Goal: Information Seeking & Learning: Understand process/instructions

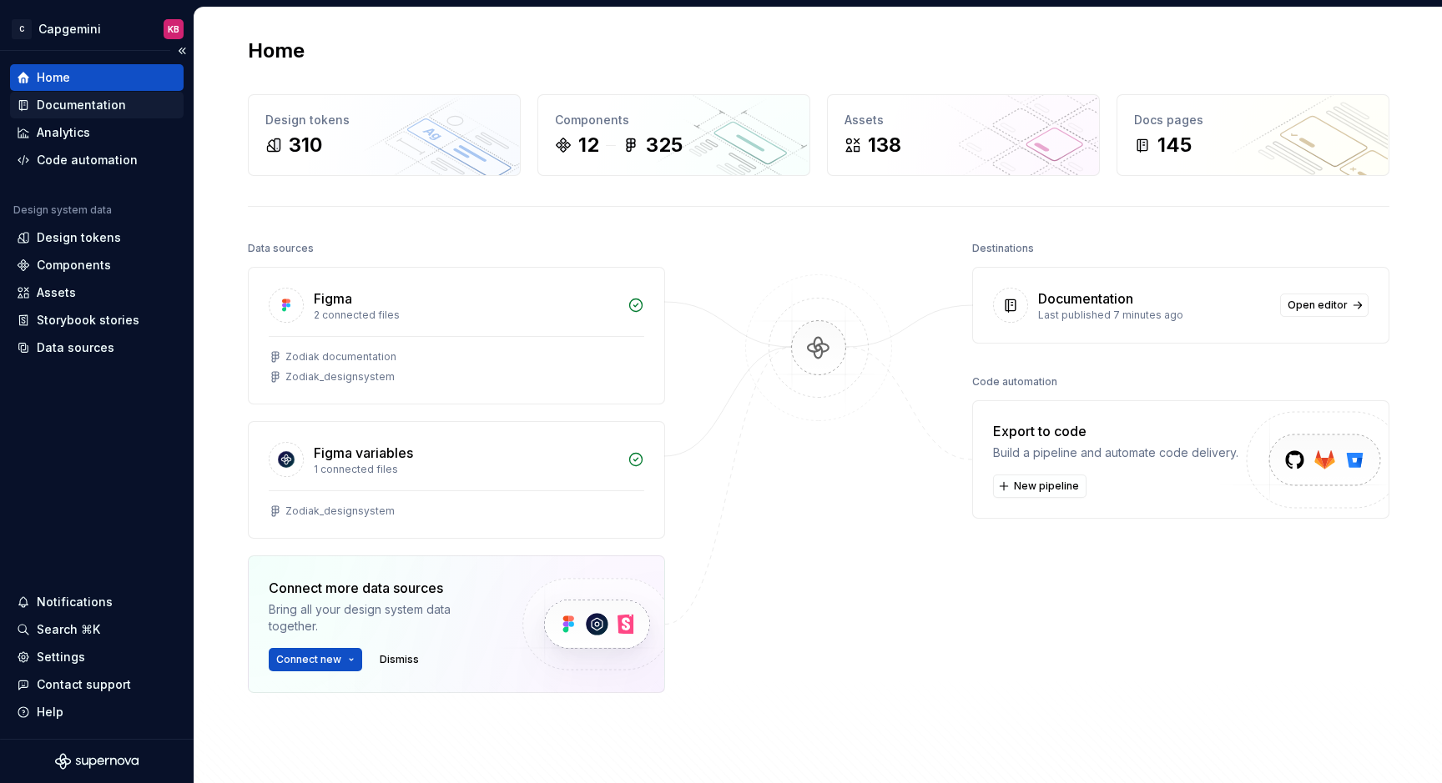
click at [90, 100] on div "Documentation" at bounding box center [81, 105] width 89 height 17
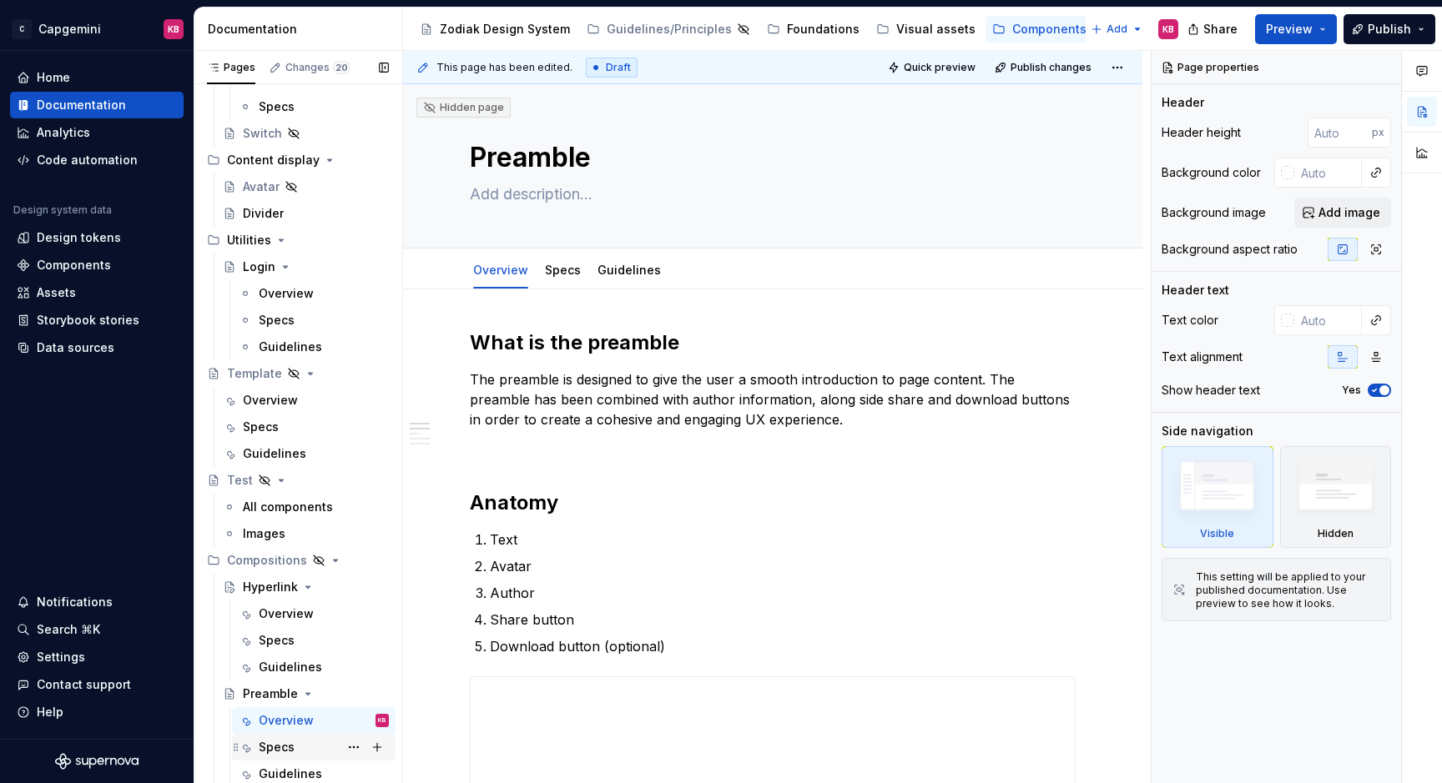
scroll to position [882, 0]
click at [277, 721] on div "Overview" at bounding box center [286, 720] width 55 height 17
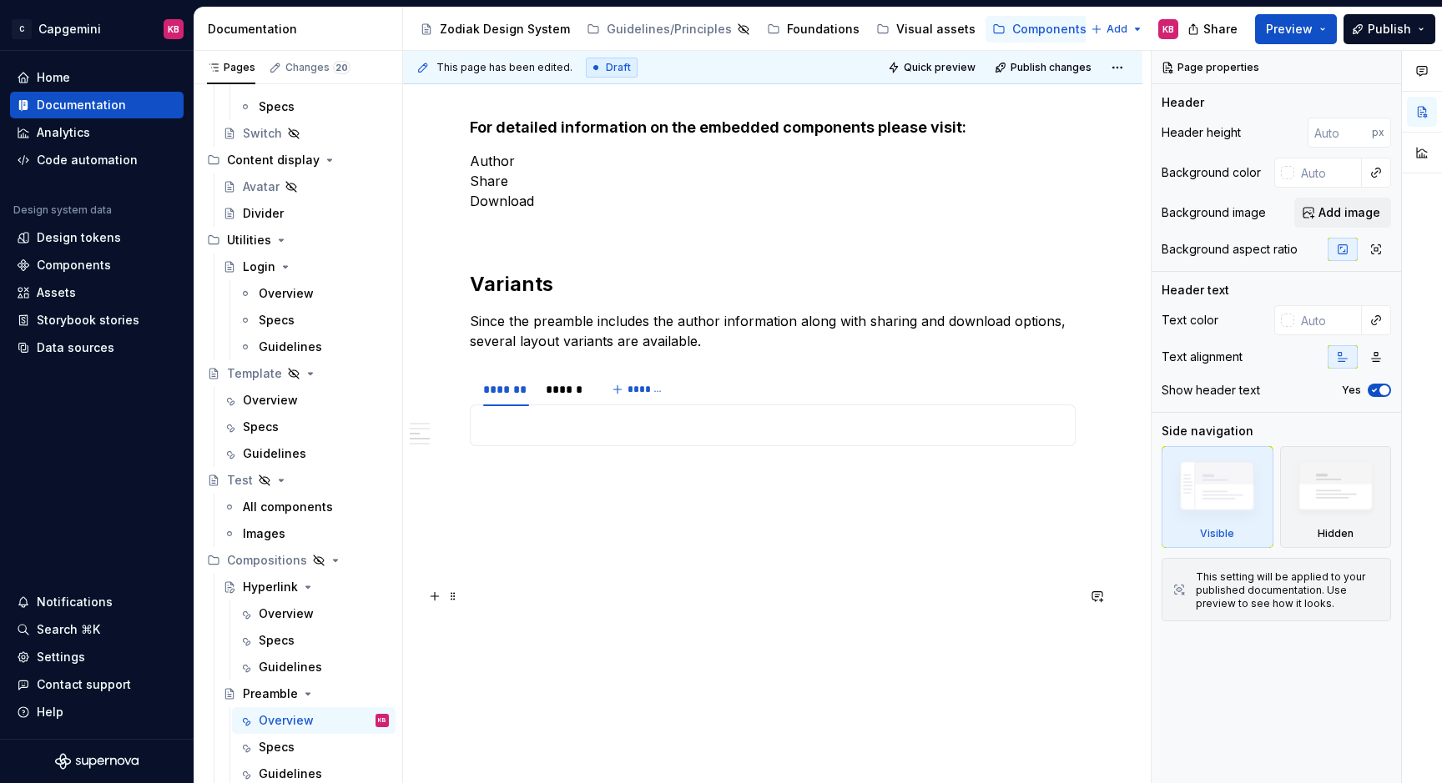
scroll to position [972, 0]
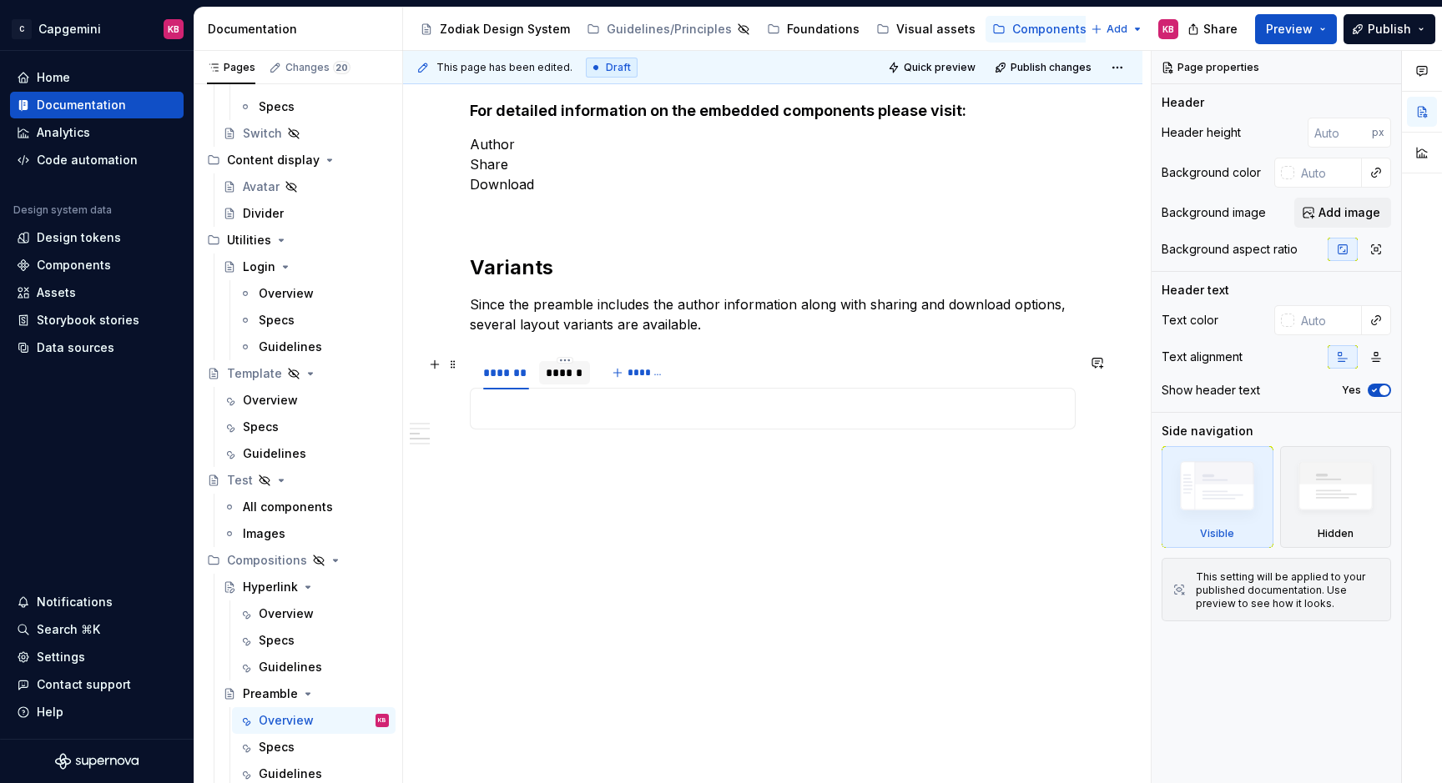
type textarea "*"
click at [557, 372] on div "******" at bounding box center [565, 373] width 38 height 17
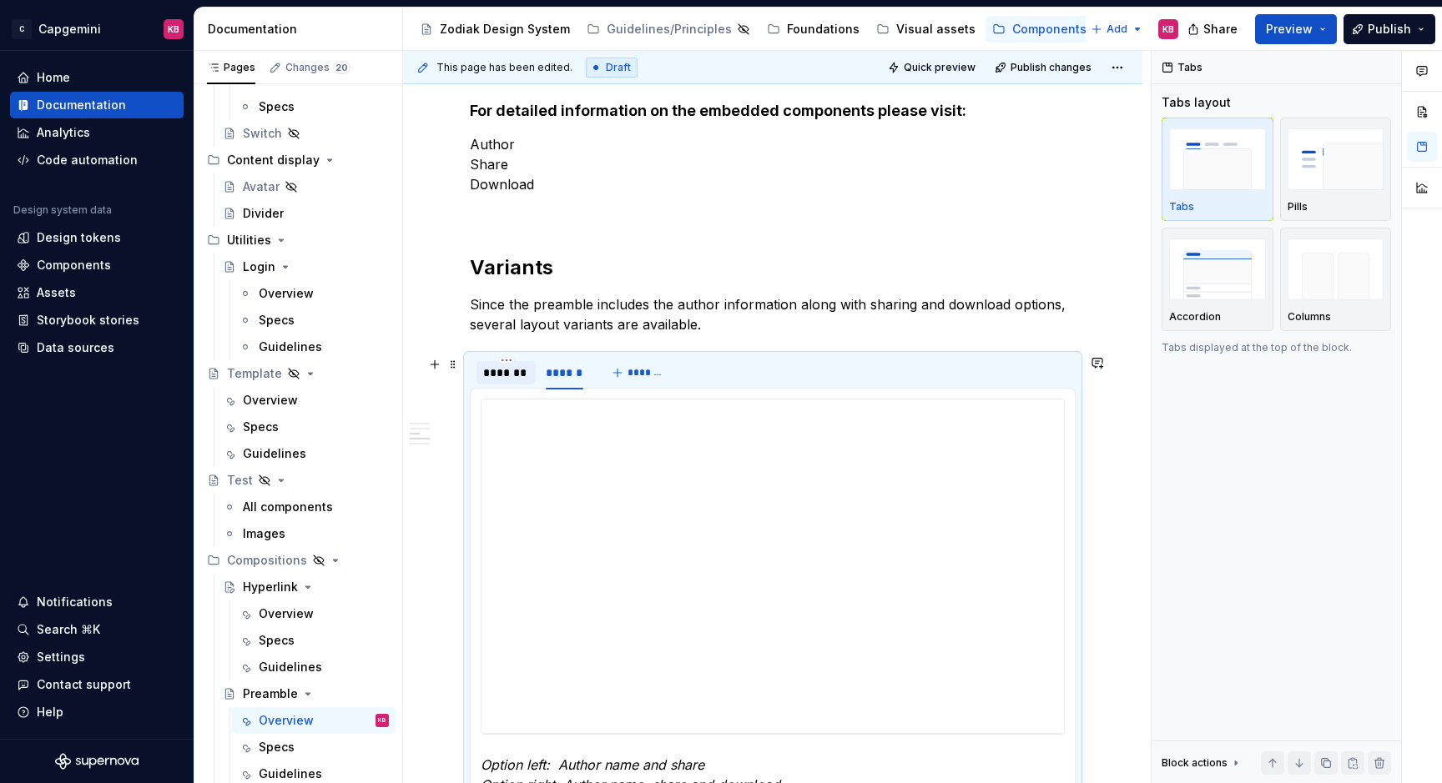
click at [514, 371] on div "*******" at bounding box center [506, 373] width 46 height 17
click at [554, 366] on div "******" at bounding box center [565, 373] width 38 height 17
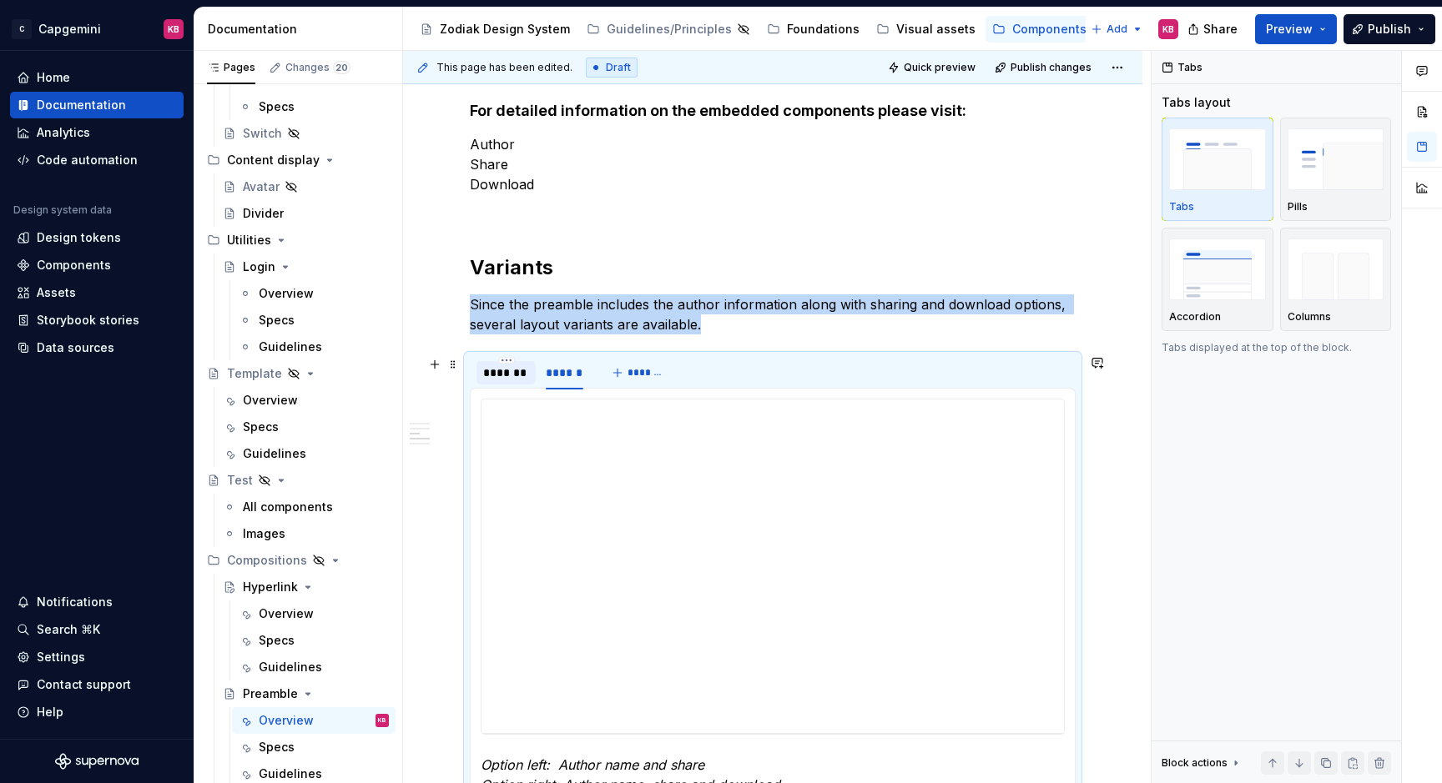
click at [506, 375] on div "*******" at bounding box center [506, 373] width 46 height 17
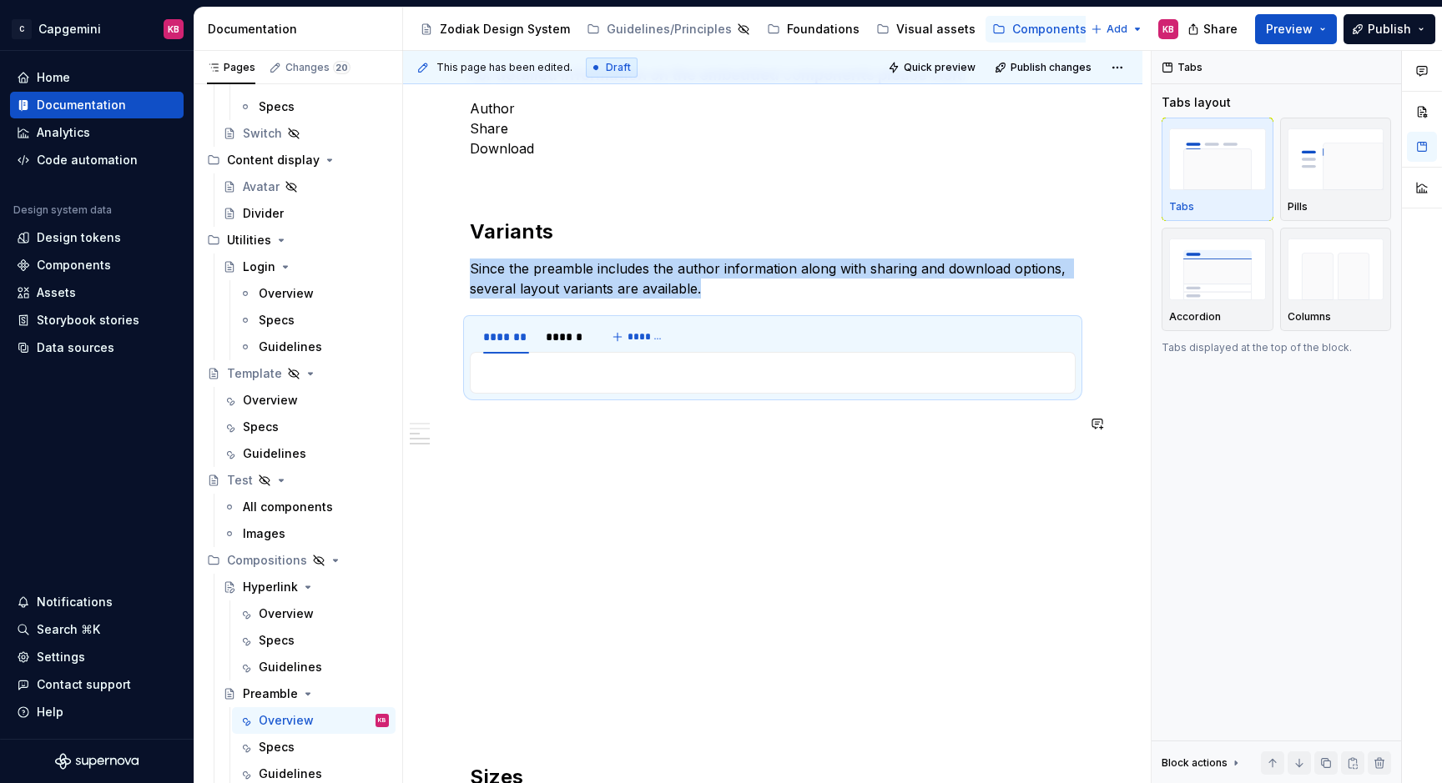
scroll to position [1024, 0]
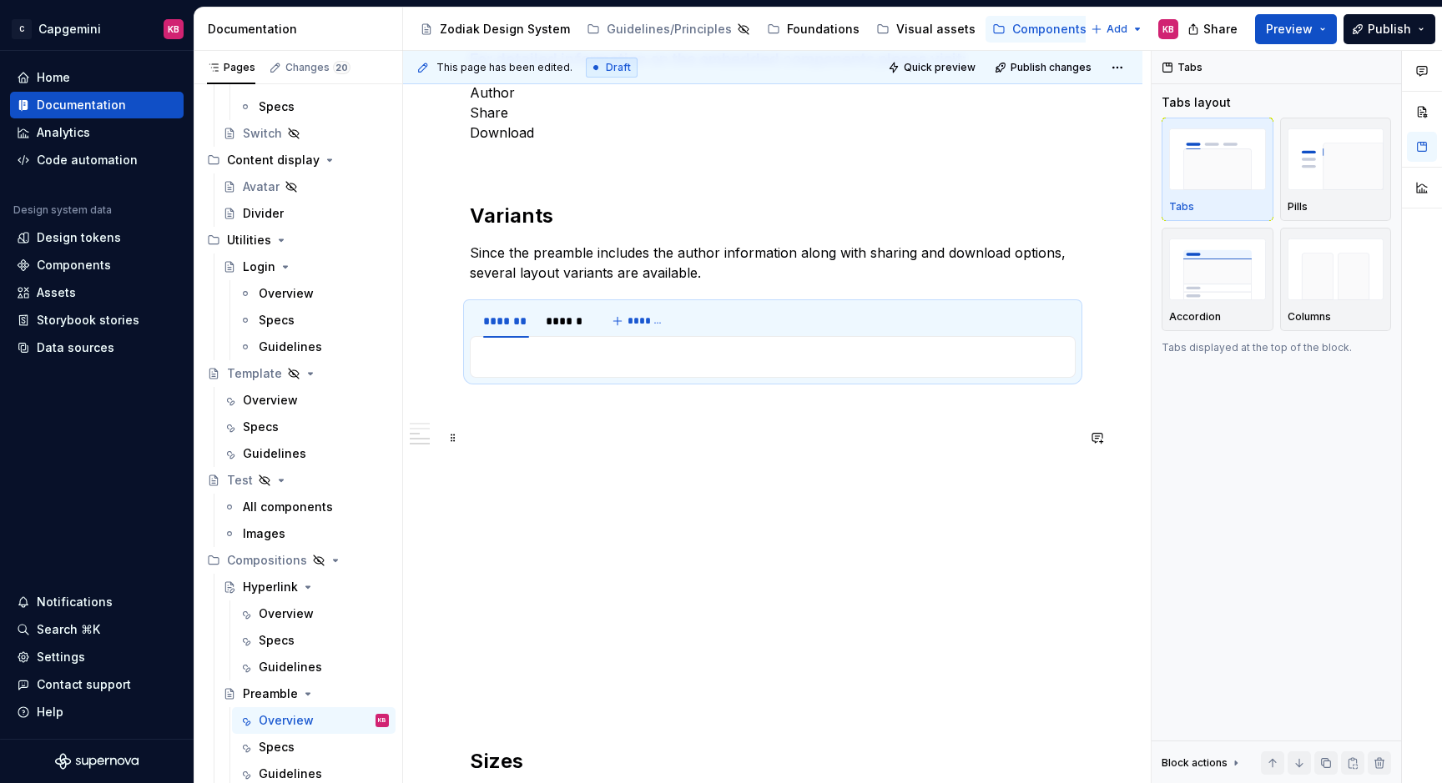
click at [511, 433] on p at bounding box center [773, 438] width 606 height 20
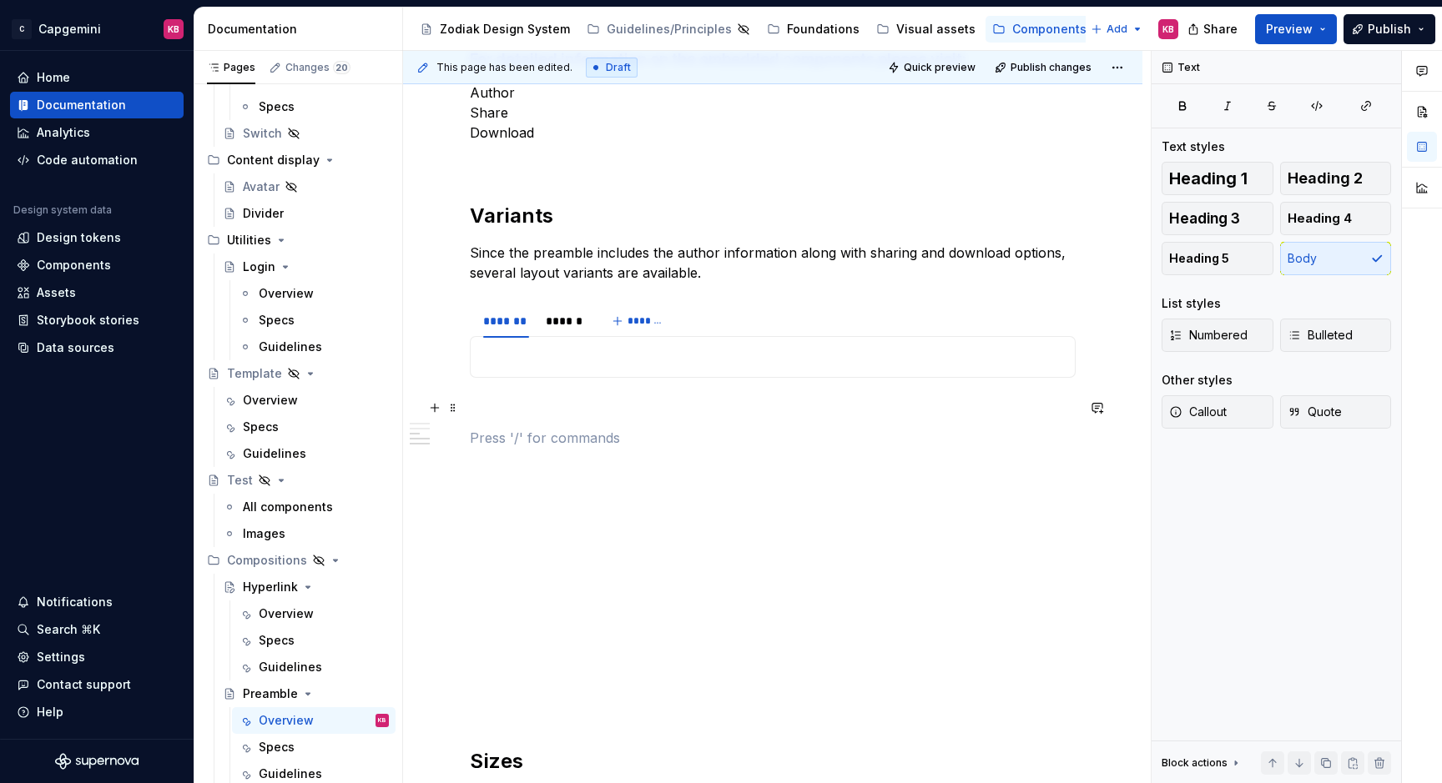
click at [611, 401] on p at bounding box center [773, 408] width 606 height 20
click at [617, 395] on div "**********" at bounding box center [773, 57] width 606 height 1502
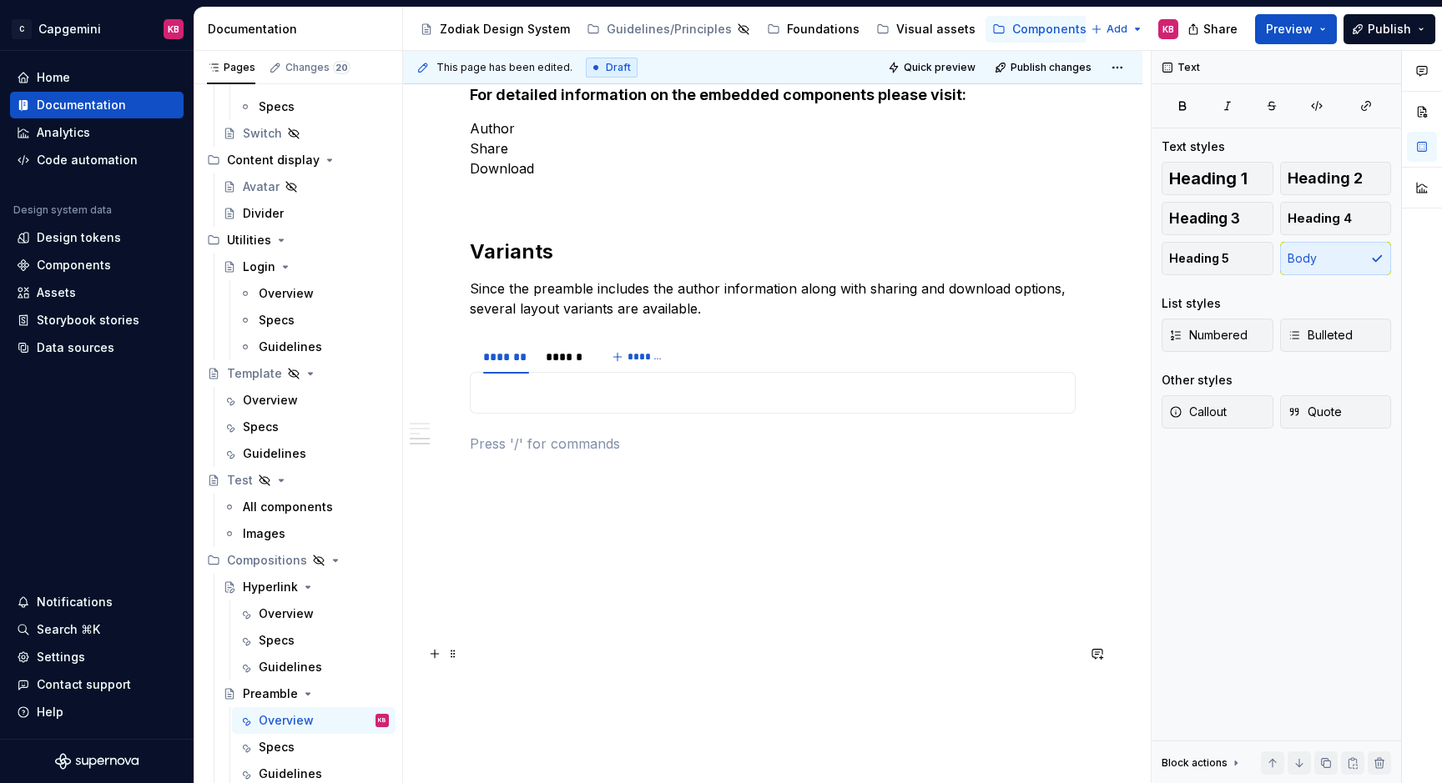
scroll to position [928, 0]
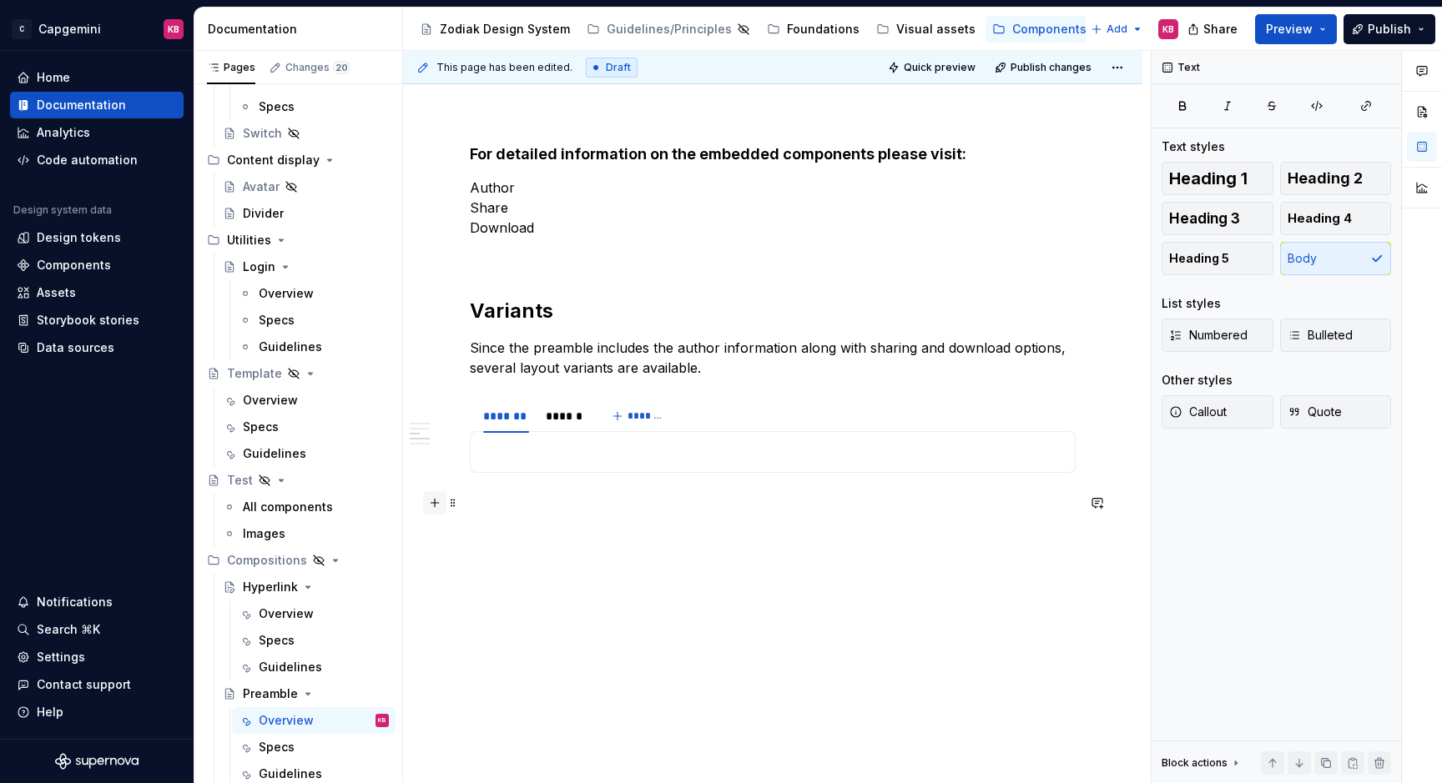
click at [436, 504] on button "button" at bounding box center [434, 502] width 23 height 23
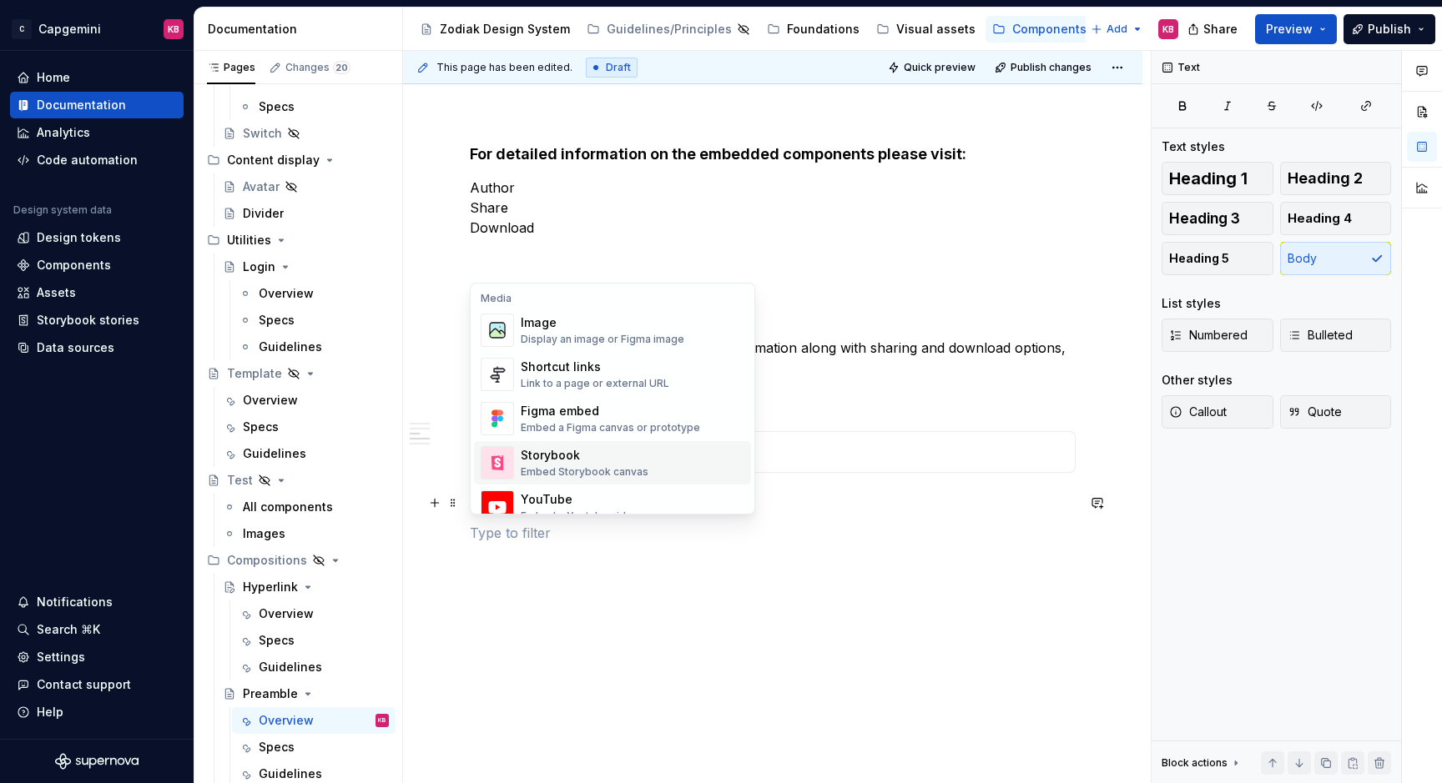
scroll to position [701, 0]
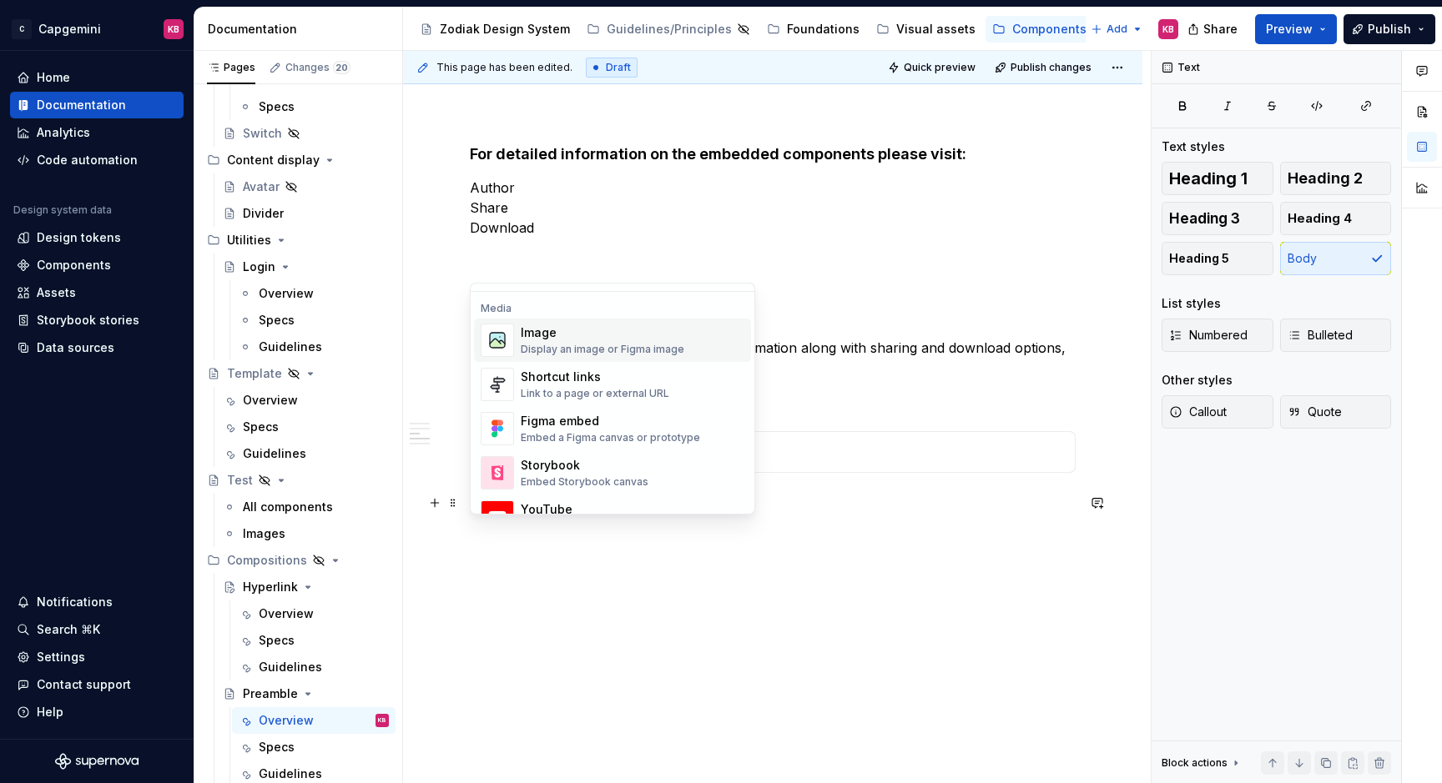
click at [594, 351] on div "Display an image or Figma image" at bounding box center [603, 349] width 164 height 13
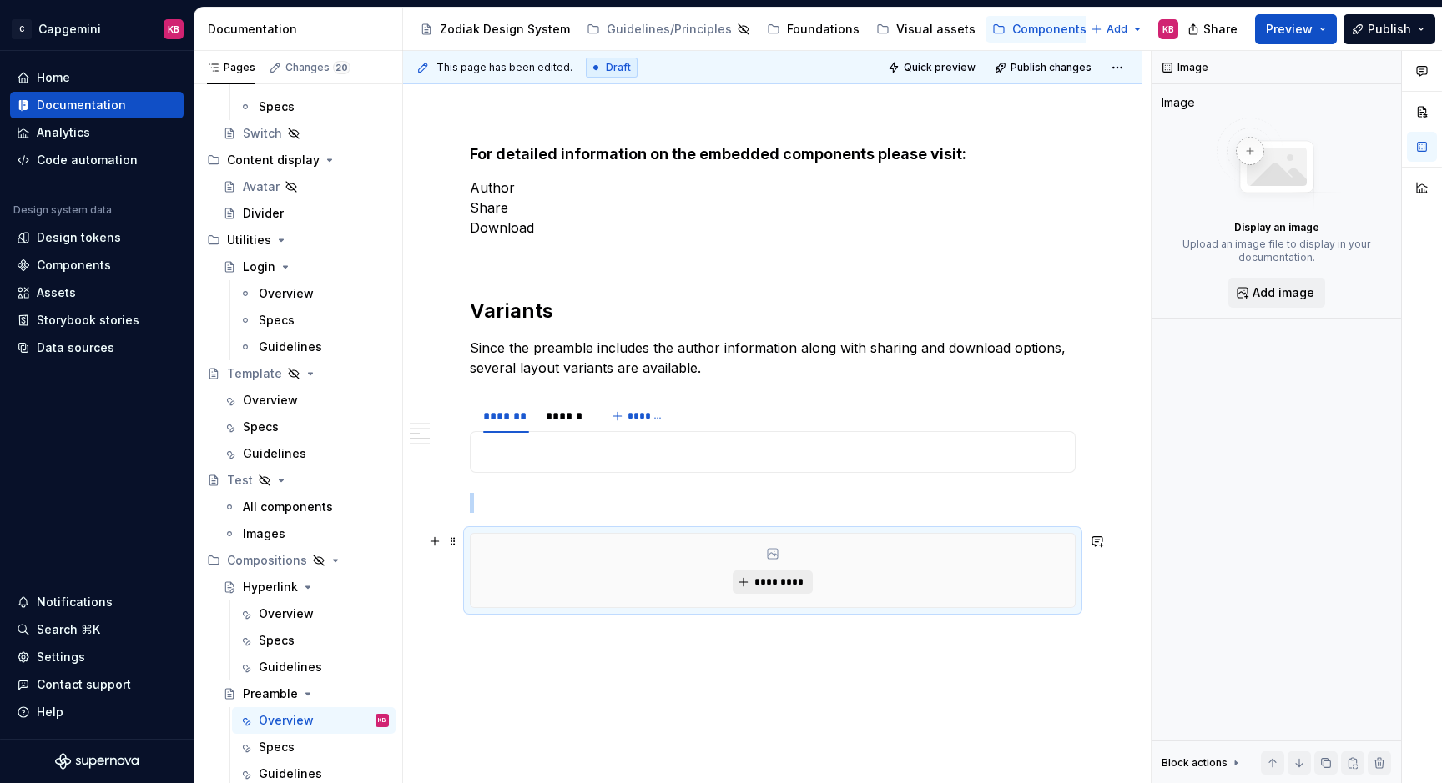
click at [787, 579] on span "*********" at bounding box center [778, 582] width 51 height 13
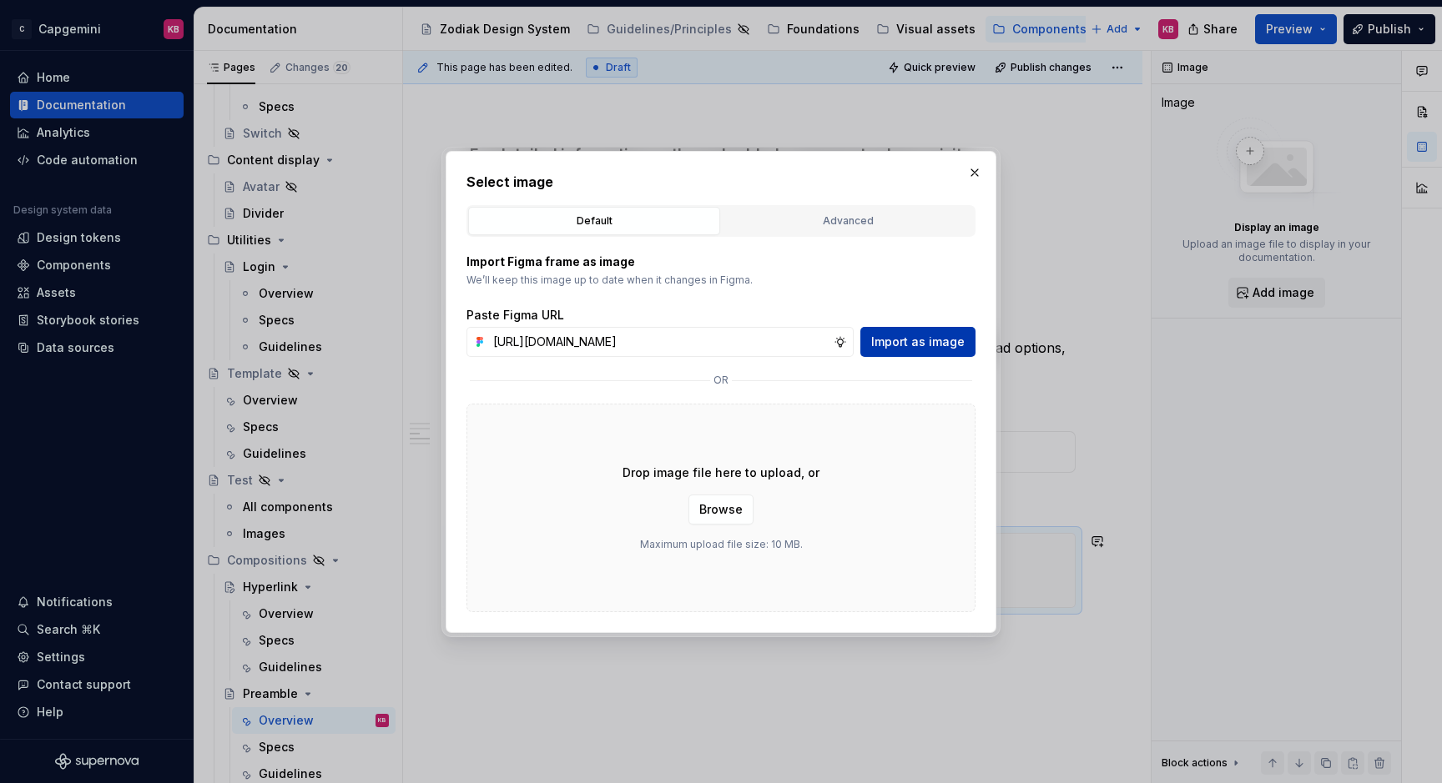
type input "https://performancemanager5.successfactors.eu/sf/home?bplte_company=capgemitecP…"
click at [928, 347] on span "Import as image" at bounding box center [917, 342] width 93 height 17
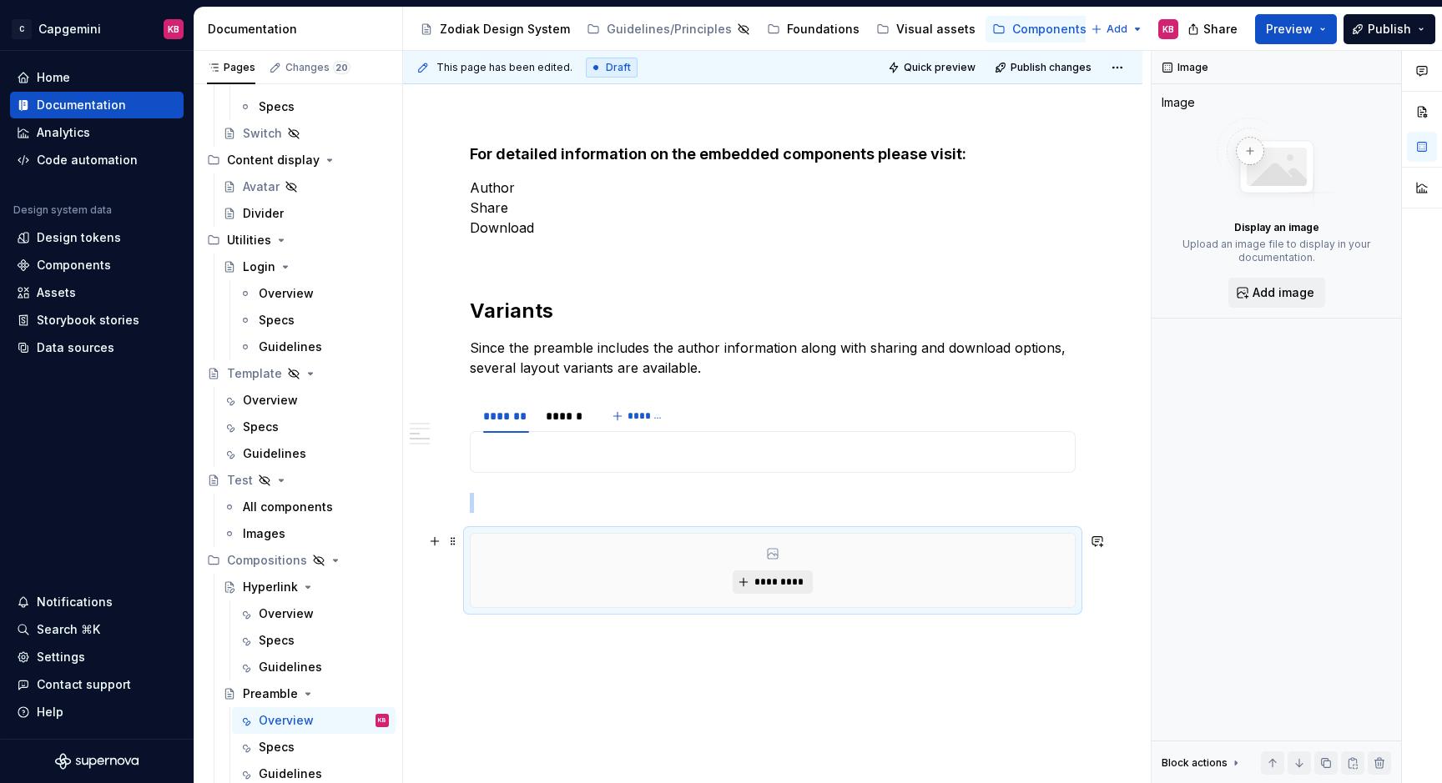
click at [785, 581] on span "*********" at bounding box center [778, 582] width 51 height 13
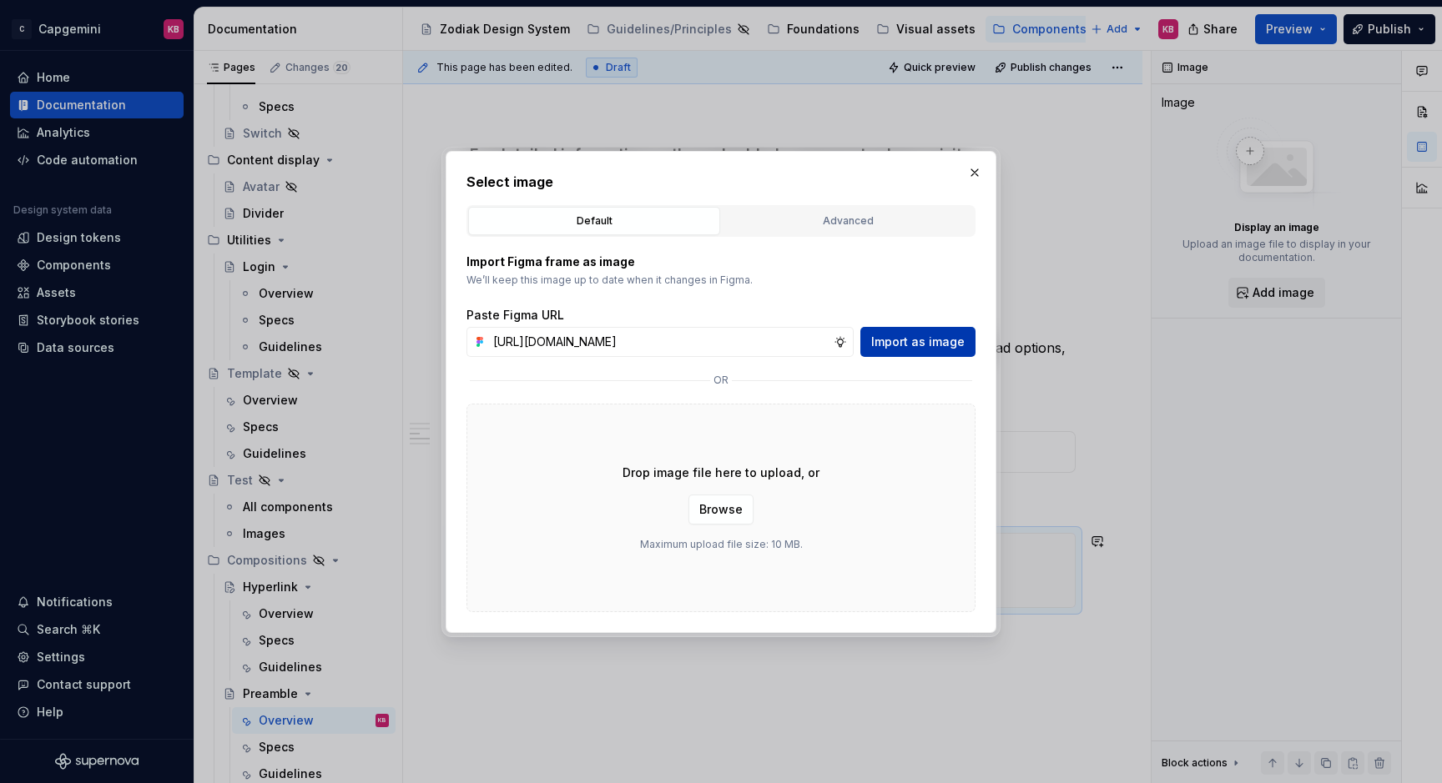
type input "https://www.figma.com/design/LC6Piq0IKFeOqeCISt4YCA/Zodiak-documentation?node-i…"
click at [930, 335] on span "Import as image" at bounding box center [917, 342] width 93 height 17
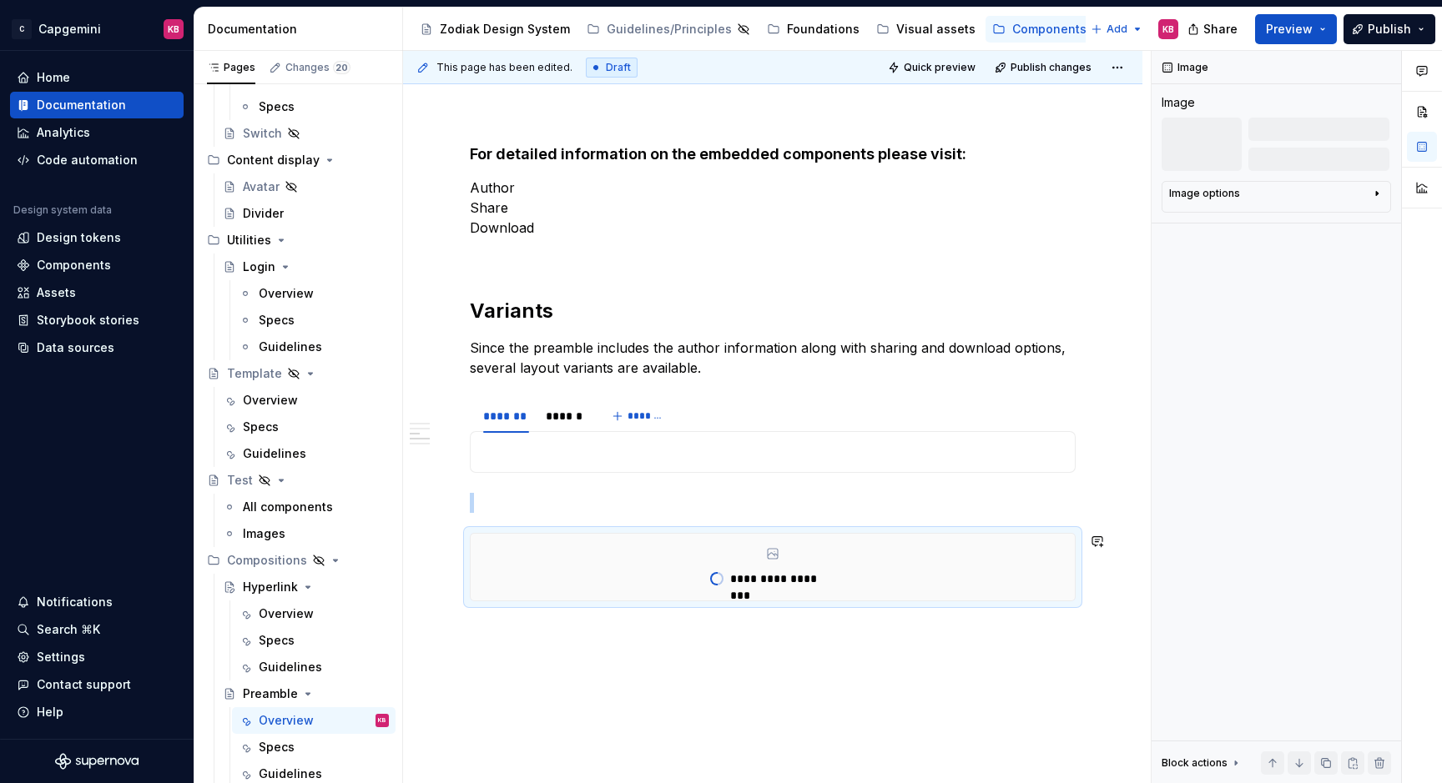
scroll to position [1014, 0]
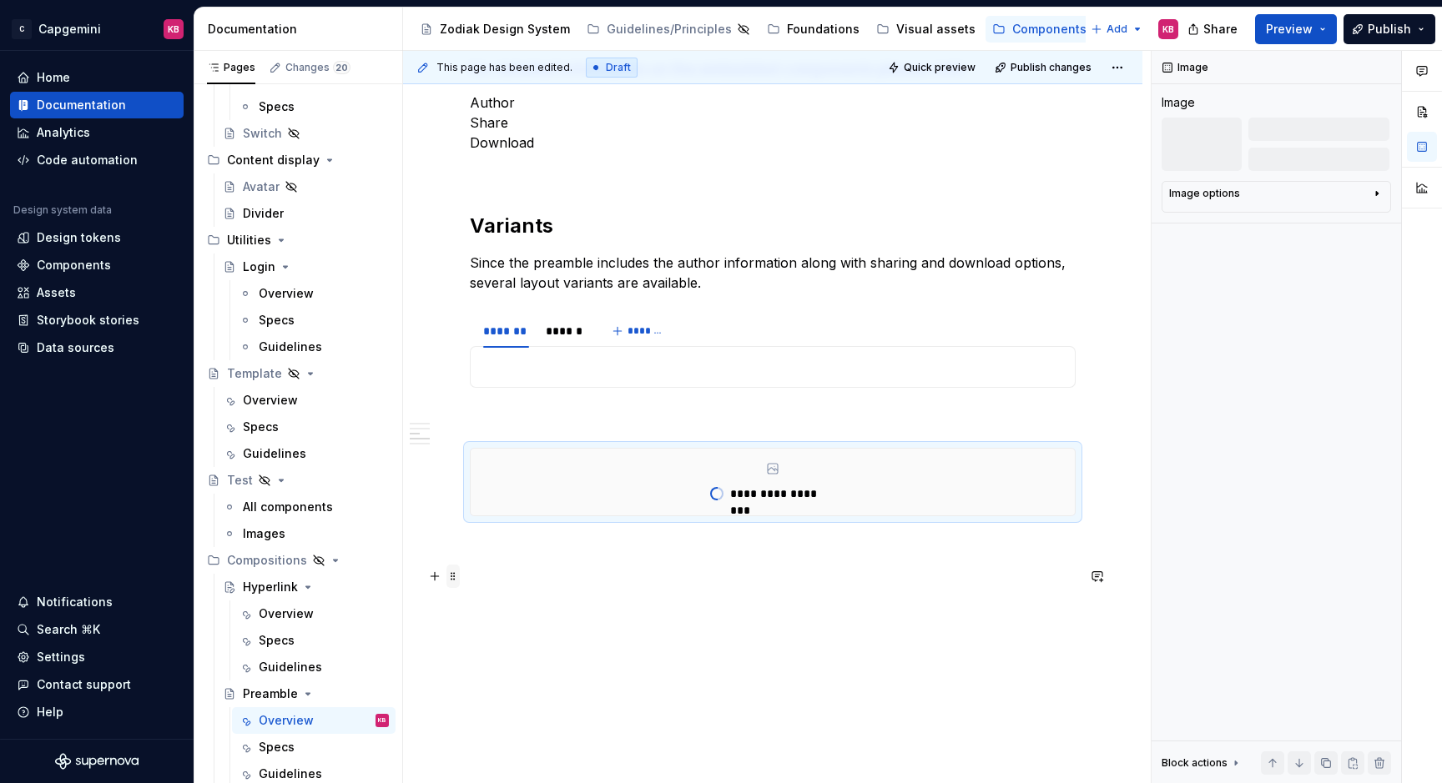
click at [454, 575] on span at bounding box center [452, 576] width 13 height 23
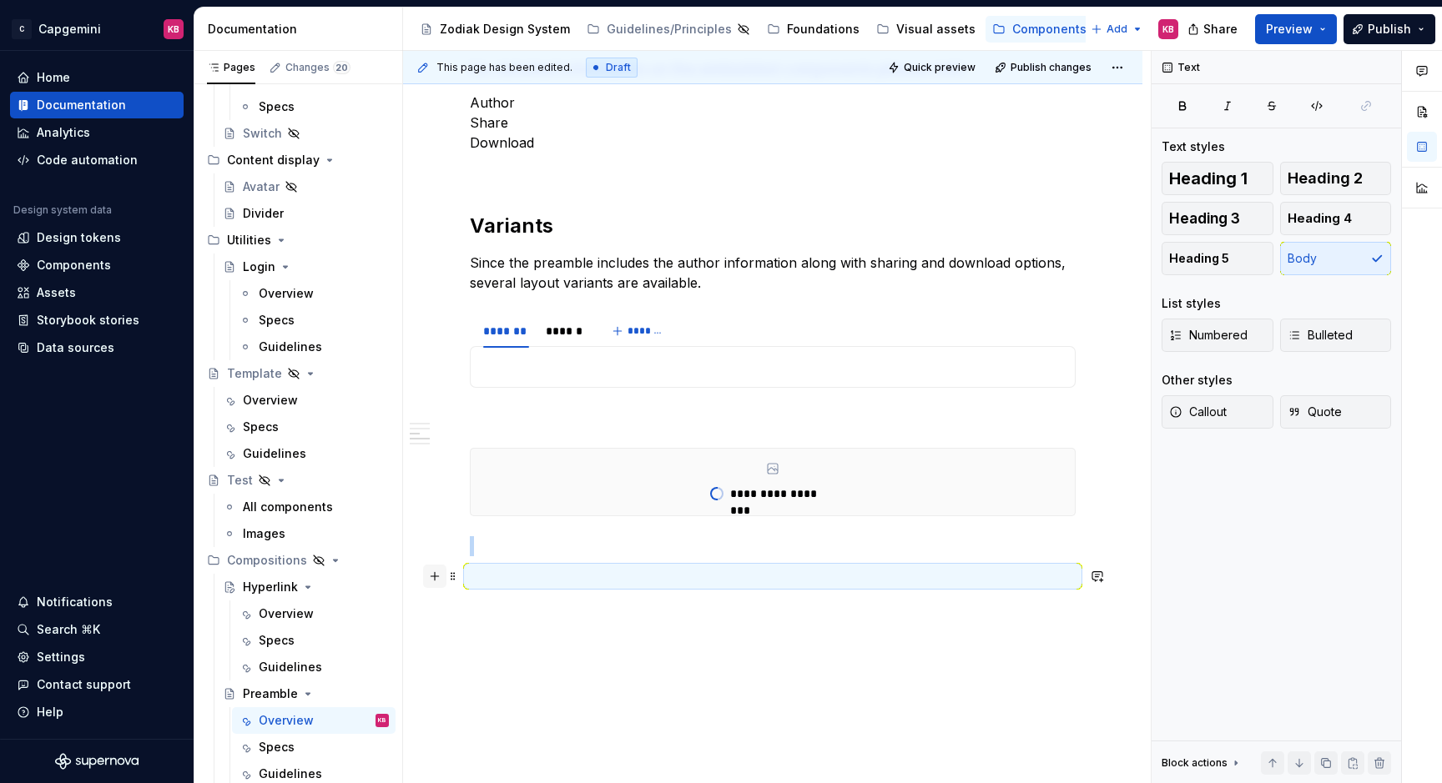
click at [432, 575] on button "button" at bounding box center [434, 576] width 23 height 23
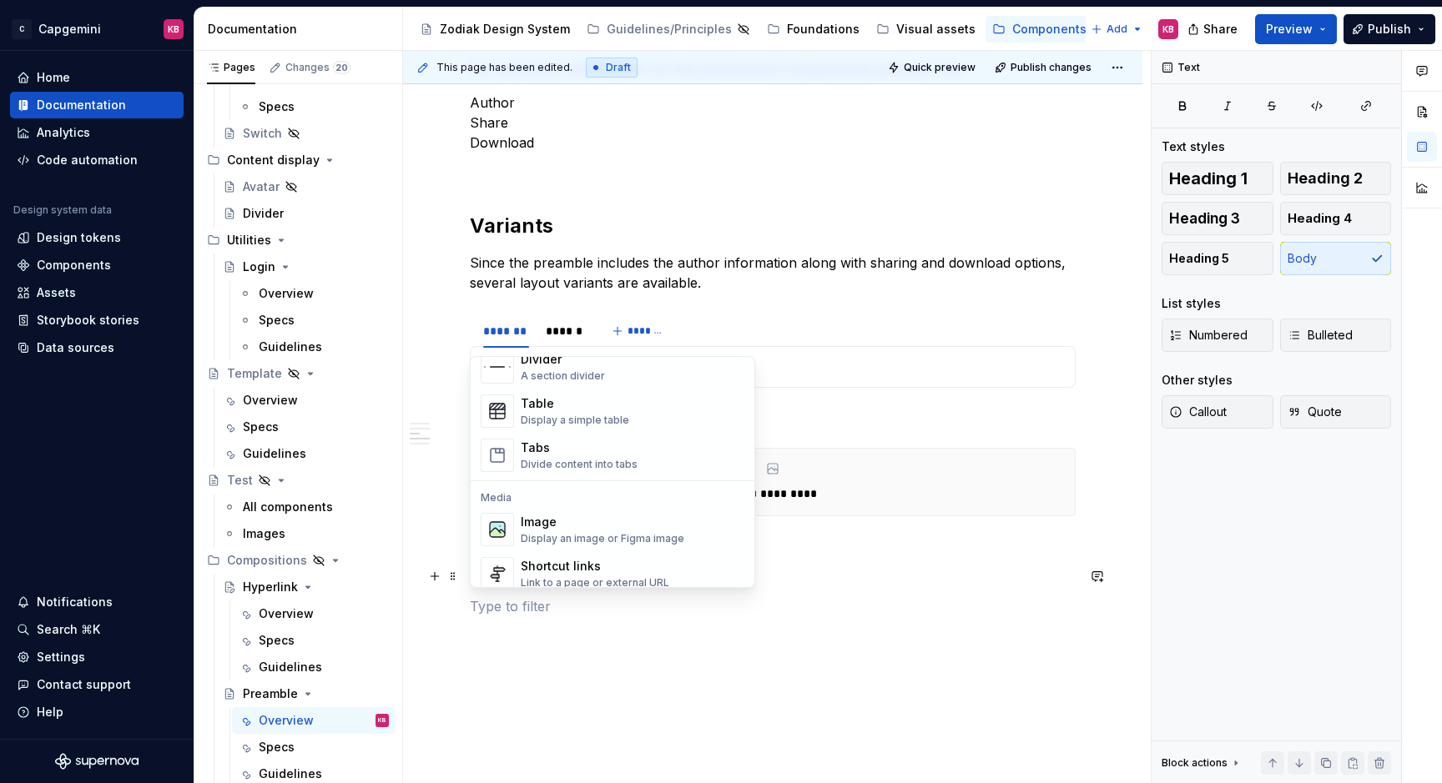
scroll to position [642, 0]
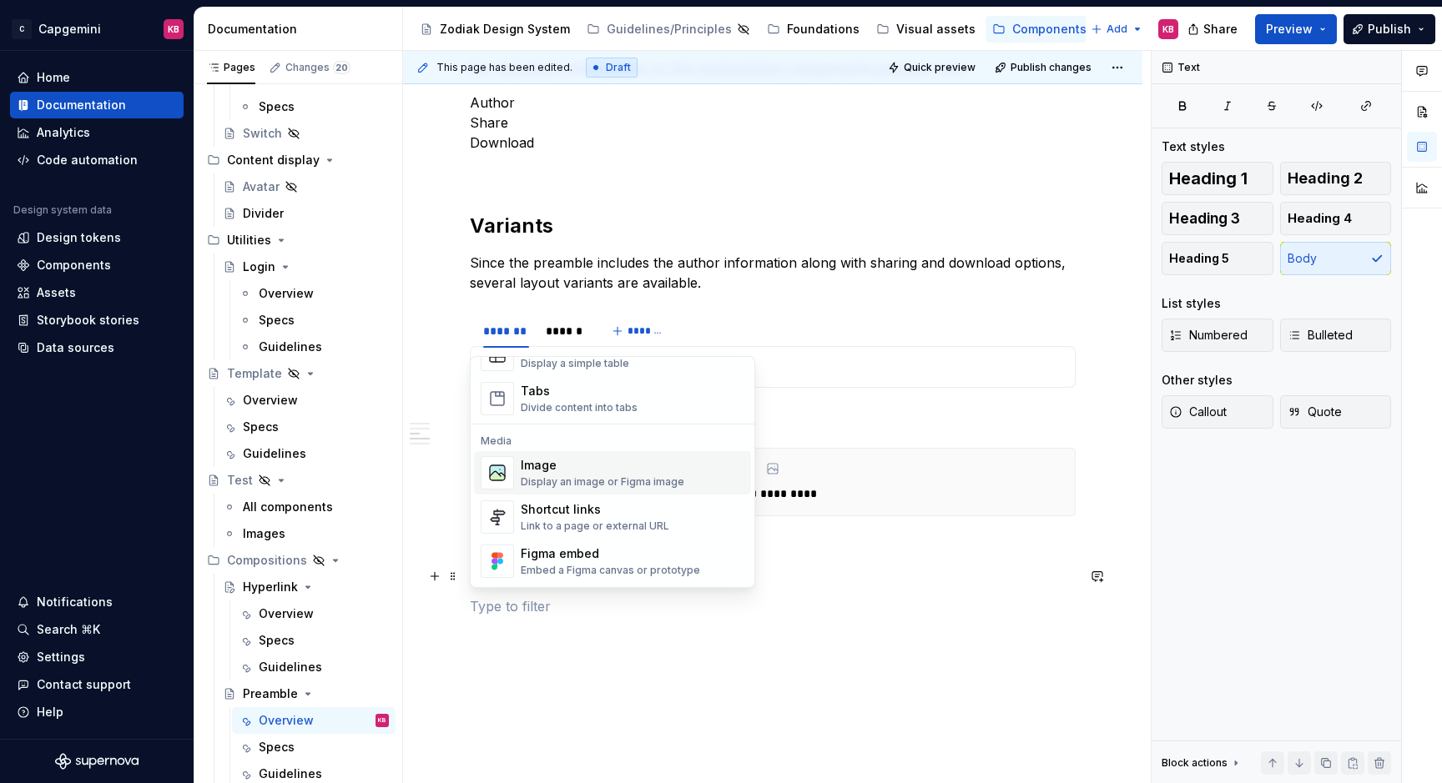
click at [561, 472] on div "Image" at bounding box center [603, 465] width 164 height 17
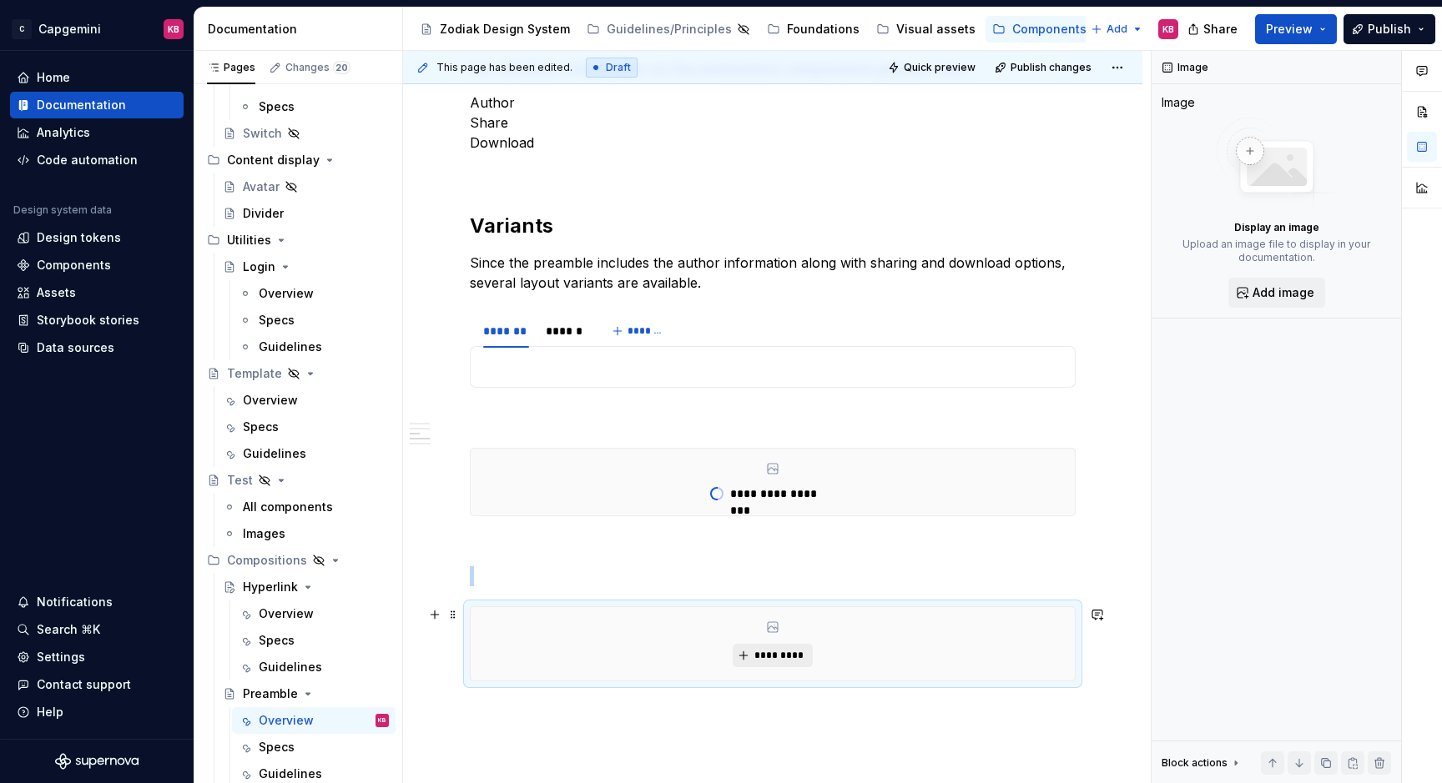
click at [778, 656] on span "*********" at bounding box center [778, 655] width 51 height 13
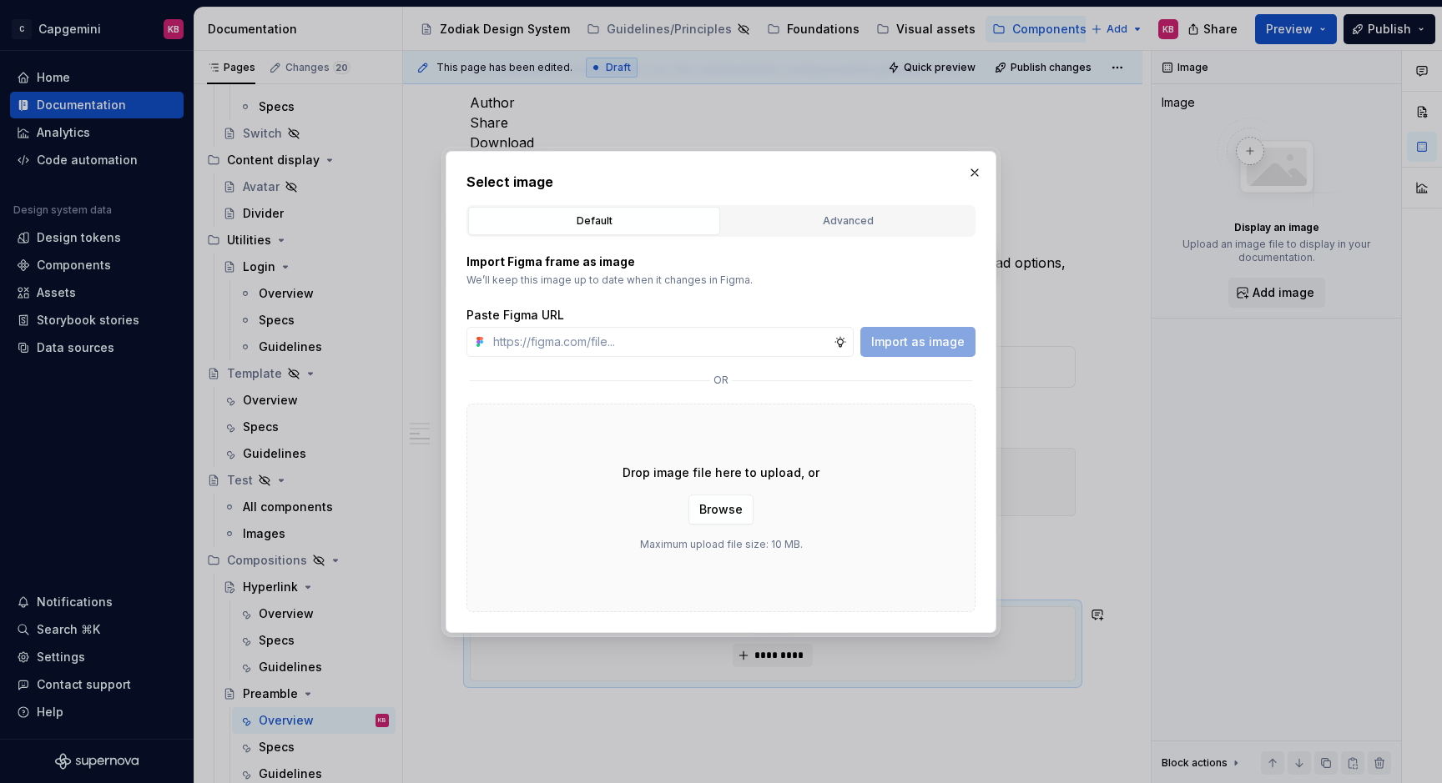
type textarea "*"
paste input "https://www.figma.com/design/LC6Piq0IKFeOqeCISt4YCA/Zodiak-documentation?node-i…"
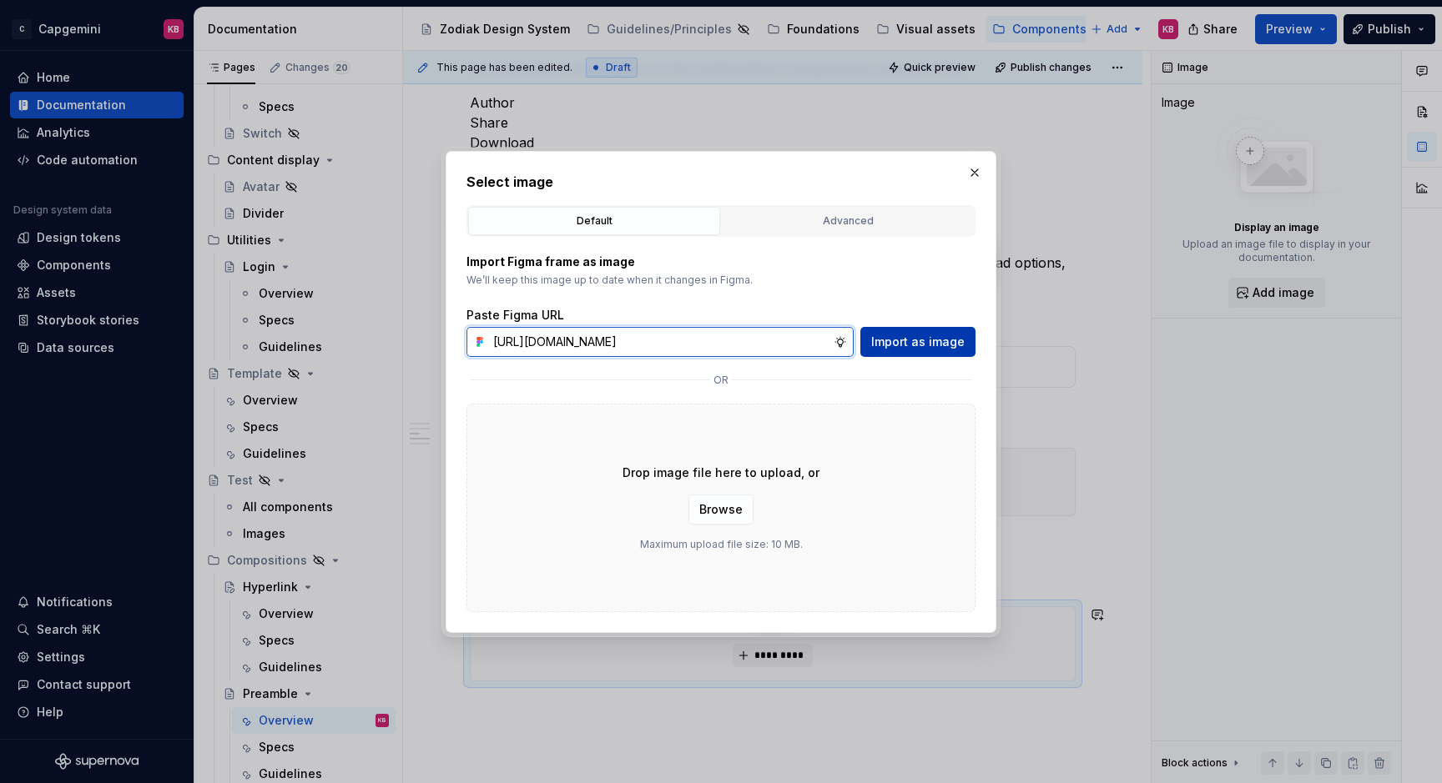
type input "https://www.figma.com/design/LC6Piq0IKFeOqeCISt4YCA/Zodiak-documentation?node-i…"
click at [924, 342] on span "Import as image" at bounding box center [917, 342] width 93 height 17
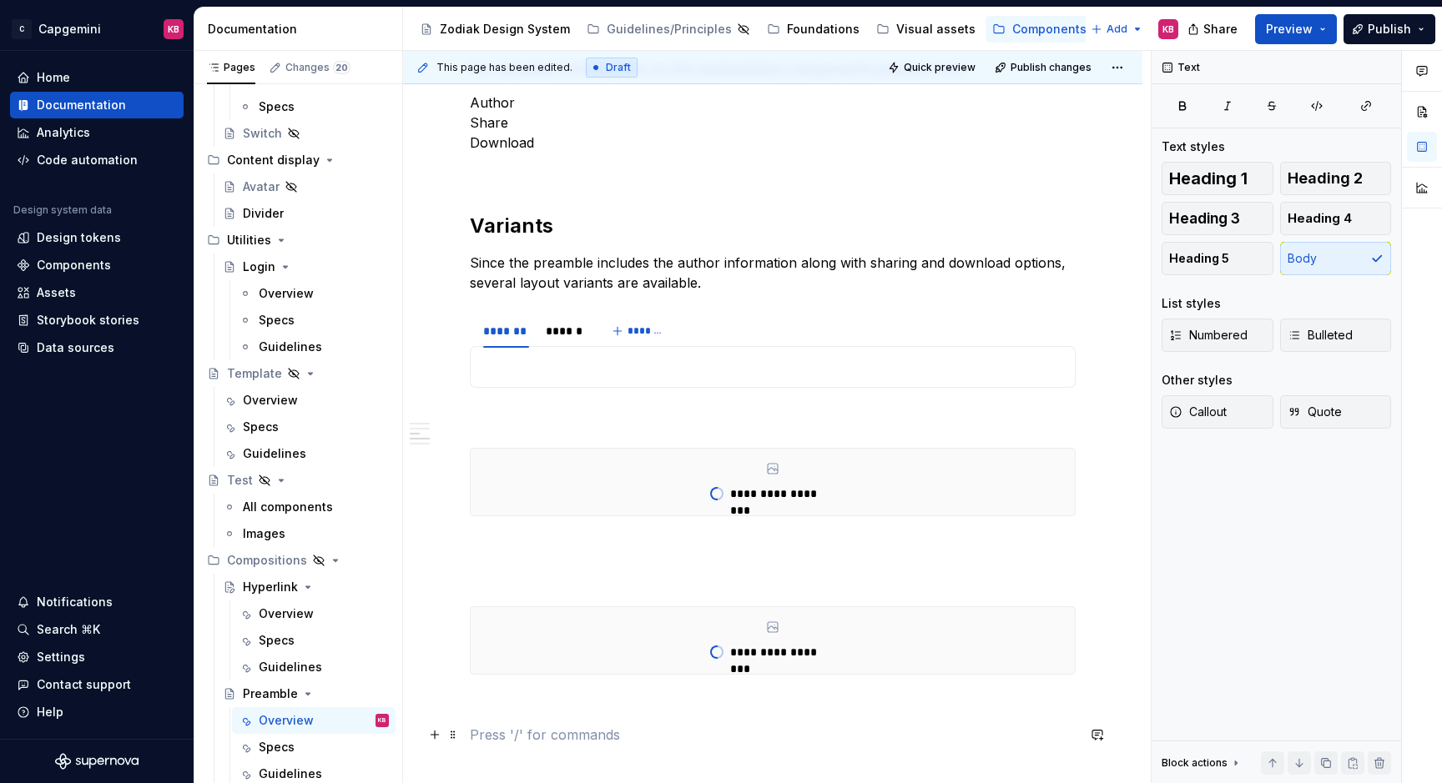
click at [529, 733] on div "**********" at bounding box center [773, 165] width 606 height 1699
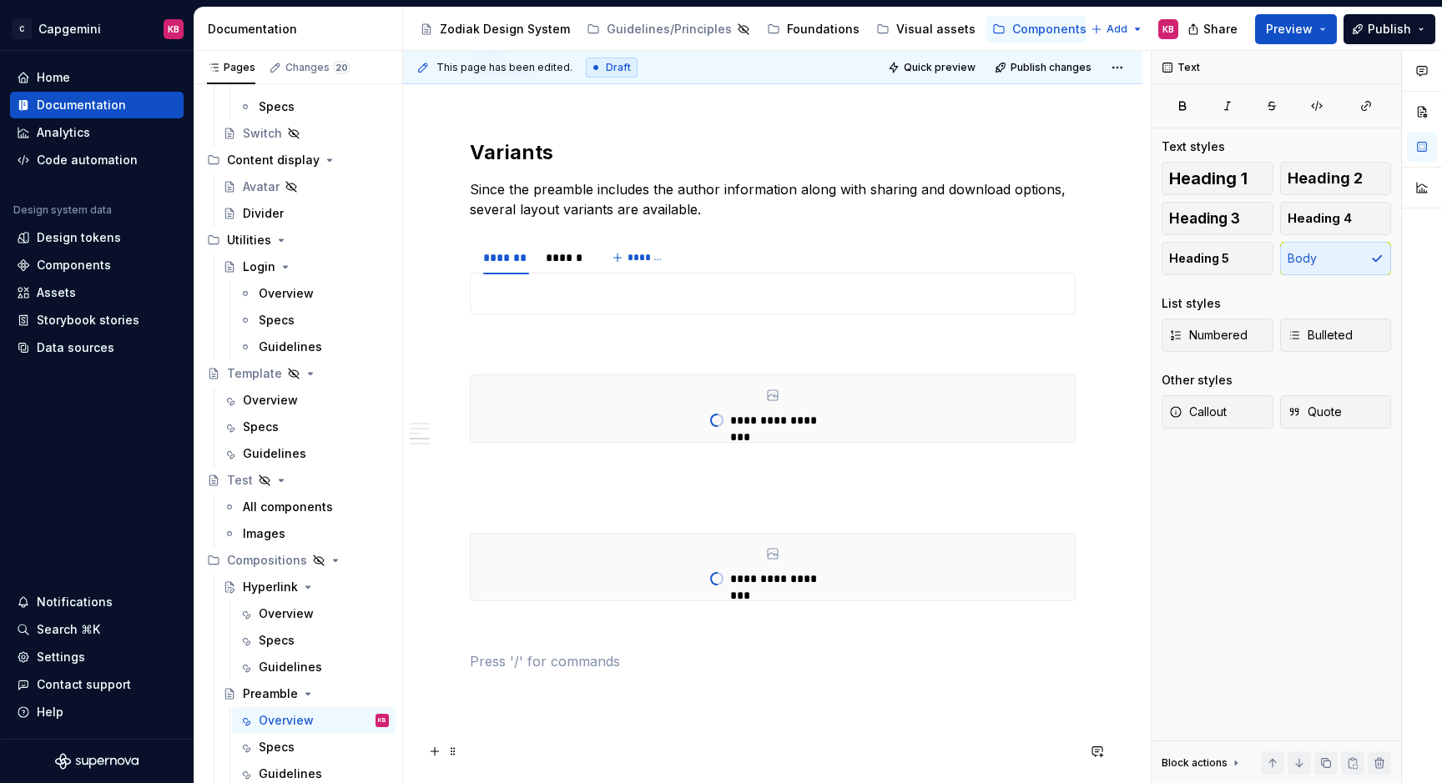
scroll to position [1115, 0]
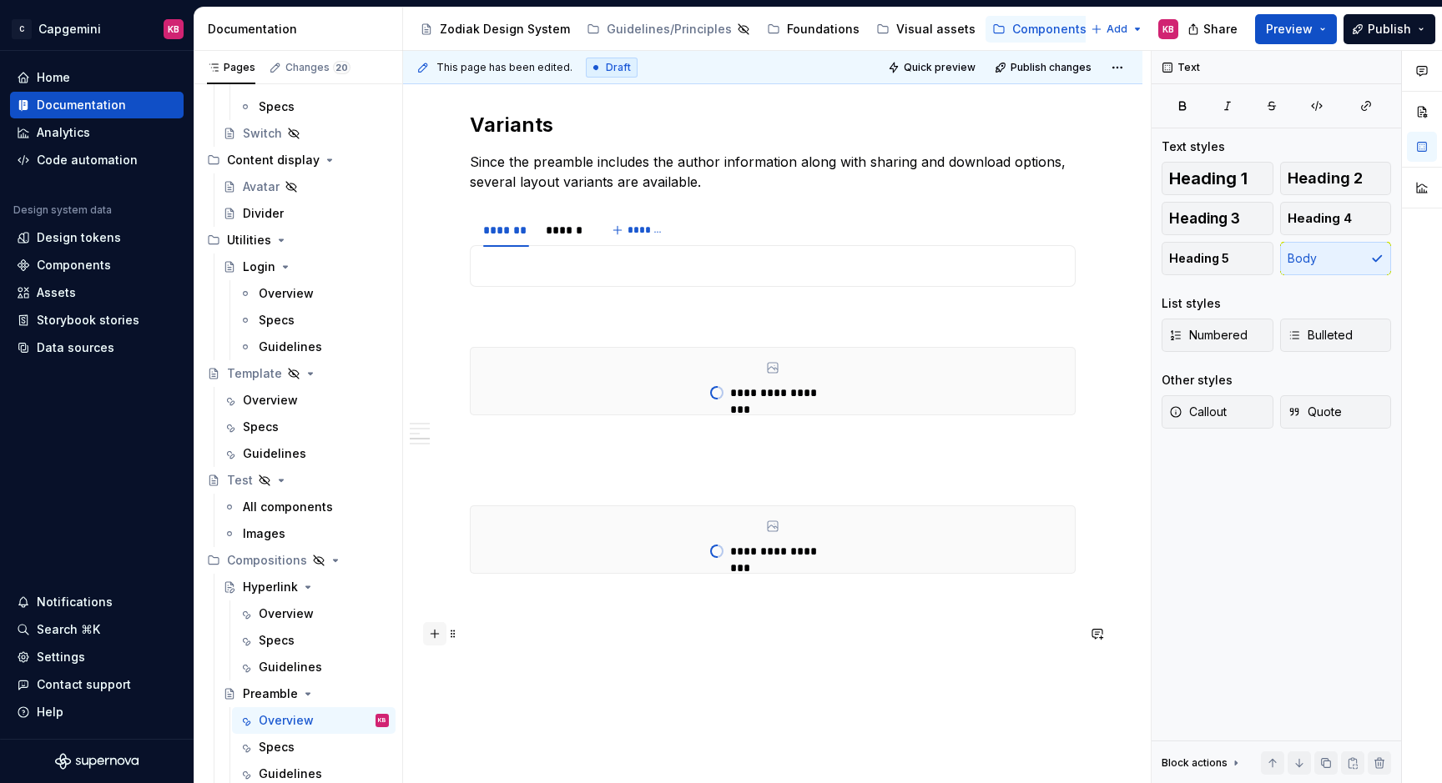
click at [438, 632] on button "button" at bounding box center [434, 633] width 23 height 23
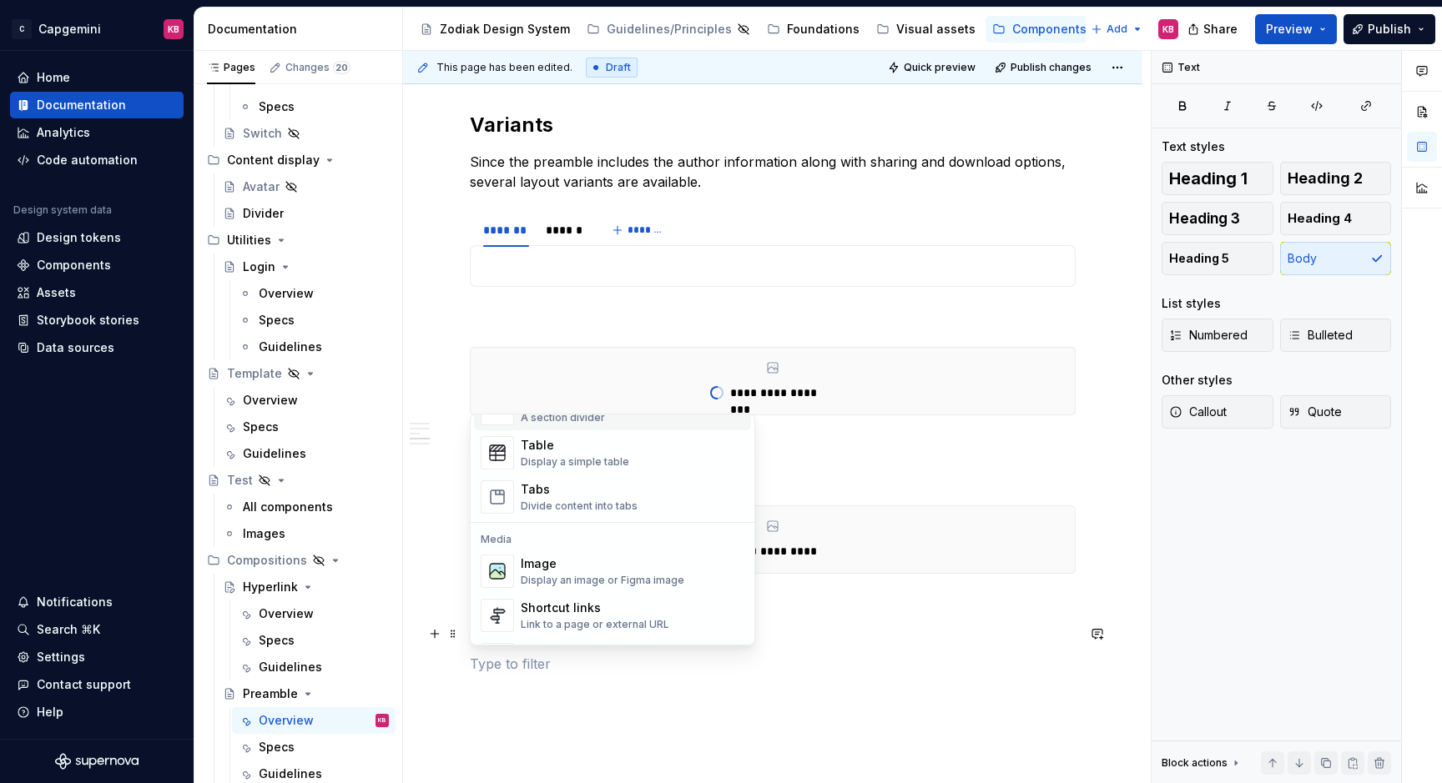
scroll to position [612, 0]
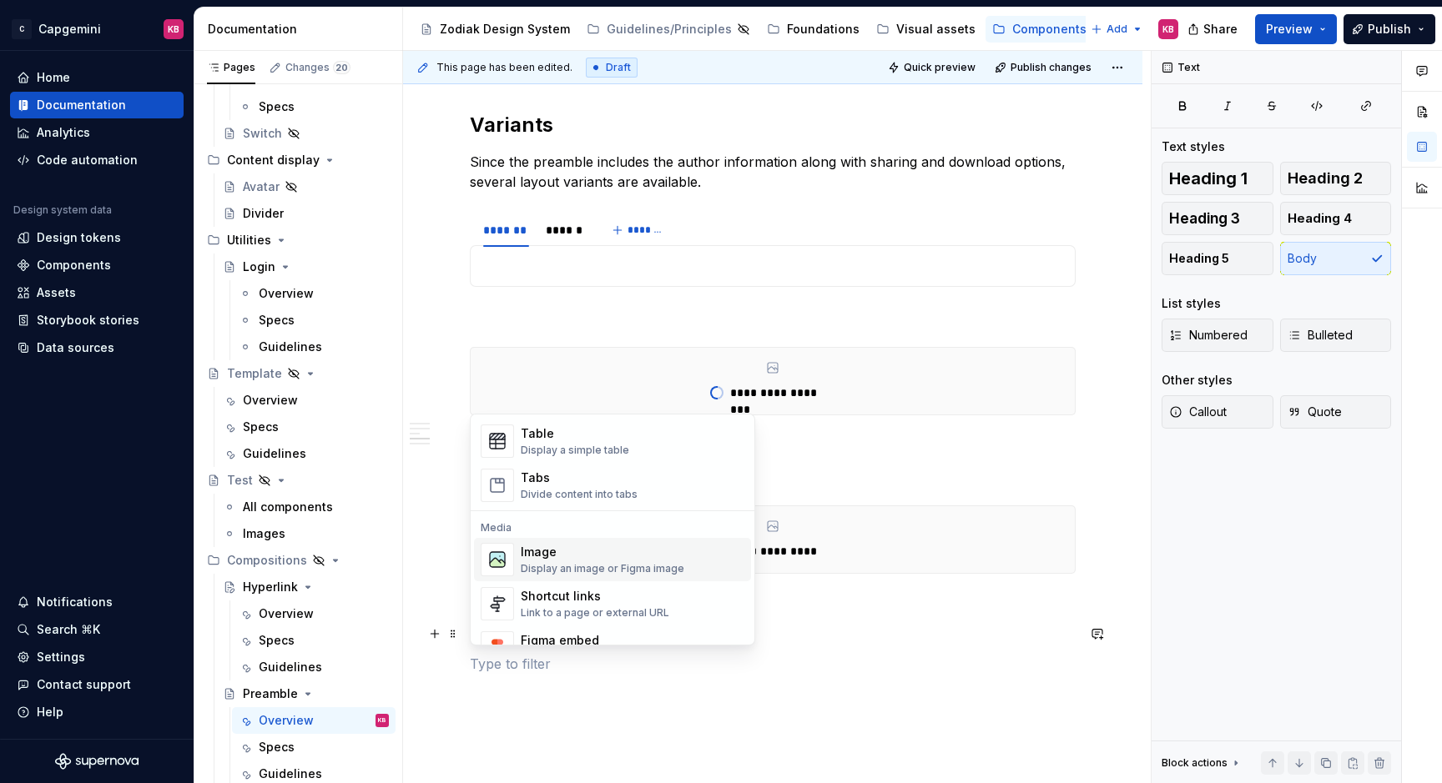
click at [578, 564] on div "Display an image or Figma image" at bounding box center [603, 568] width 164 height 13
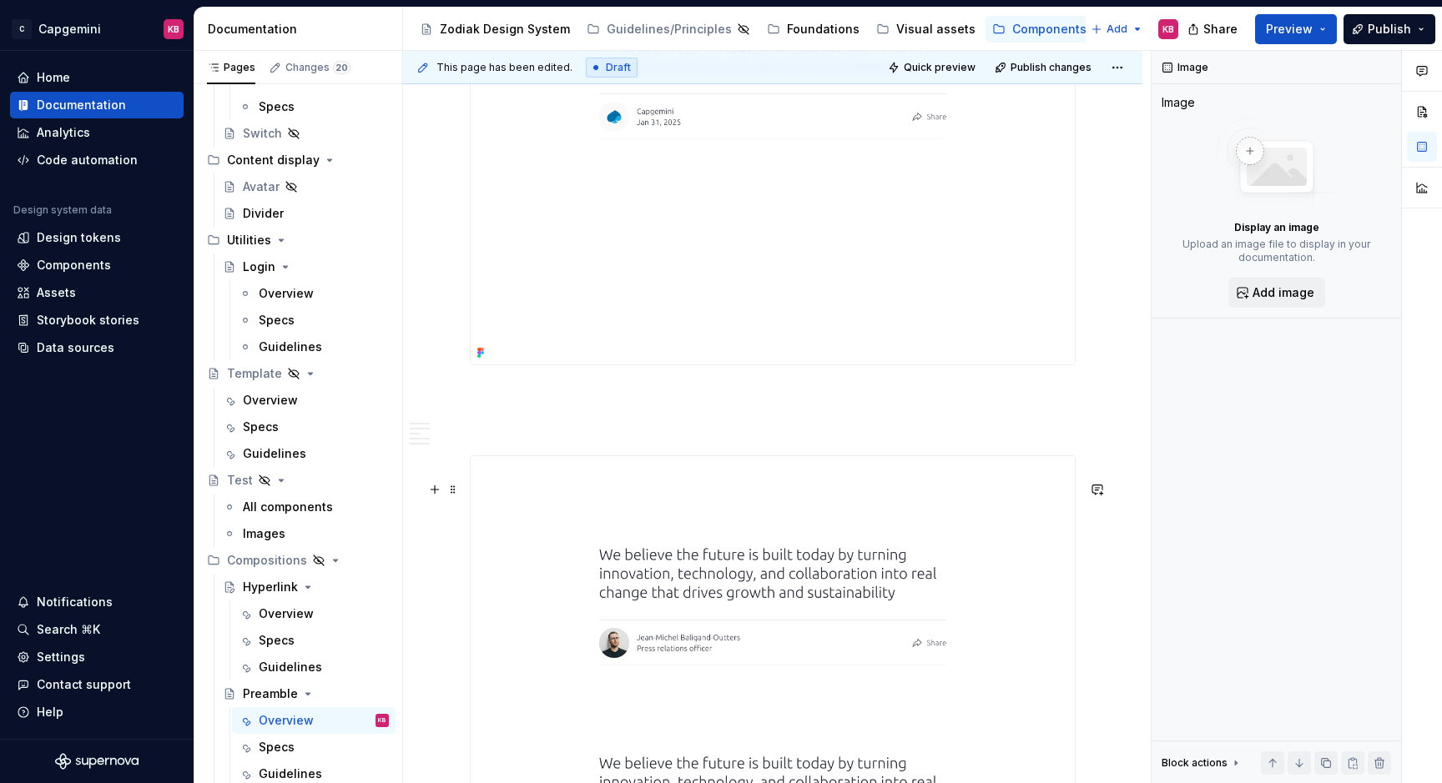
scroll to position [3102, 0]
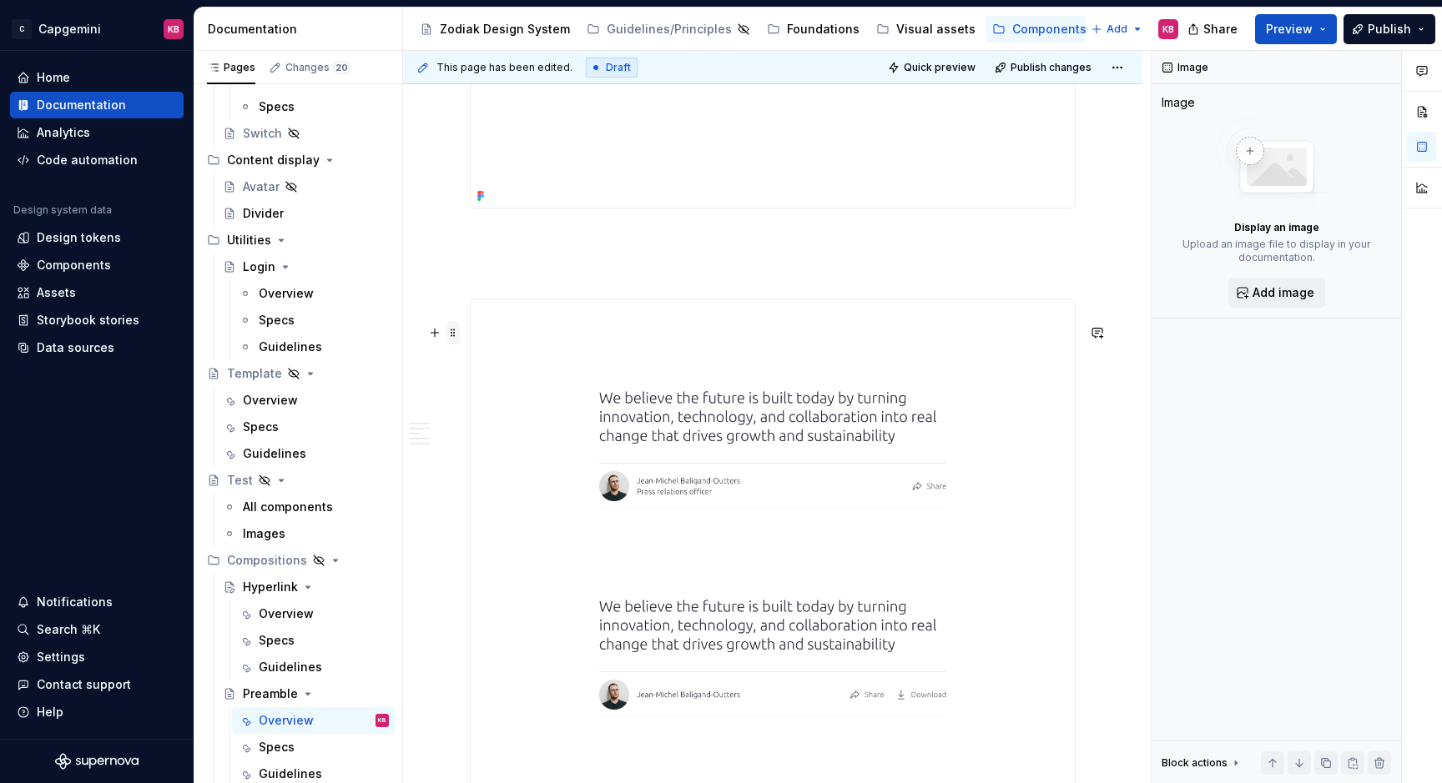
click at [455, 332] on span at bounding box center [452, 332] width 13 height 23
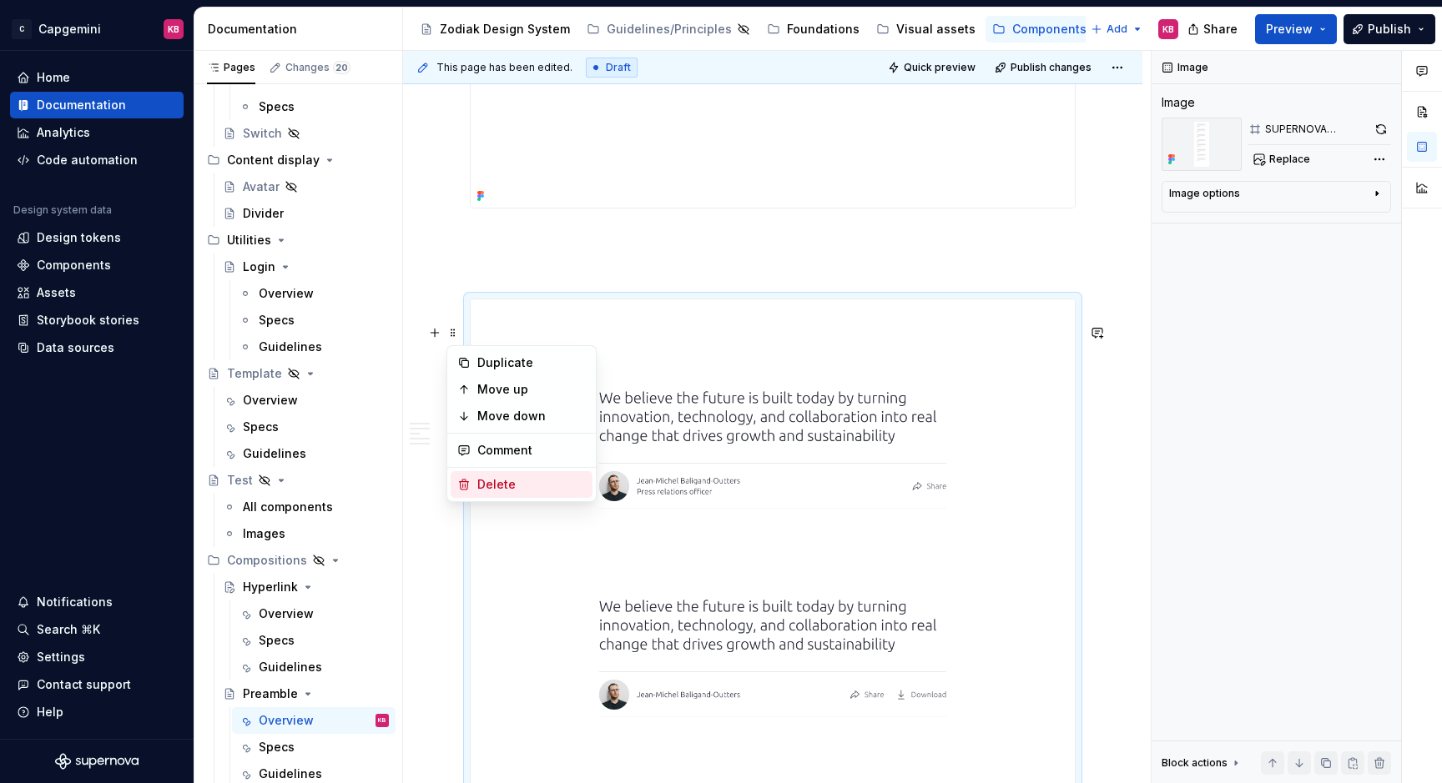
click at [469, 483] on icon at bounding box center [463, 484] width 13 height 13
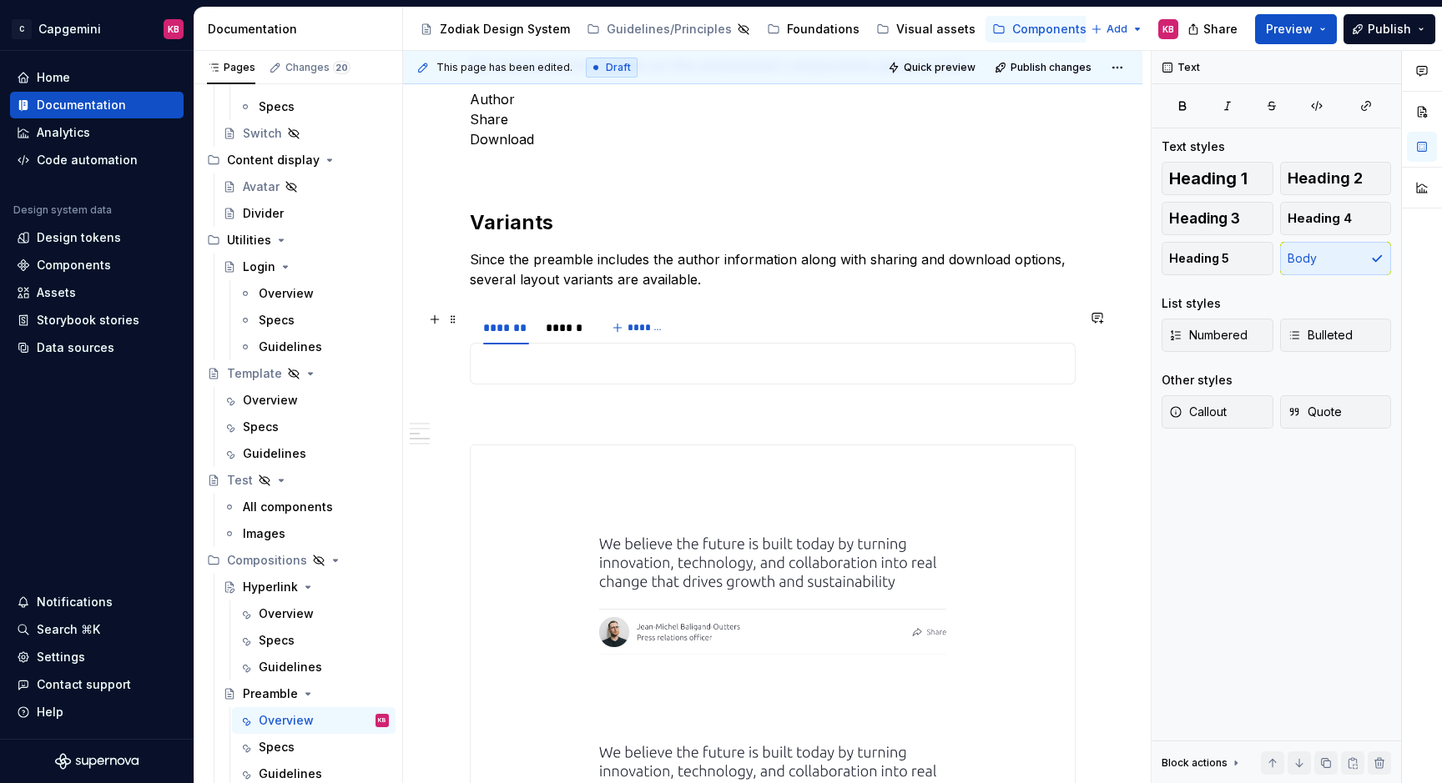
scroll to position [951, 0]
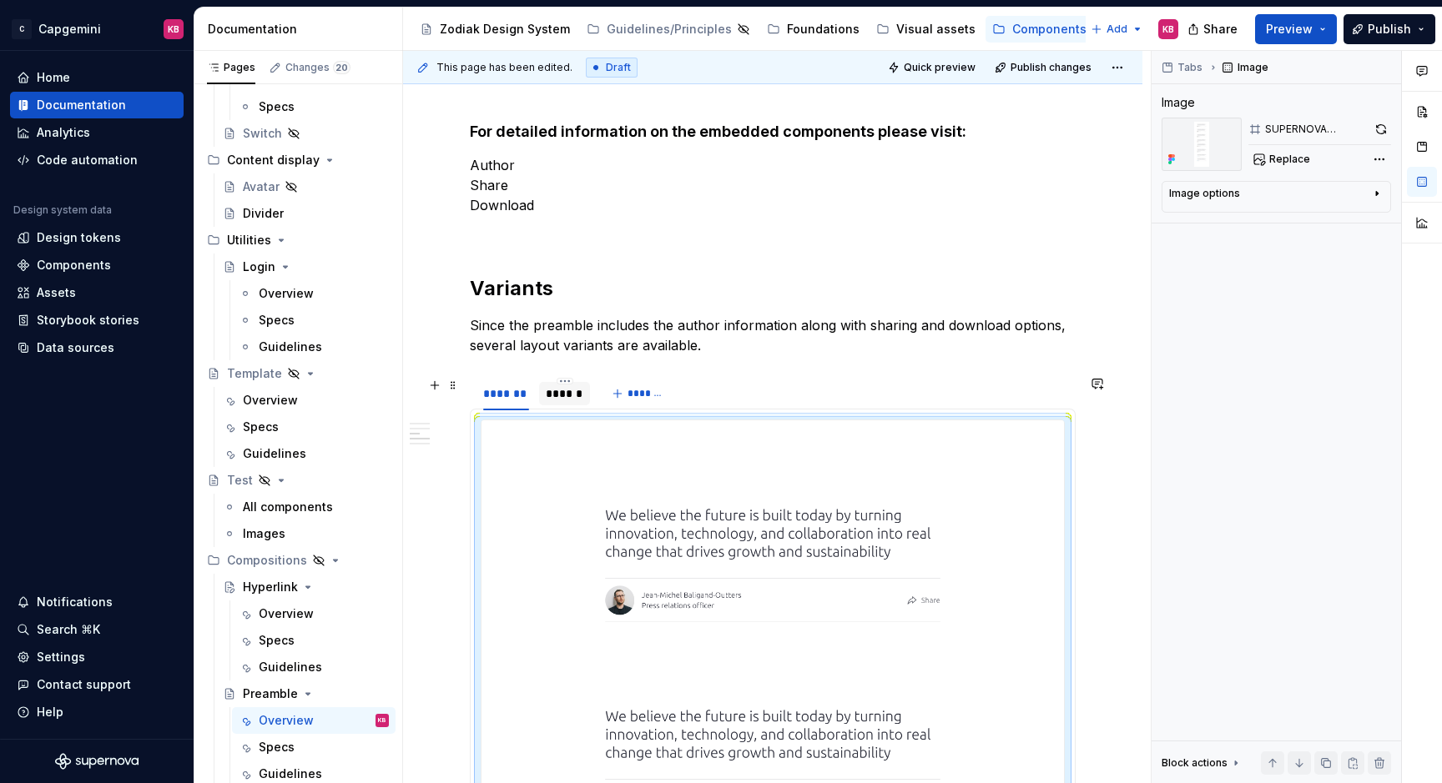
click at [552, 392] on div "******" at bounding box center [565, 393] width 38 height 17
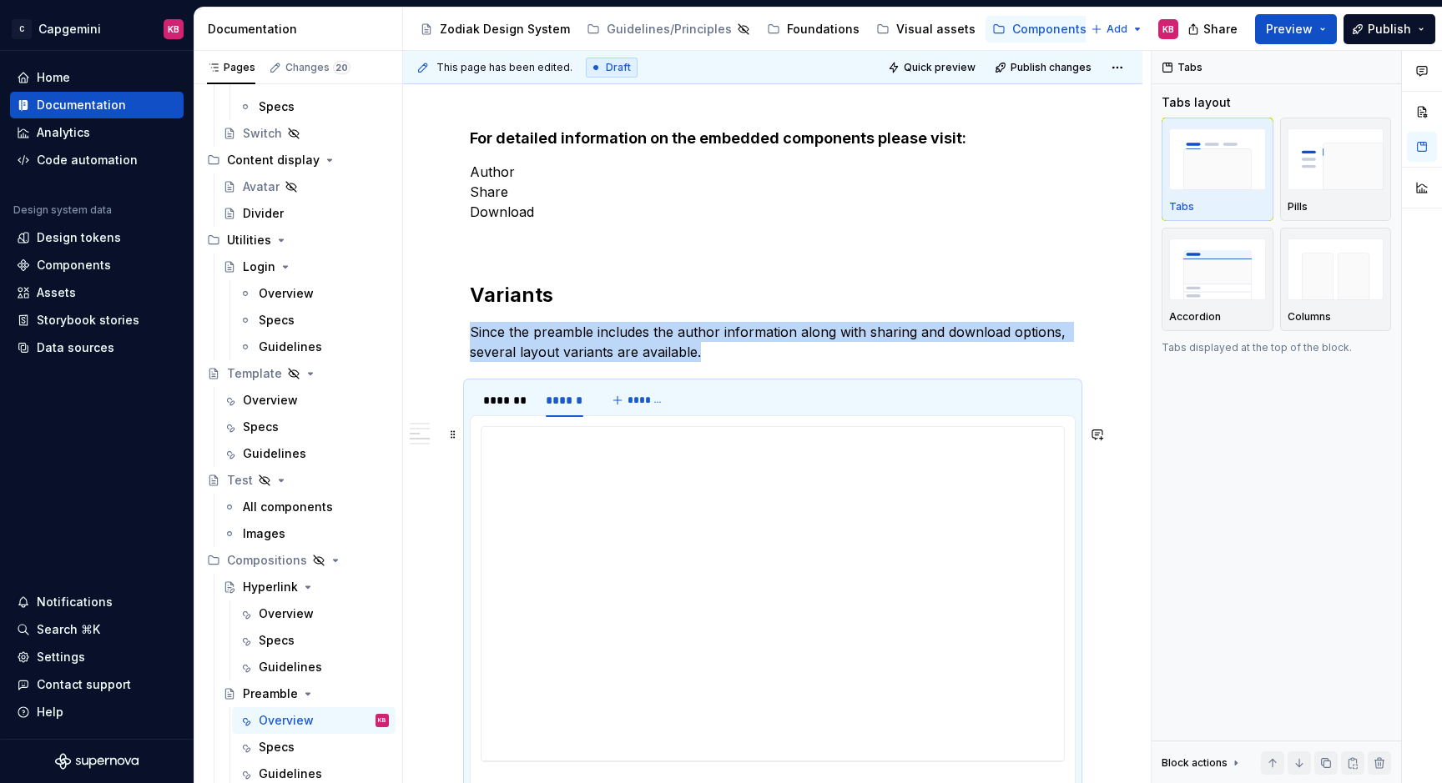
scroll to position [934, 0]
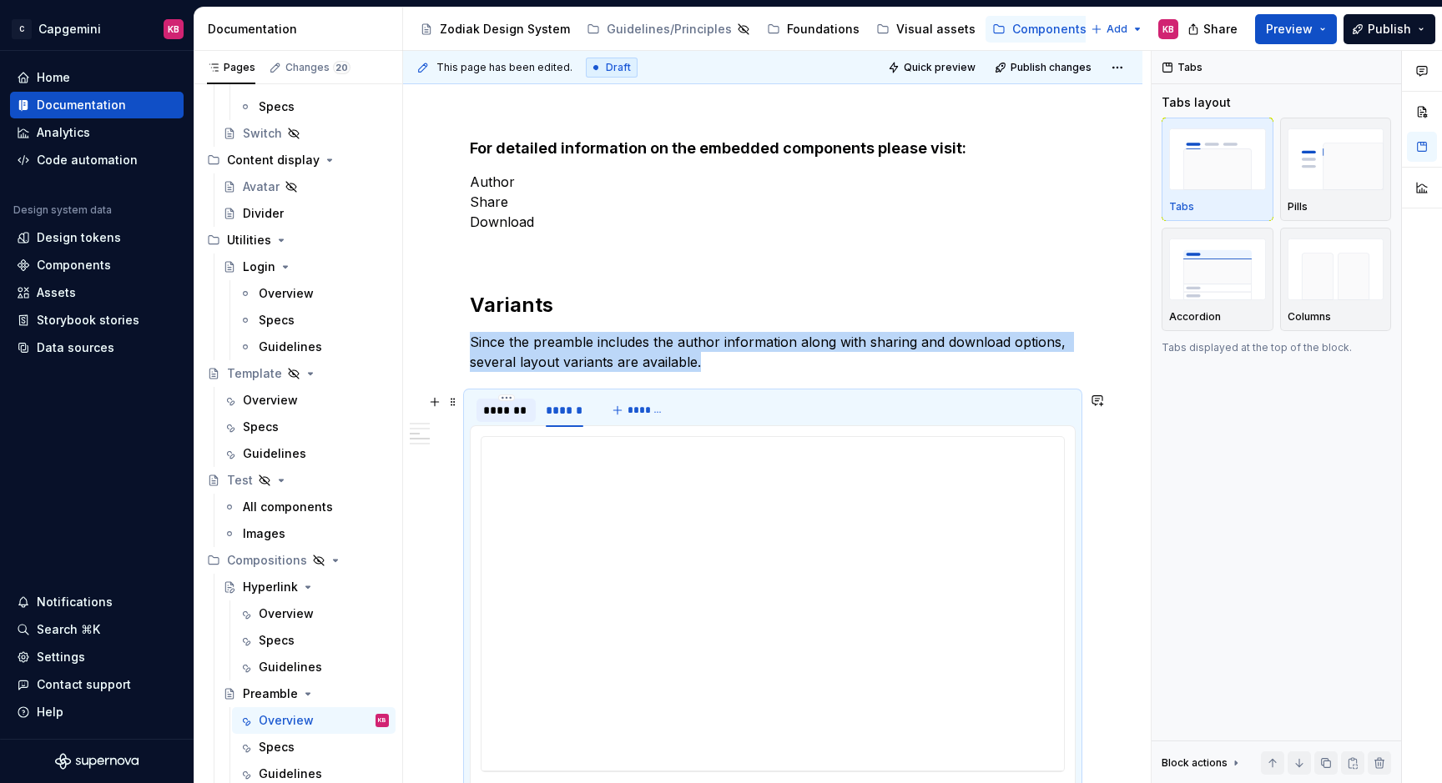
click at [485, 402] on div "*******" at bounding box center [506, 410] width 46 height 17
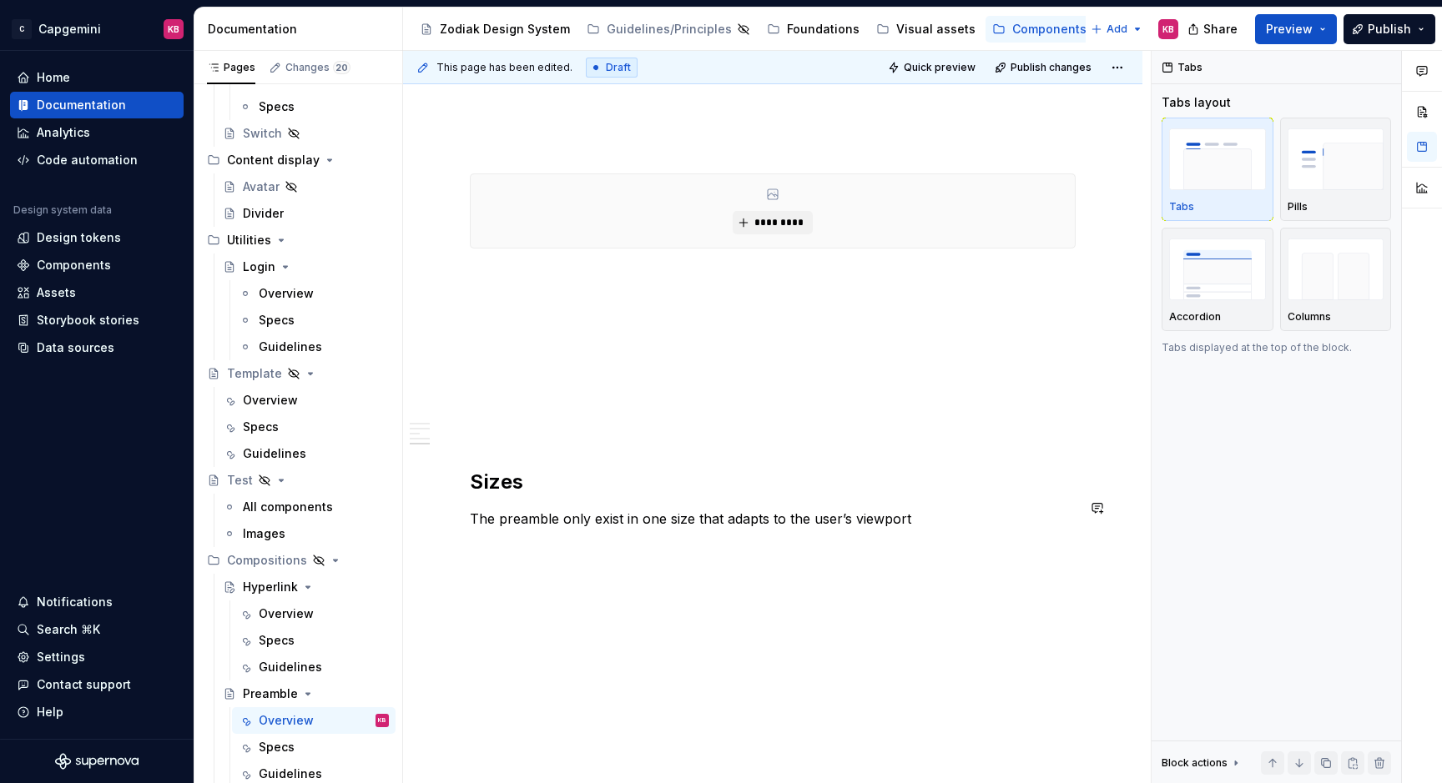
scroll to position [3237, 0]
type textarea "*"
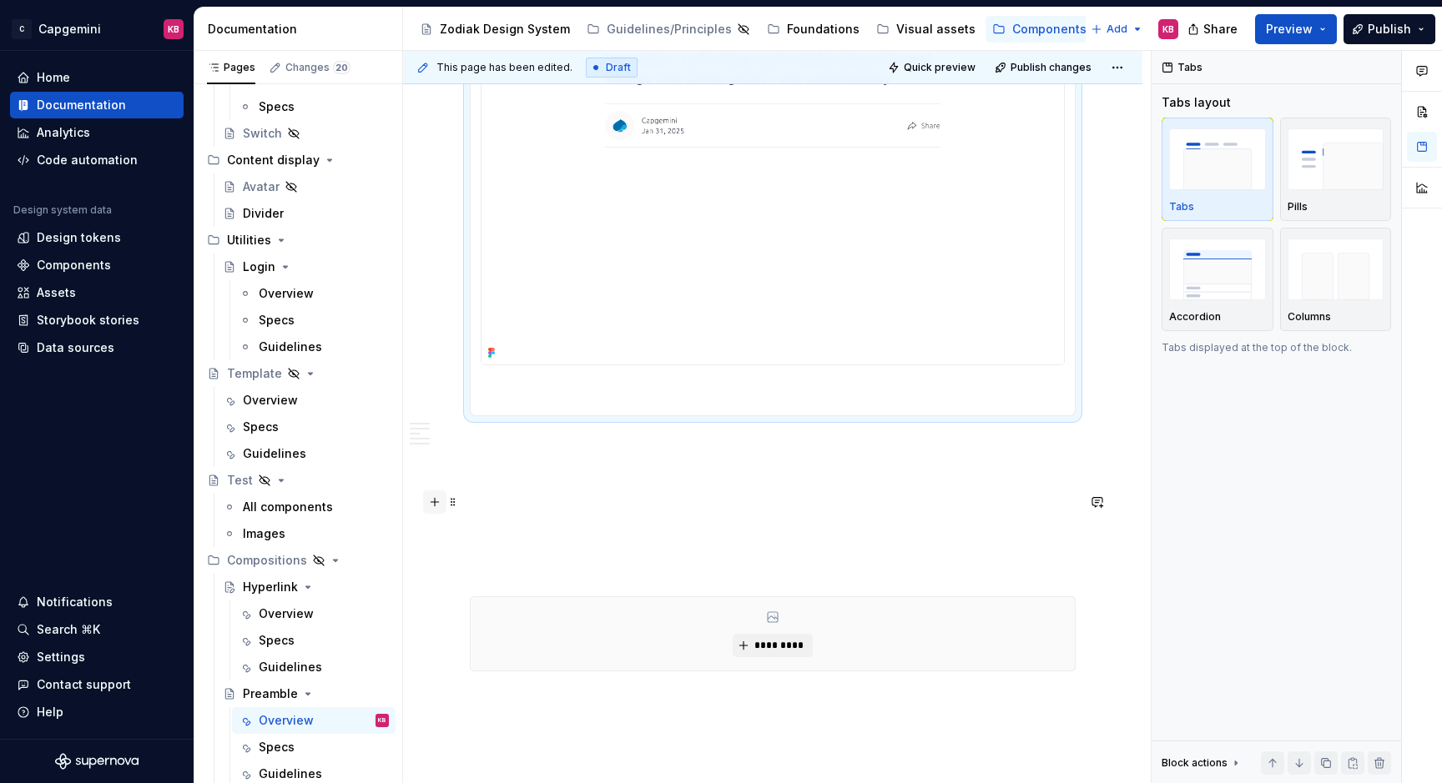
click at [435, 501] on button "button" at bounding box center [434, 502] width 23 height 23
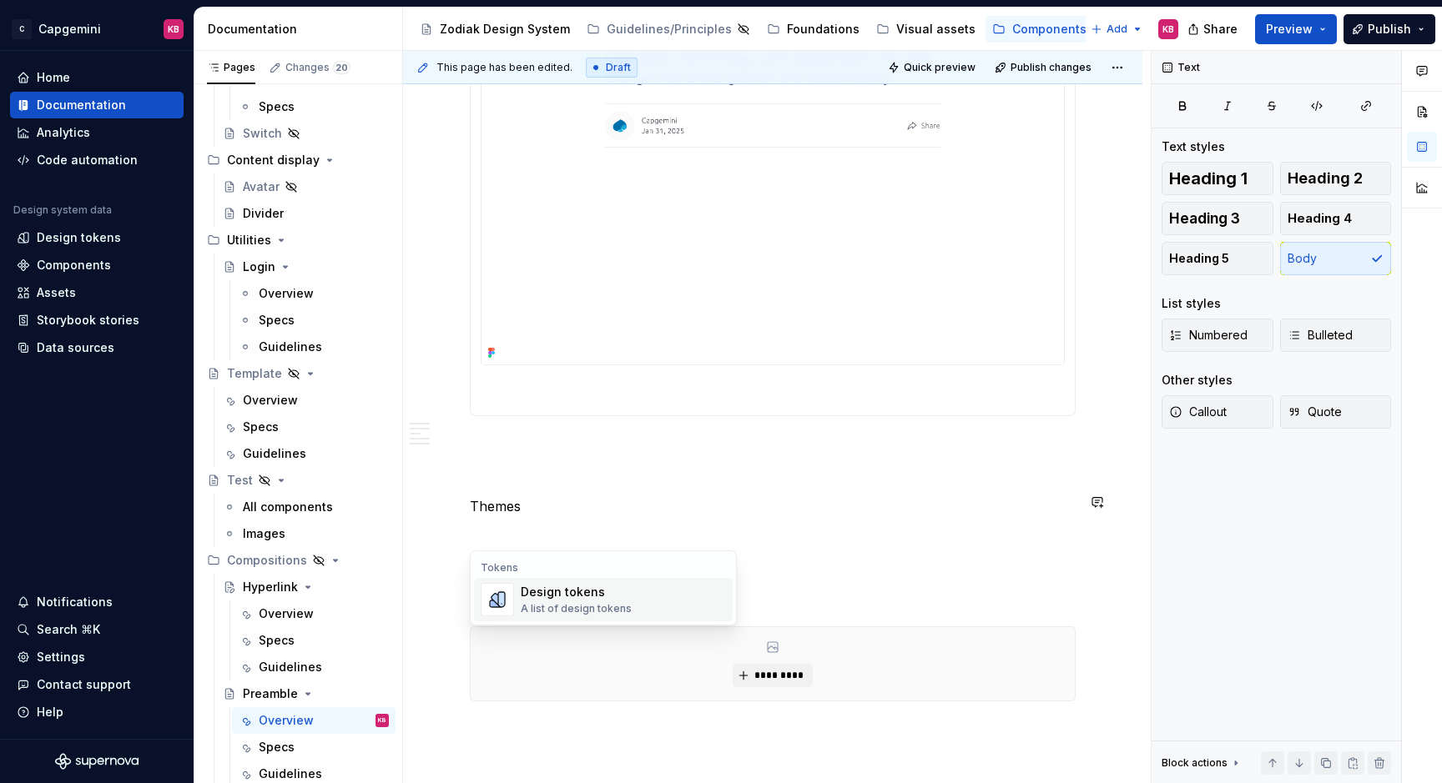
click at [503, 516] on p "Themes" at bounding box center [773, 506] width 606 height 20
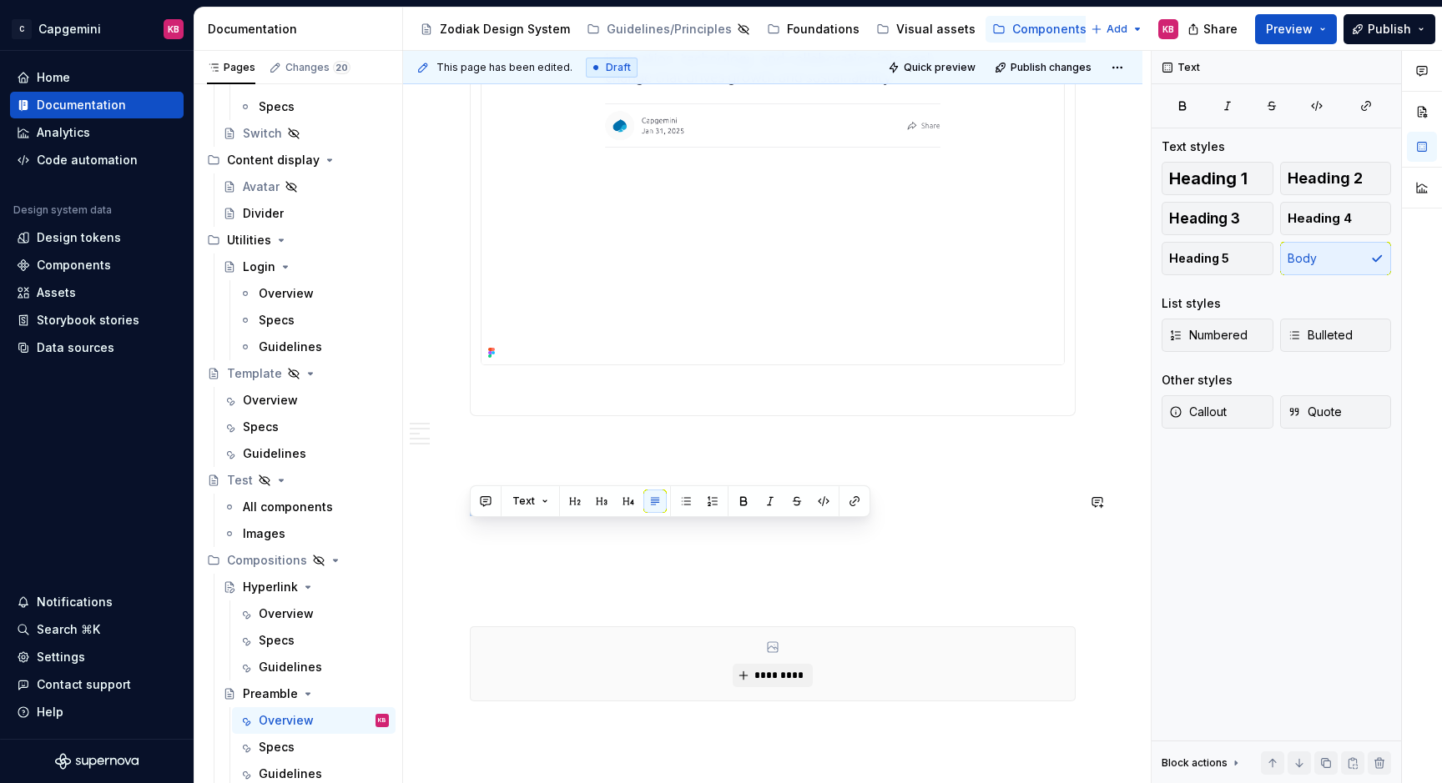
click at [503, 516] on p "Themes" at bounding box center [773, 506] width 606 height 20
click at [570, 501] on button "button" at bounding box center [574, 501] width 23 height 23
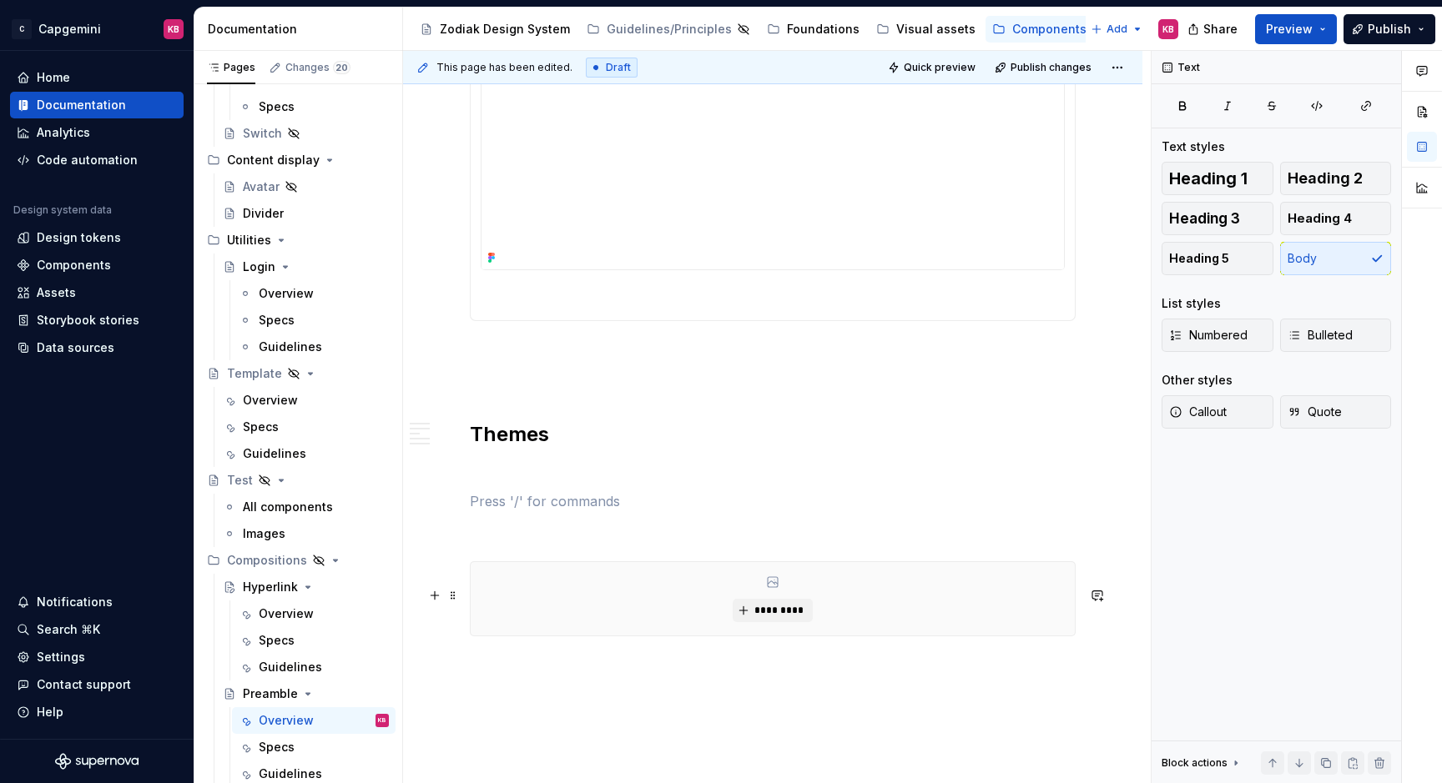
scroll to position [2888, 0]
click at [537, 506] on p at bounding box center [773, 496] width 606 height 20
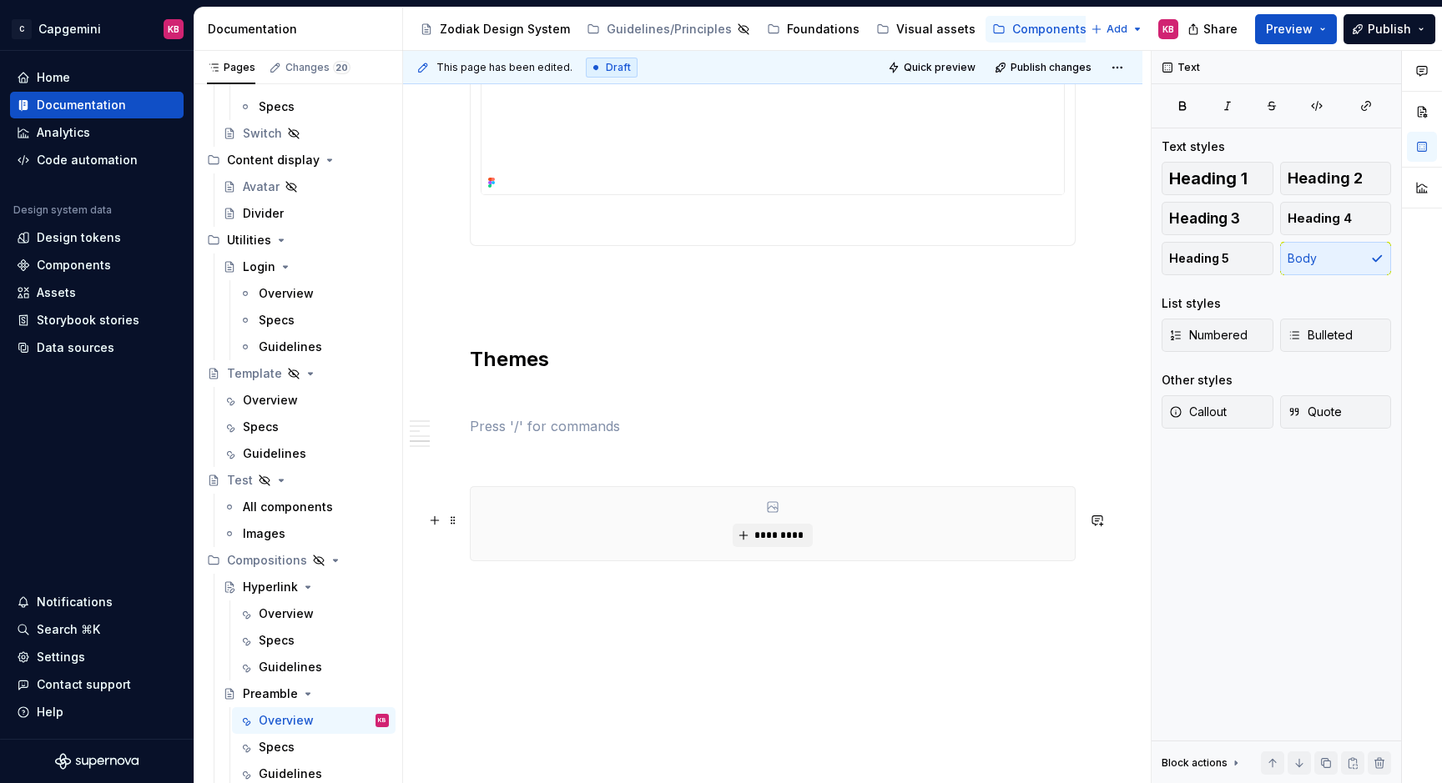
scroll to position [2963, 0]
click at [494, 401] on p at bounding box center [773, 391] width 606 height 20
click at [454, 423] on span at bounding box center [452, 416] width 13 height 23
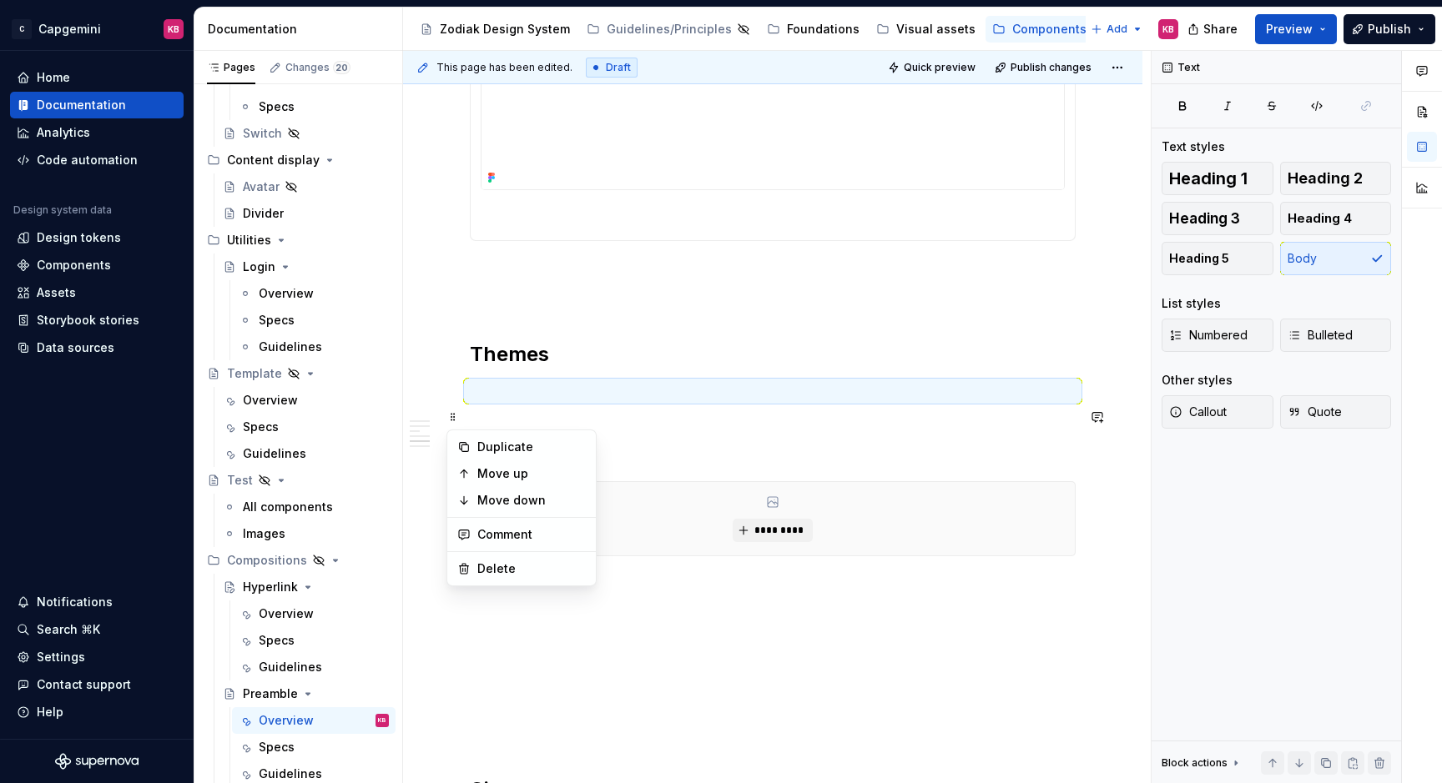
click at [640, 368] on h2 "Themes" at bounding box center [773, 354] width 606 height 27
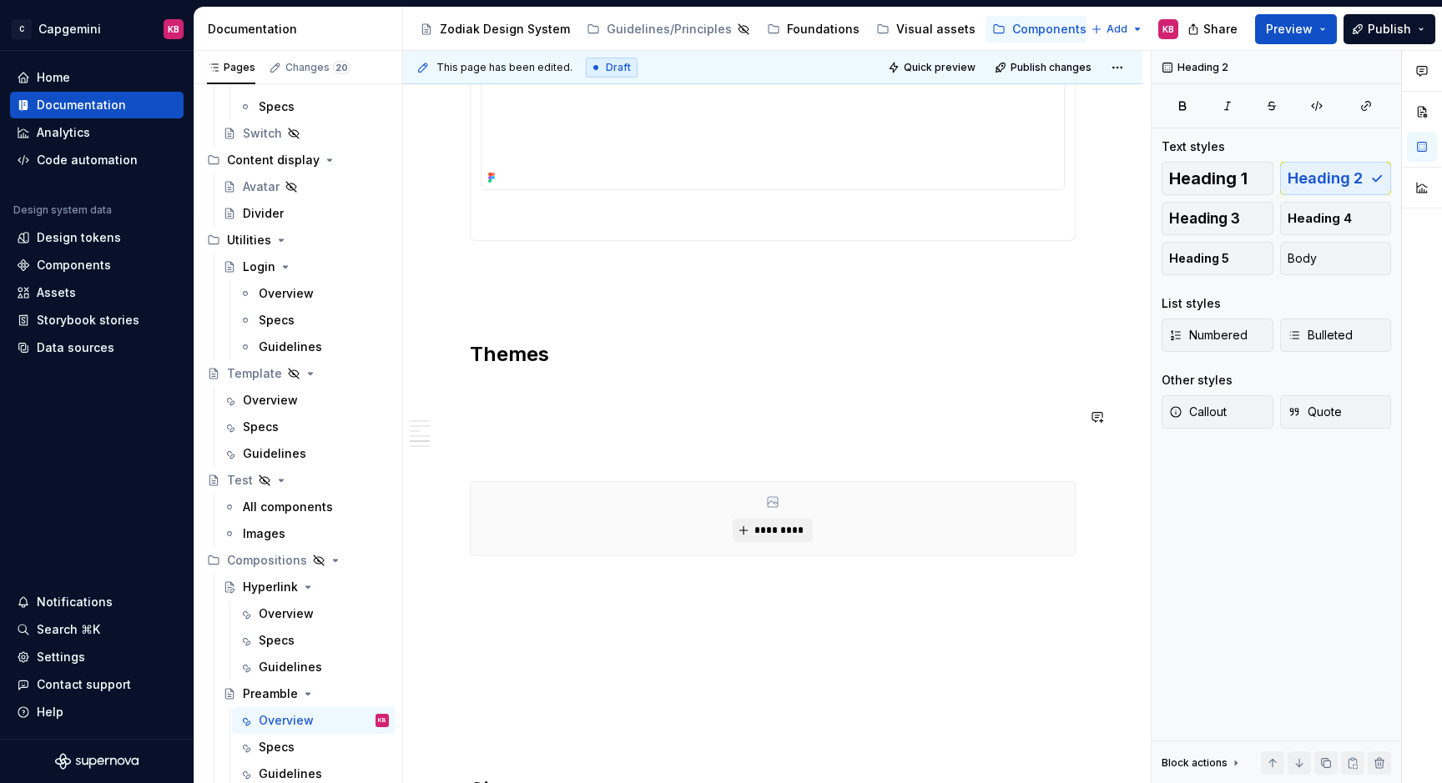
click at [455, 419] on span at bounding box center [452, 416] width 13 height 23
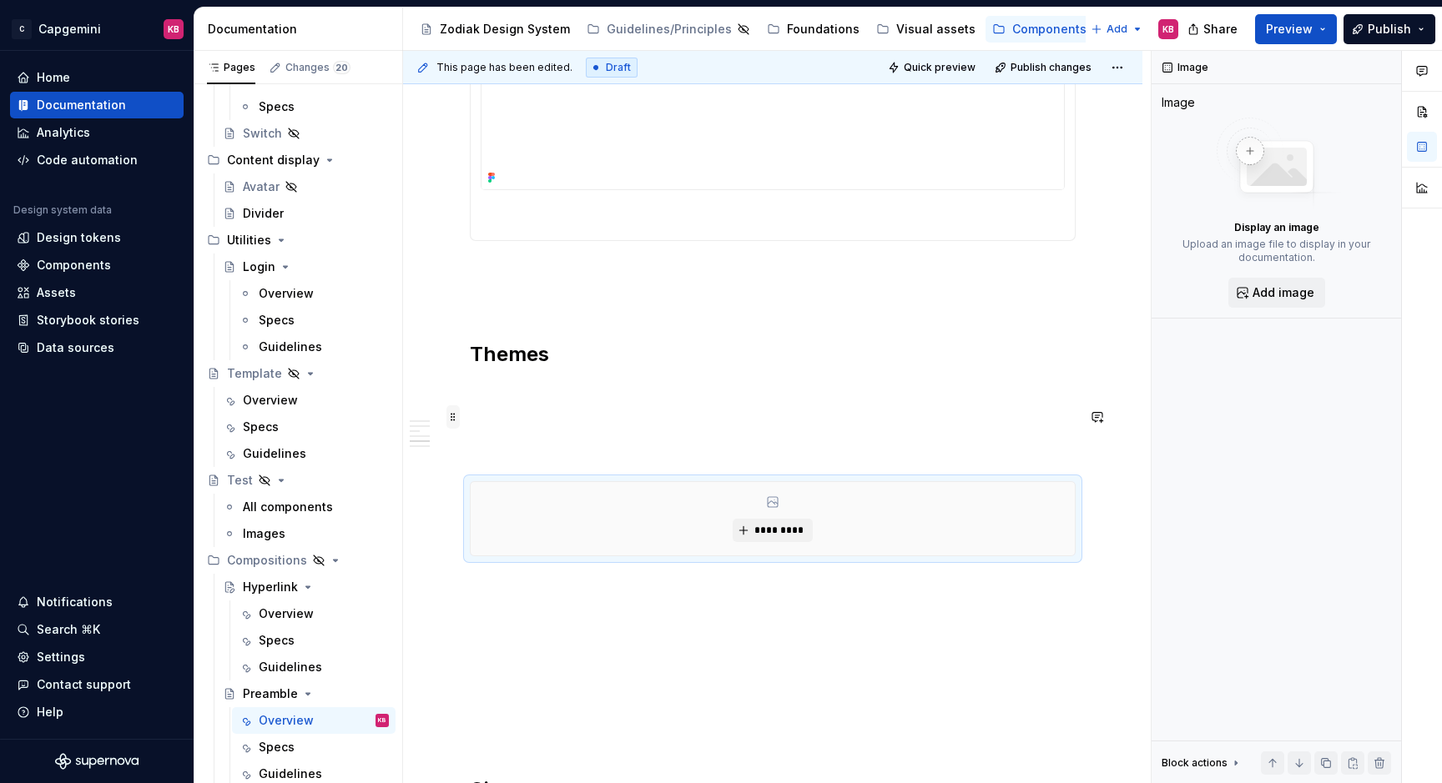
click at [452, 416] on span at bounding box center [452, 416] width 13 height 23
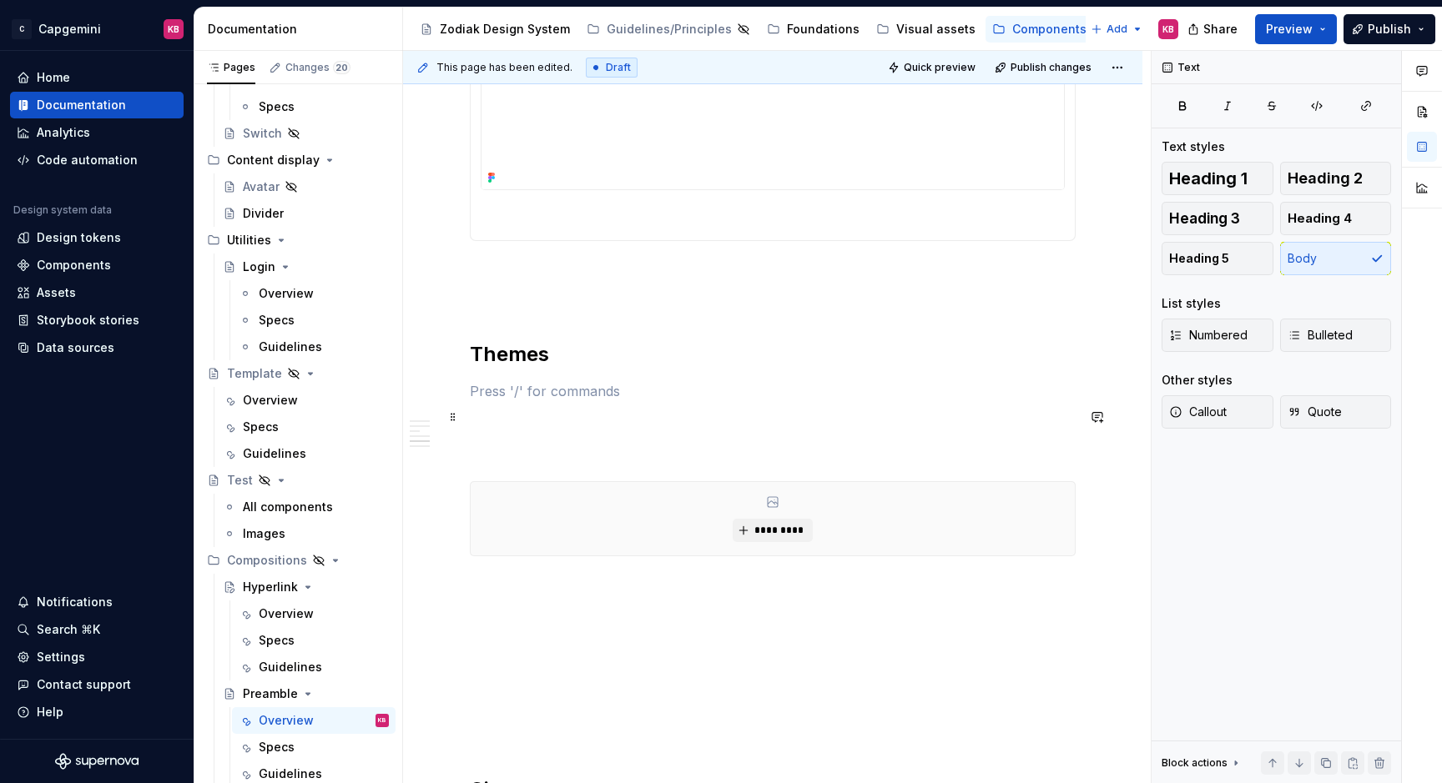
click at [501, 401] on p at bounding box center [773, 391] width 606 height 20
click at [516, 401] on p at bounding box center [773, 391] width 606 height 20
click at [449, 417] on span at bounding box center [452, 416] width 13 height 23
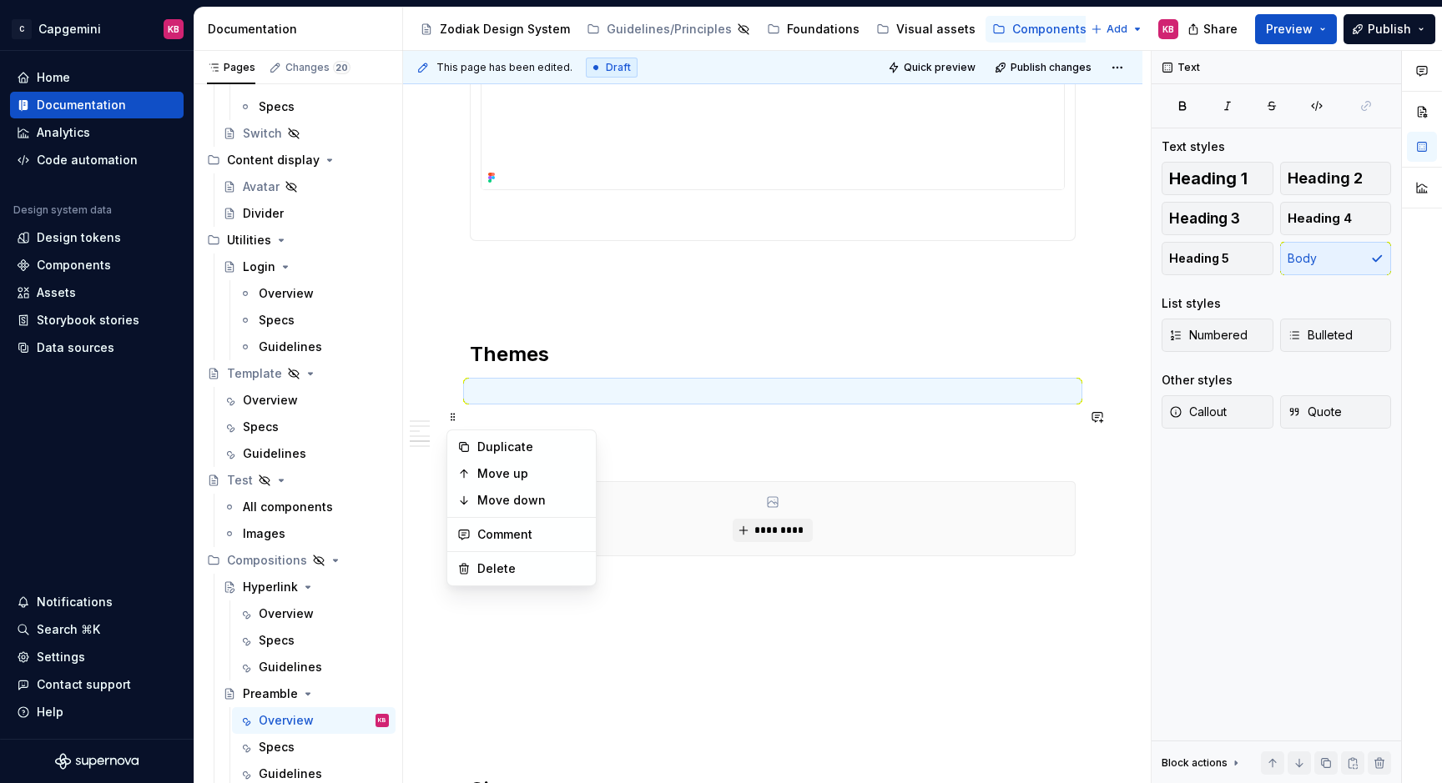
click at [475, 401] on p at bounding box center [773, 391] width 606 height 20
click at [448, 429] on div at bounding box center [441, 416] width 37 height 23
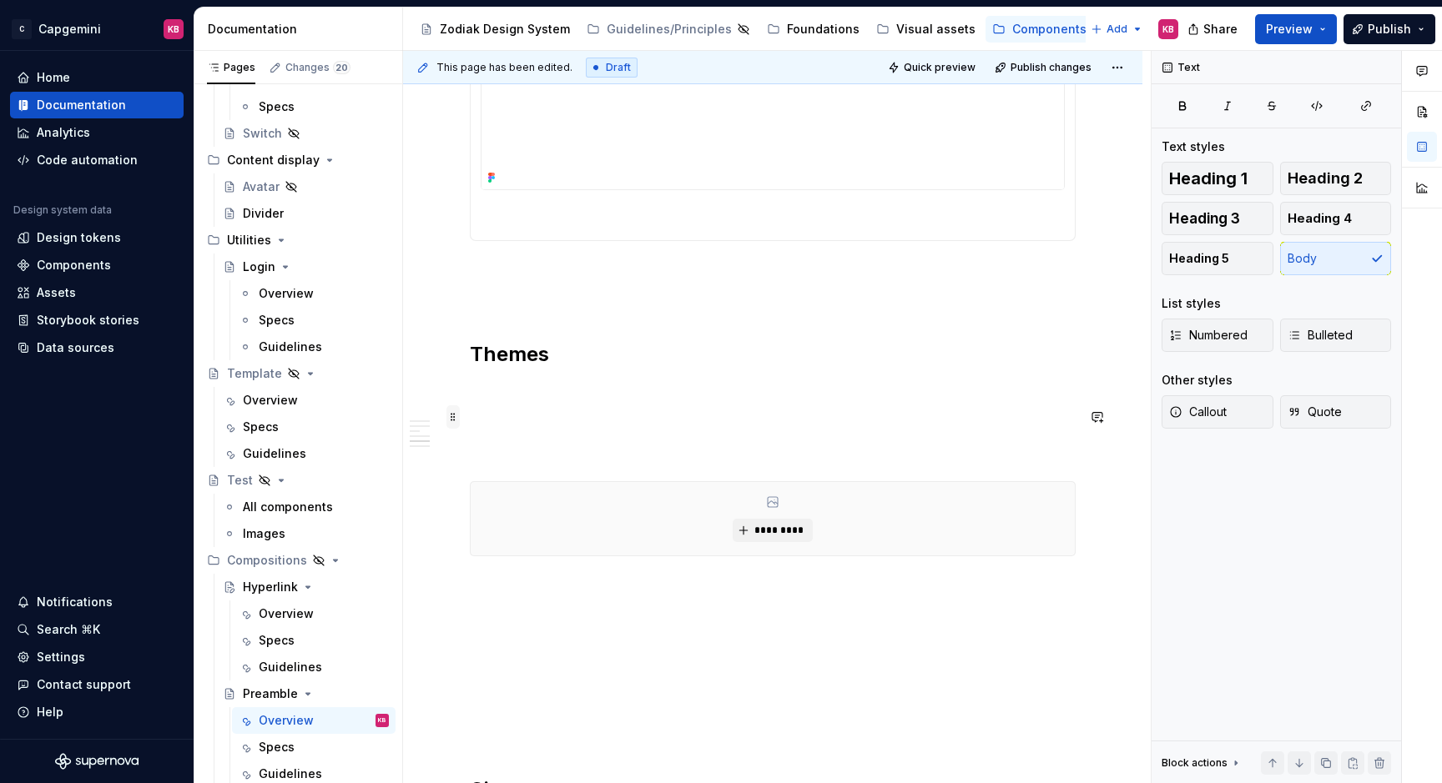
click at [456, 421] on span at bounding box center [452, 416] width 13 height 23
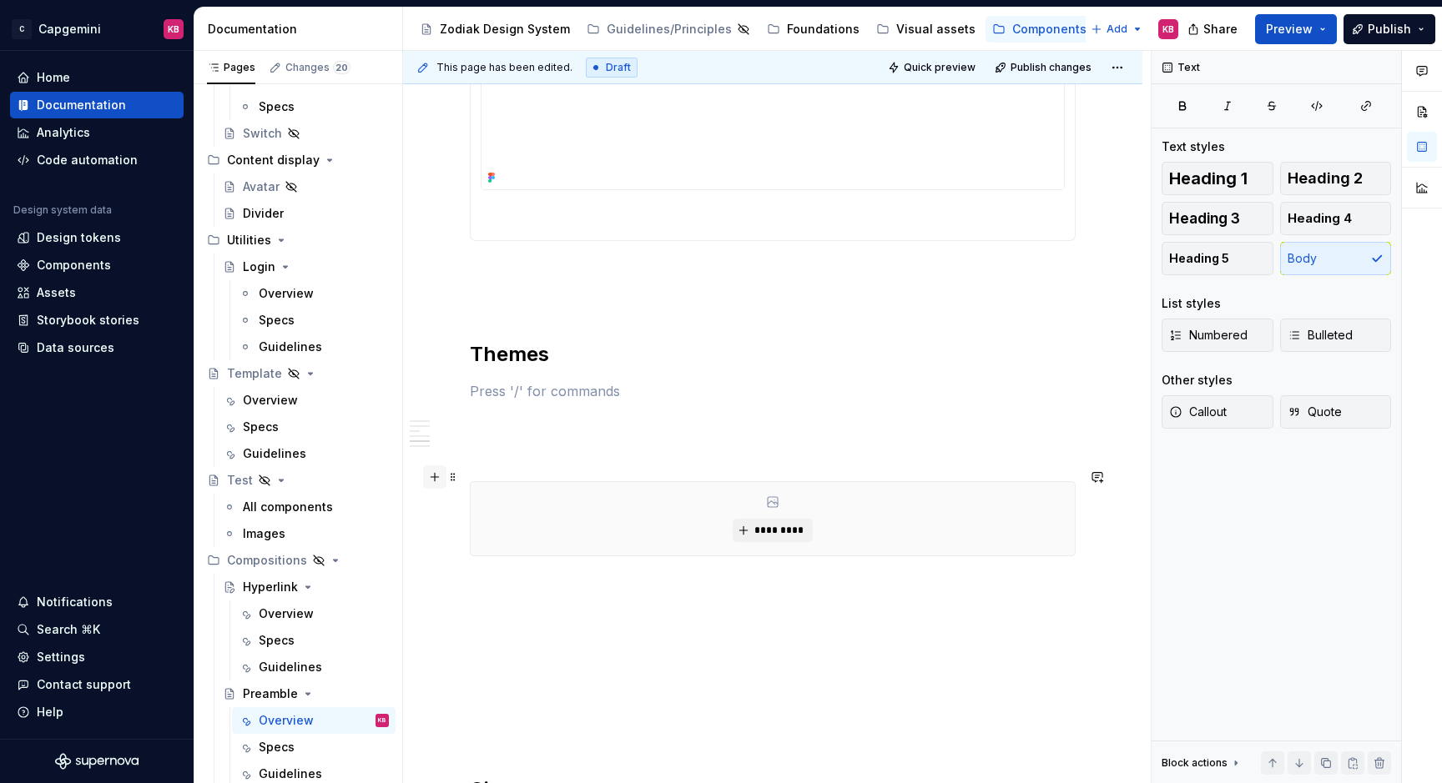
click at [434, 479] on button "button" at bounding box center [434, 476] width 23 height 23
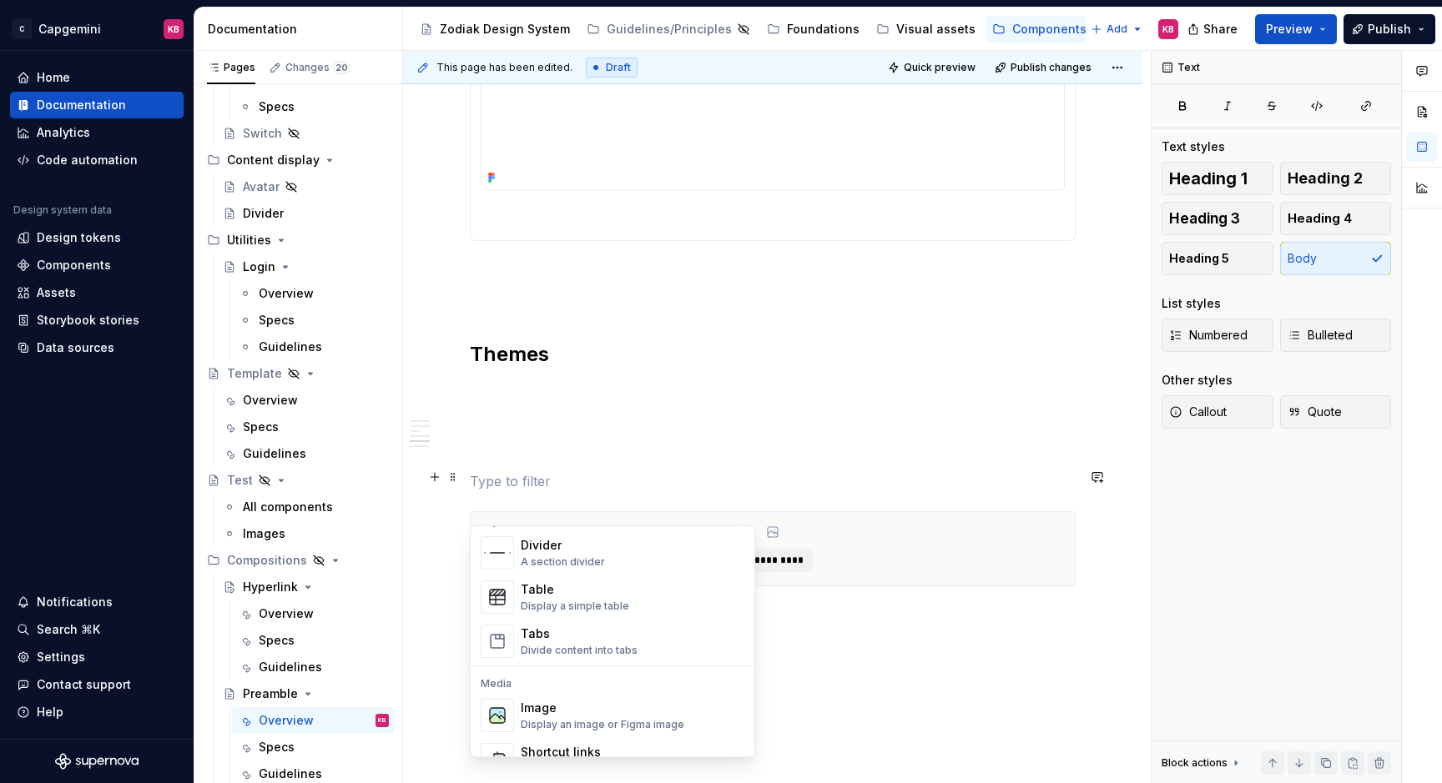
scroll to position [615, 0]
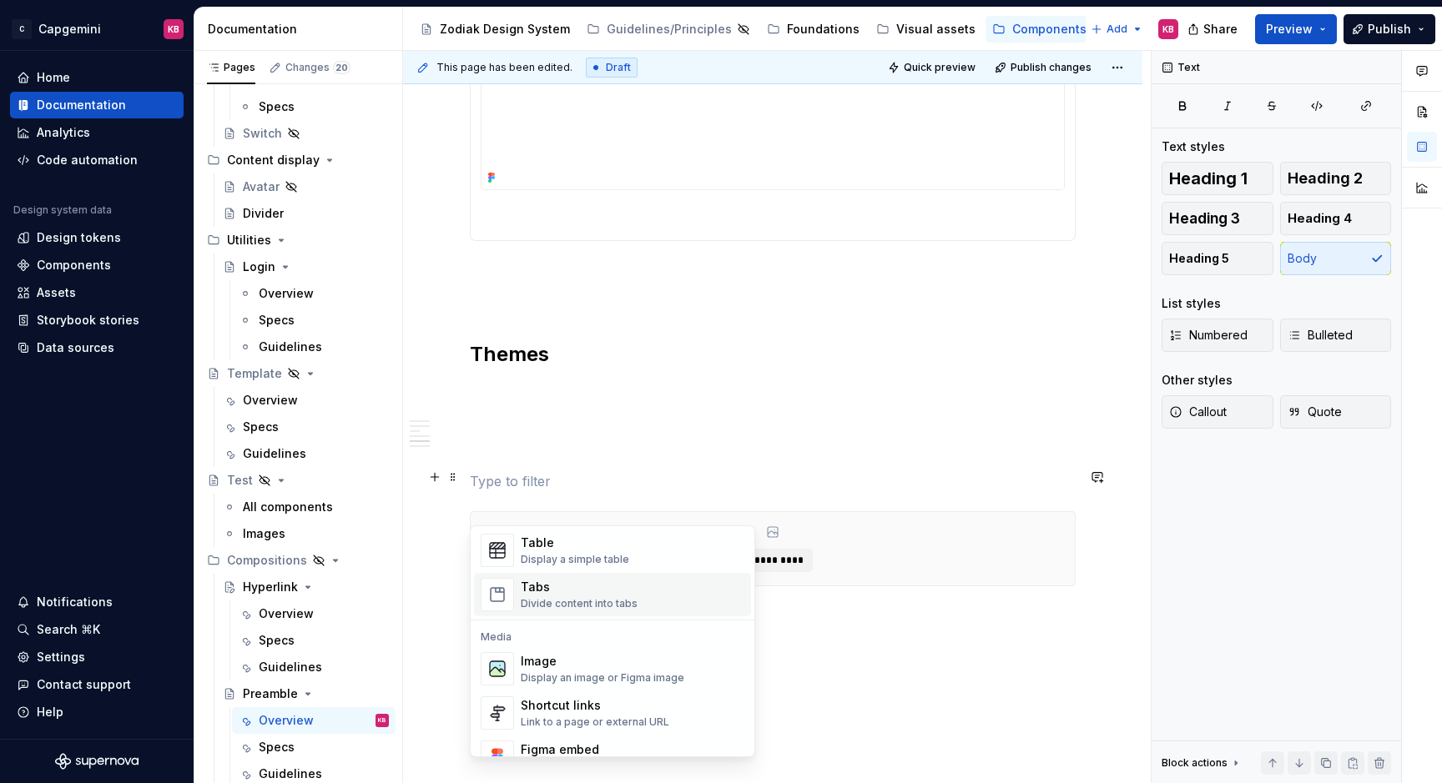
click at [541, 589] on div "Tabs" at bounding box center [579, 587] width 117 height 17
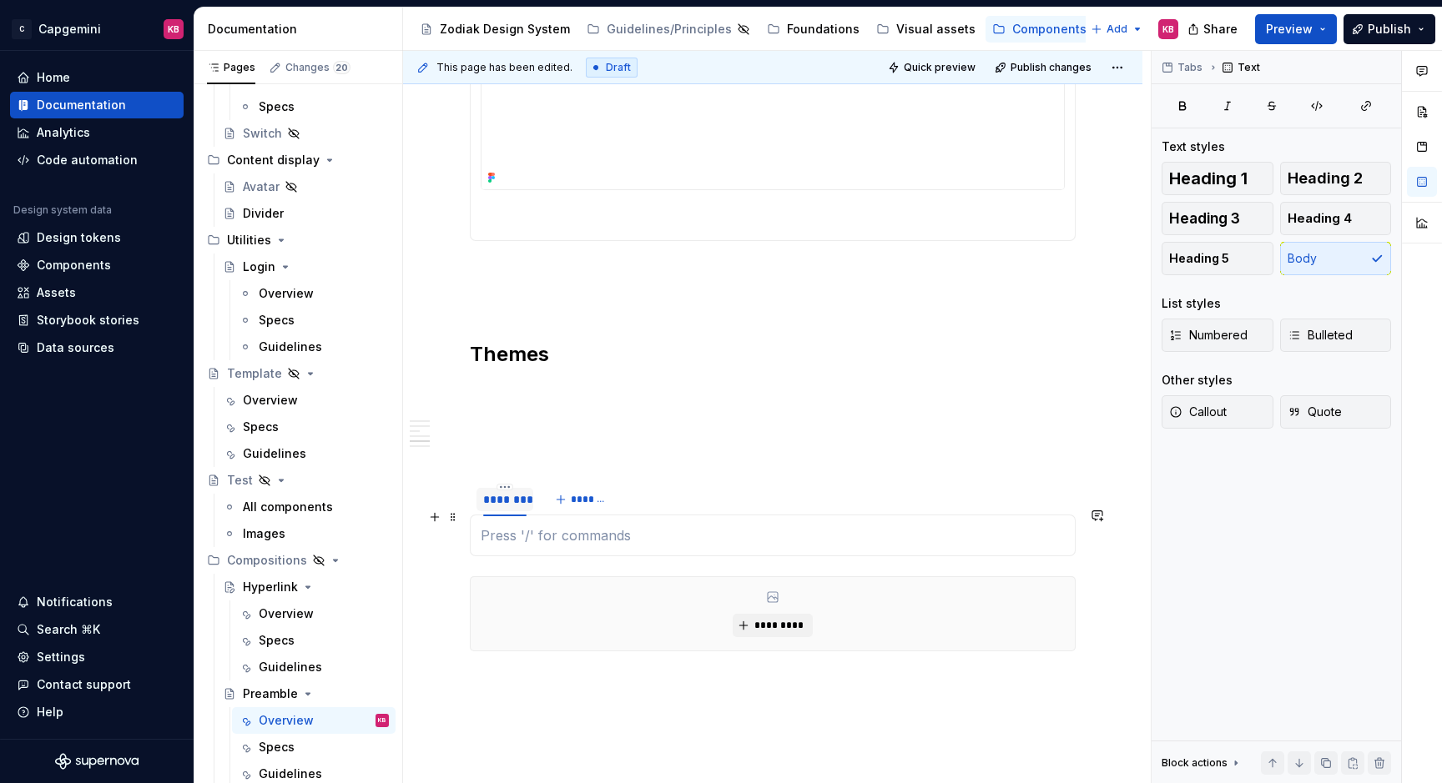
click at [513, 508] on div "********" at bounding box center [504, 499] width 43 height 17
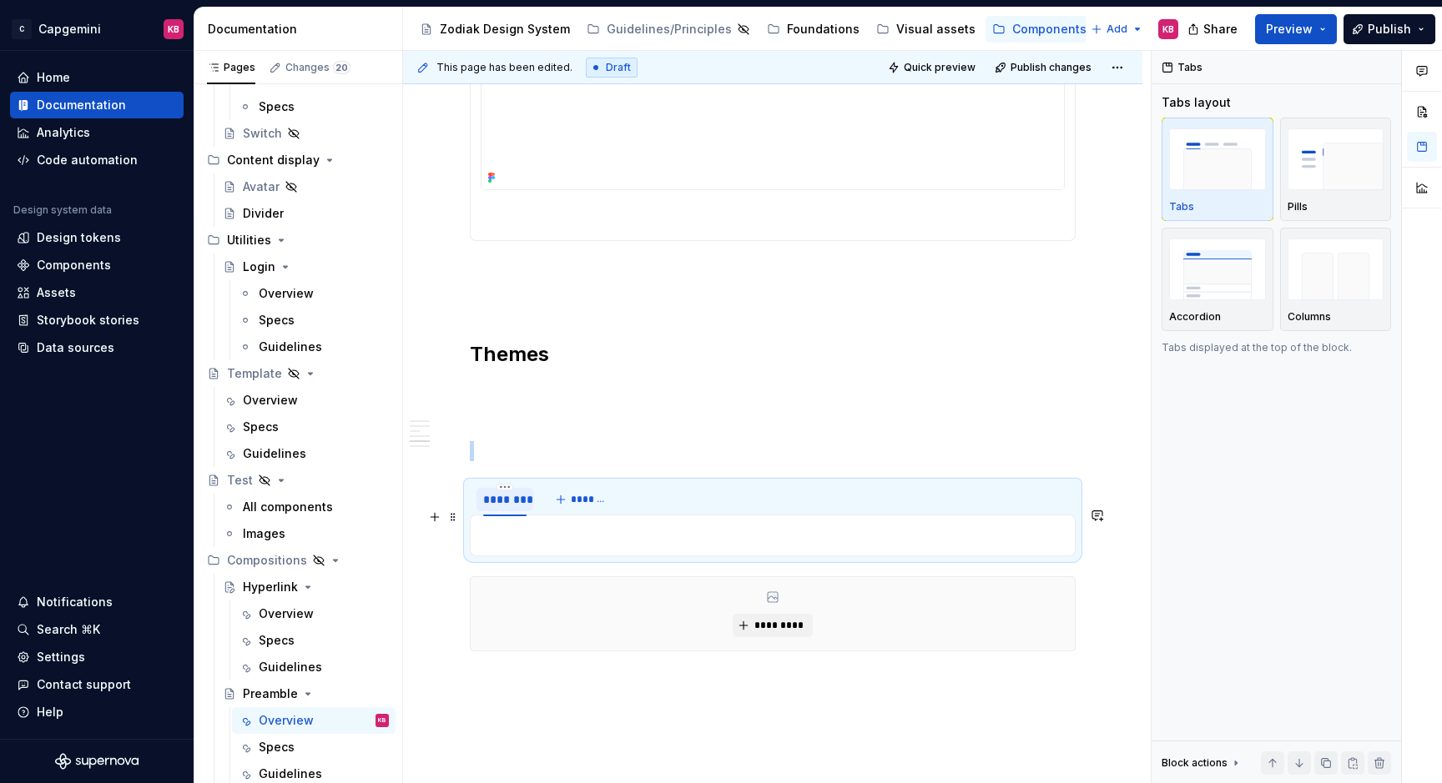
click at [513, 508] on div "********" at bounding box center [504, 499] width 43 height 17
type input "**********"
click at [614, 506] on span "*******" at bounding box center [609, 499] width 38 height 13
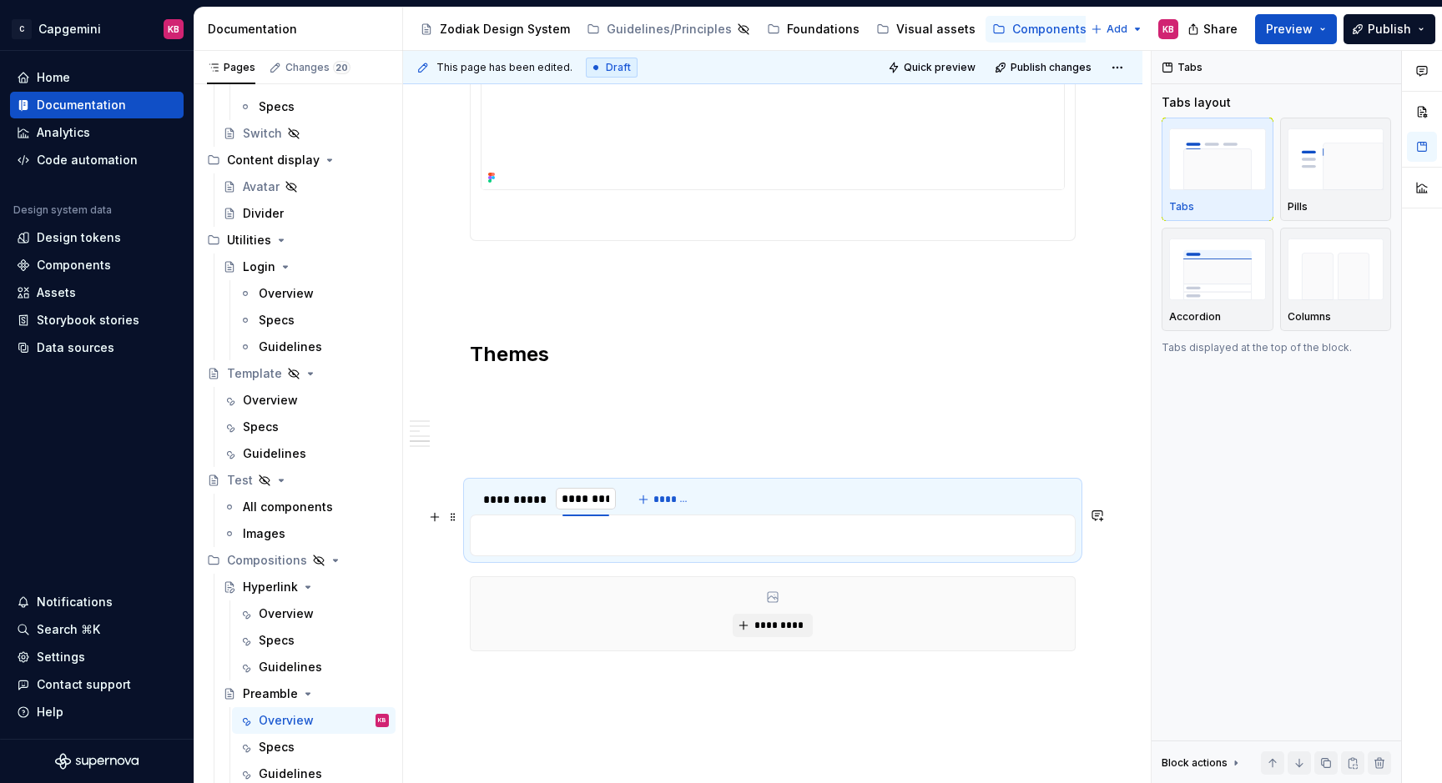
type input "*********"
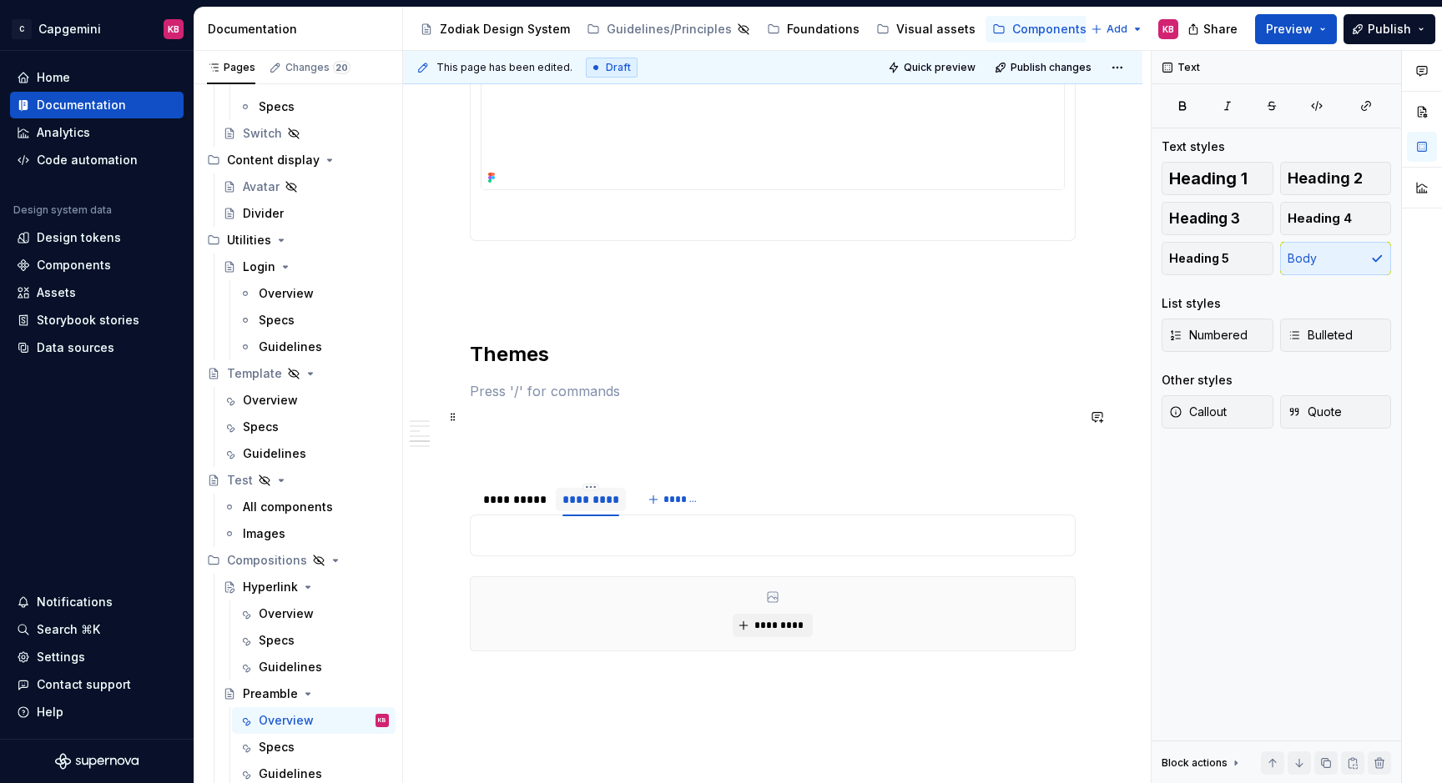
click at [692, 401] on p at bounding box center [773, 391] width 606 height 20
click at [529, 546] on p at bounding box center [773, 536] width 584 height 20
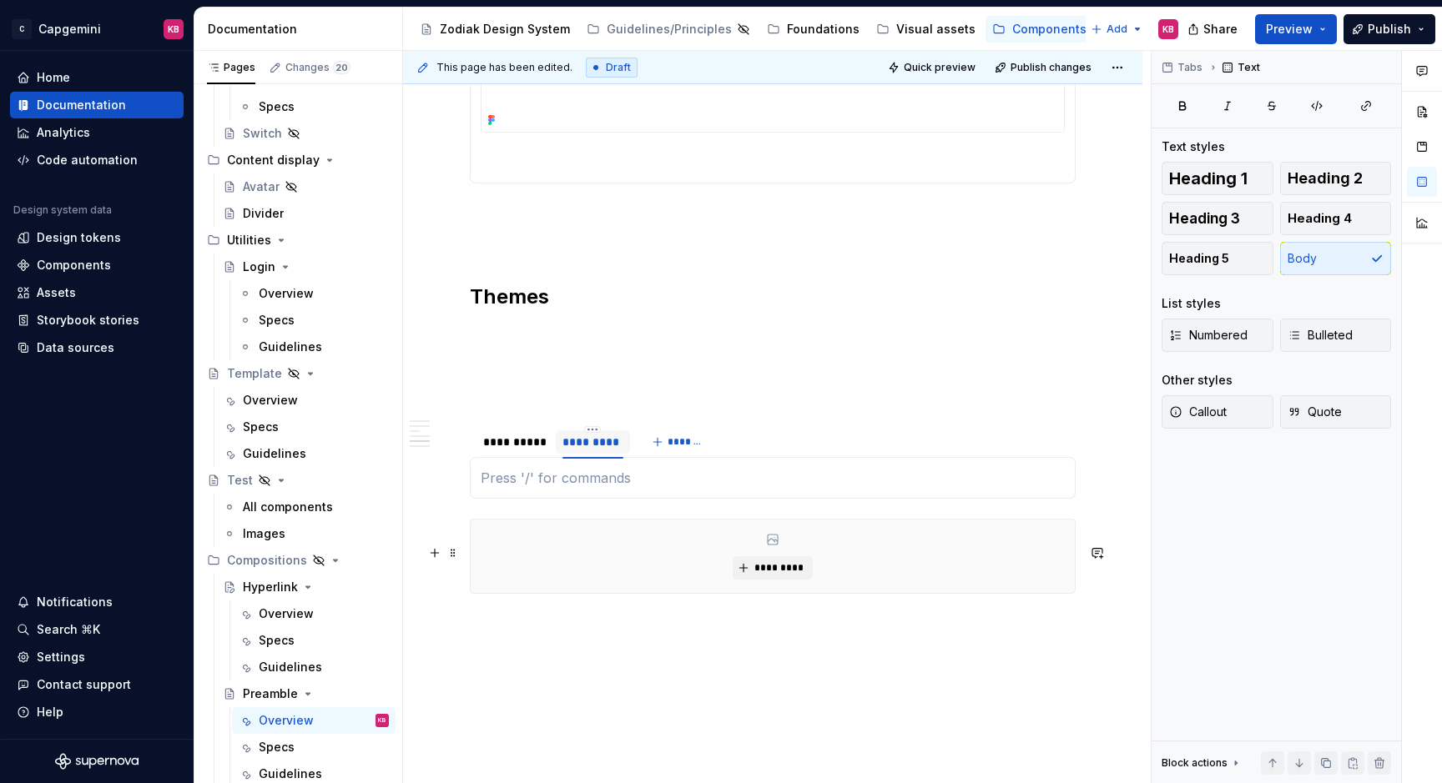
scroll to position [3032, 0]
click at [765, 563] on span "*********" at bounding box center [778, 556] width 51 height 13
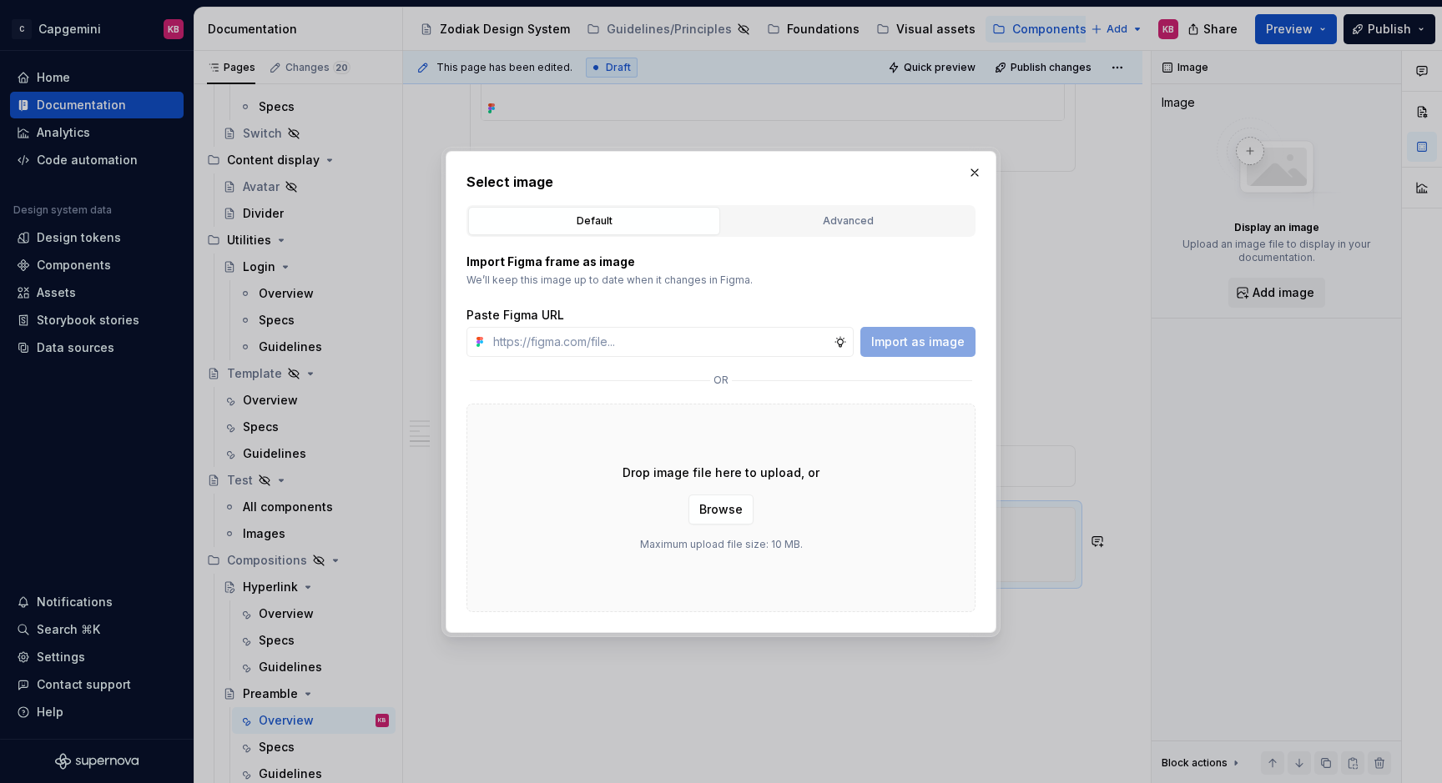
type textarea "*"
type input "https://www.figma.com/design/LC6Piq0IKFeOqeCISt4YCA/Zodiak-documentation?node-i…"
type textarea "*"
type input "https://www.figma.com/design/LC6Piq0IKFeOqeCISt4YCA/Zodiak-documentation?node-i…"
click at [942, 340] on span "Import as image" at bounding box center [917, 342] width 93 height 17
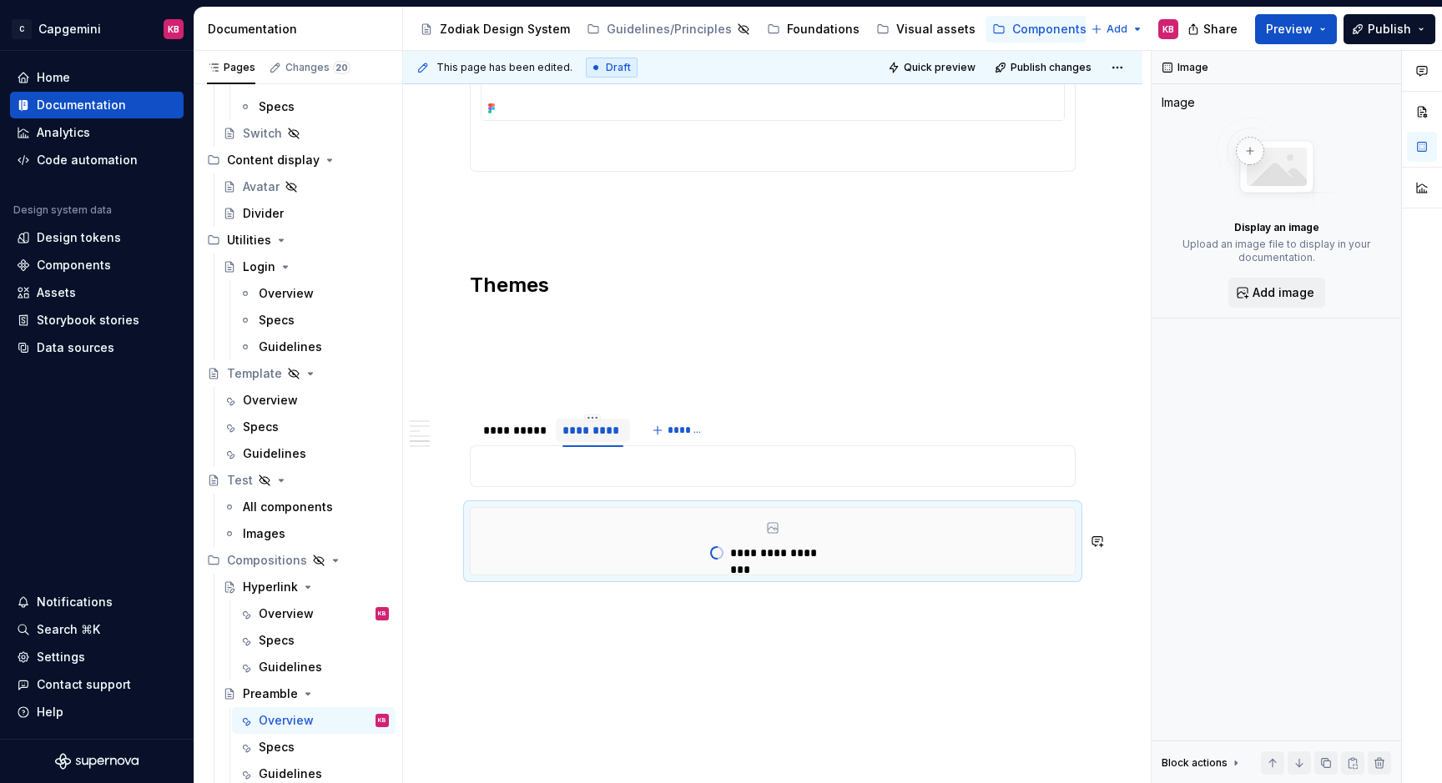
type textarea "*"
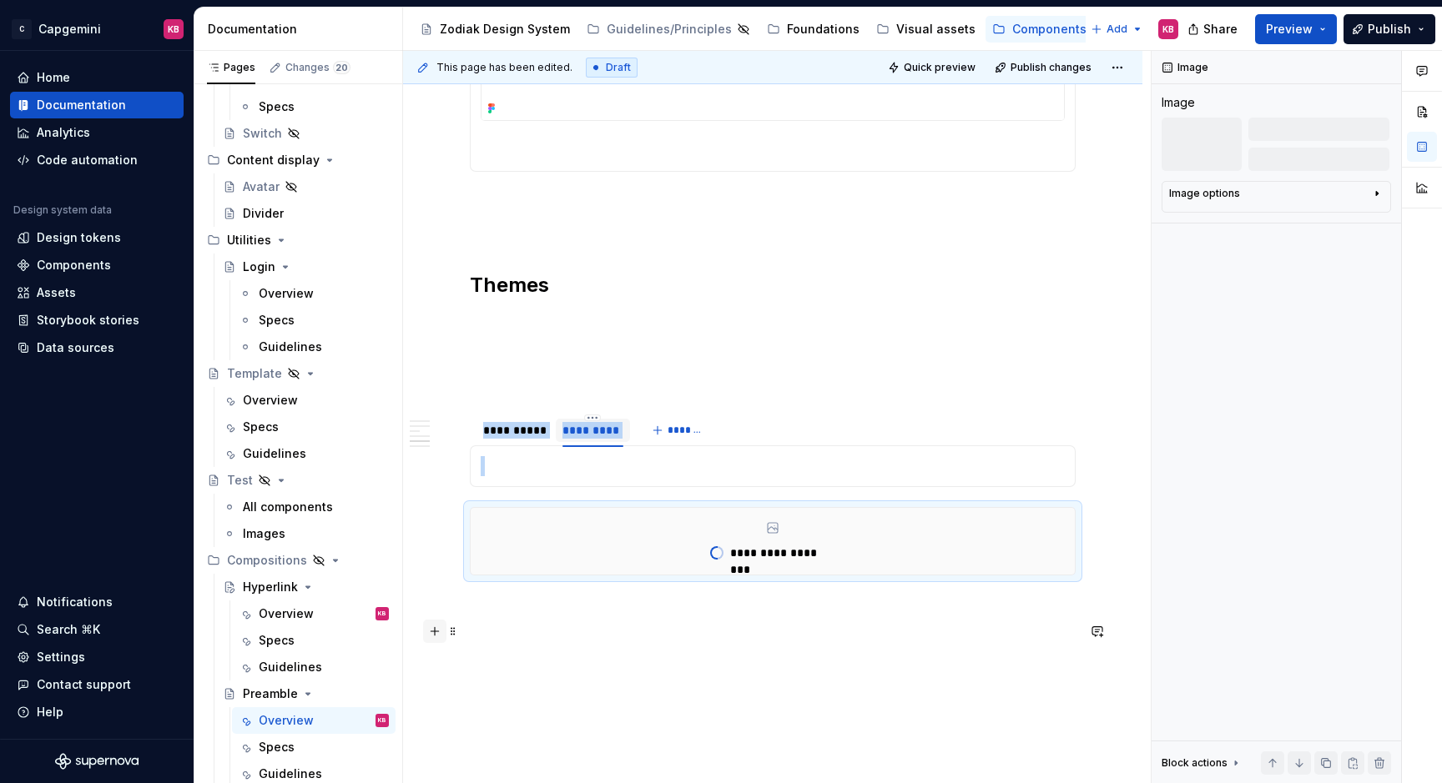
click at [436, 632] on button "button" at bounding box center [434, 631] width 23 height 23
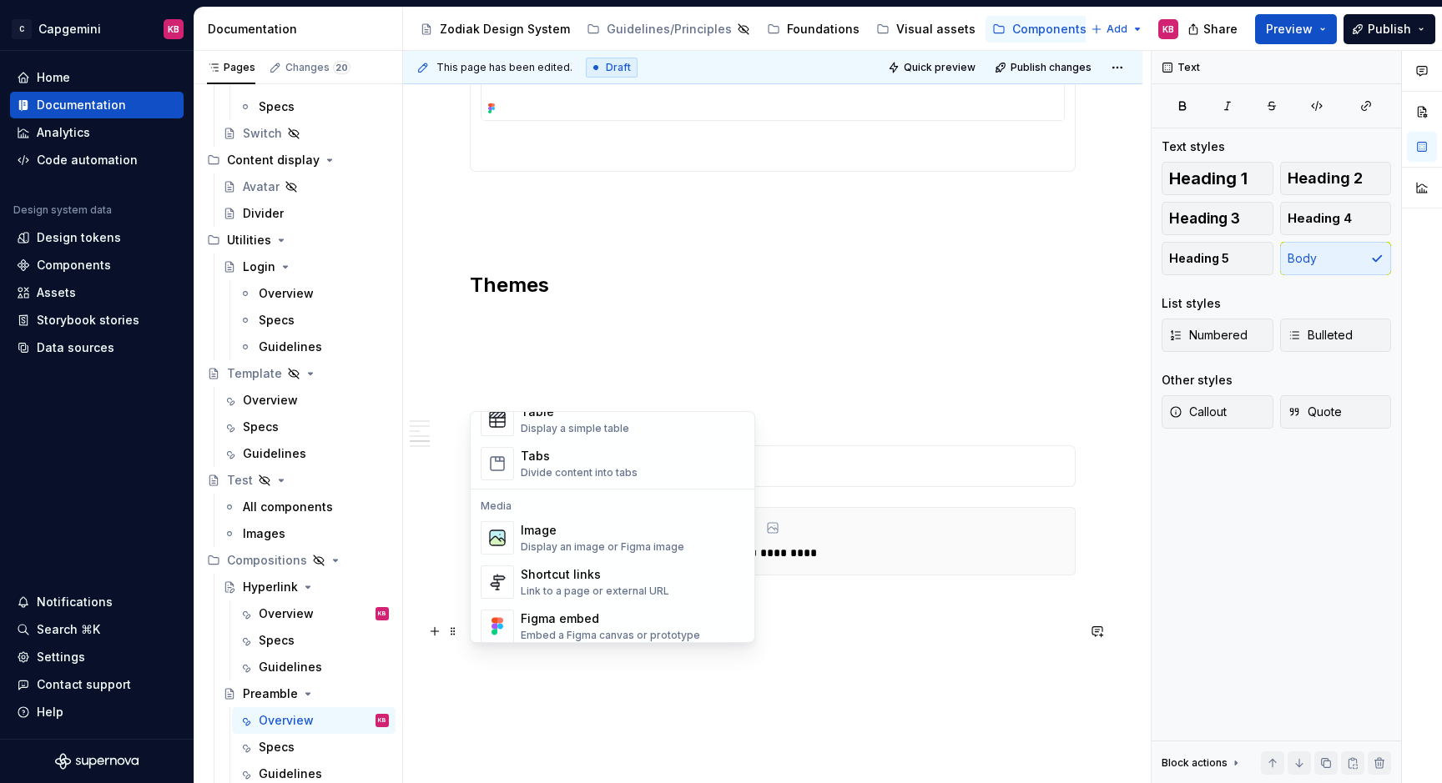
scroll to position [686, 0]
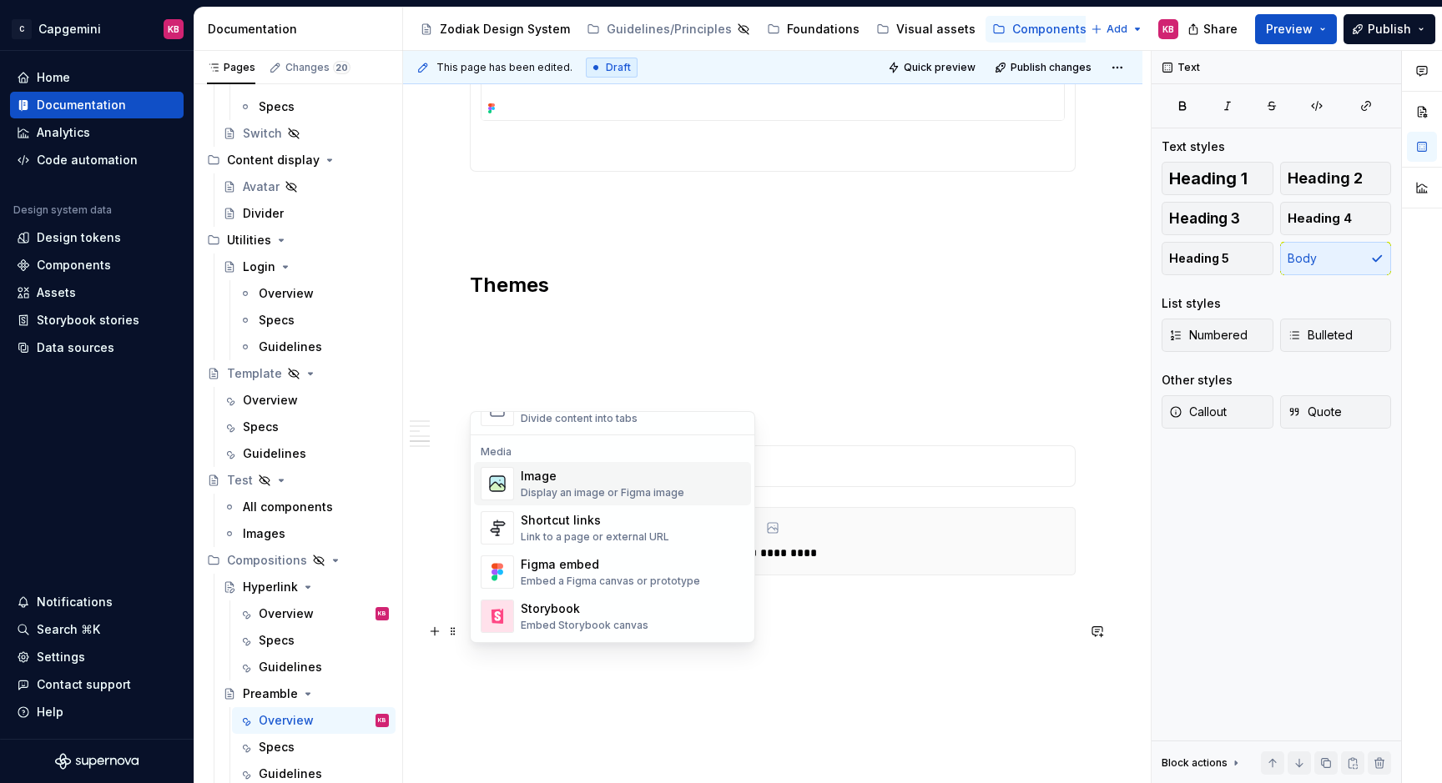
click at [567, 493] on div "Display an image or Figma image" at bounding box center [603, 492] width 164 height 13
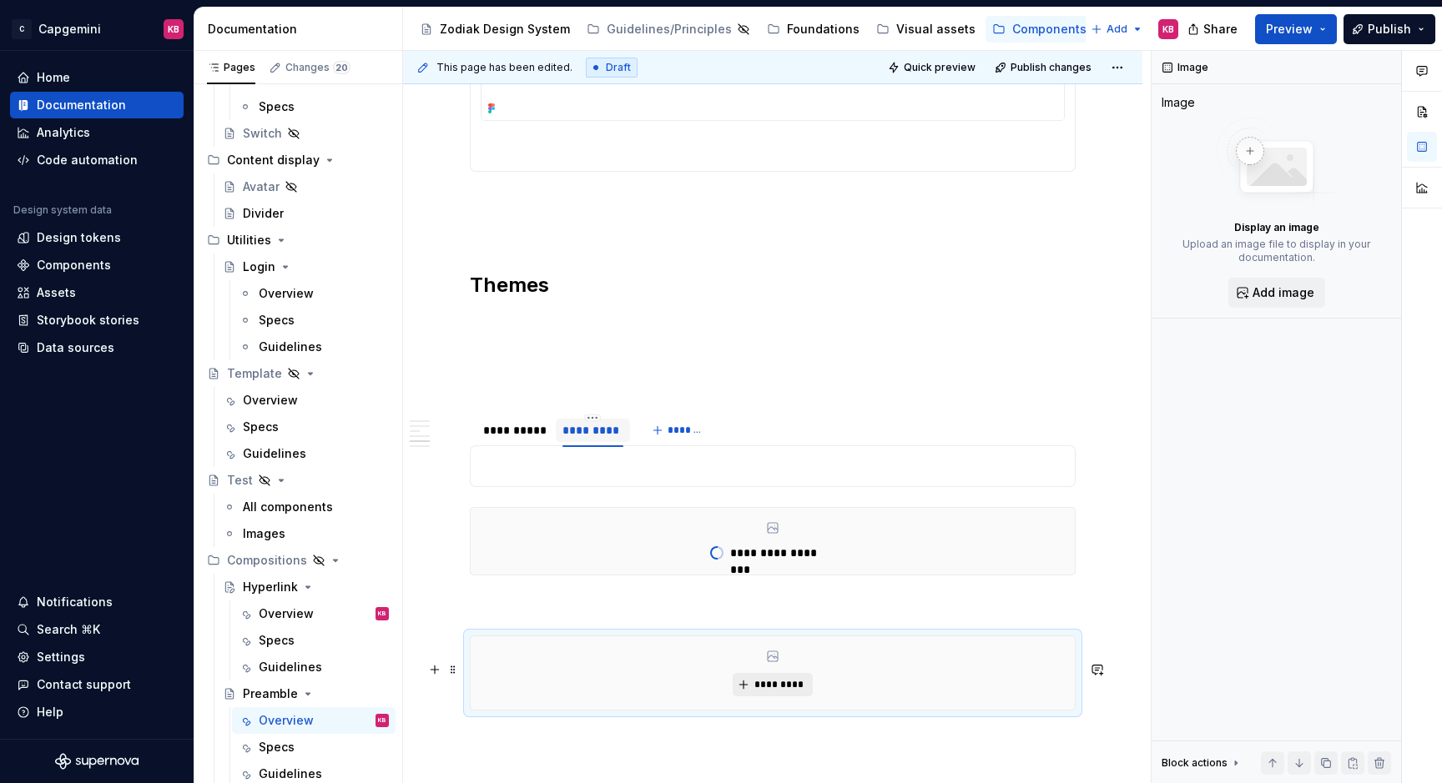
click at [779, 692] on span "*********" at bounding box center [778, 684] width 51 height 13
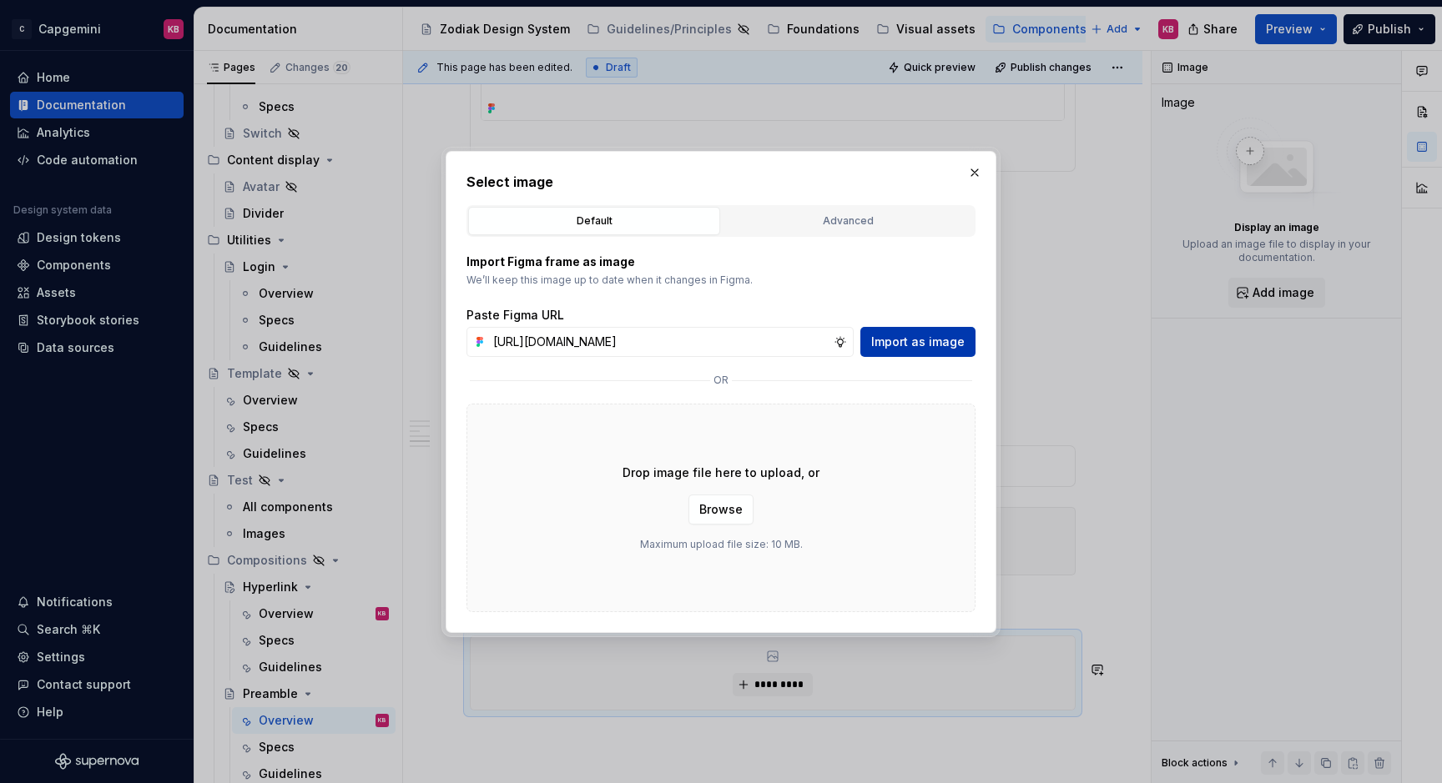
type input "https://www.figma.com/design/LC6Piq0IKFeOqeCISt4YCA/Zodiak-documentation?node-i…"
click at [909, 340] on span "Import as image" at bounding box center [917, 342] width 93 height 17
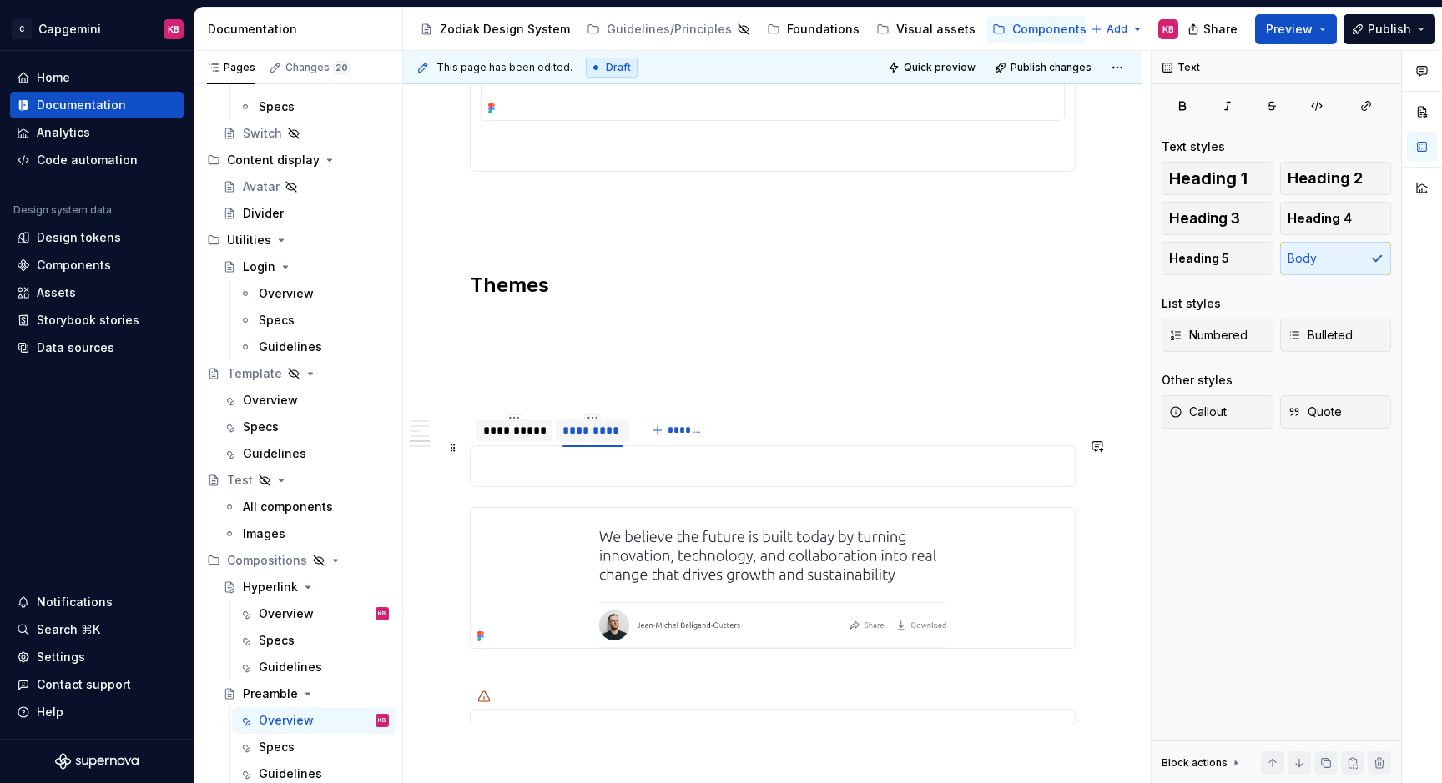
click at [506, 439] on div "**********" at bounding box center [514, 430] width 63 height 17
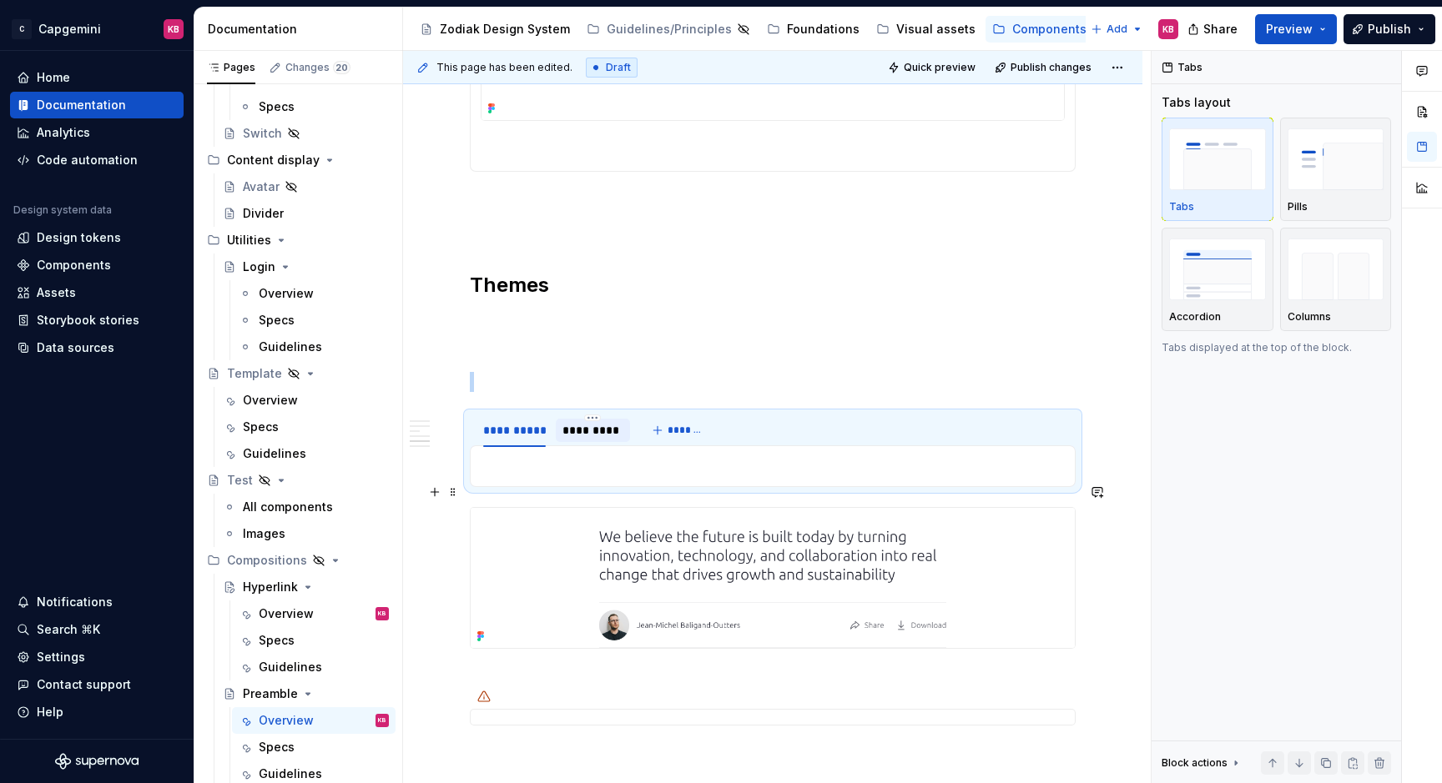
click at [514, 476] on p at bounding box center [773, 466] width 584 height 20
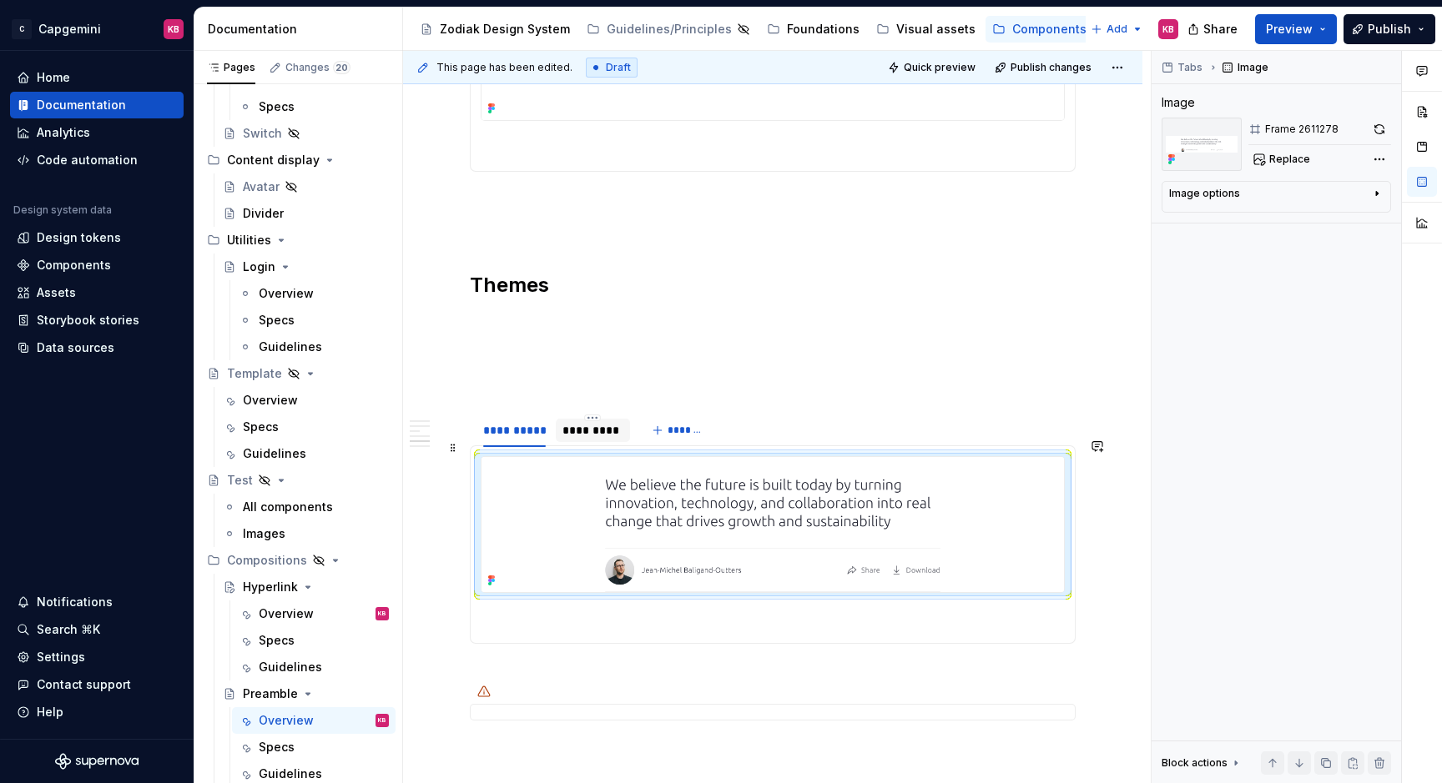
click at [570, 439] on div "*********" at bounding box center [592, 430] width 61 height 17
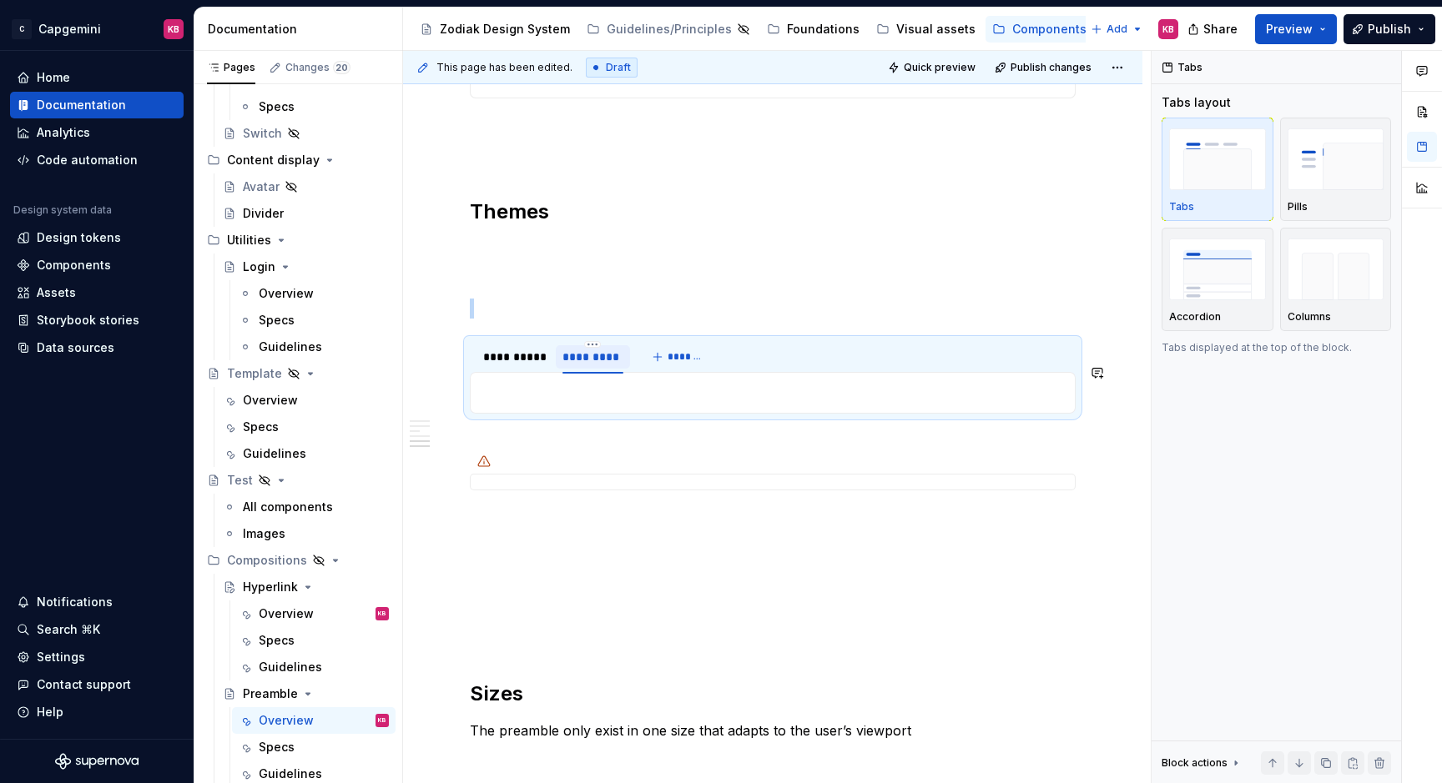
scroll to position [3141, 0]
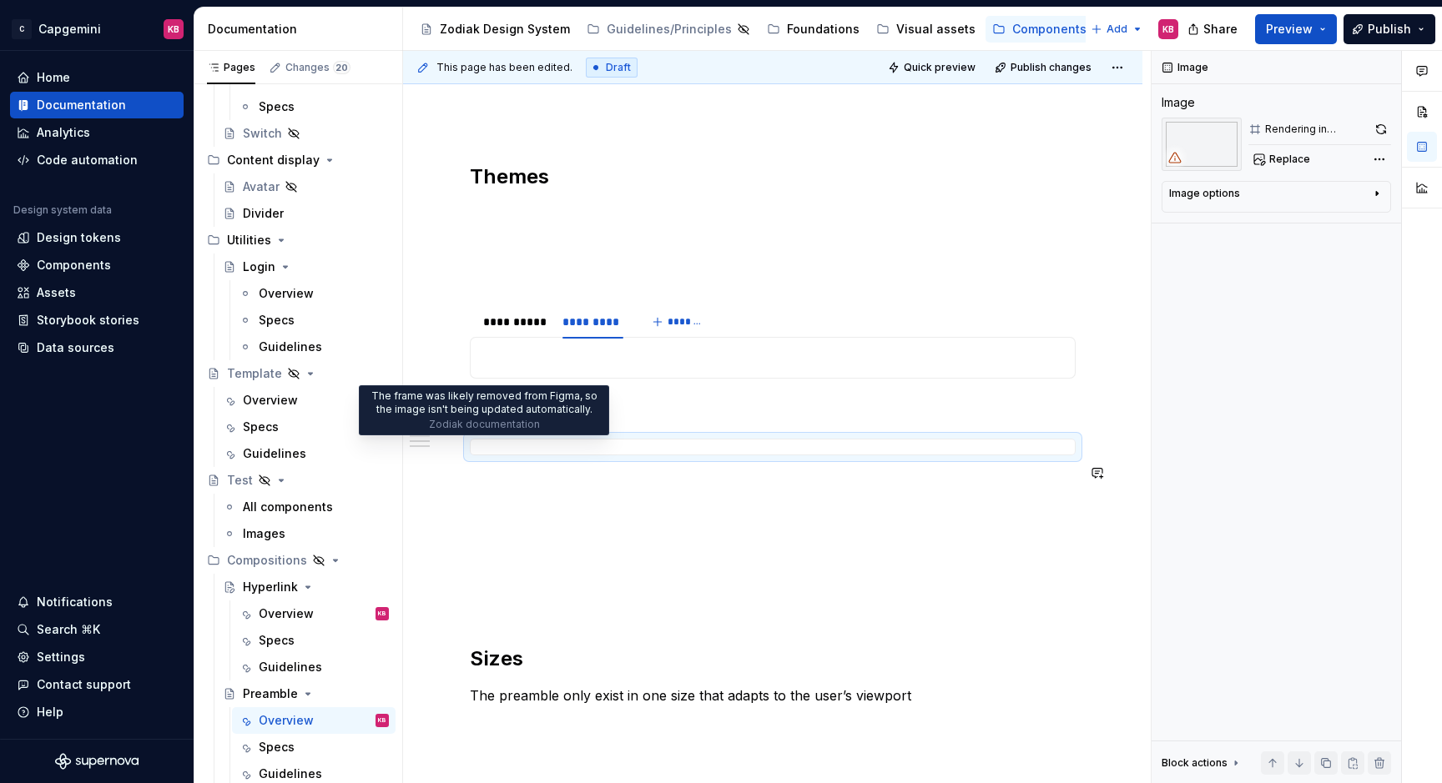
click at [479, 433] on icon at bounding box center [483, 426] width 13 height 13
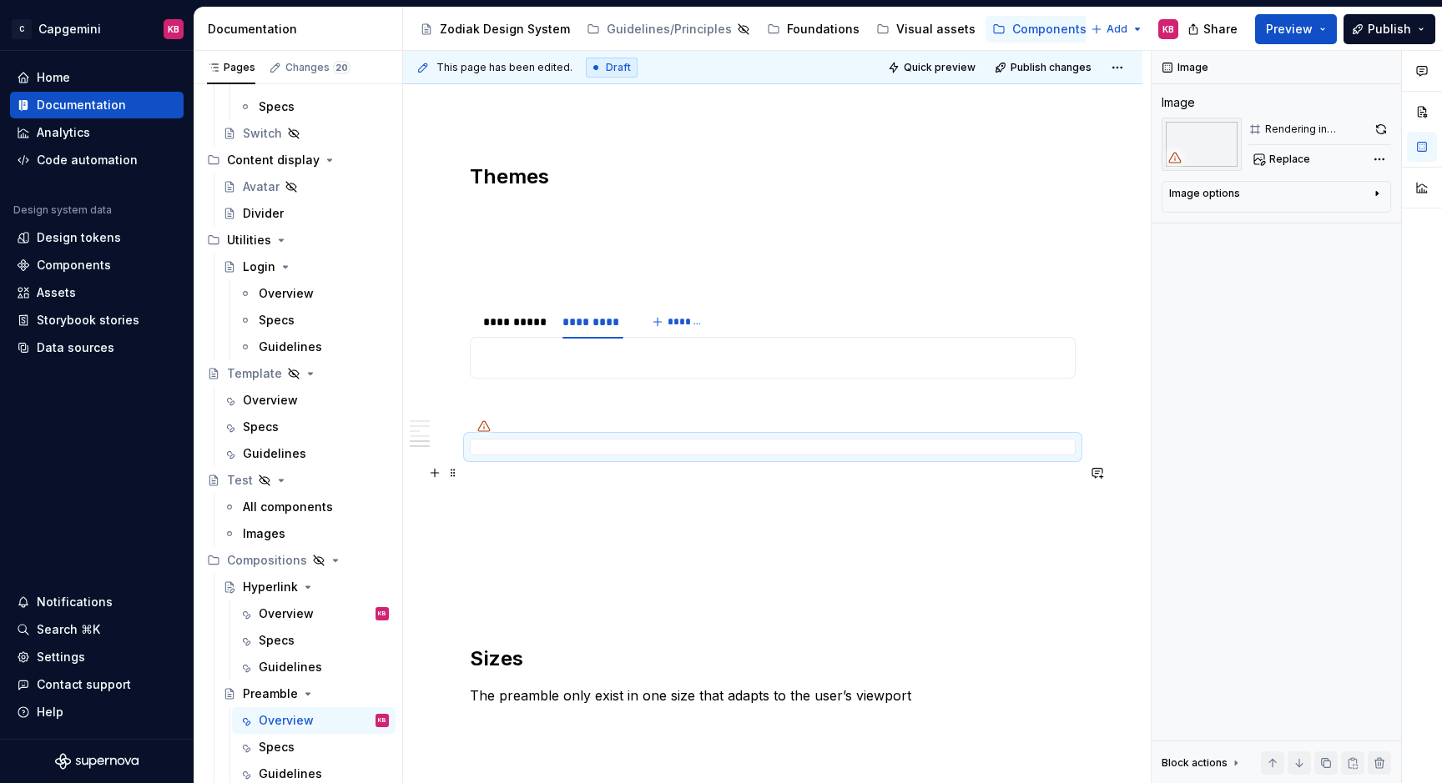
click at [487, 455] on div at bounding box center [773, 447] width 606 height 17
click at [449, 469] on span at bounding box center [452, 472] width 13 height 23
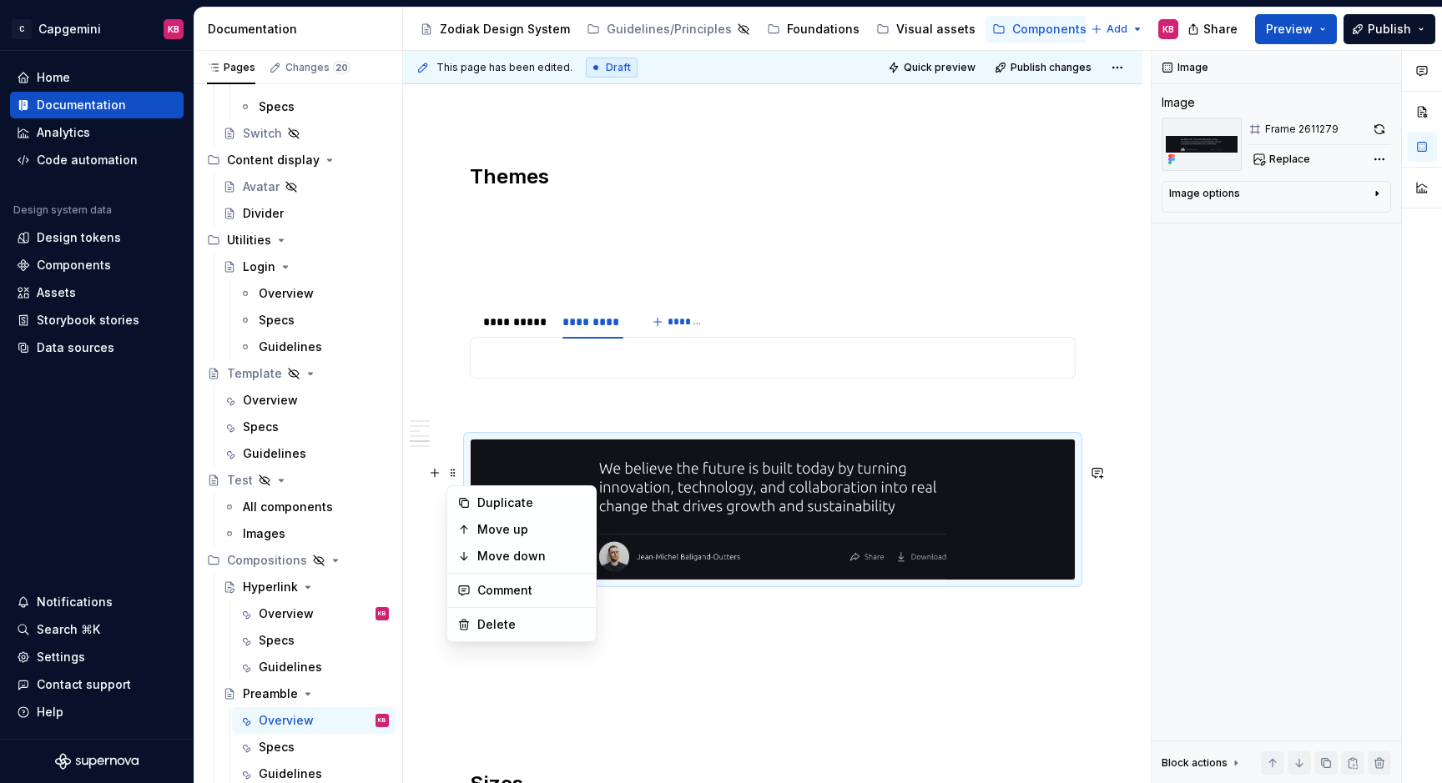
click at [486, 419] on p at bounding box center [773, 409] width 606 height 20
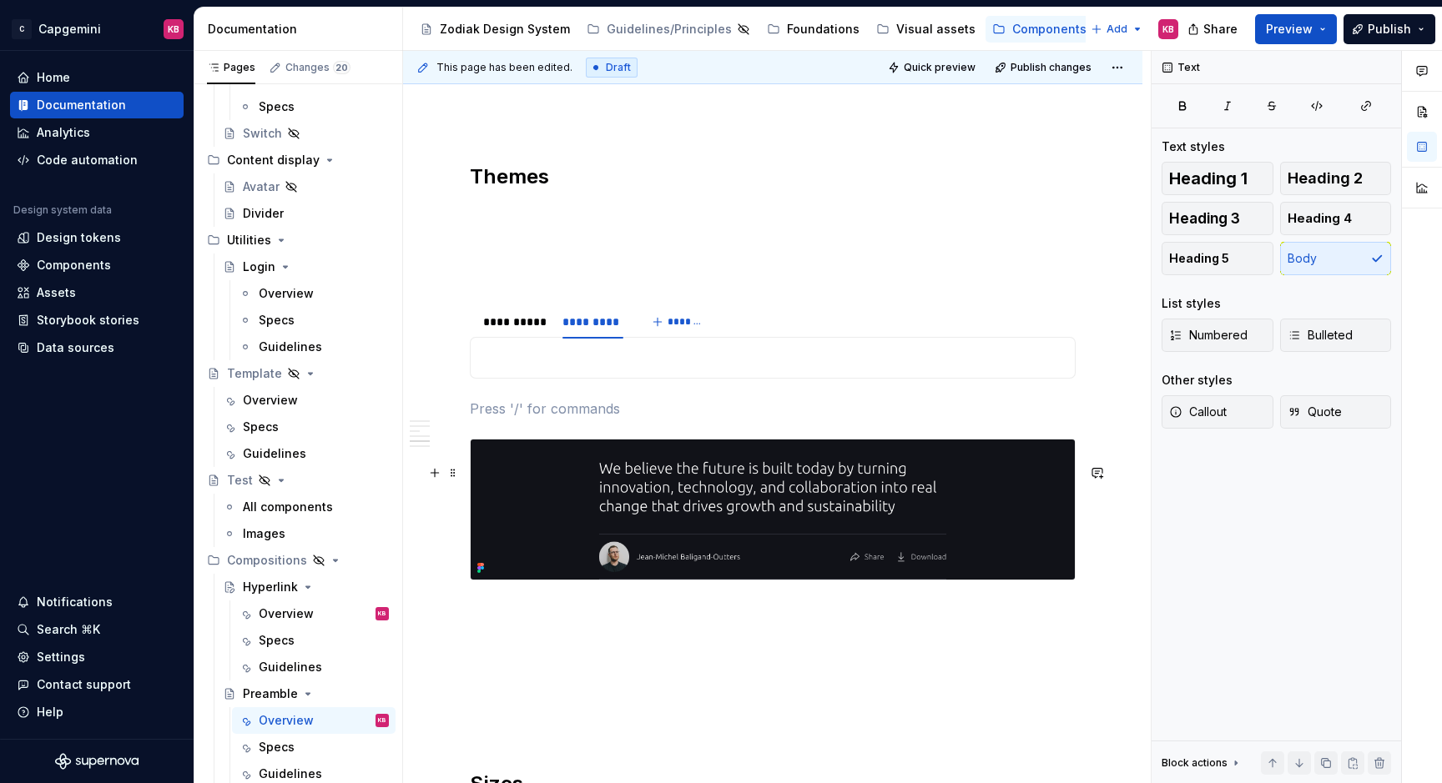
scroll to position [3114, 0]
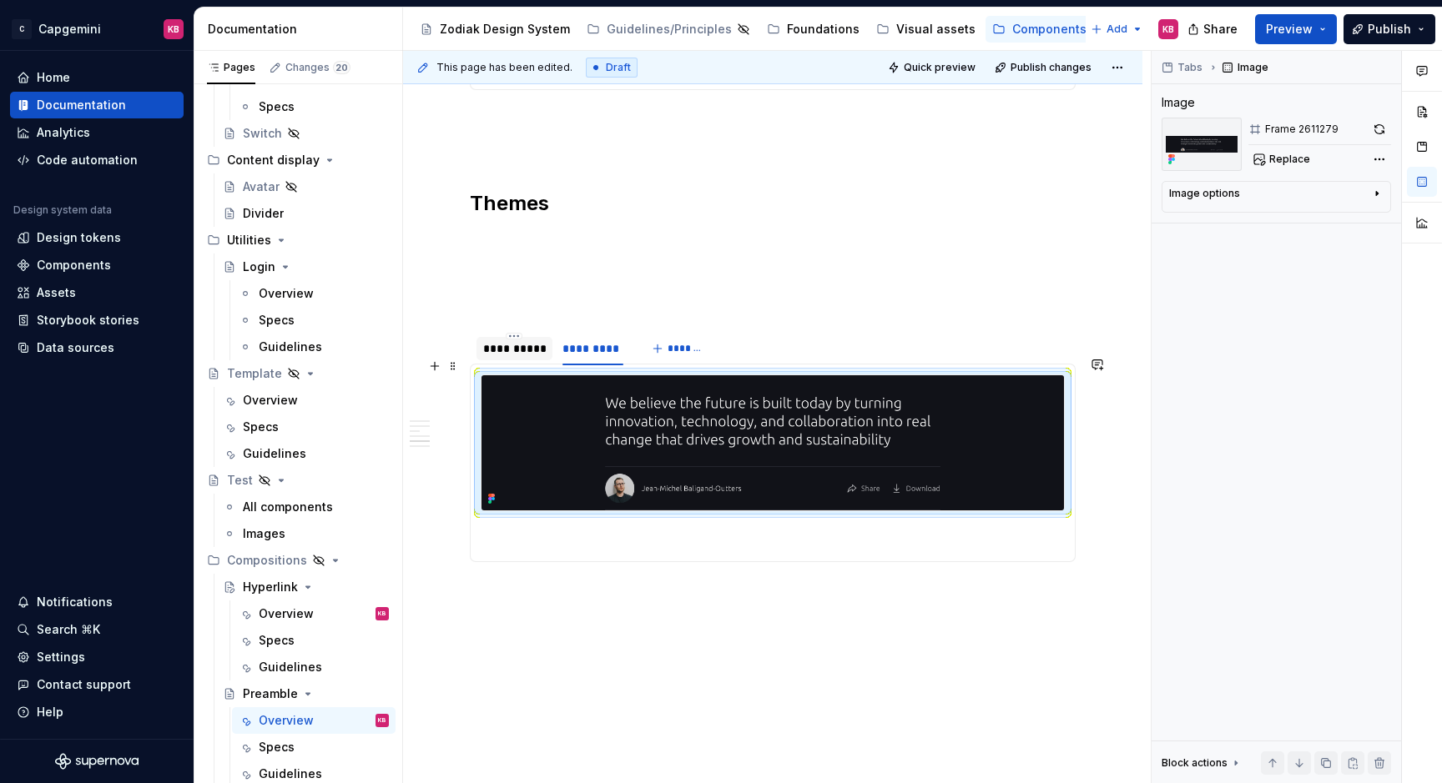
click at [511, 357] on div "**********" at bounding box center [514, 348] width 63 height 17
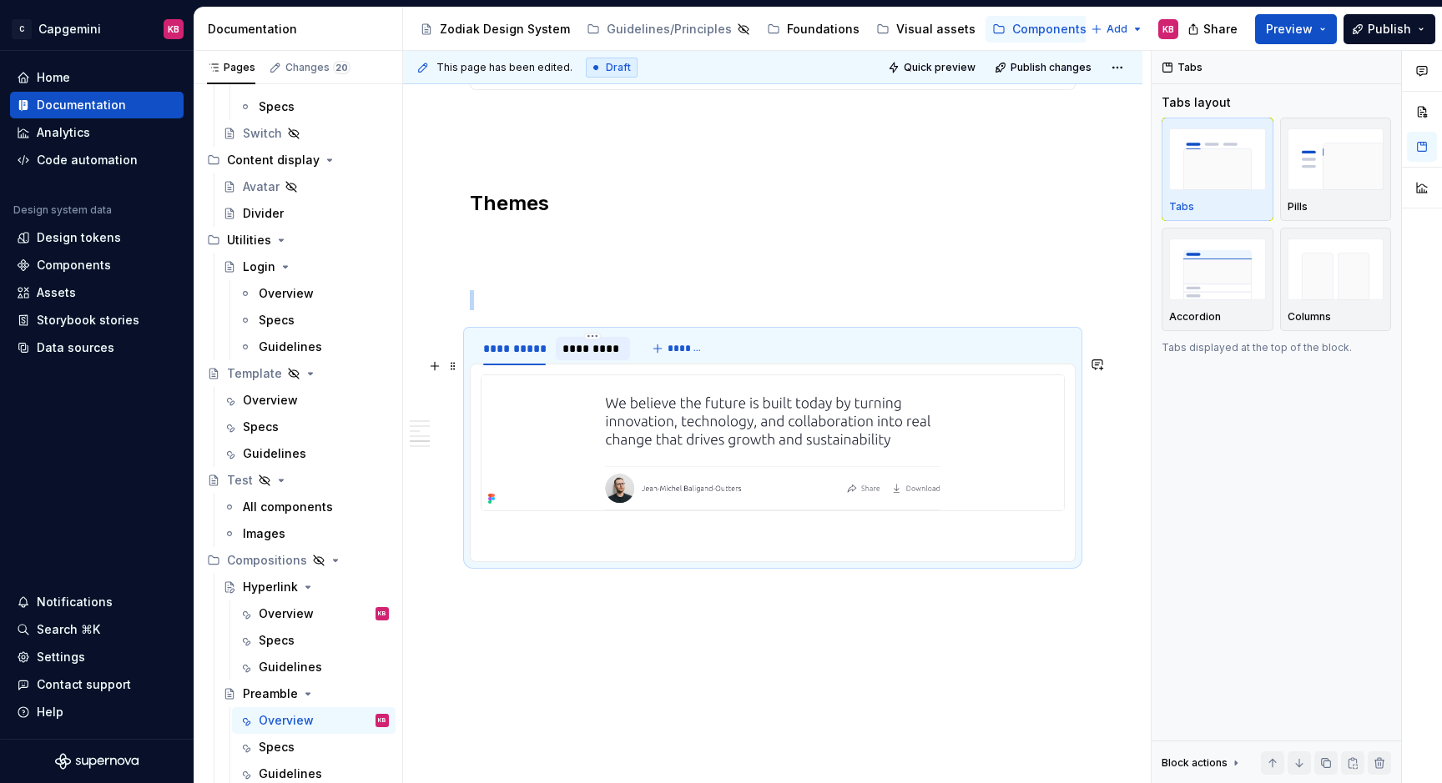
click at [580, 357] on div "*********" at bounding box center [592, 348] width 61 height 17
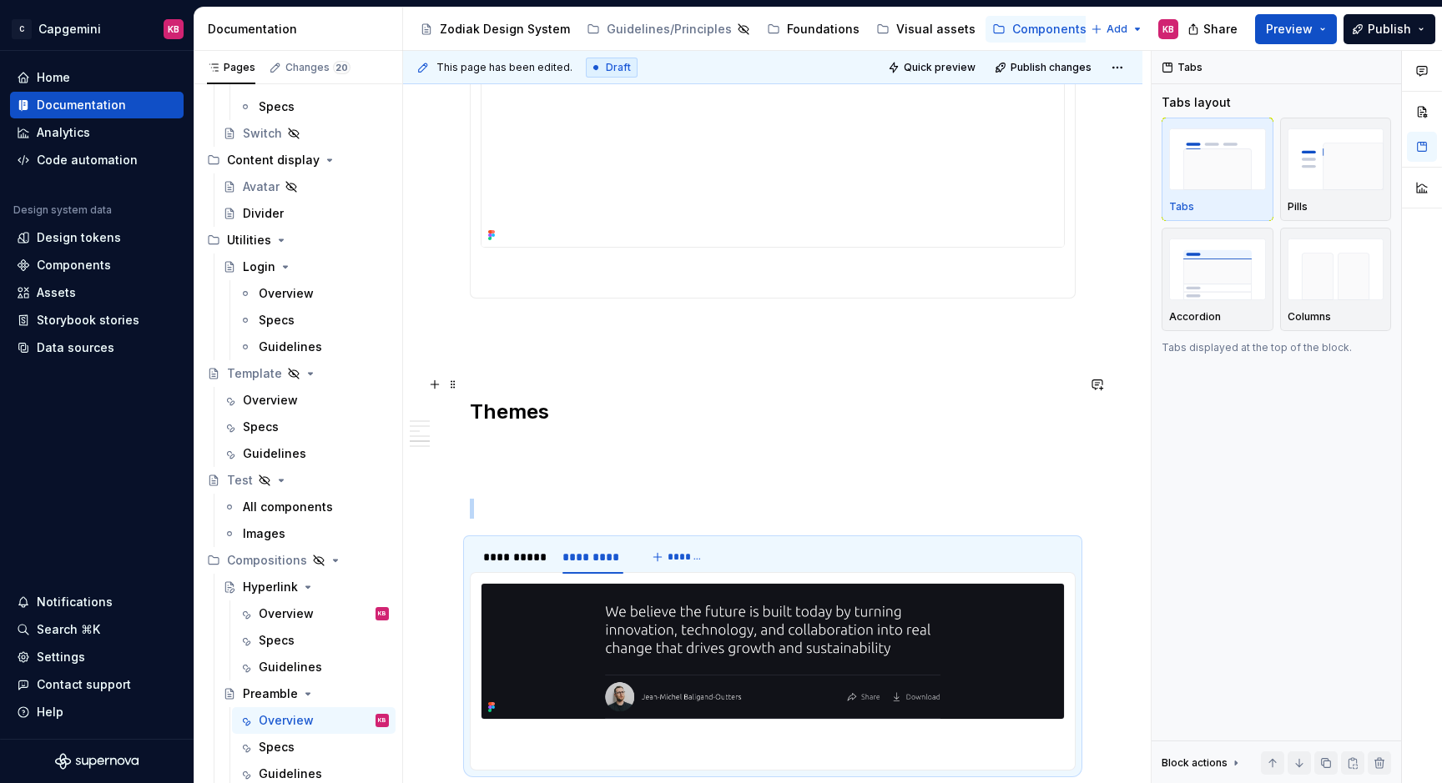
scroll to position [2886, 0]
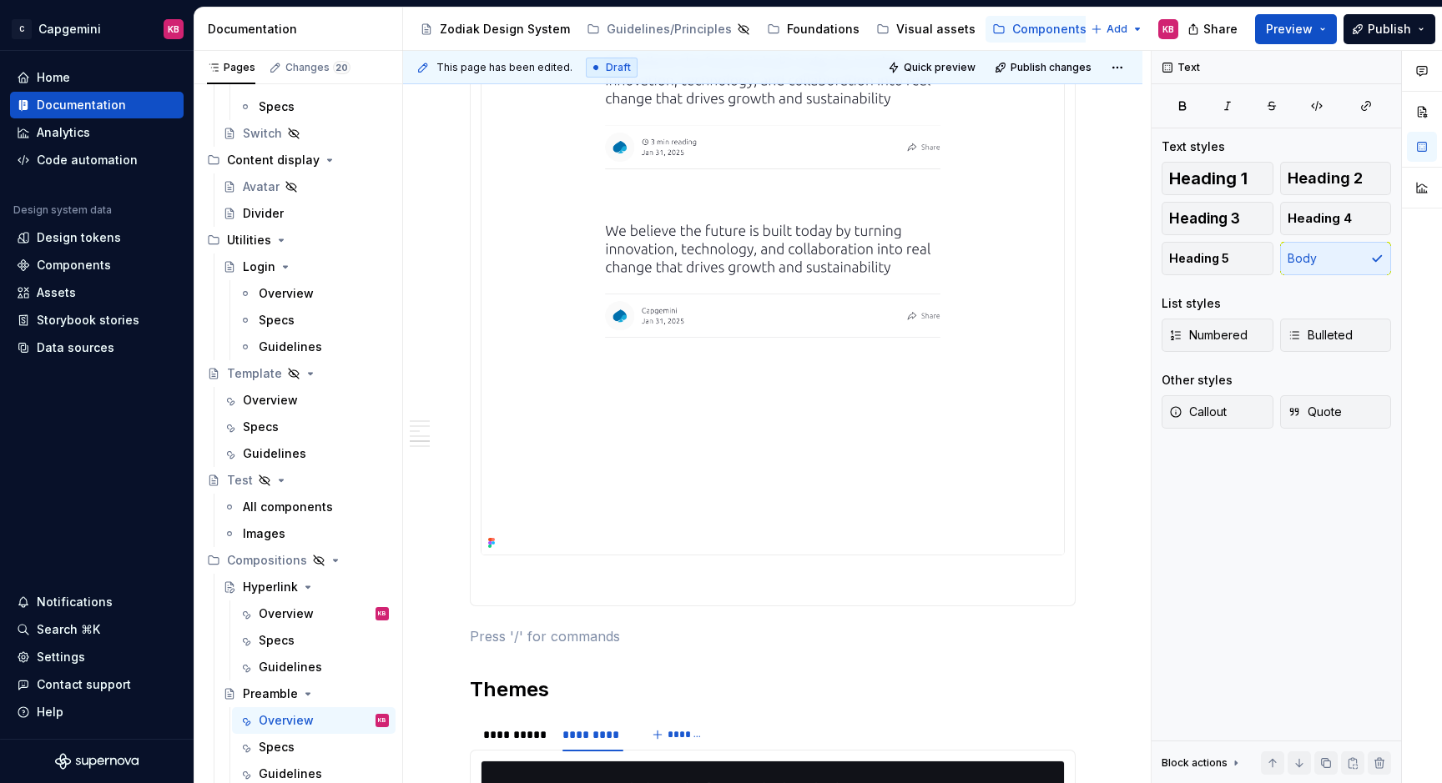
scroll to position [2777, 0]
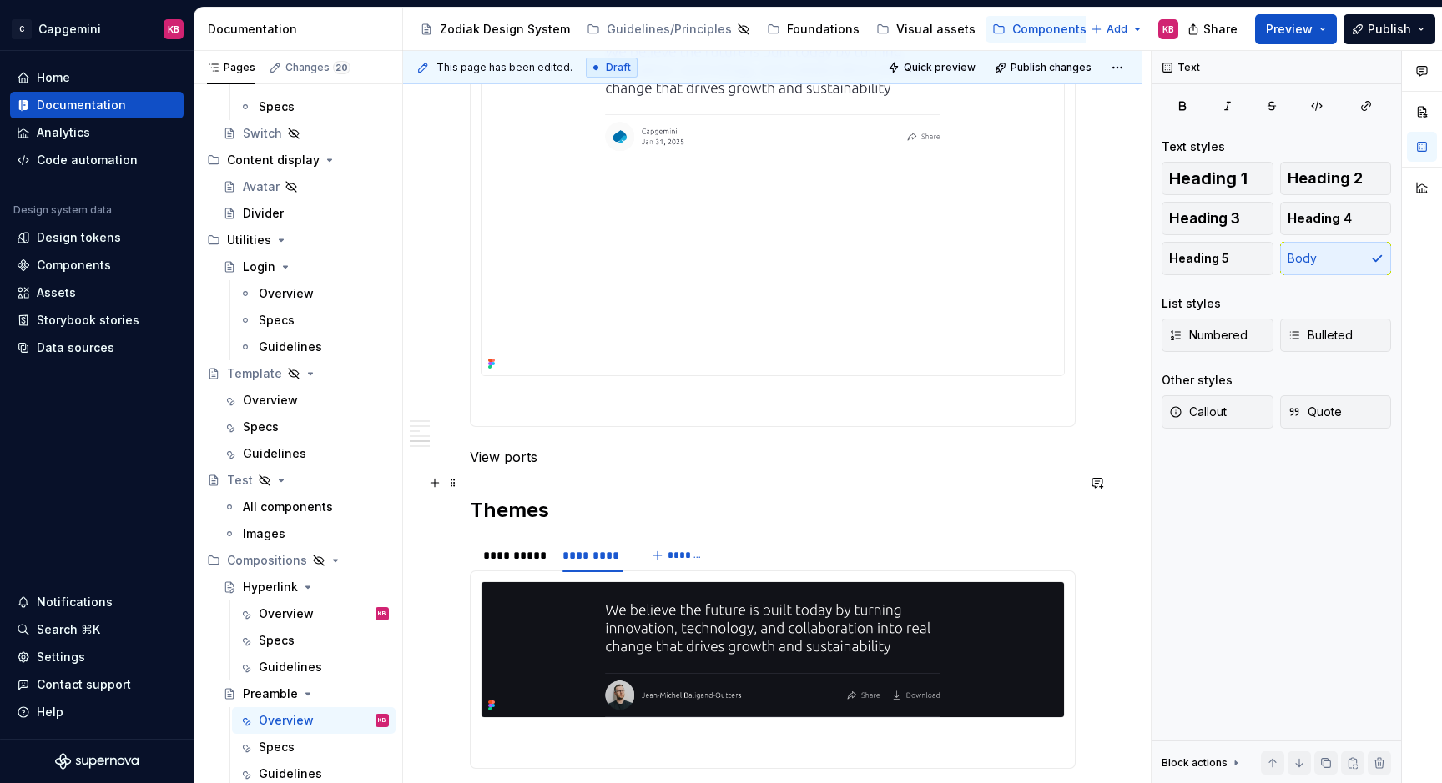
click at [504, 467] on p "View ports" at bounding box center [773, 457] width 606 height 20
drag, startPoint x: 536, startPoint y: 484, endPoint x: 468, endPoint y: 484, distance: 67.6
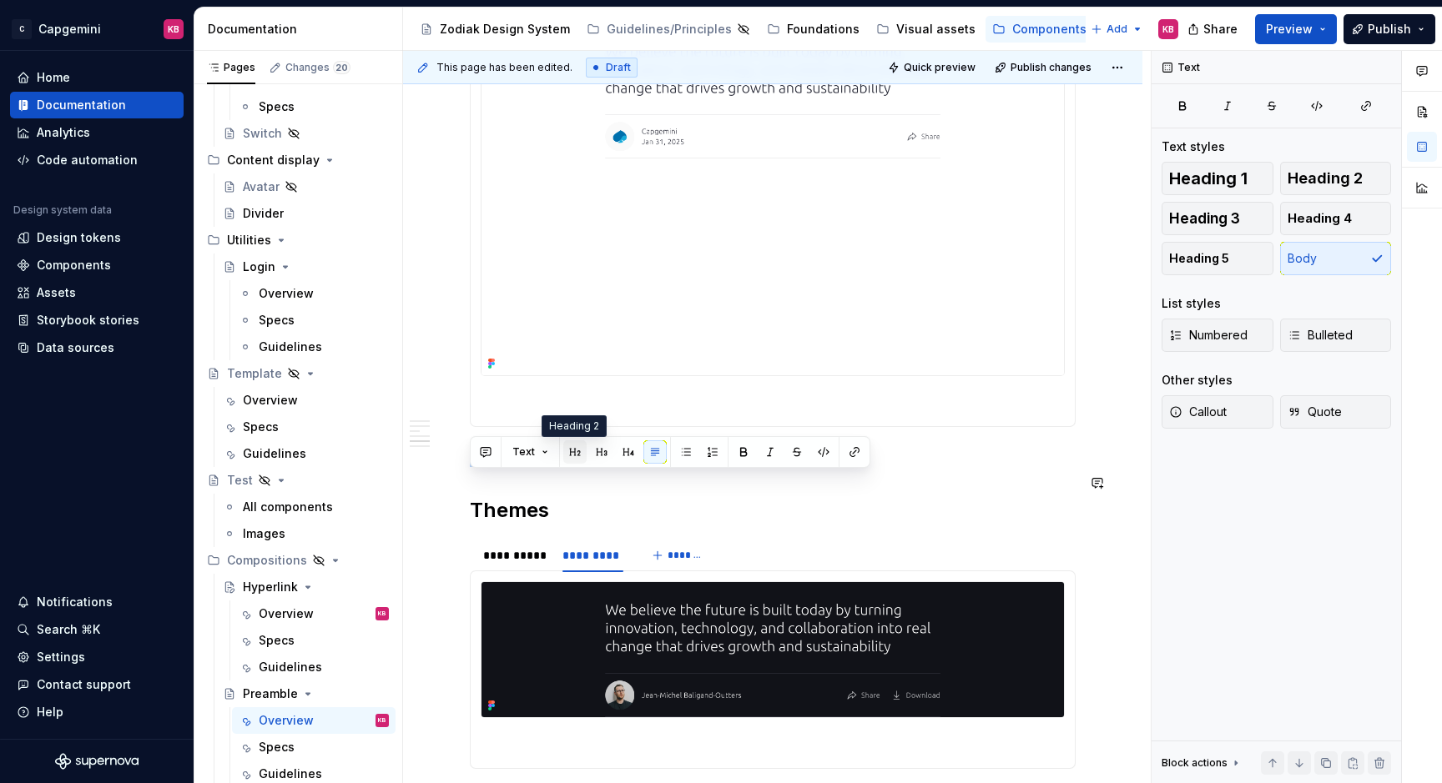
click at [569, 450] on button "button" at bounding box center [574, 451] width 23 height 23
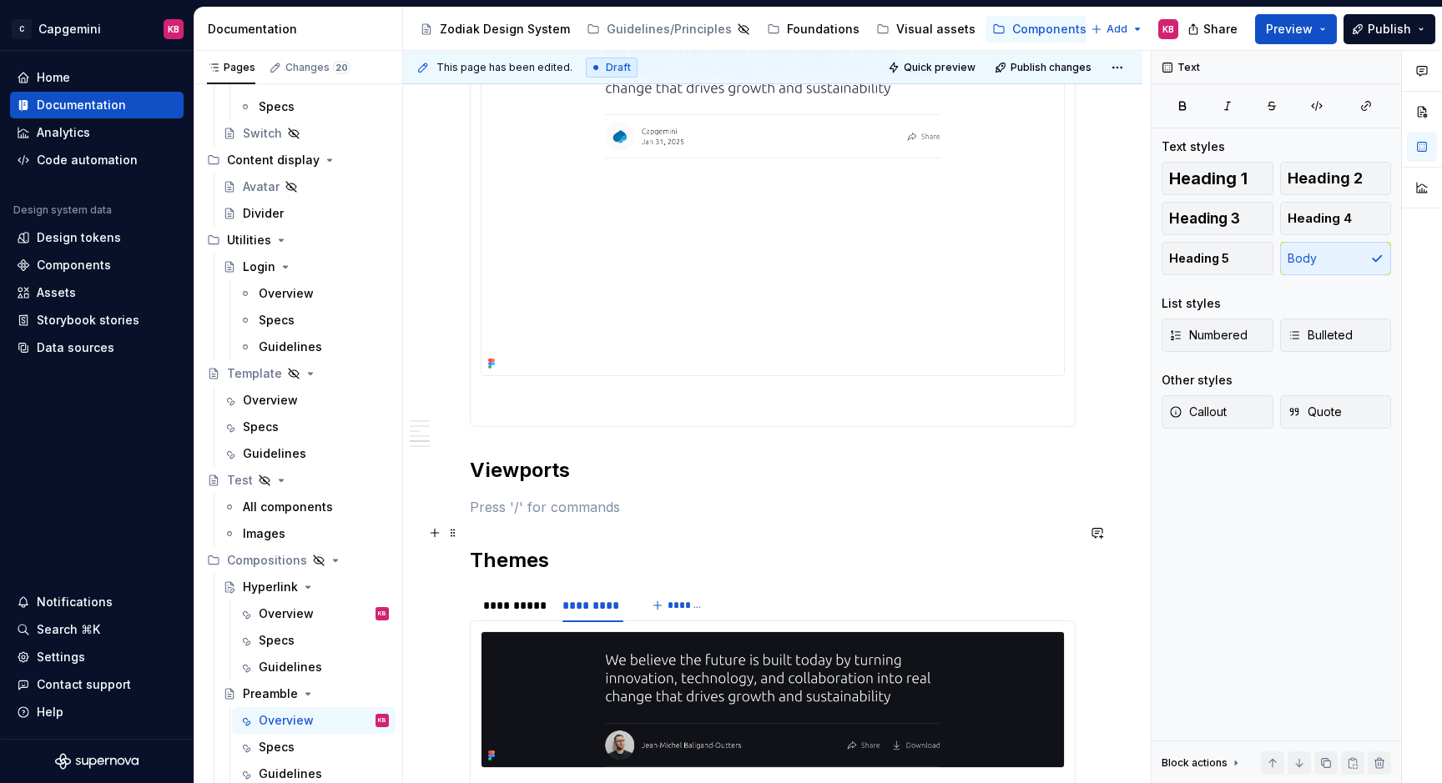
click at [476, 517] on p at bounding box center [773, 507] width 606 height 20
click at [436, 531] on button "button" at bounding box center [434, 532] width 23 height 23
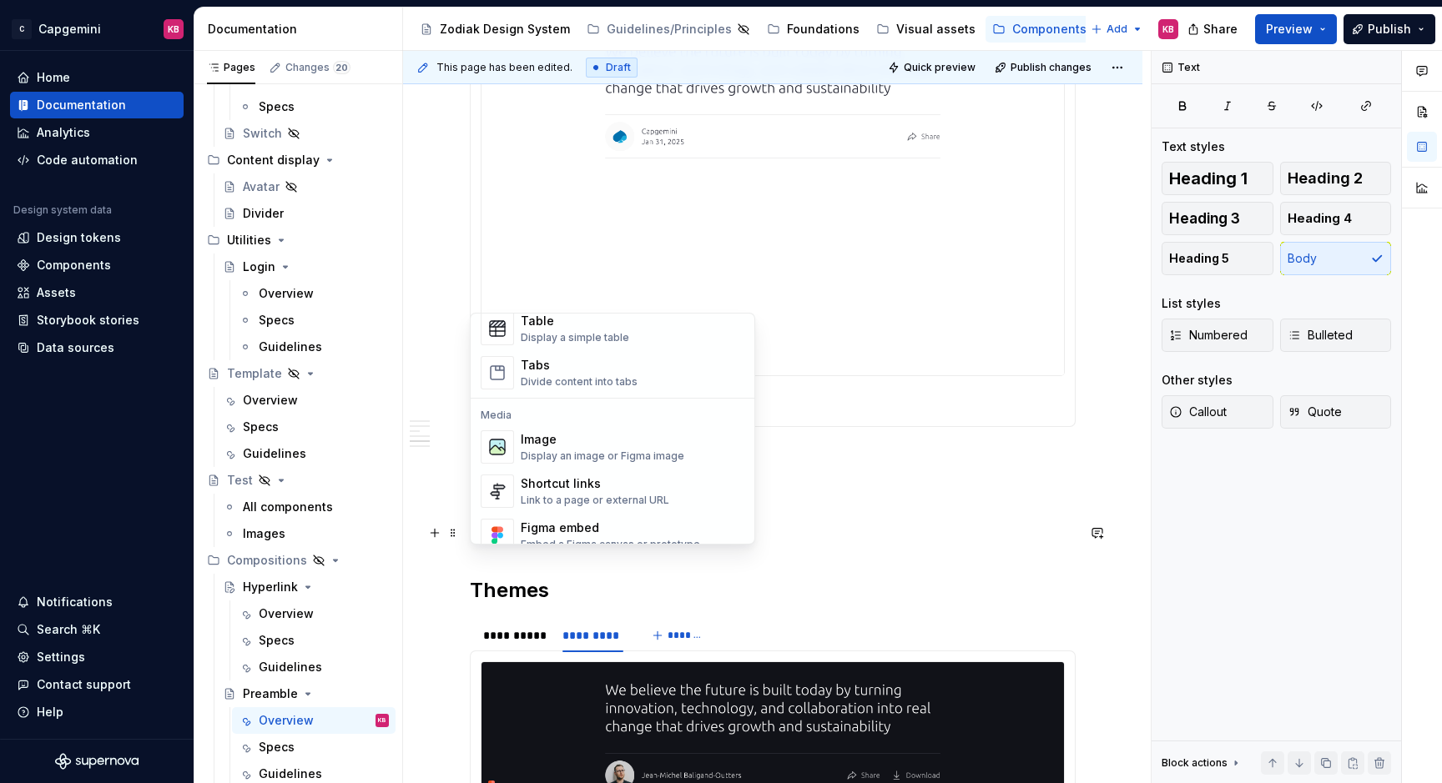
scroll to position [642, 0]
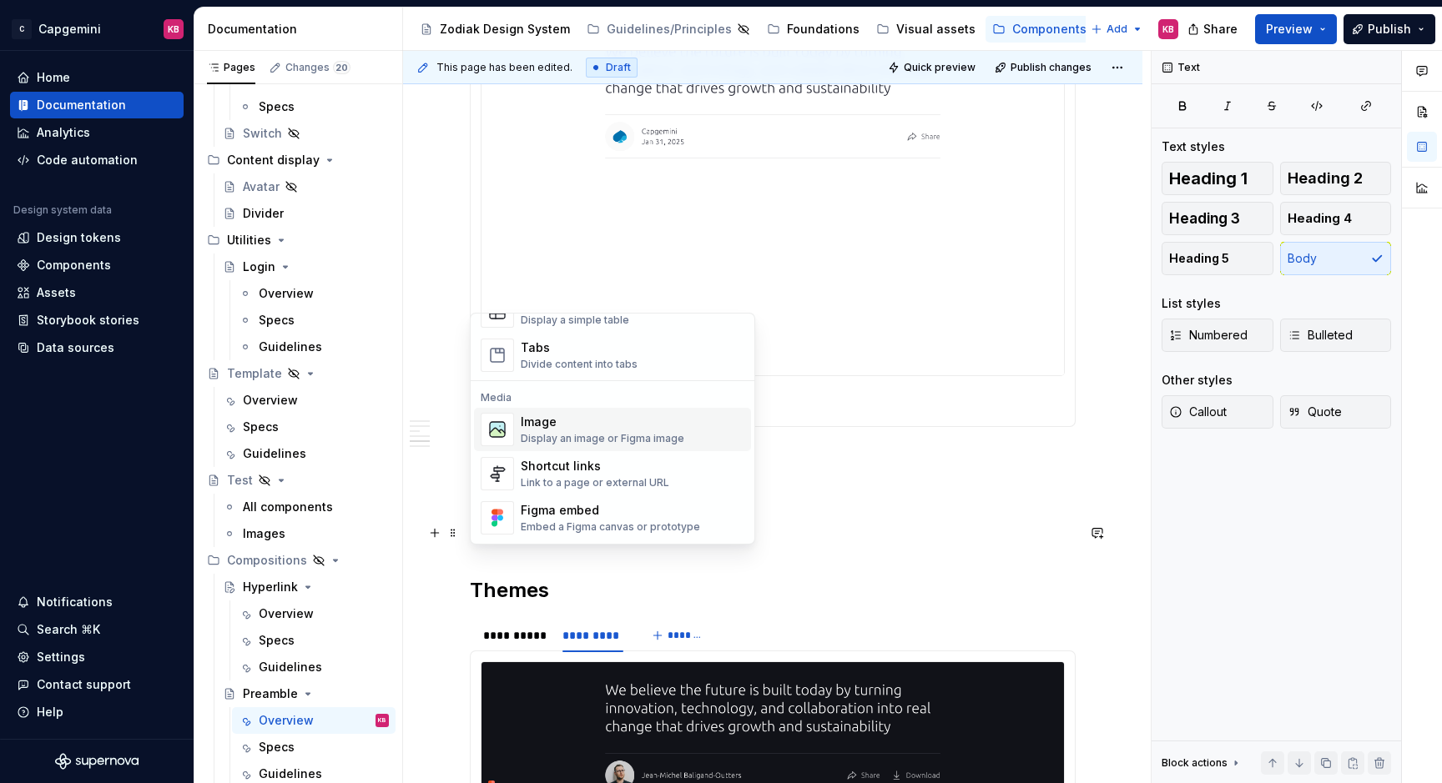
click at [561, 425] on div "Image" at bounding box center [603, 422] width 164 height 17
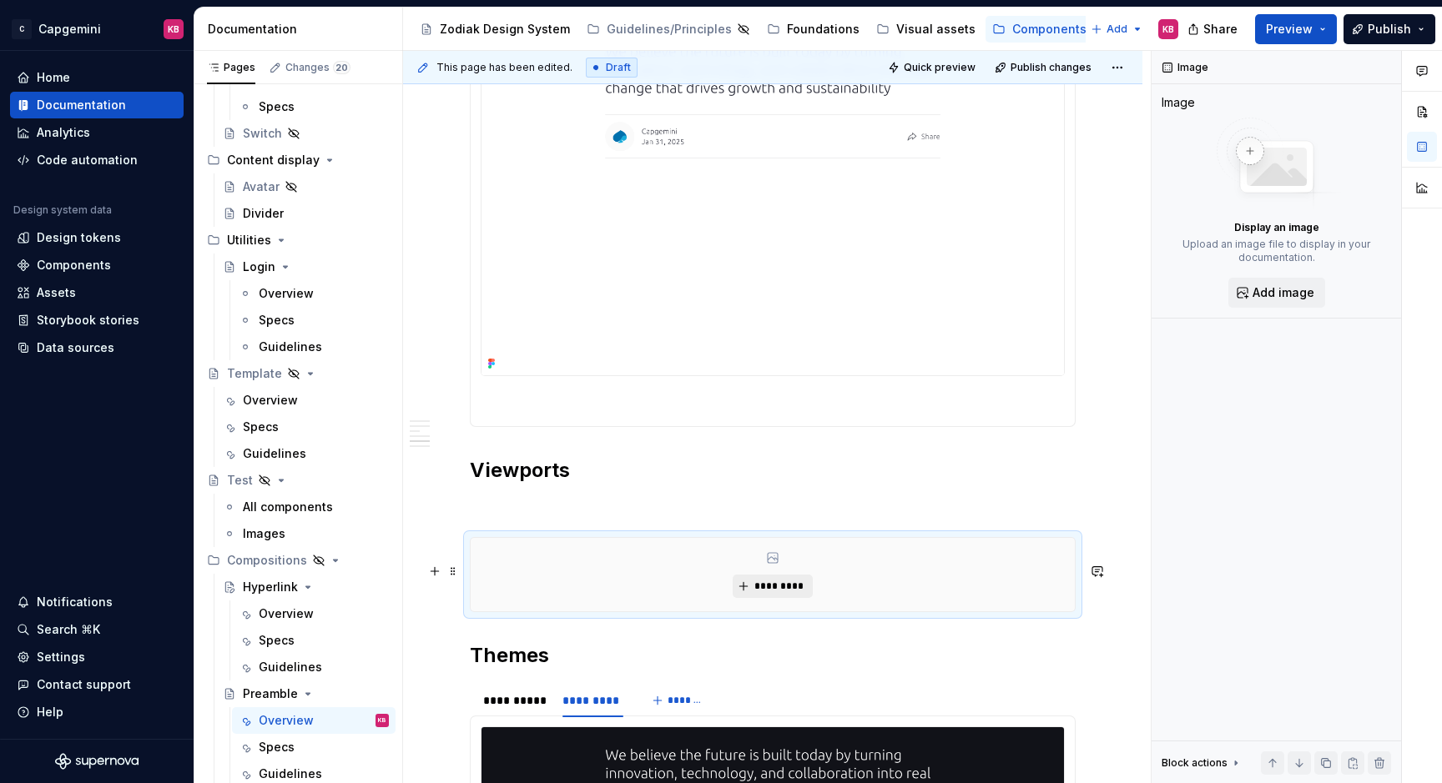
click at [769, 593] on span "*********" at bounding box center [778, 586] width 51 height 13
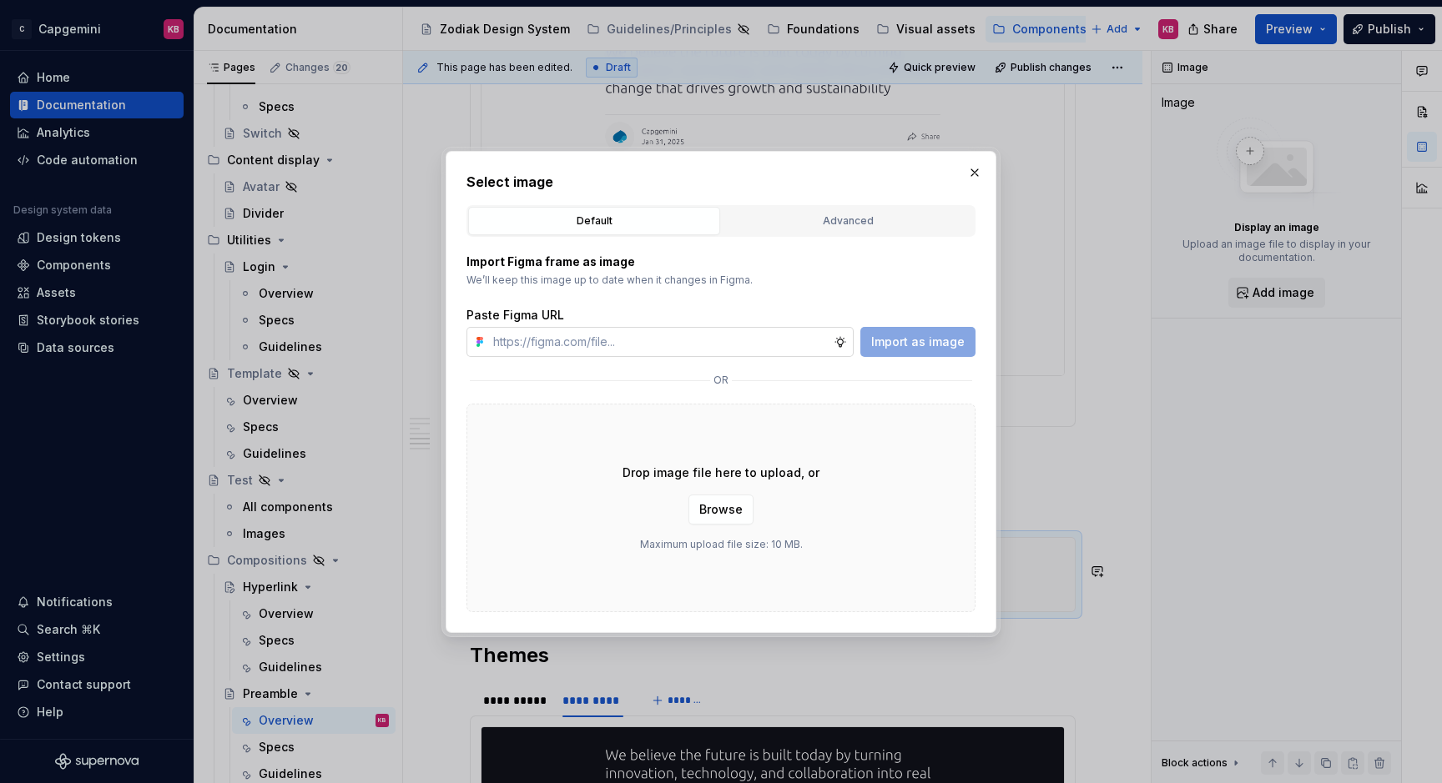
type textarea "*"
type input "https://www.figma.com/design/LC6Piq0IKFeOqeCISt4YCA/Zodiak-documentation?node-i…"
click at [922, 348] on span "Import as image" at bounding box center [917, 342] width 93 height 17
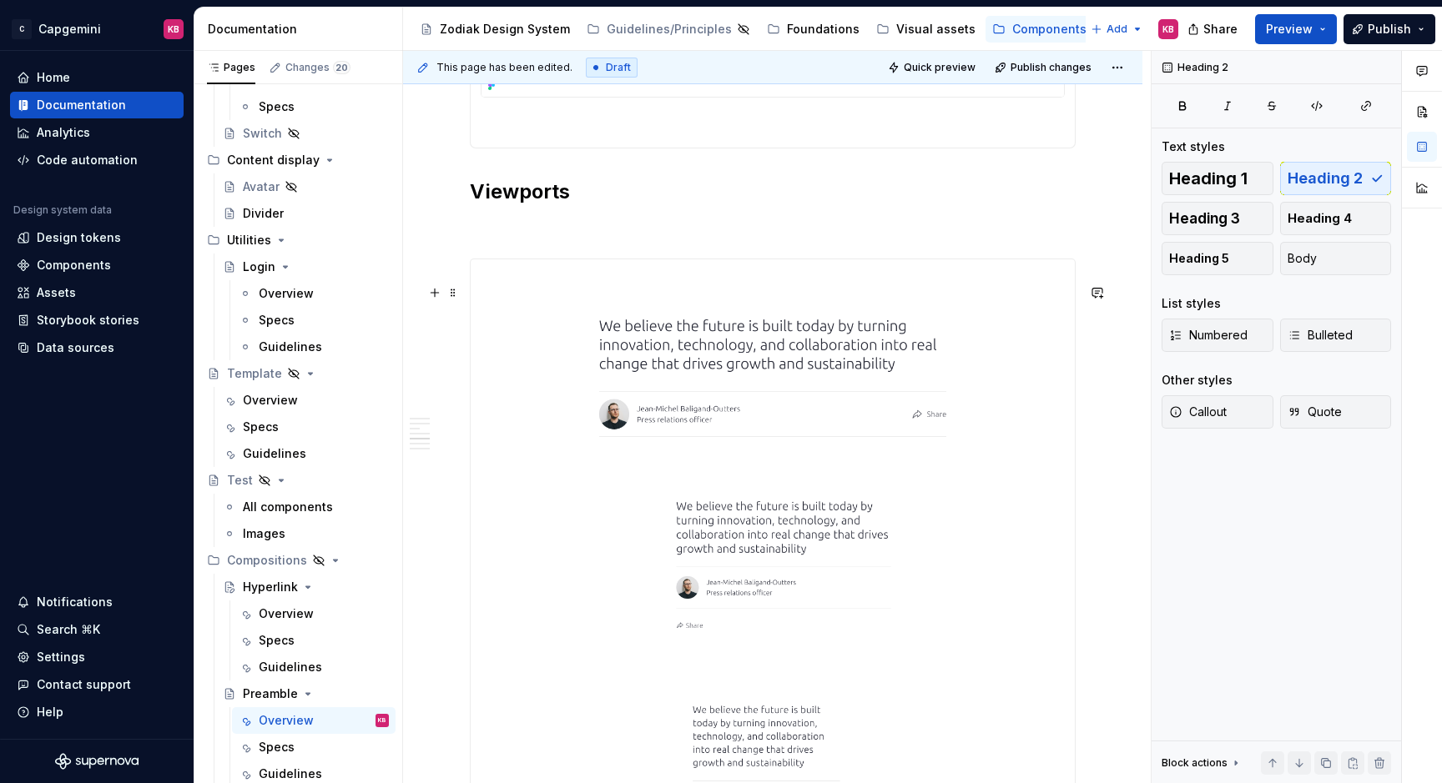
scroll to position [3178, 0]
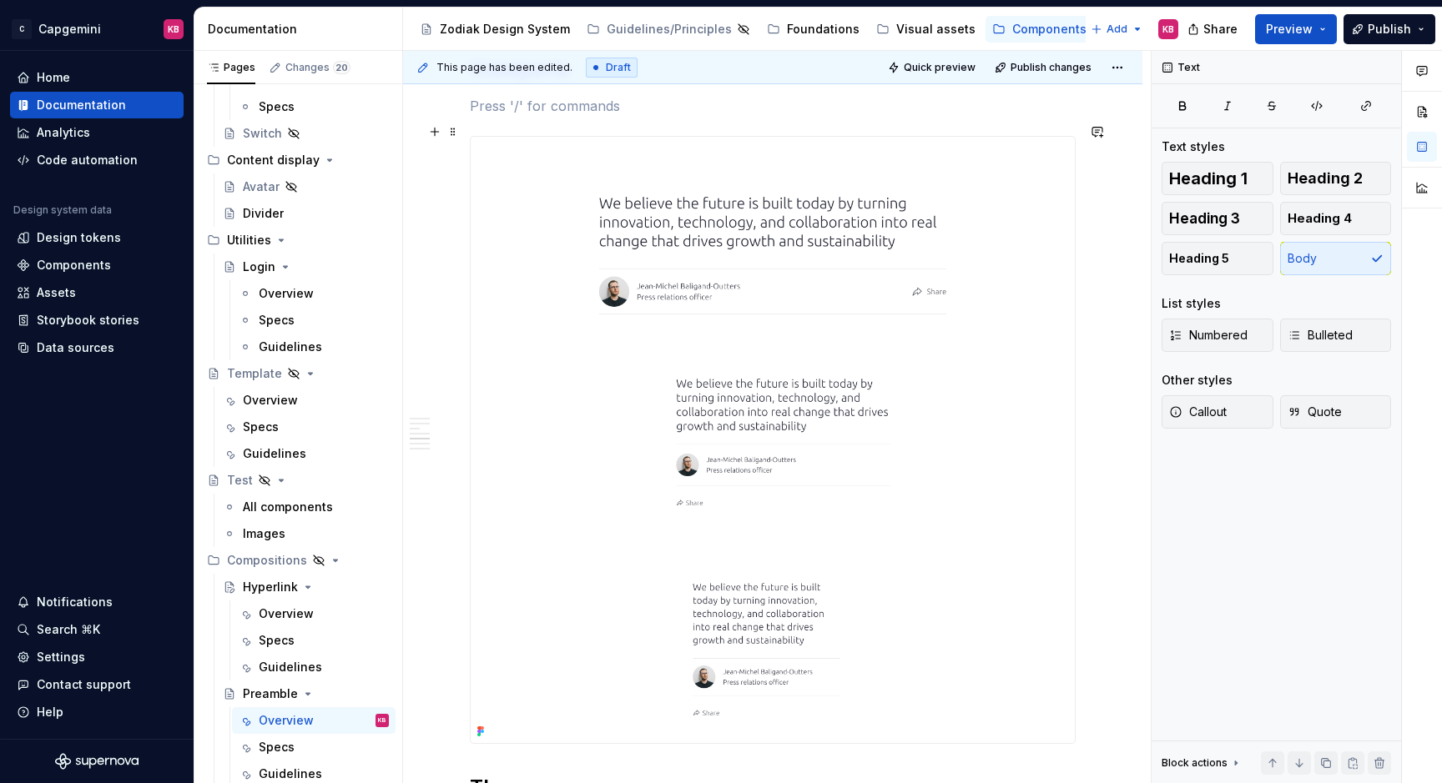
click at [767, 116] on p at bounding box center [773, 106] width 606 height 20
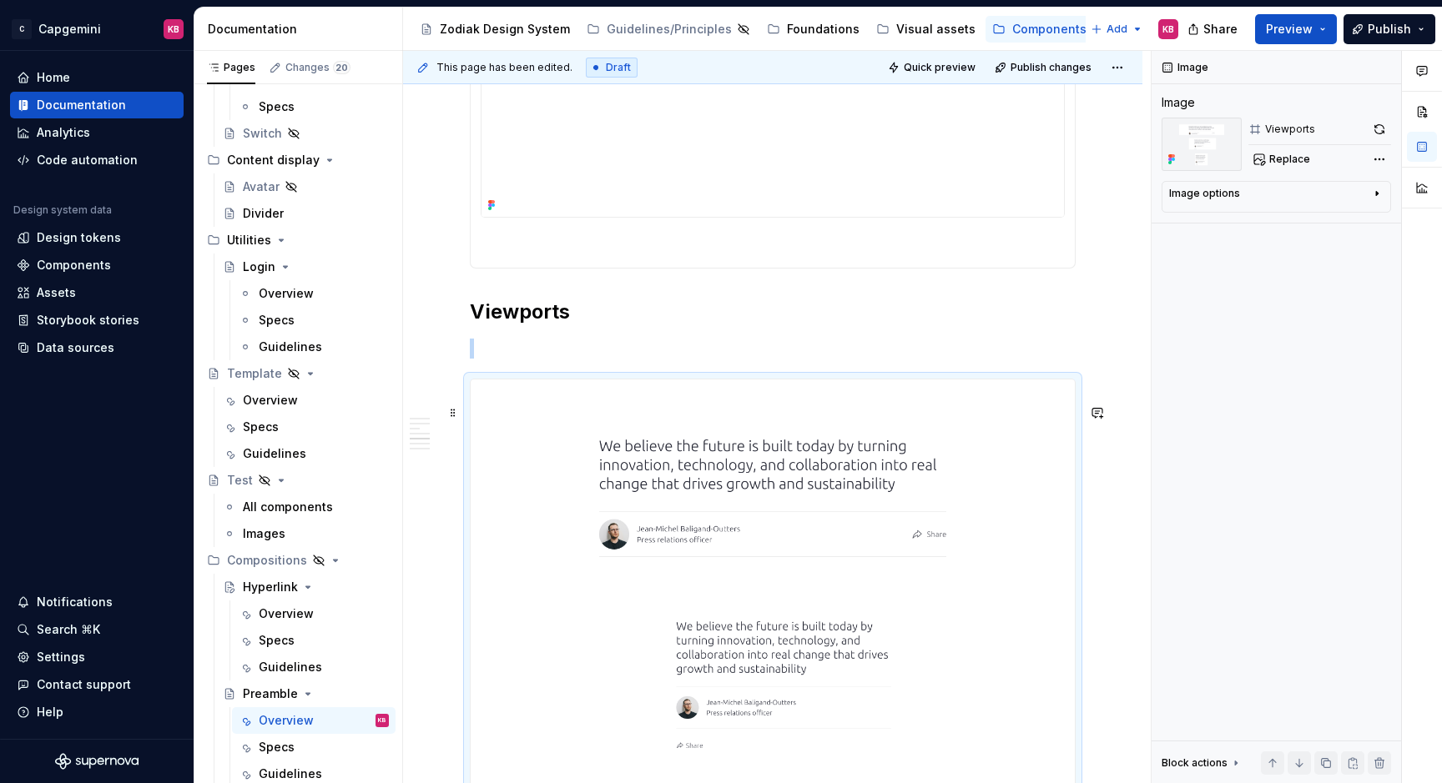
scroll to position [2877, 0]
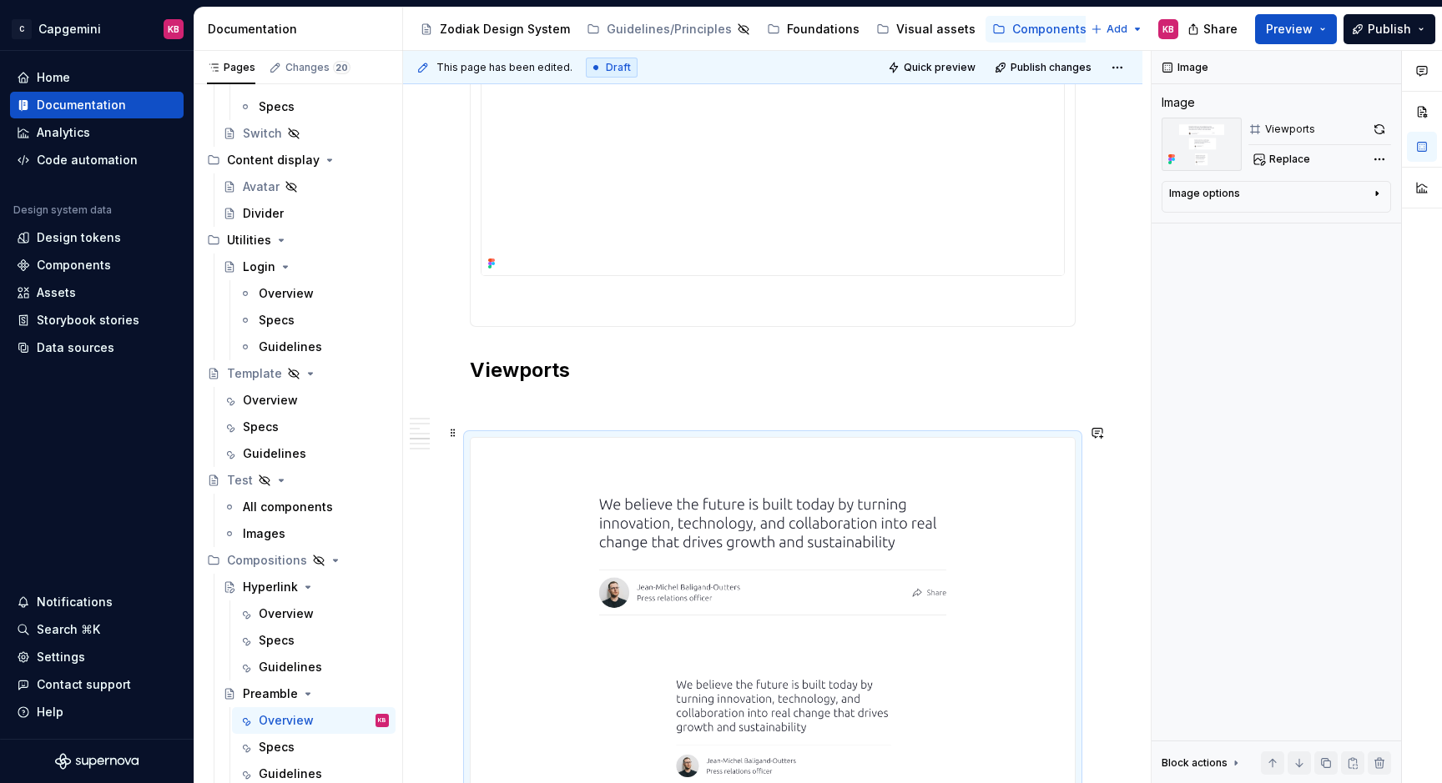
click at [497, 417] on p at bounding box center [773, 407] width 606 height 20
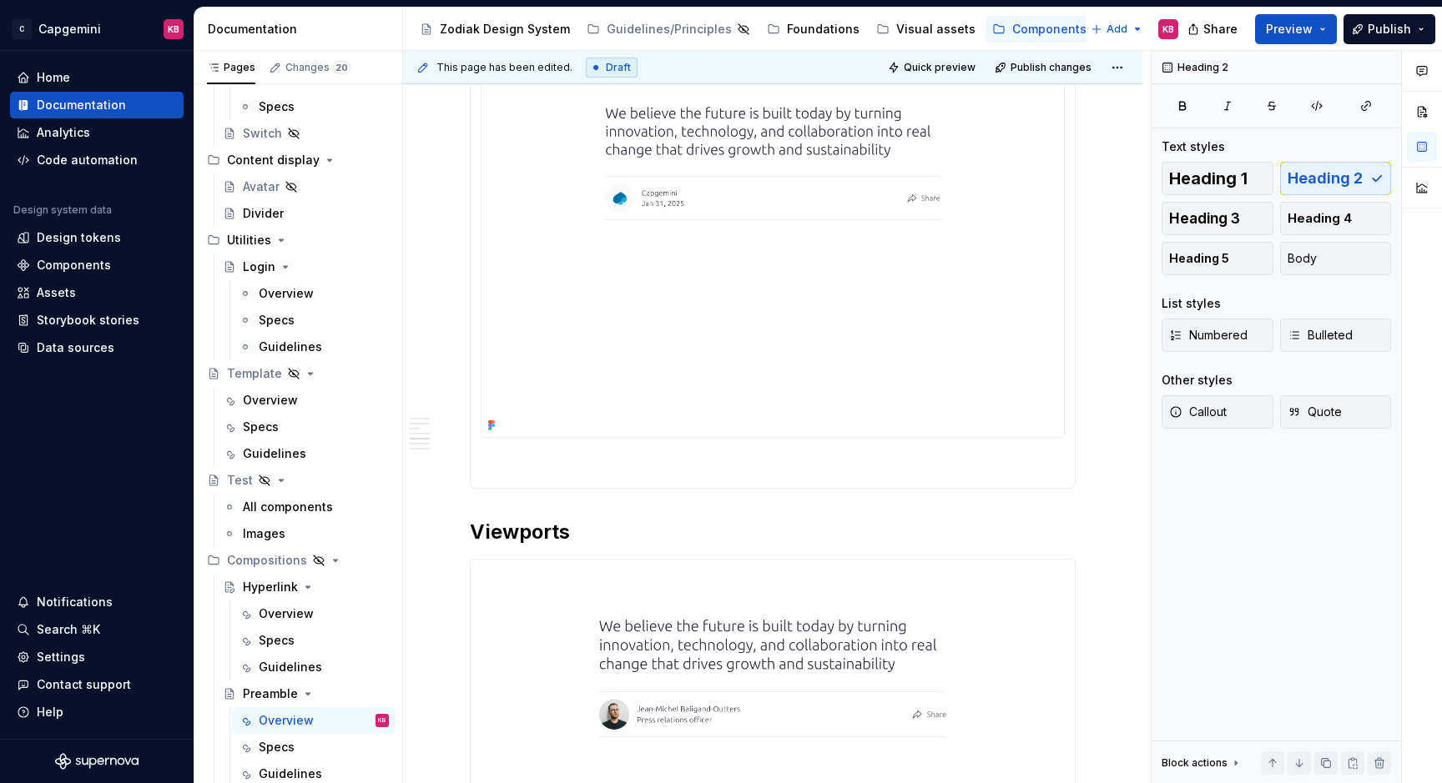
scroll to position [2685, 0]
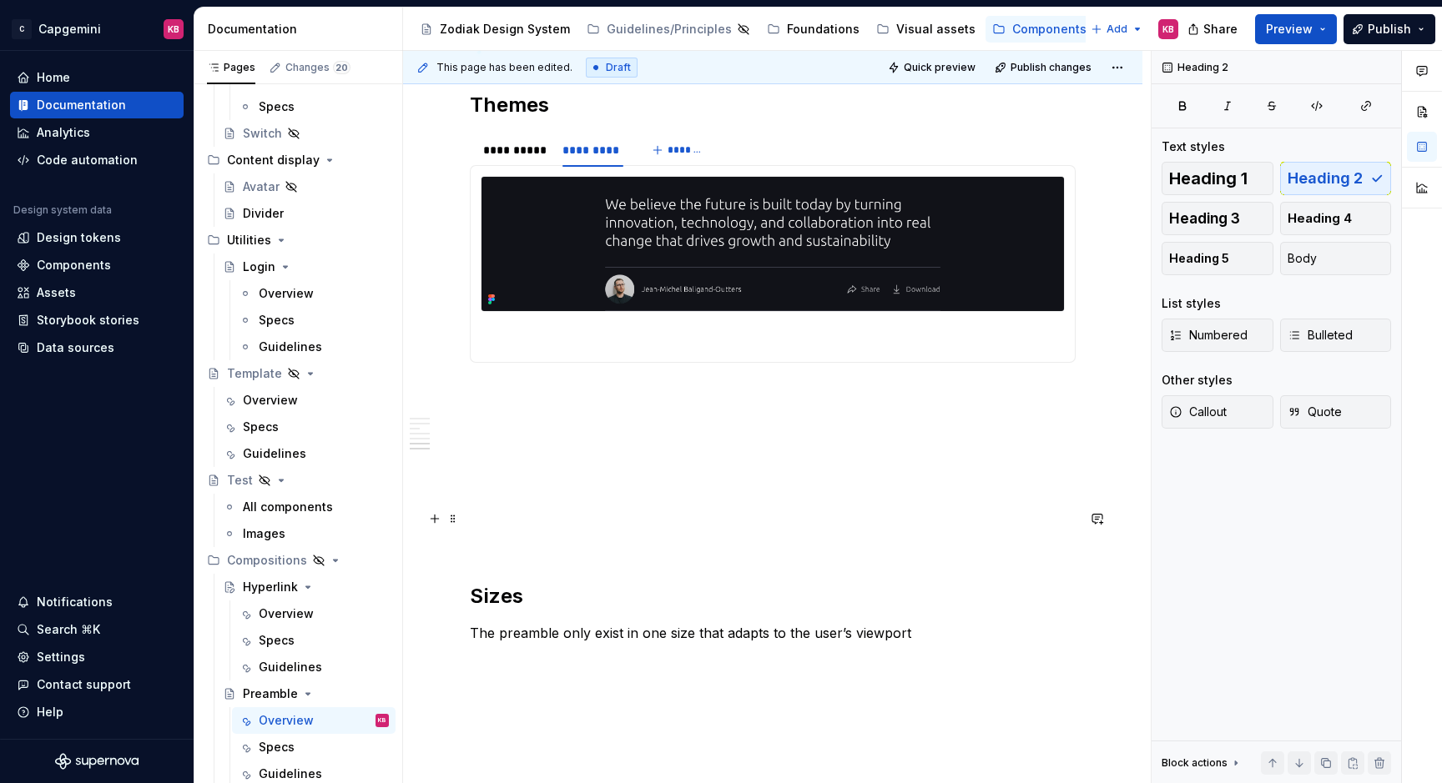
scroll to position [3868, 0]
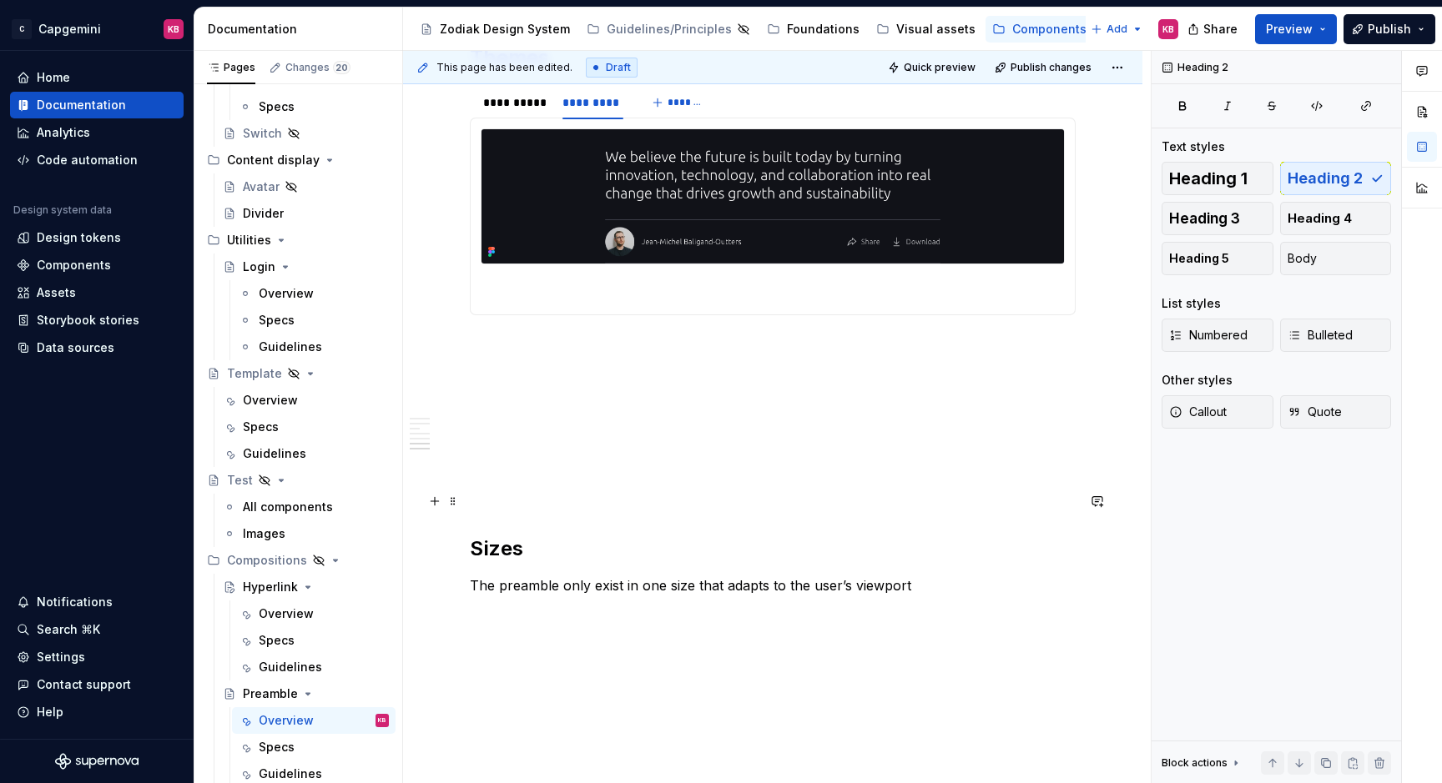
click at [545, 476] on p at bounding box center [773, 465] width 606 height 20
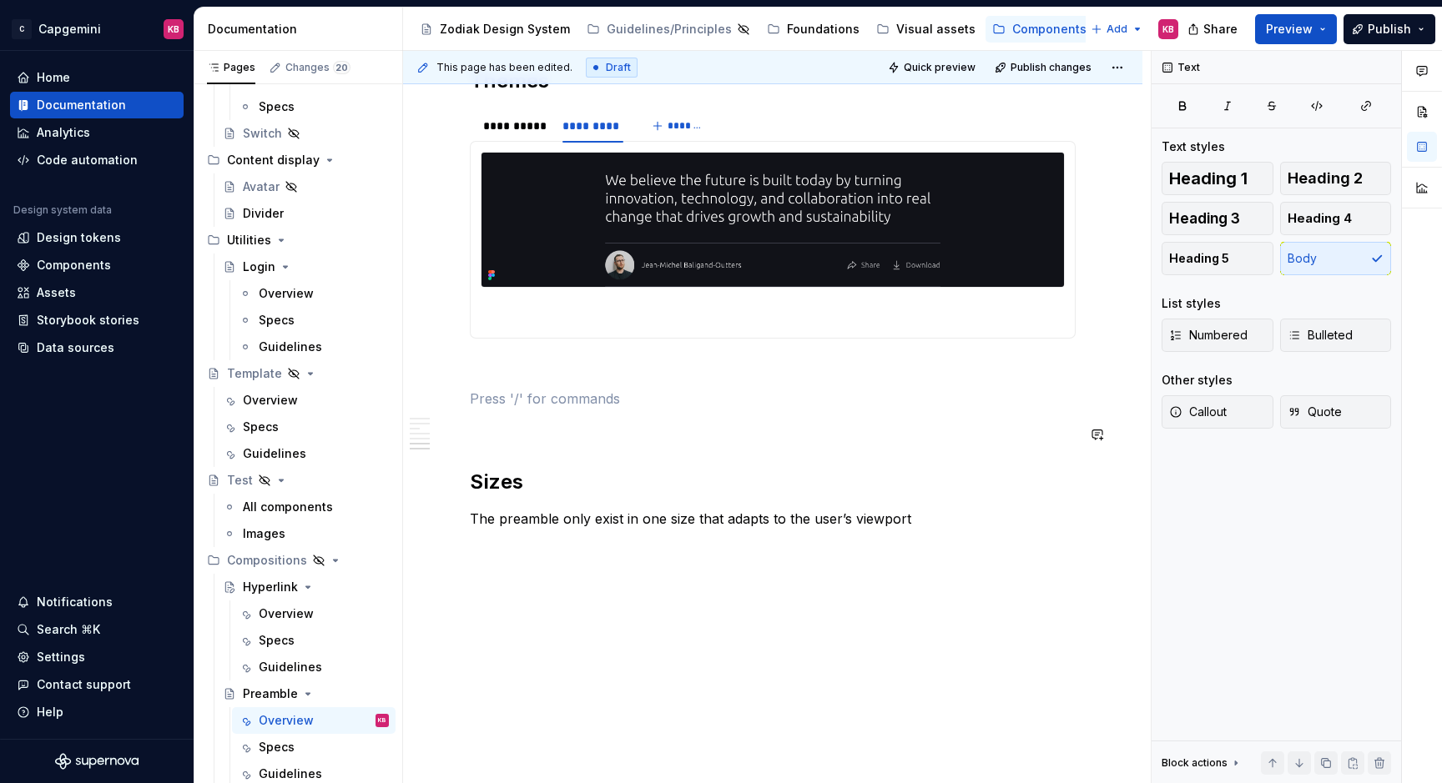
scroll to position [3844, 0]
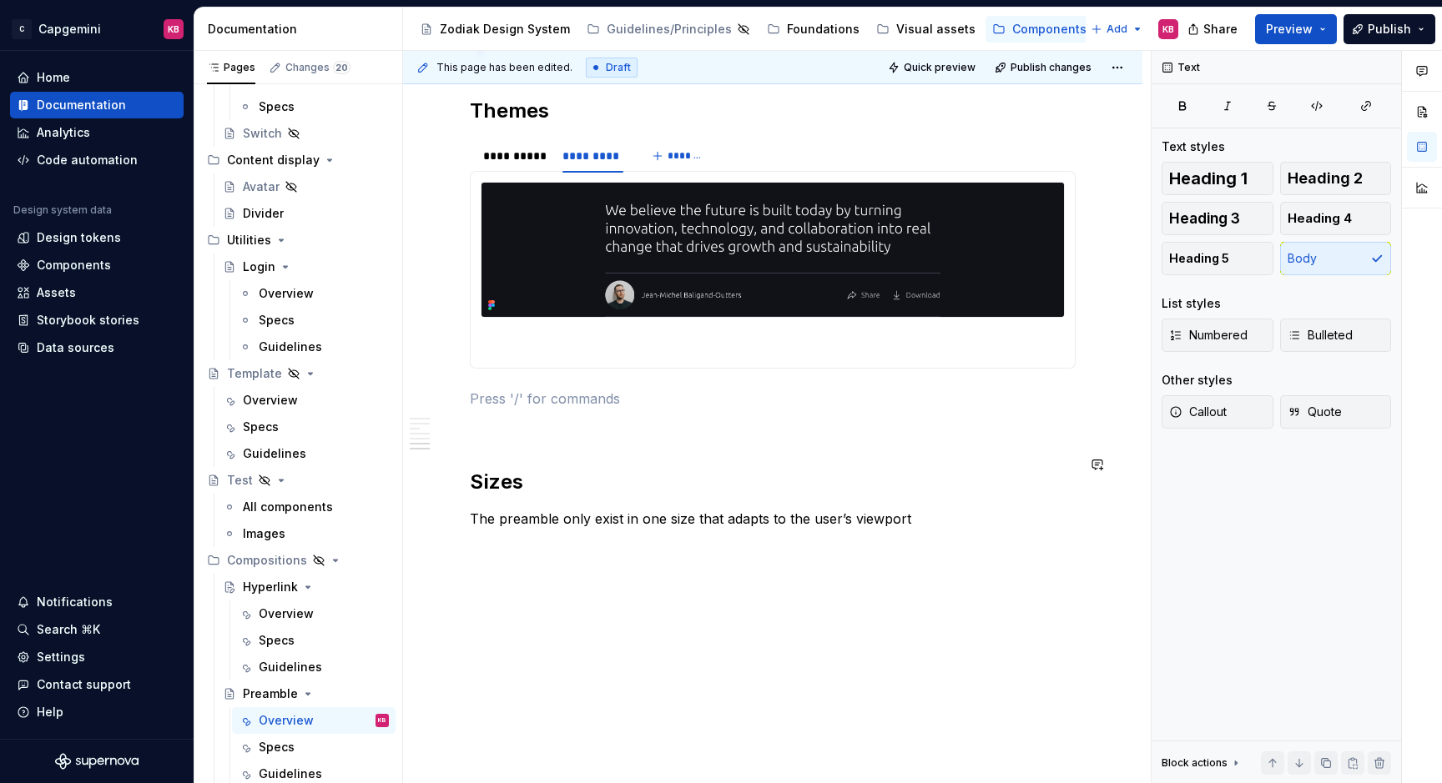
click at [526, 437] on p at bounding box center [773, 429] width 606 height 20
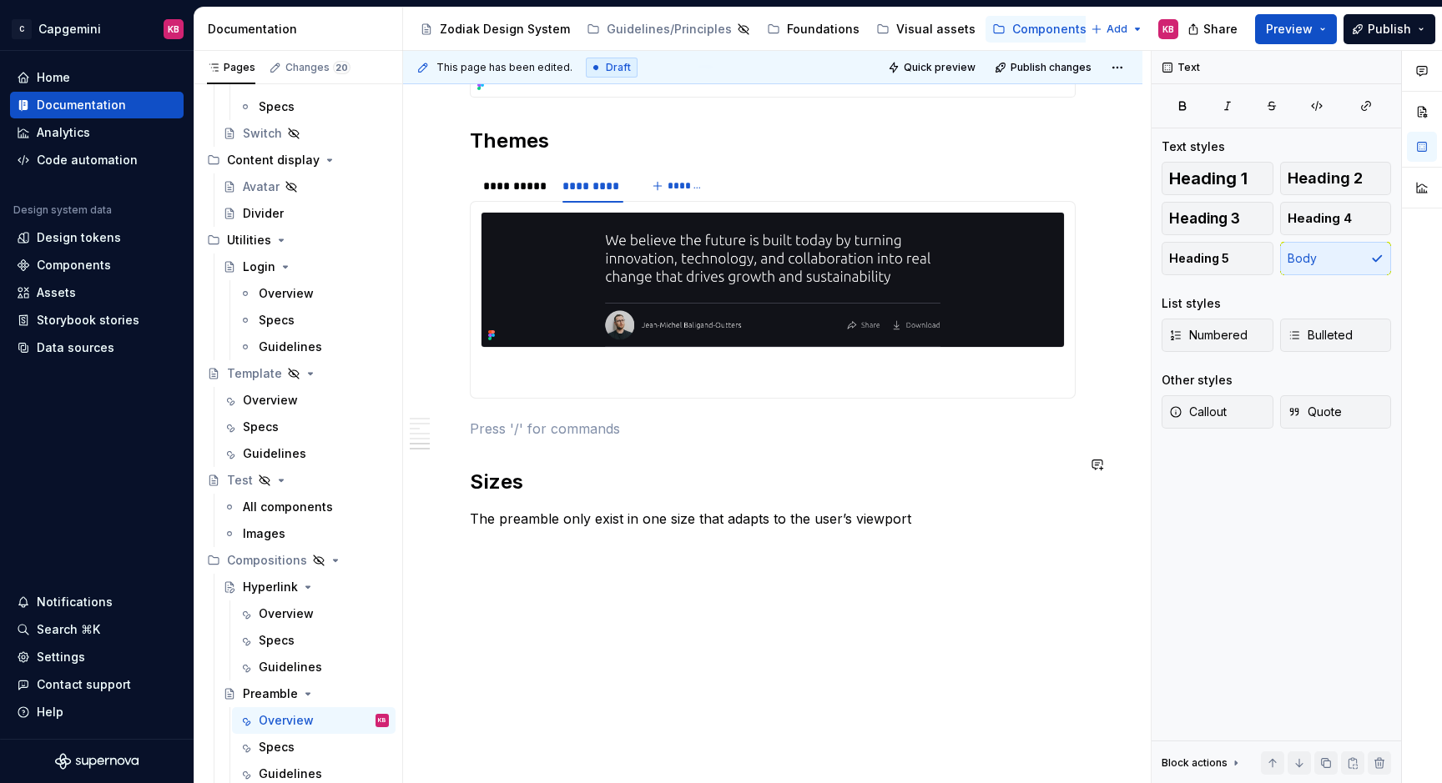
scroll to position [3814, 0]
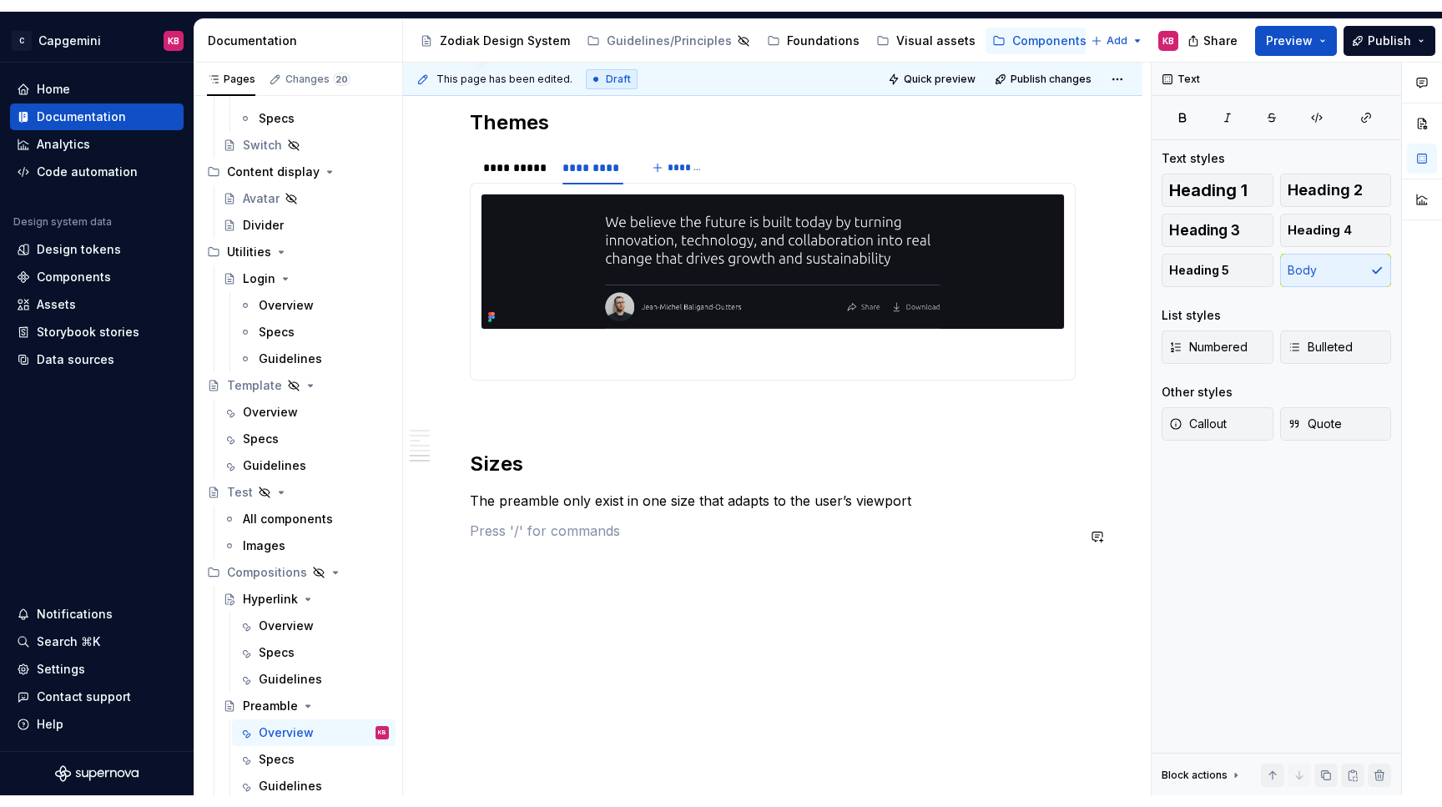
scroll to position [3851, 0]
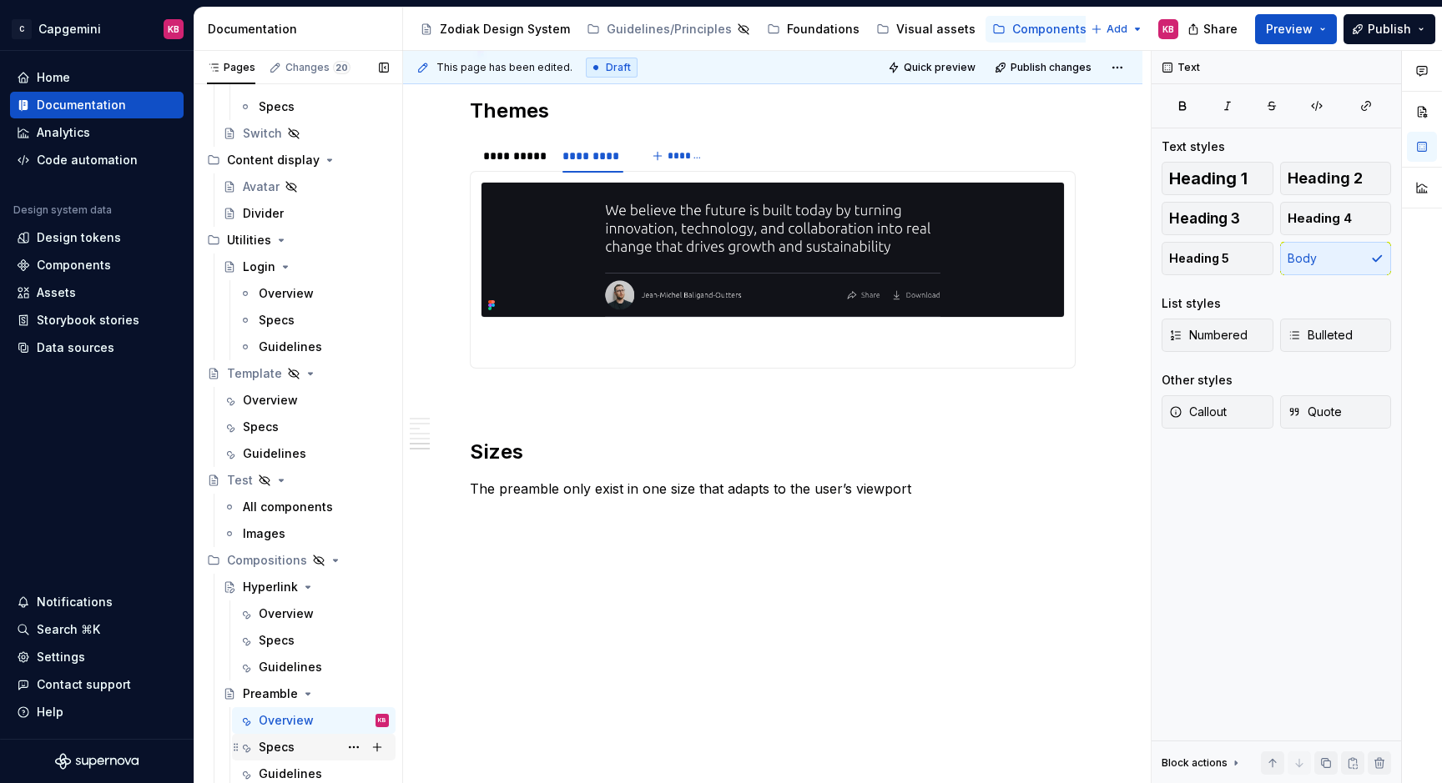
click at [293, 743] on div "Specs" at bounding box center [277, 747] width 36 height 17
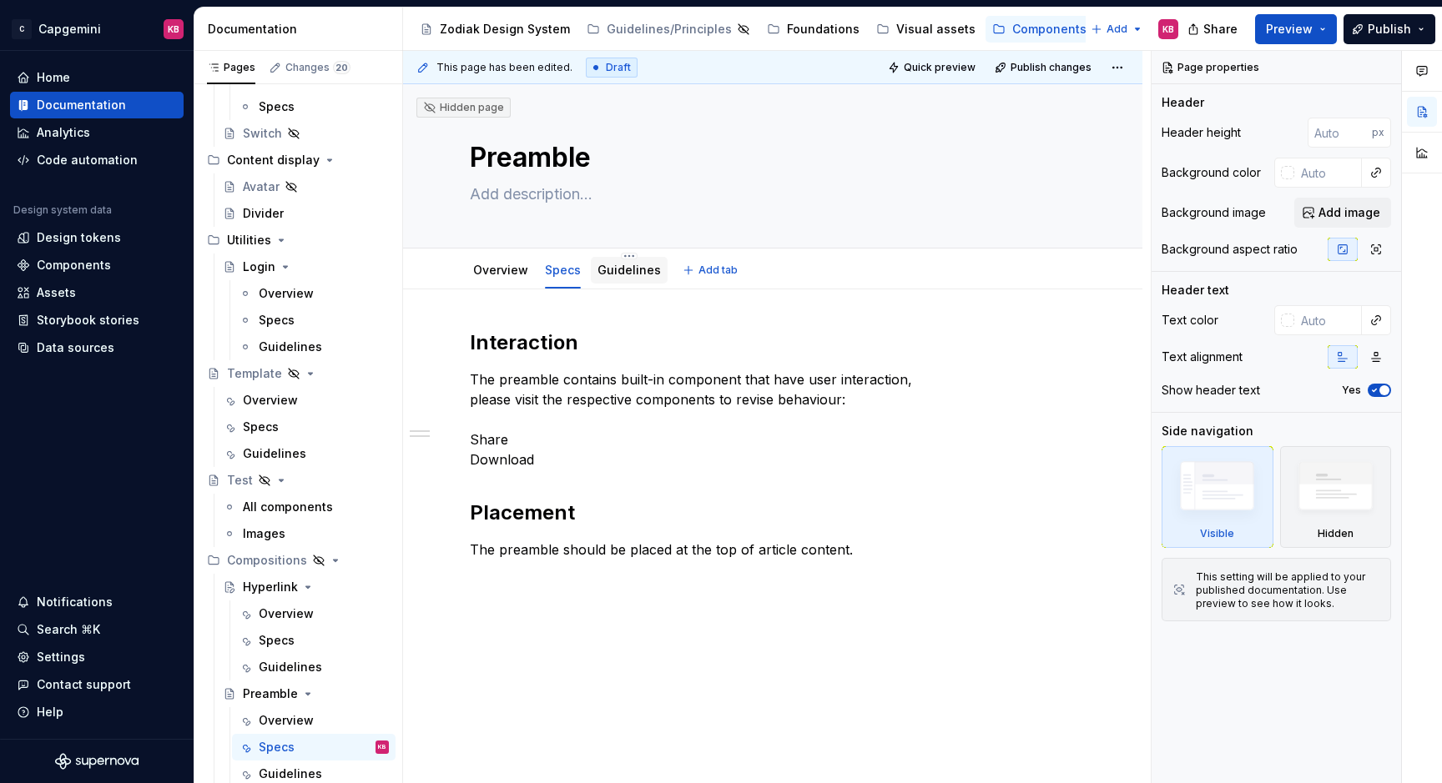
click at [640, 279] on div "Guidelines" at bounding box center [628, 270] width 63 height 20
click at [637, 271] on link "Guidelines" at bounding box center [628, 270] width 63 height 14
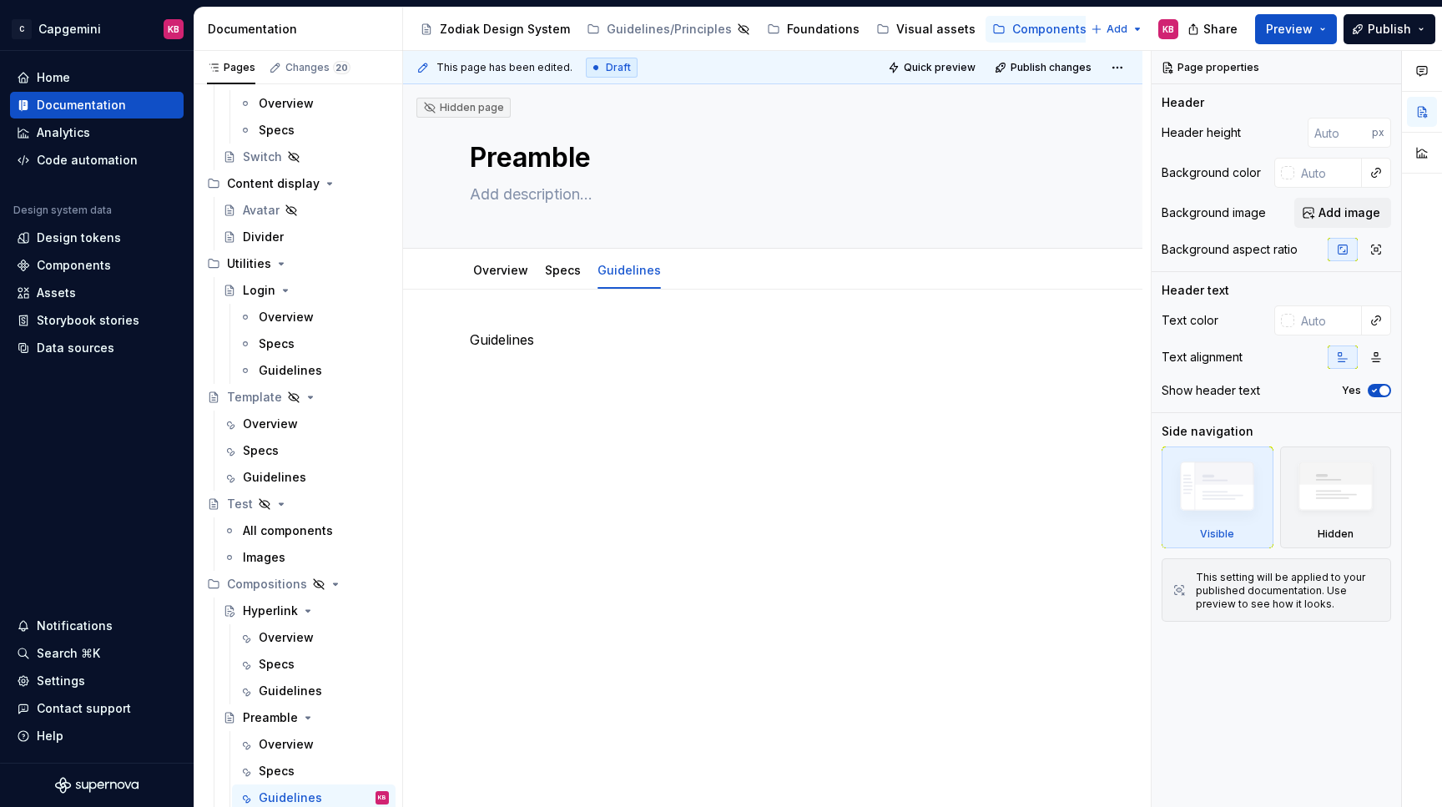
scroll to position [858, 0]
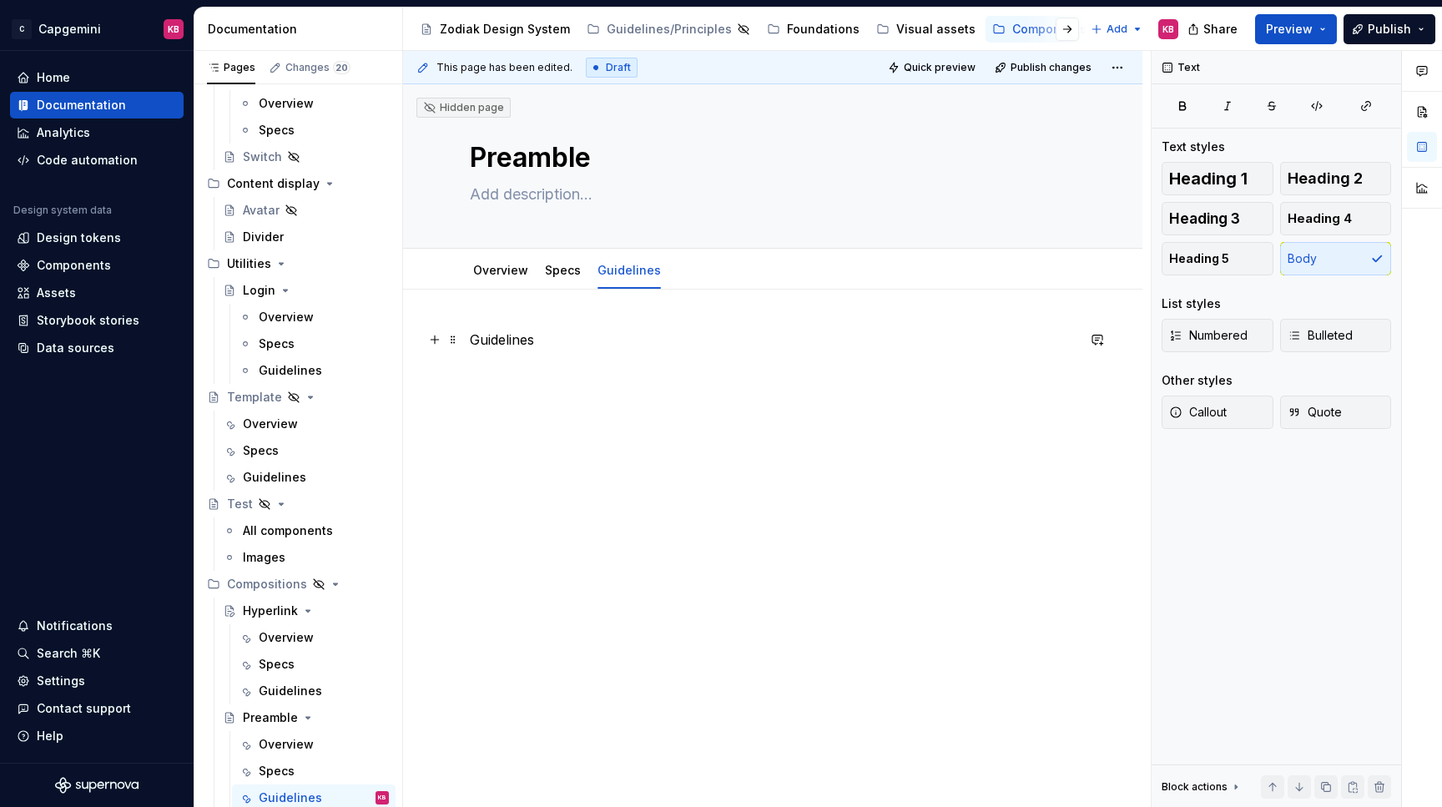
click at [498, 340] on p "Guidelines" at bounding box center [773, 340] width 606 height 20
click at [535, 405] on div "Use the preamble as an intro to an article, just under the hero." at bounding box center [773, 371] width 606 height 83
click at [432, 369] on button "button" at bounding box center [434, 369] width 23 height 23
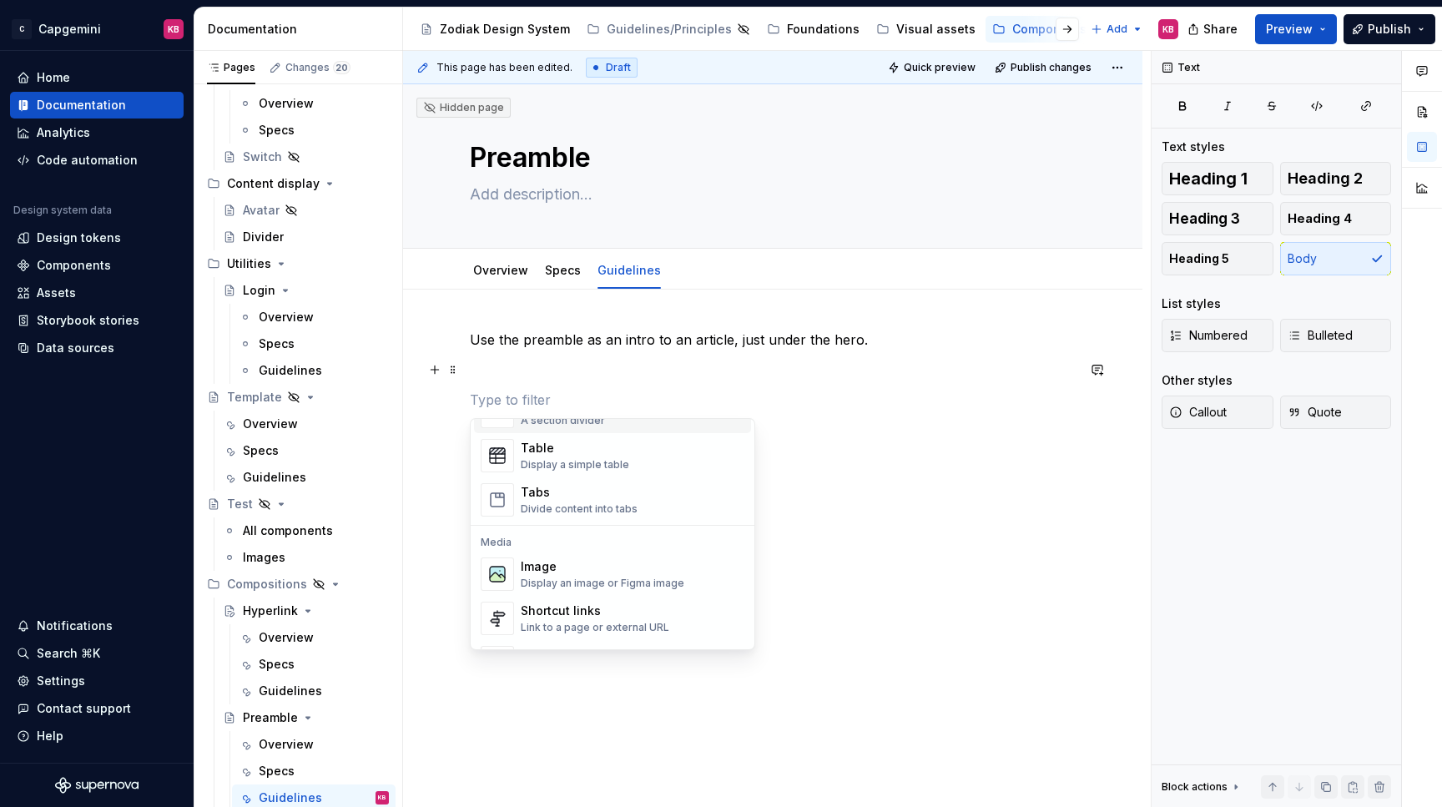
scroll to position [632, 0]
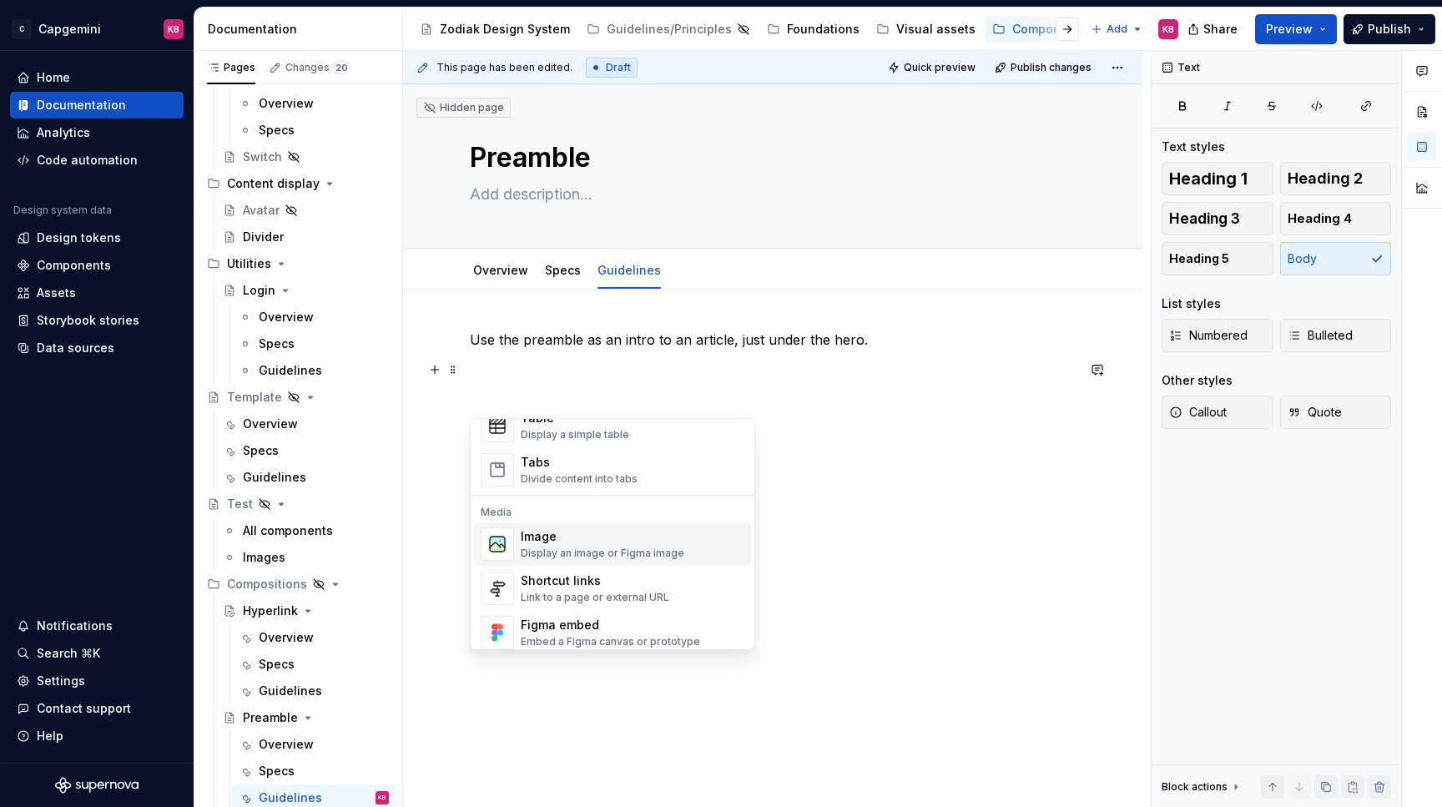
click at [529, 539] on div "Image" at bounding box center [603, 536] width 164 height 17
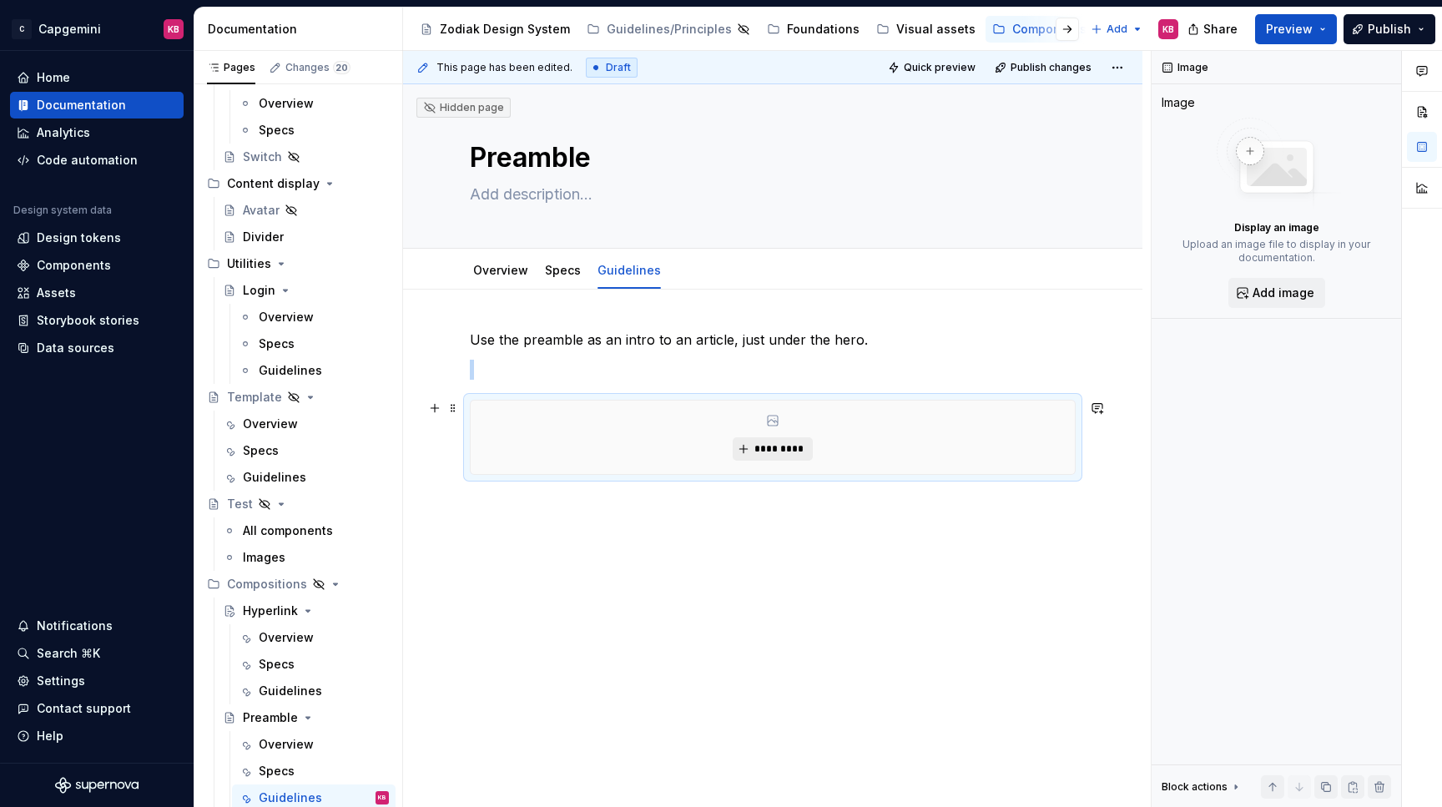
click at [765, 452] on span "*********" at bounding box center [778, 448] width 51 height 13
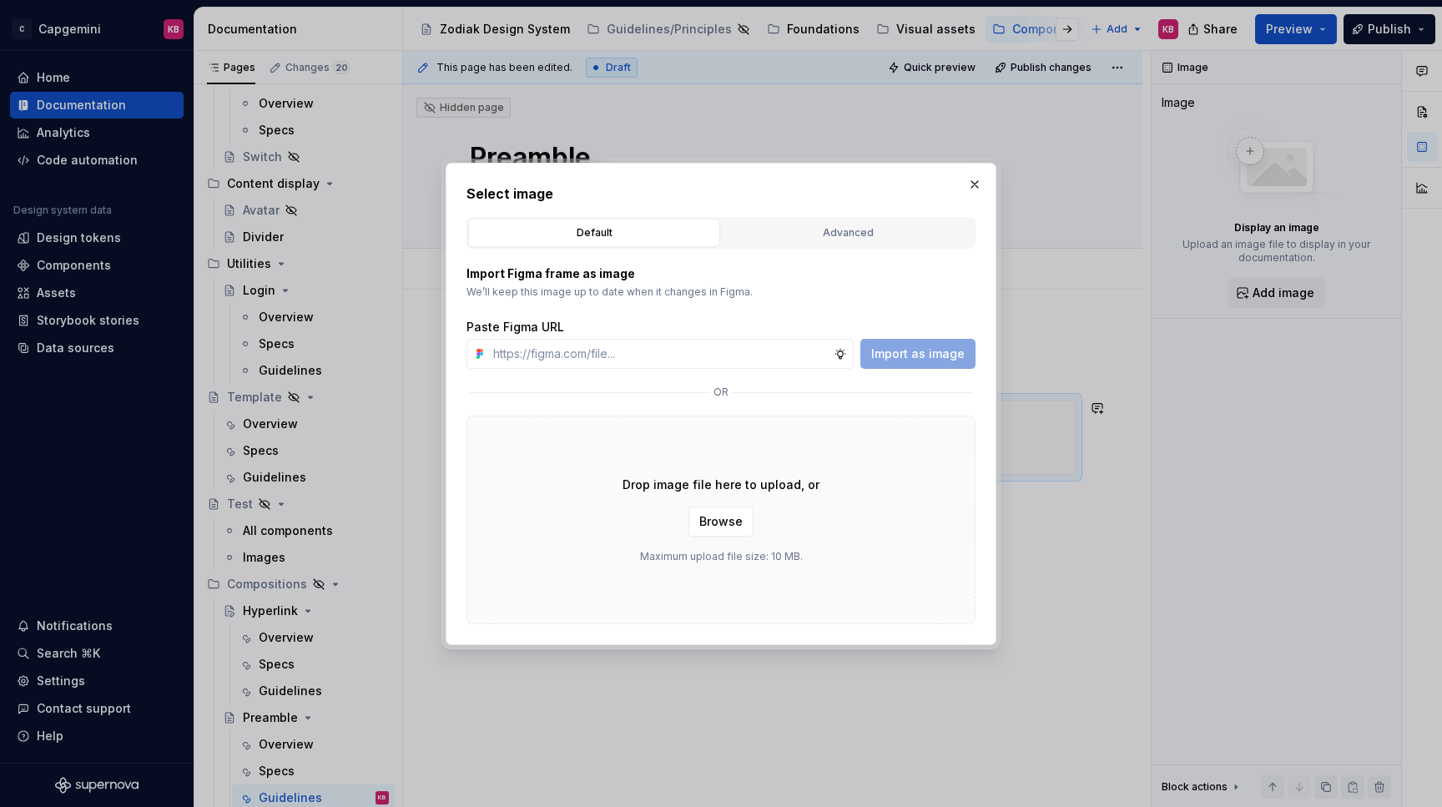
type textarea "*"
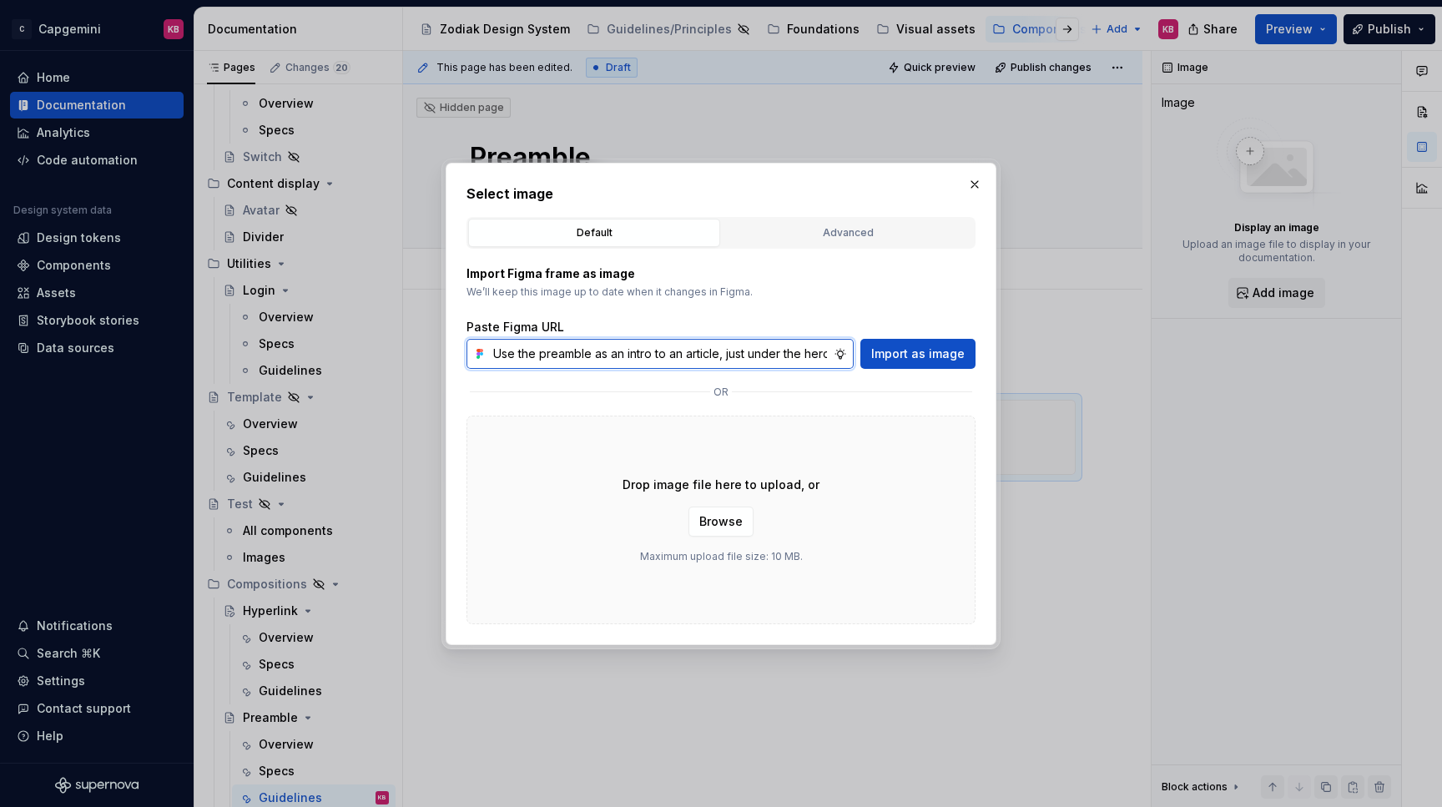
paste input "https://www.figma.com/design/LC6Piq0IKFeOqeCISt4YCA/Zodiak-documentation?node-i…"
type input "https://www.figma.com/design/LC6Piq0IKFeOqeCISt4YCA/Zodiak-documentation?node-i…"
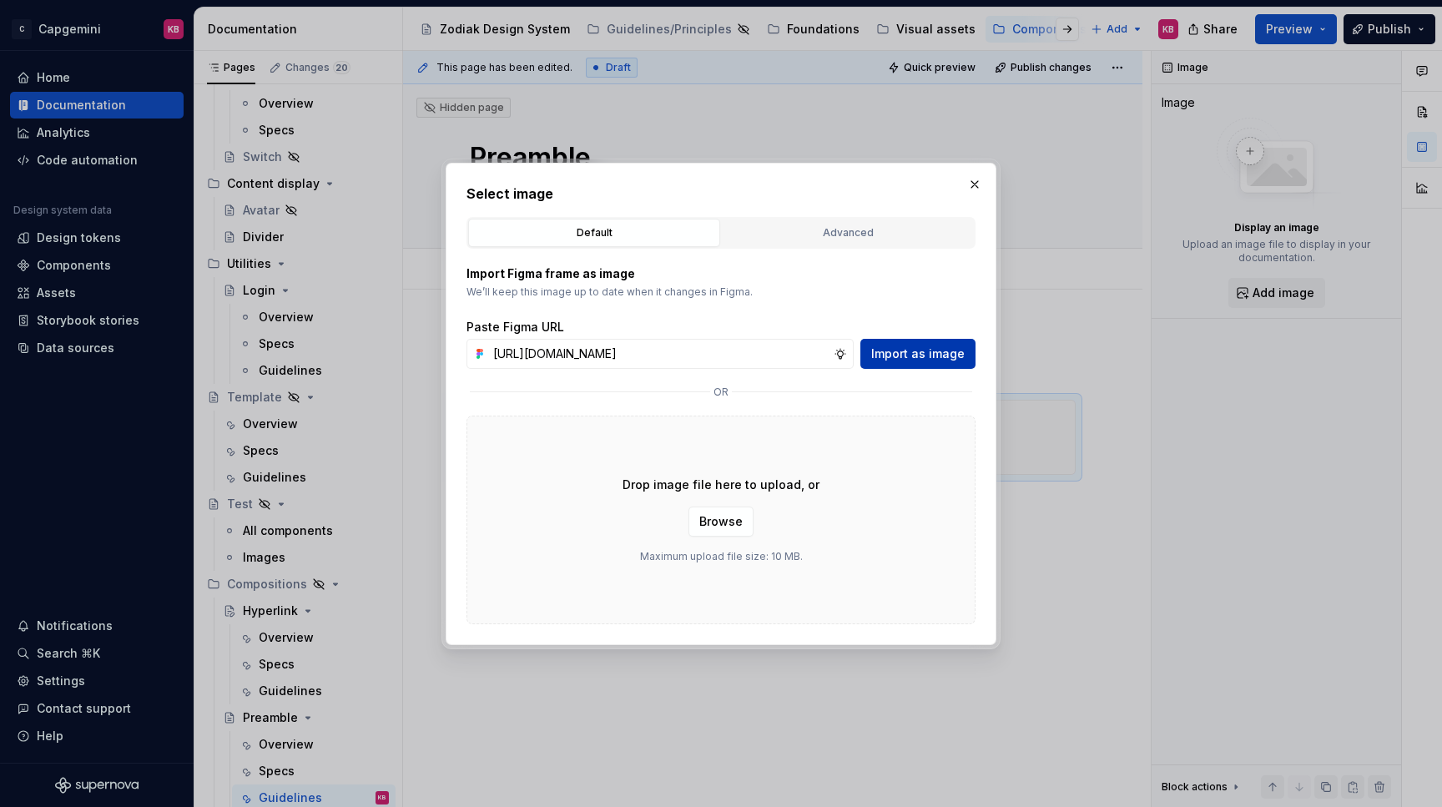
click at [922, 350] on span "Import as image" at bounding box center [917, 353] width 93 height 17
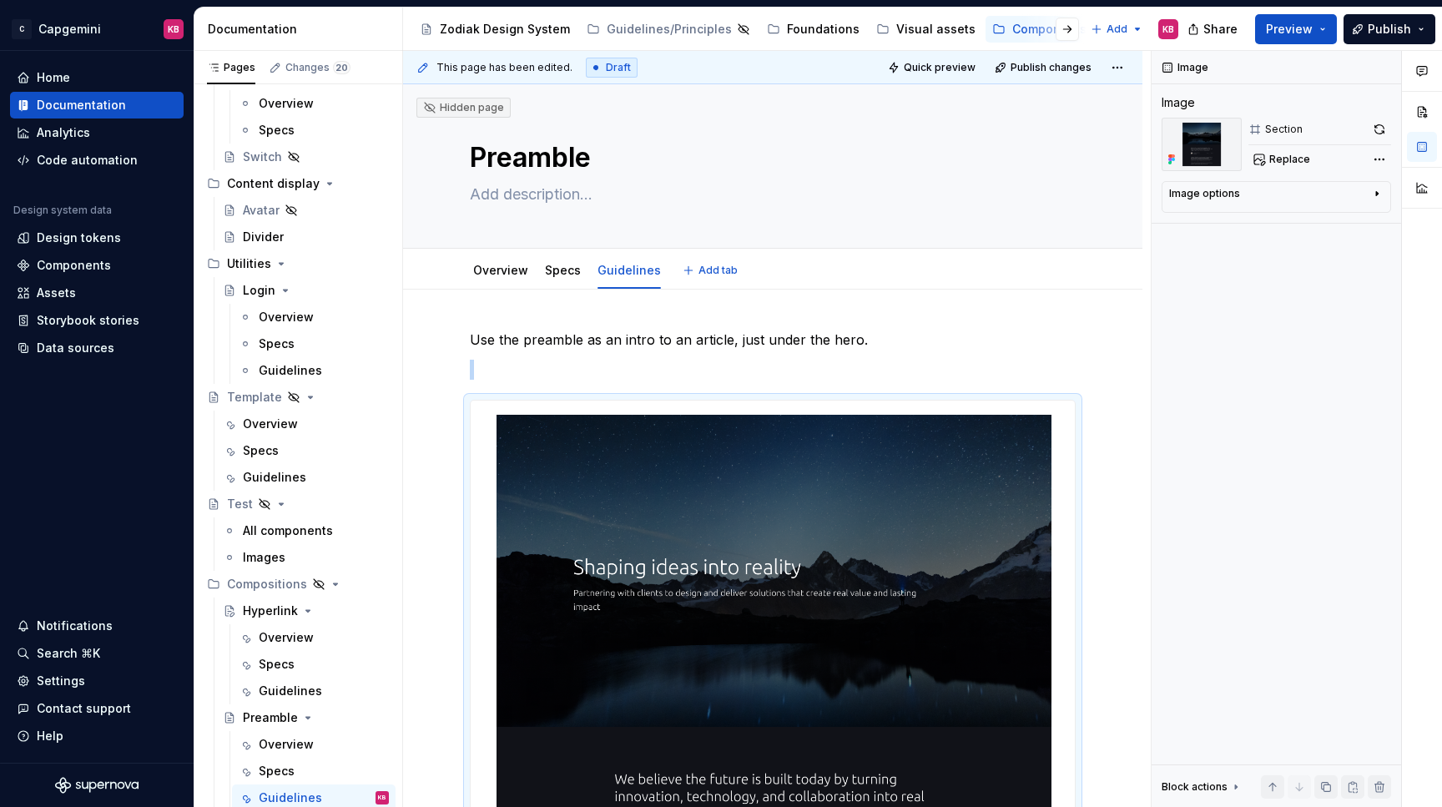
type textarea "*"
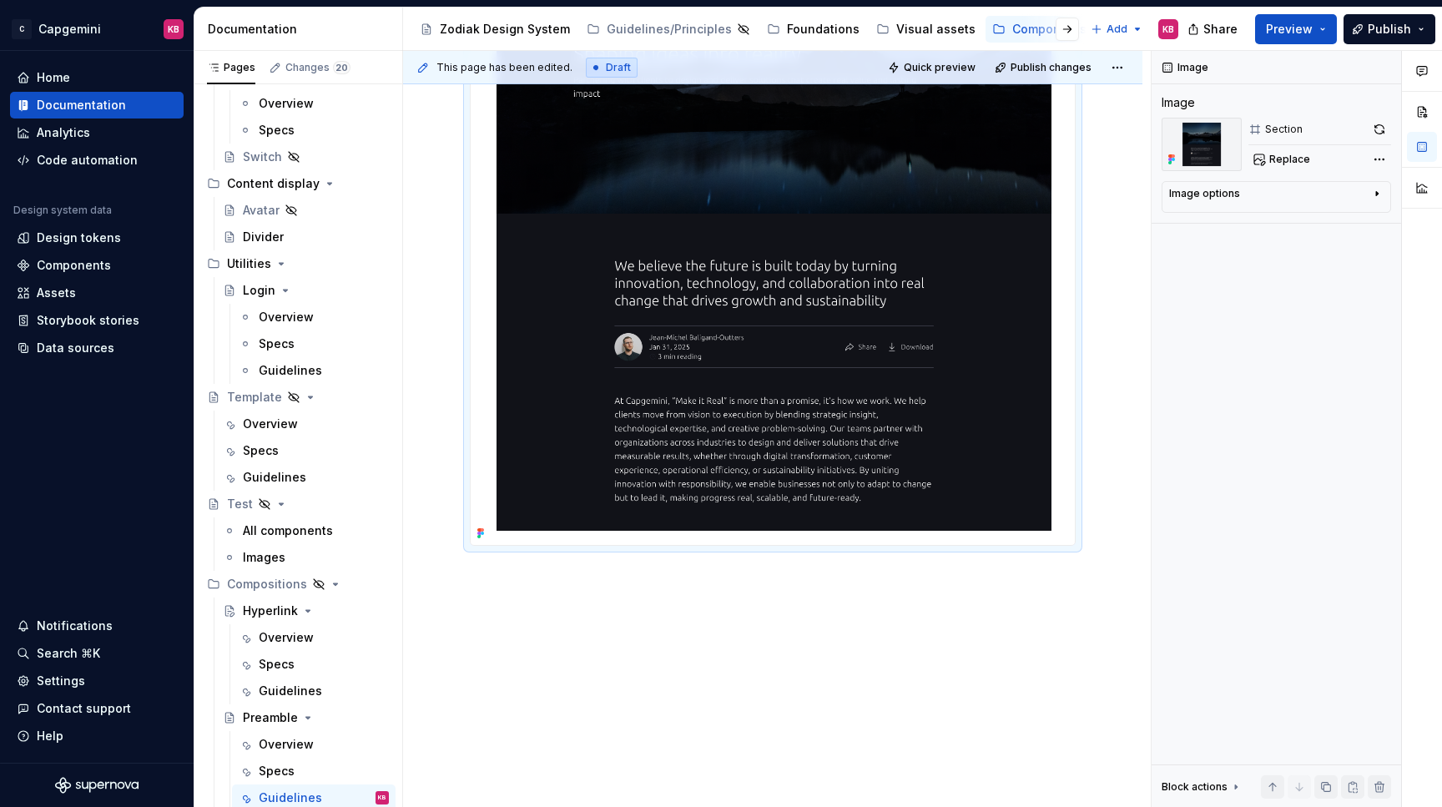
scroll to position [522, 0]
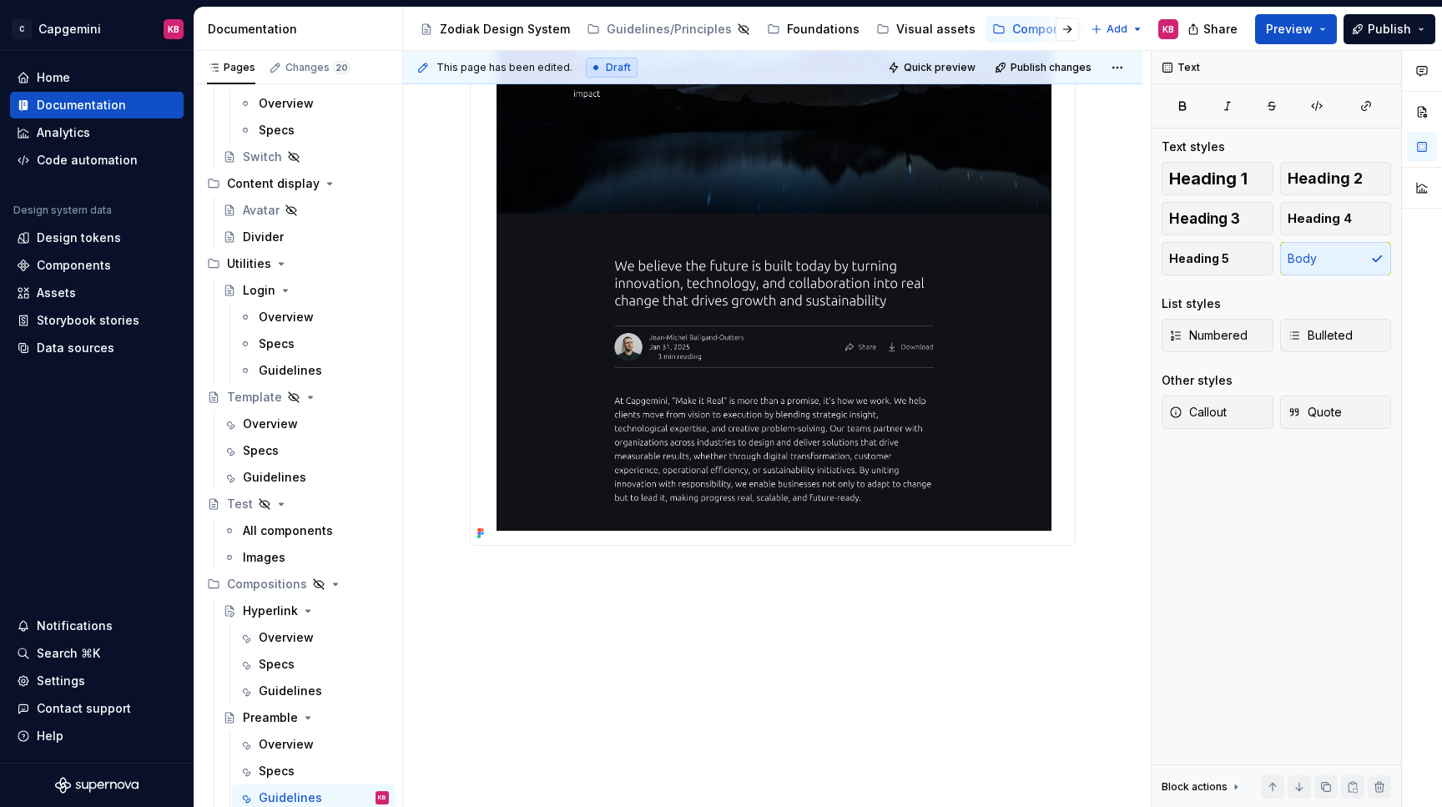
click at [485, 592] on div "Use the preamble as an intro to an article, just under the hero." at bounding box center [772, 291] width 739 height 1031
click at [490, 579] on div "Use the preamble as an intro to an article, just under the hero." at bounding box center [772, 291] width 739 height 1031
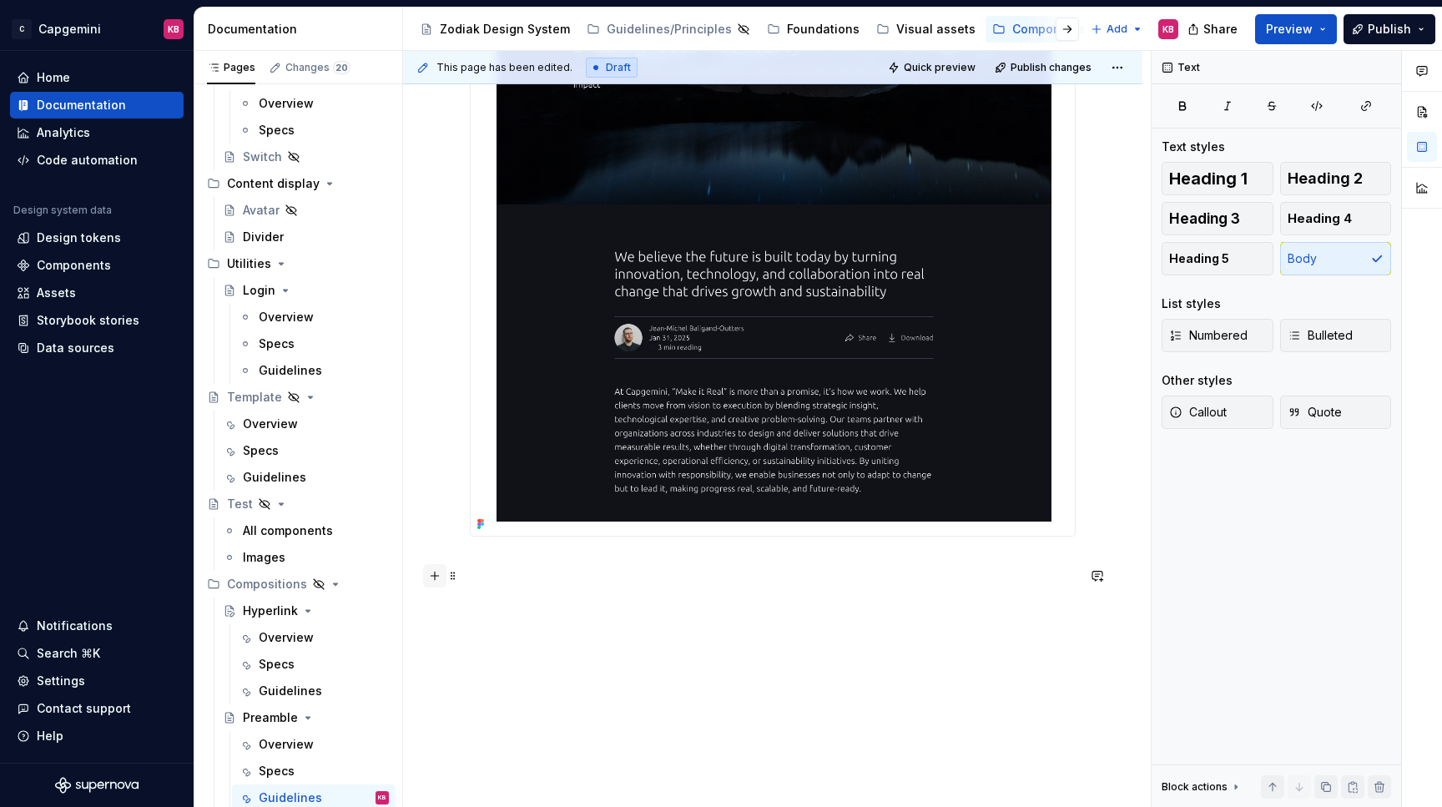
click at [433, 577] on button "button" at bounding box center [434, 575] width 23 height 23
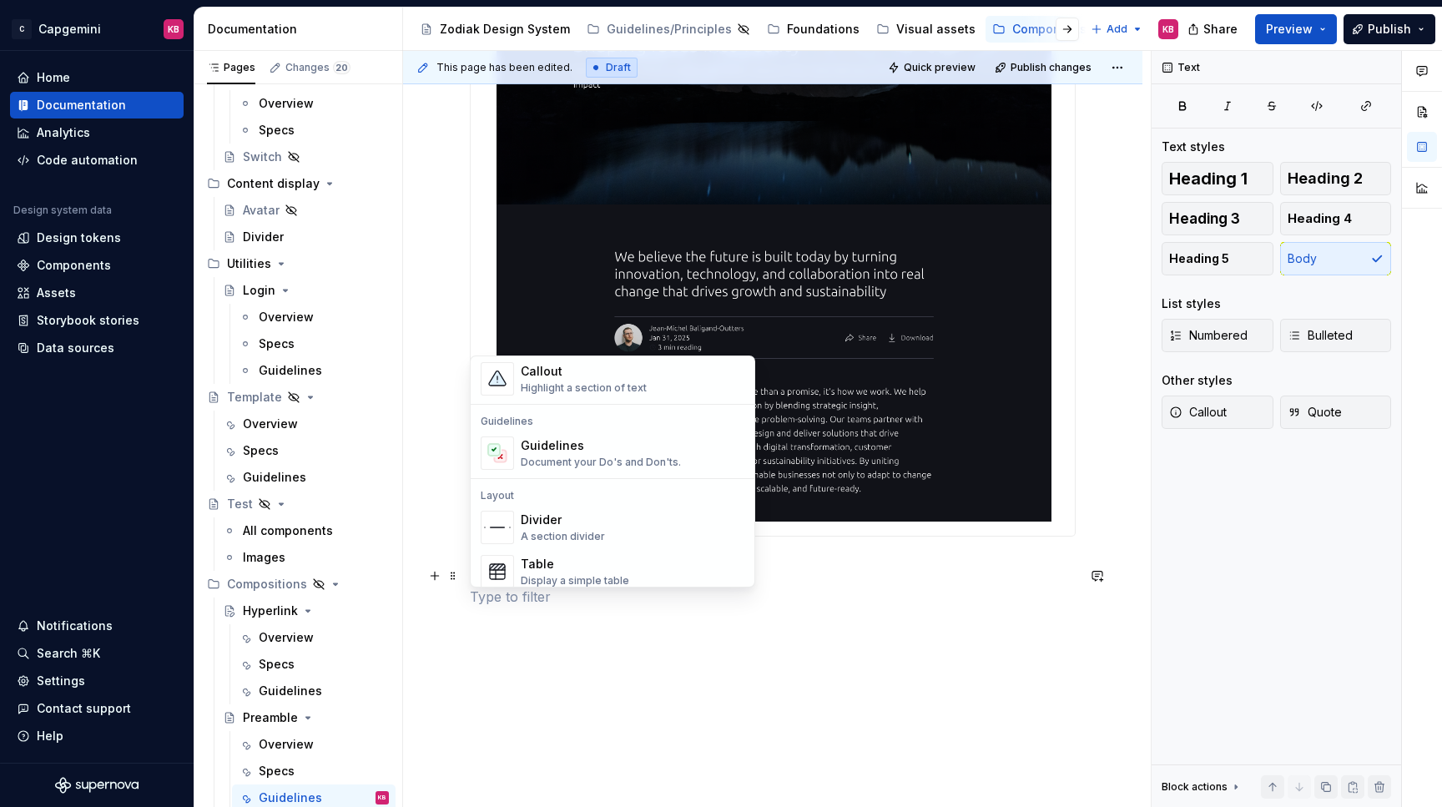
scroll to position [432, 0]
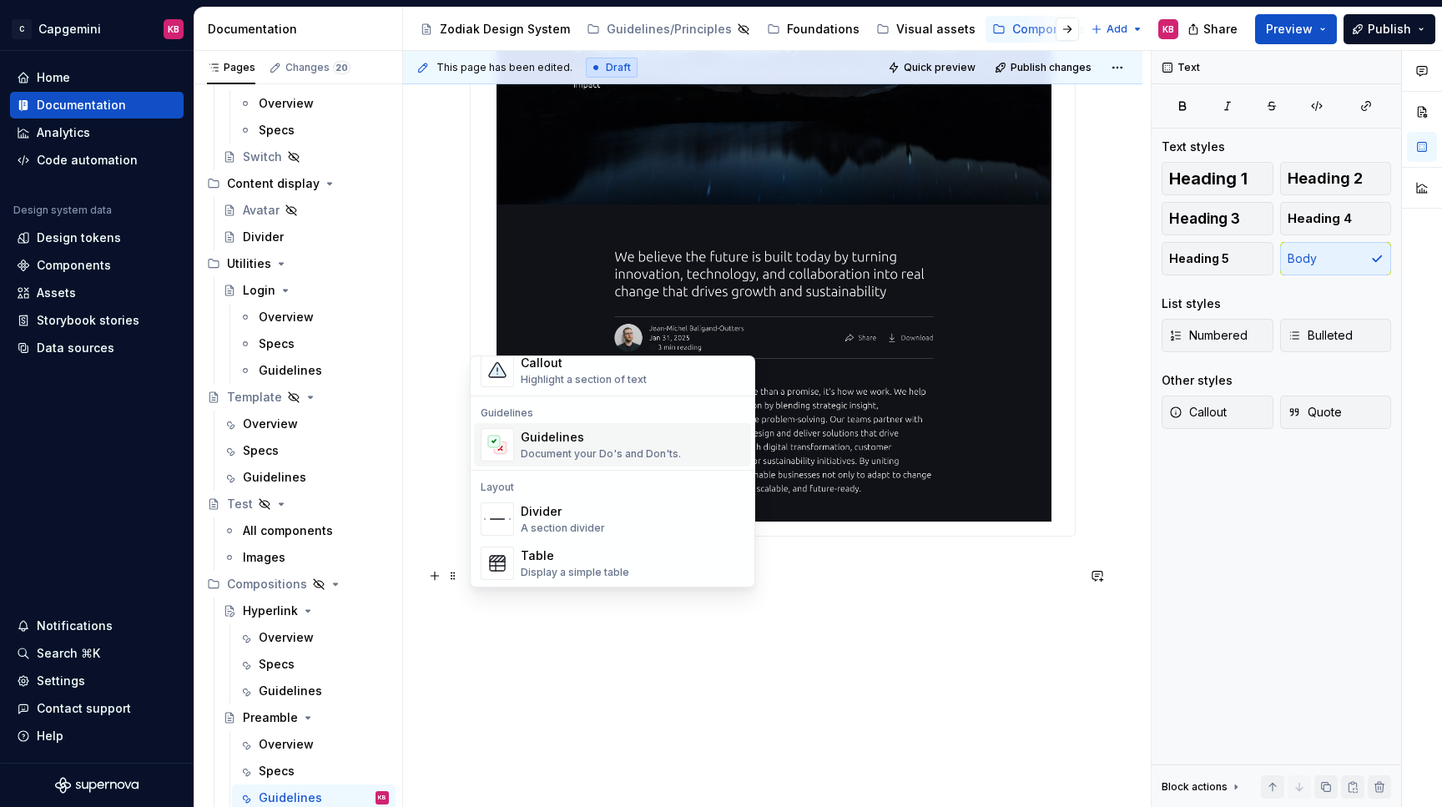
click at [571, 460] on div "Guidelines Document your Do's and Don'ts." at bounding box center [633, 444] width 224 height 33
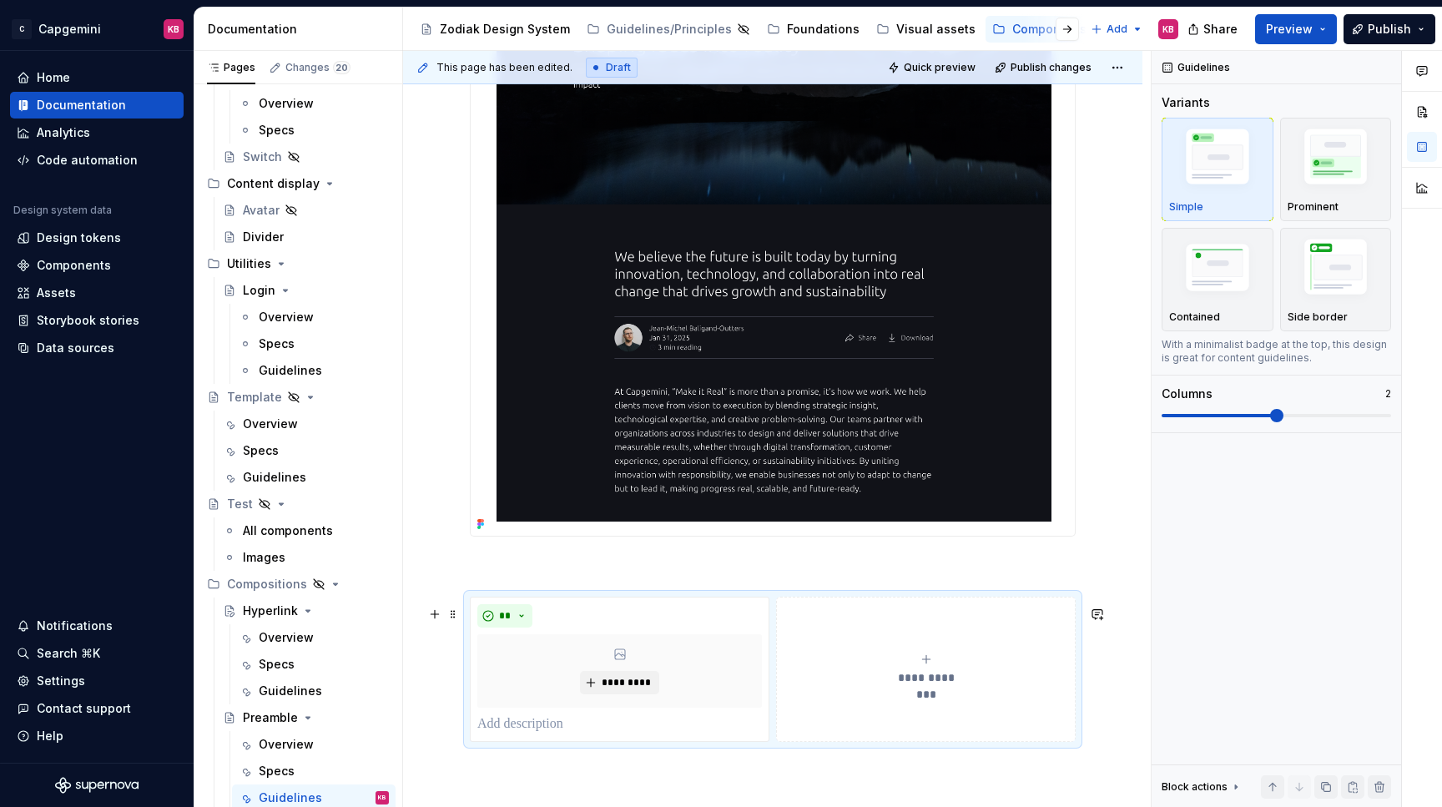
scroll to position [541, 0]
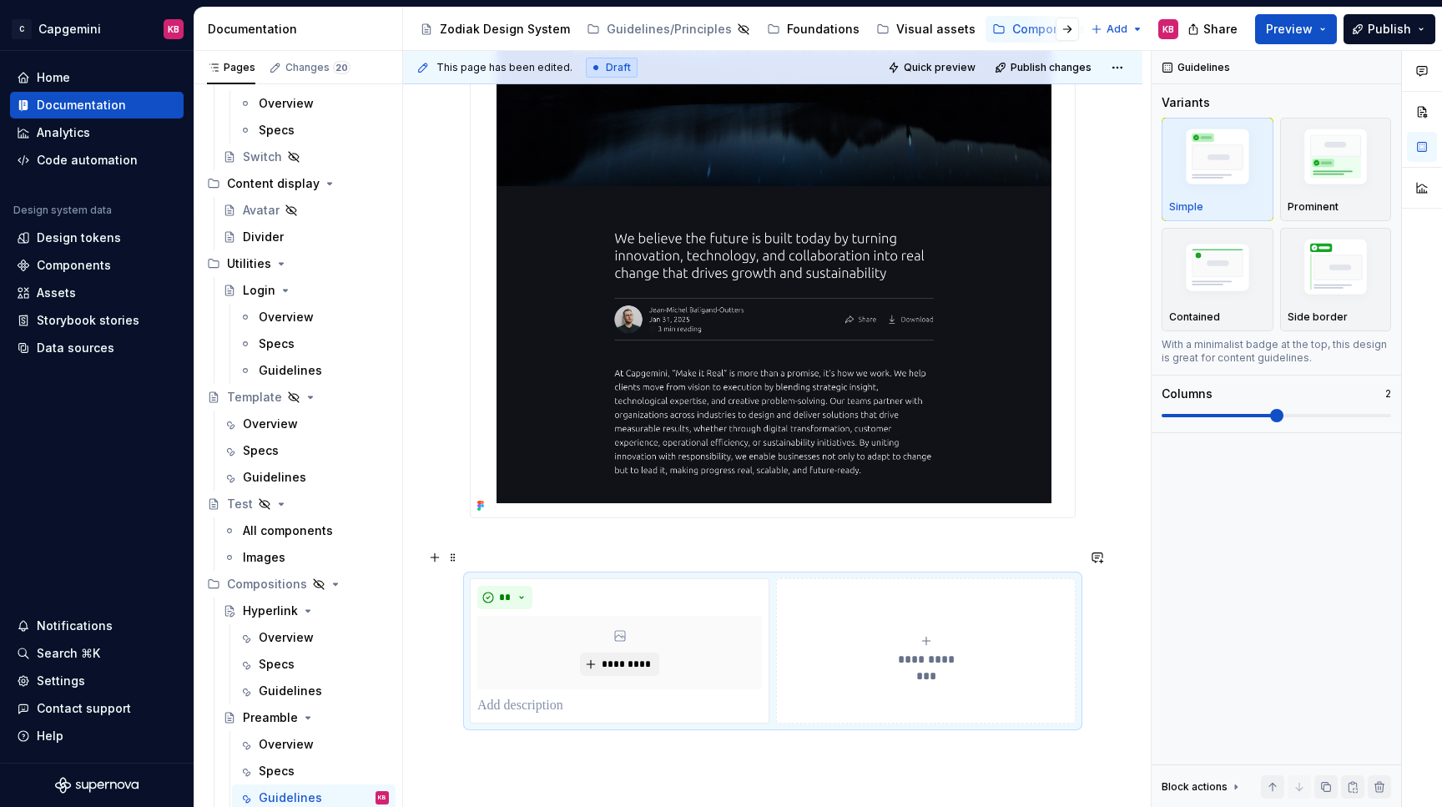
click at [515, 557] on p at bounding box center [773, 548] width 606 height 20
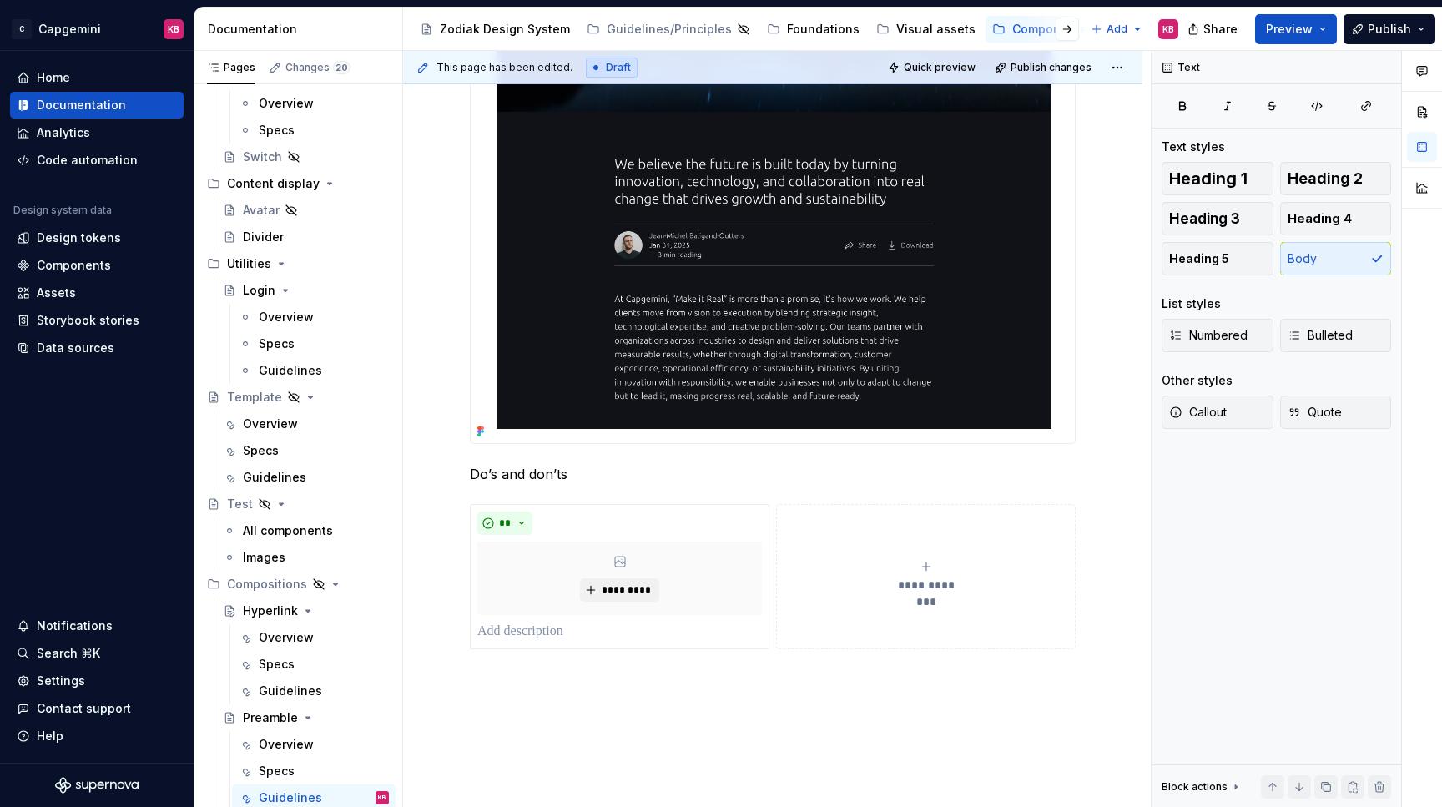
scroll to position [637, 0]
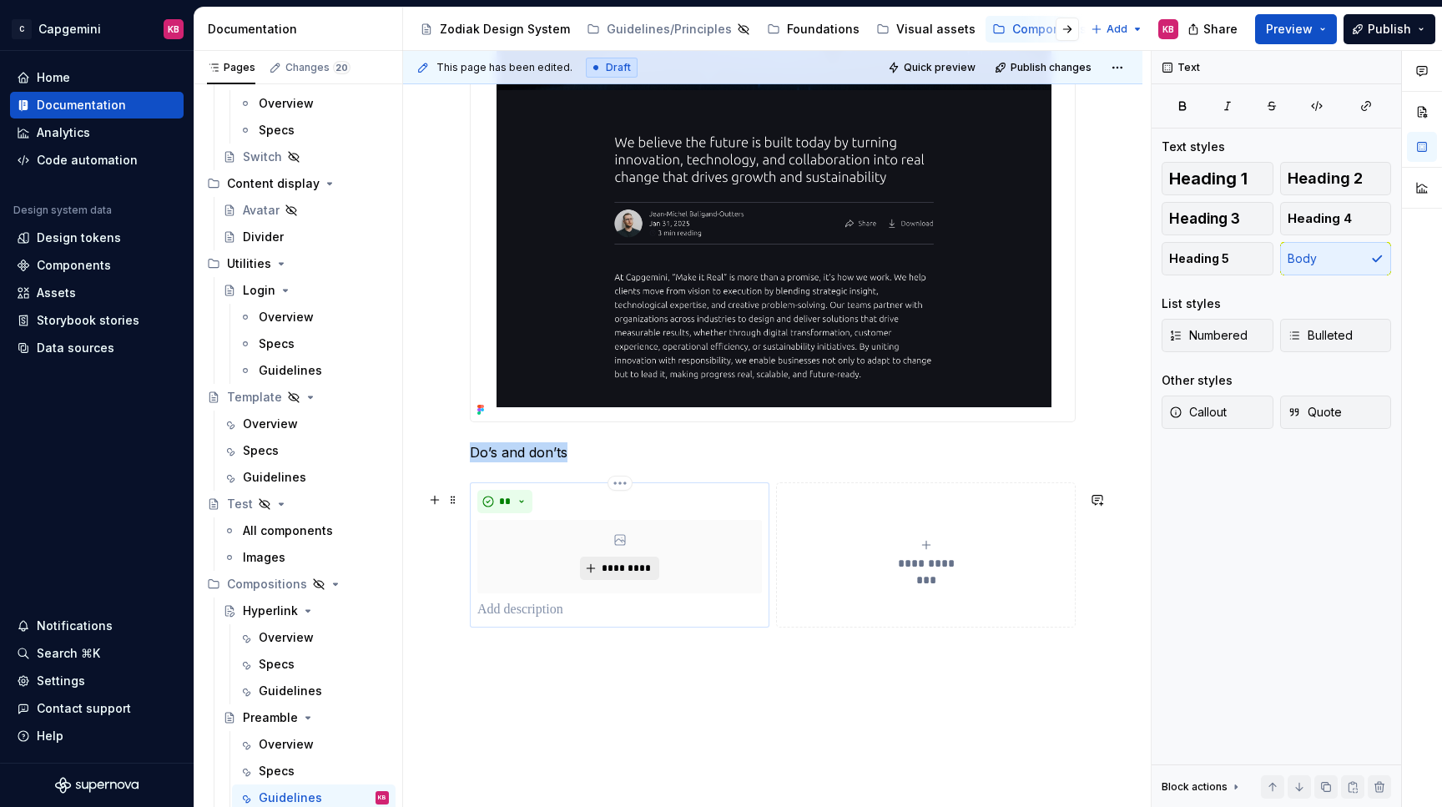
click at [604, 574] on span "*********" at bounding box center [626, 567] width 51 height 13
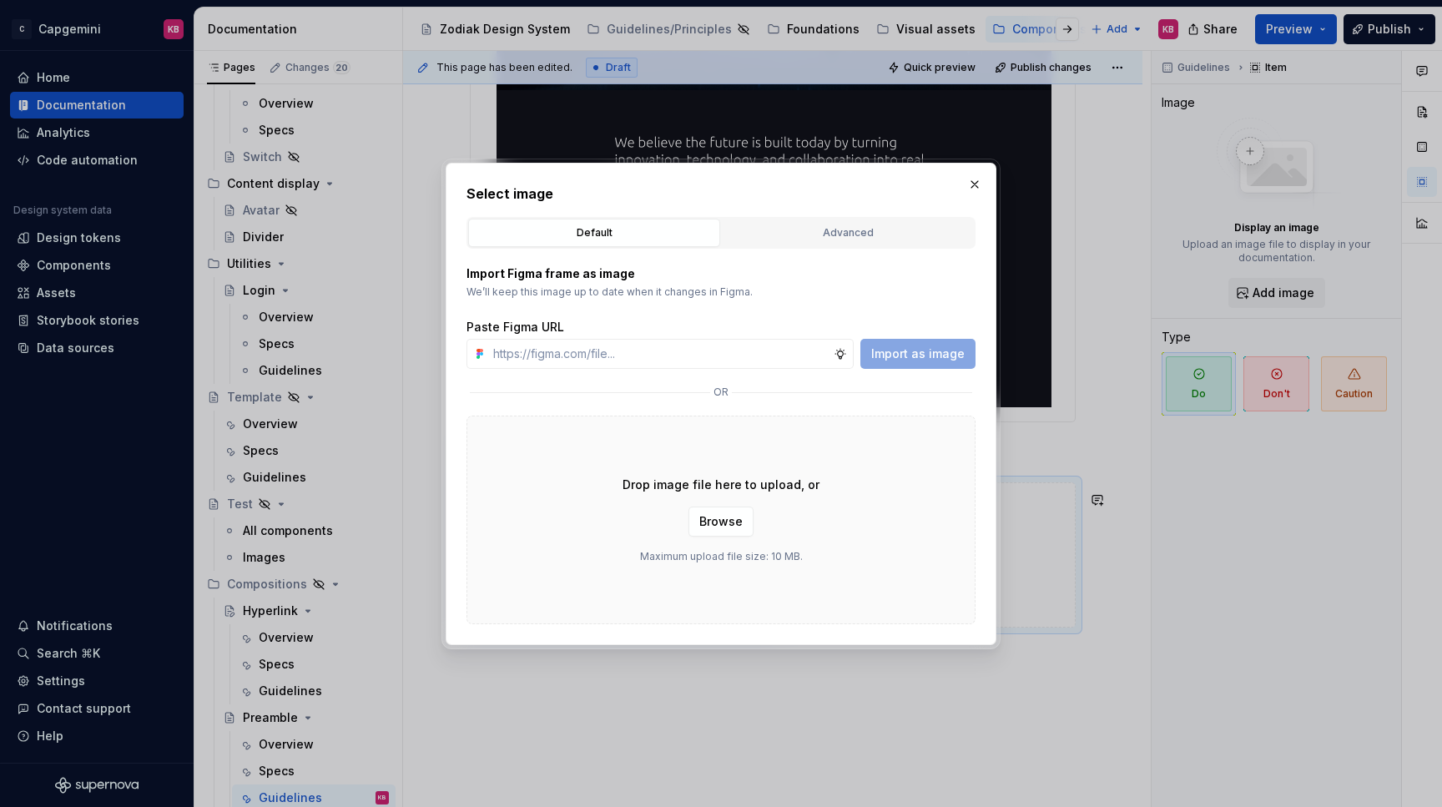
type textarea "*"
type input "https://www.figma.com/design/LC6Piq0IKFeOqeCISt4YCA/Zodiak-documentation?node-i…"
click at [918, 358] on span "Import as image" at bounding box center [917, 353] width 93 height 17
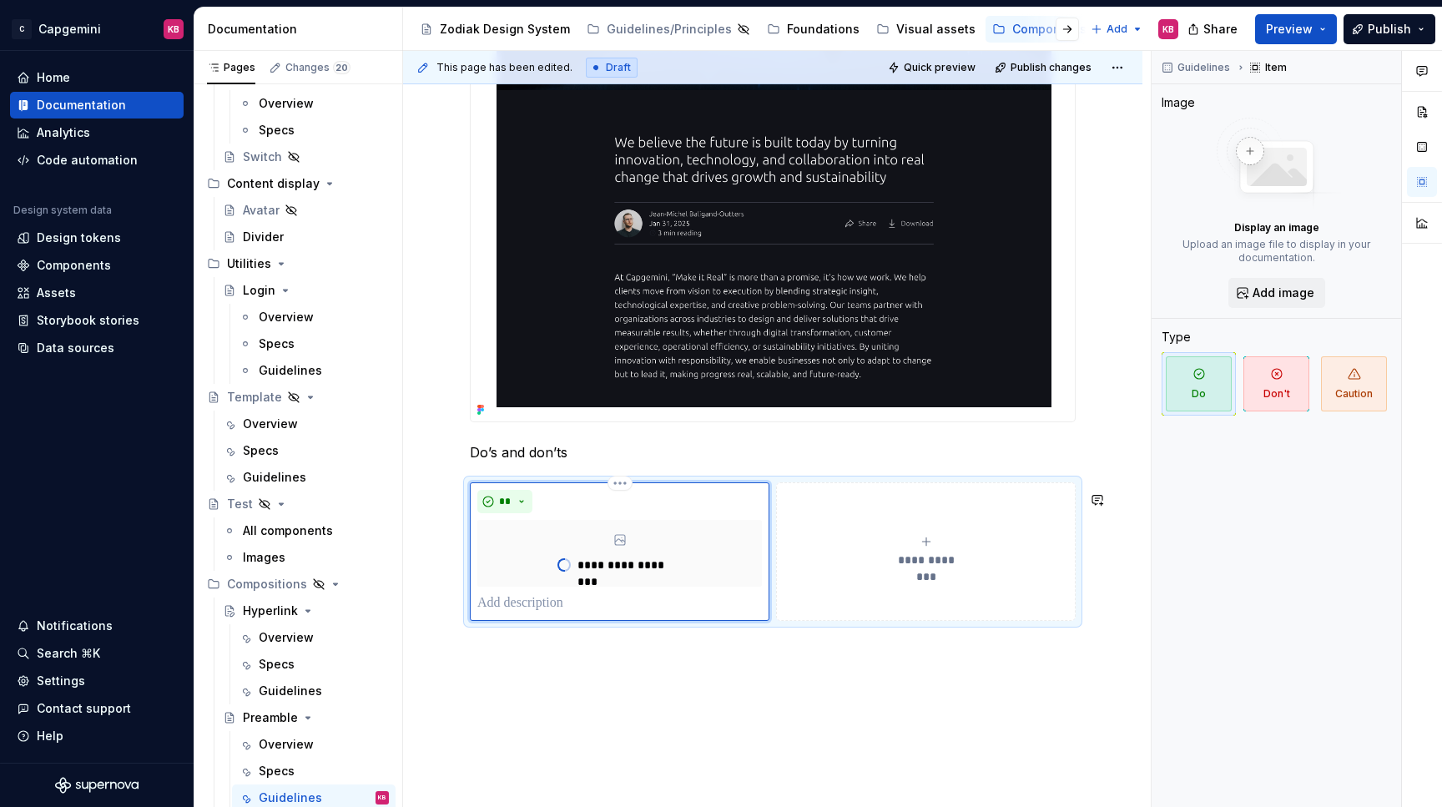
type textarea "*"
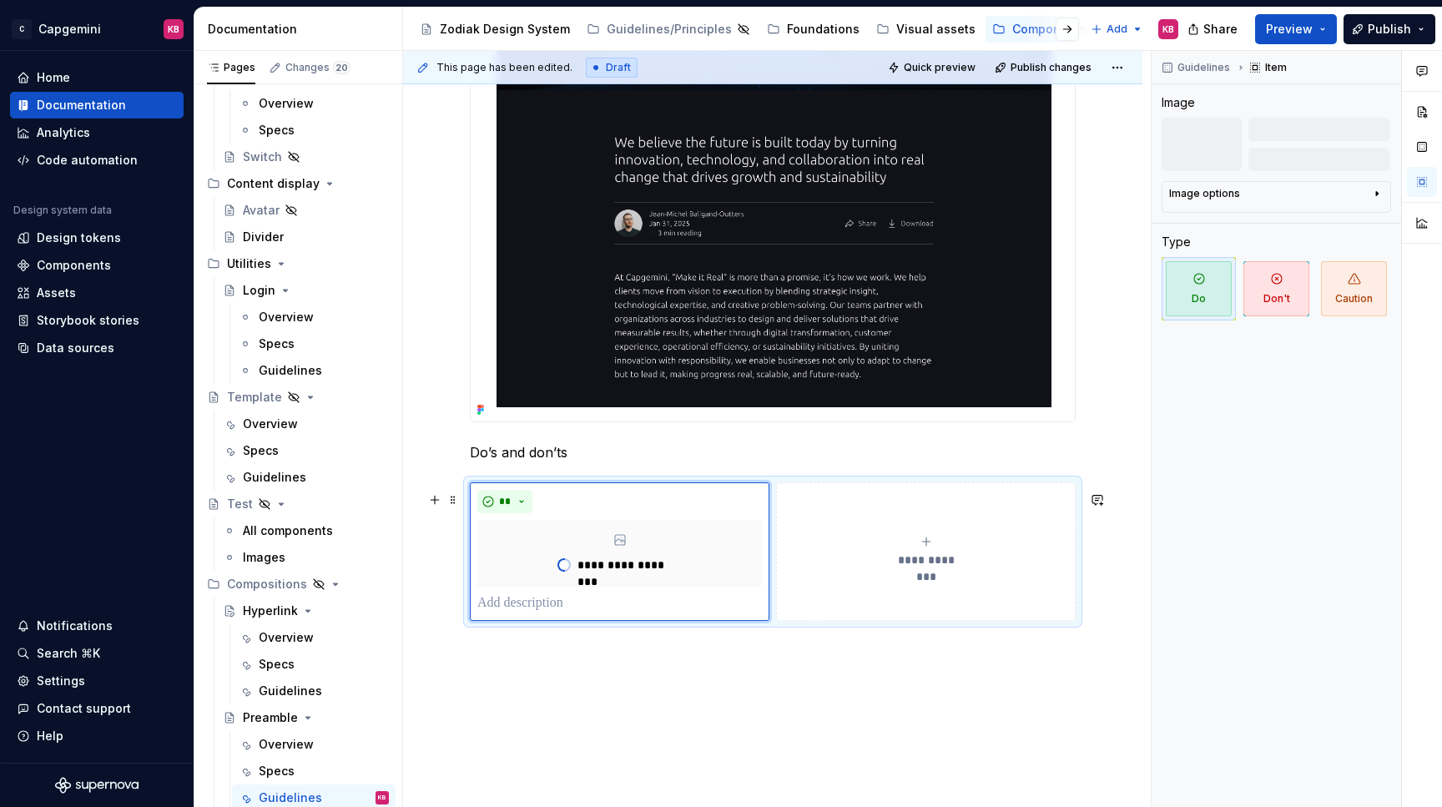
drag, startPoint x: 337, startPoint y: 803, endPoint x: 853, endPoint y: 569, distance: 566.8
click at [853, 568] on div "**********" at bounding box center [925, 551] width 284 height 33
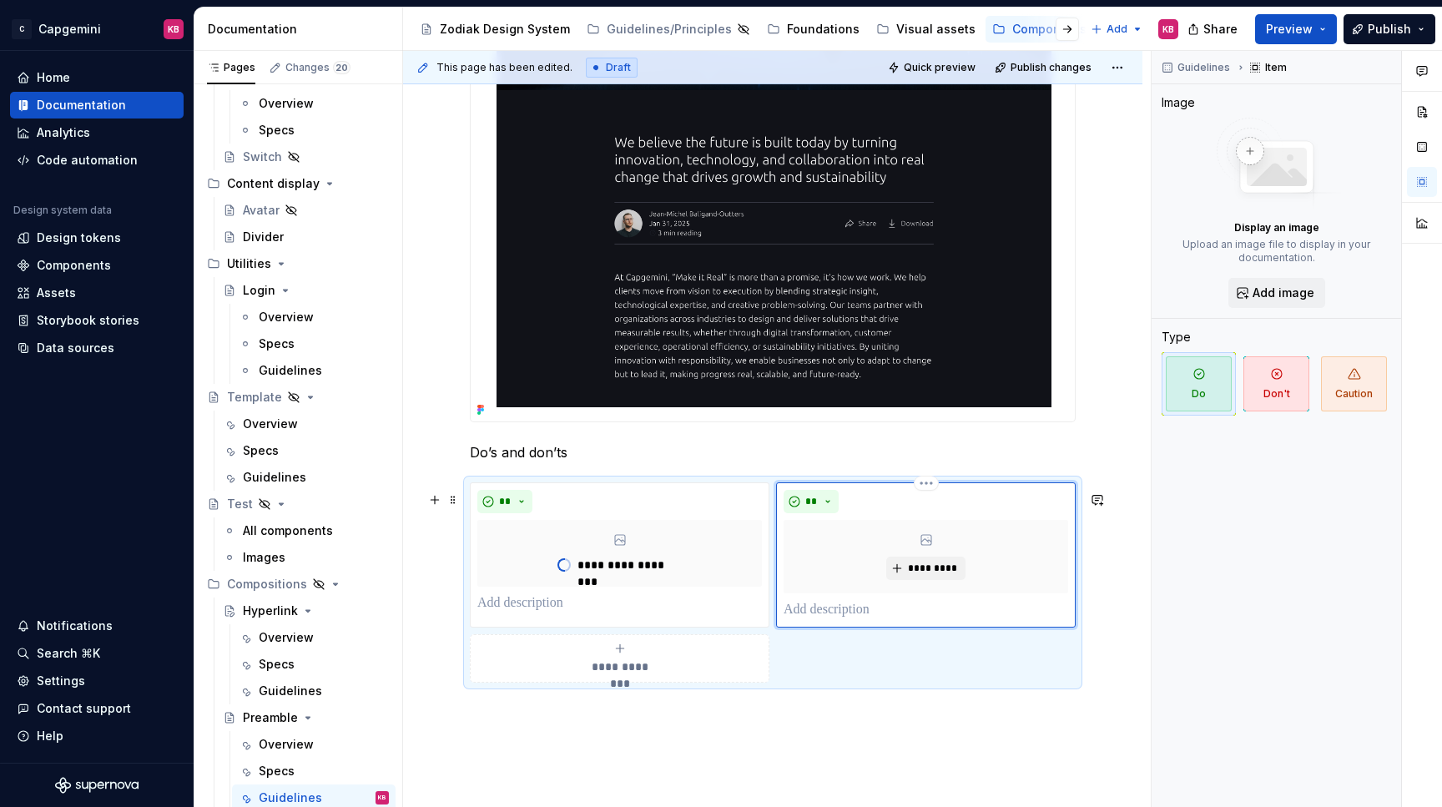
click at [931, 545] on icon at bounding box center [926, 540] width 10 height 10
click at [929, 570] on button "*********" at bounding box center [925, 567] width 79 height 23
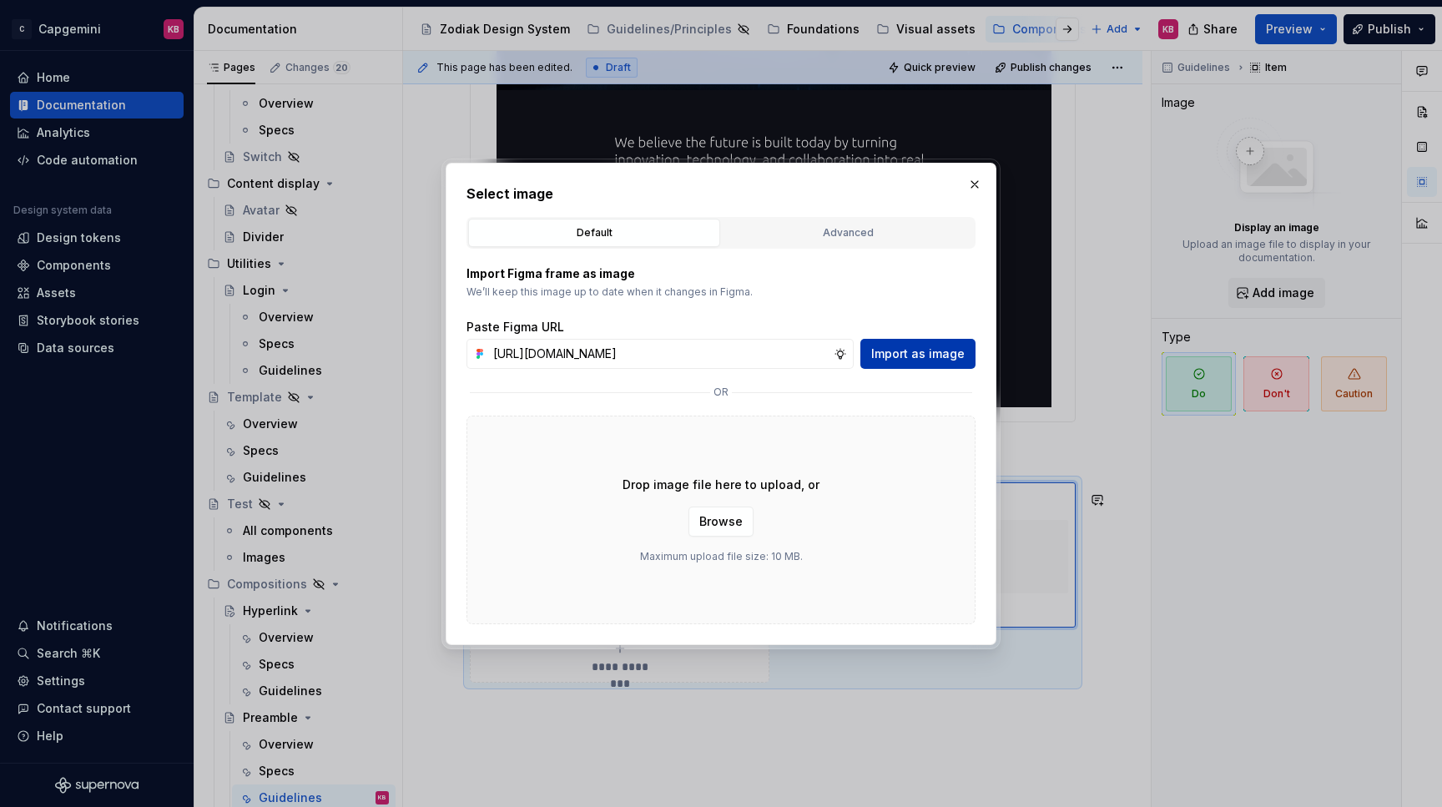
type input "https://www.figma.com/design/LC6Piq0IKFeOqeCISt4YCA/Zodiak-documentation?node-i…"
click at [935, 351] on span "Import as image" at bounding box center [917, 353] width 93 height 17
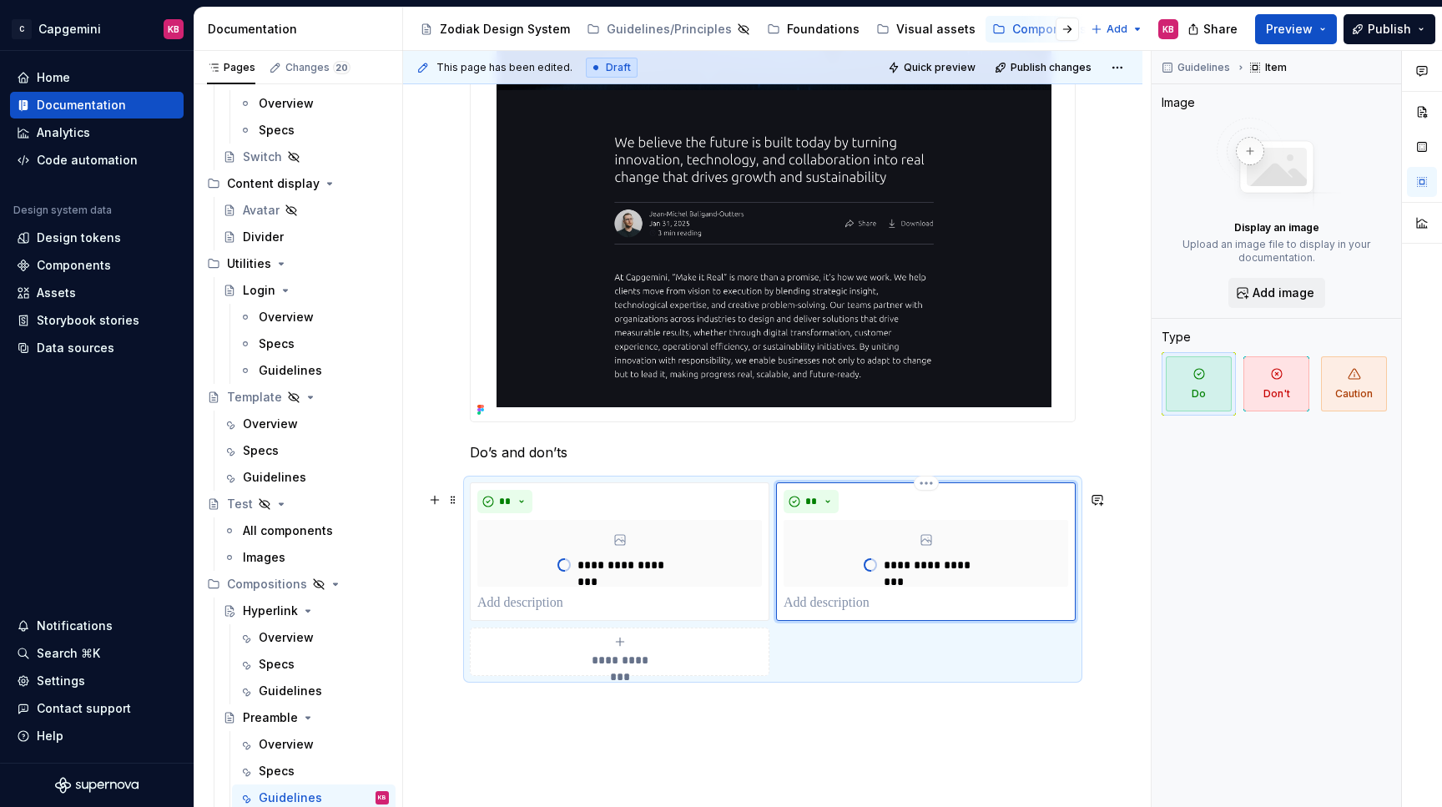
type textarea "*"
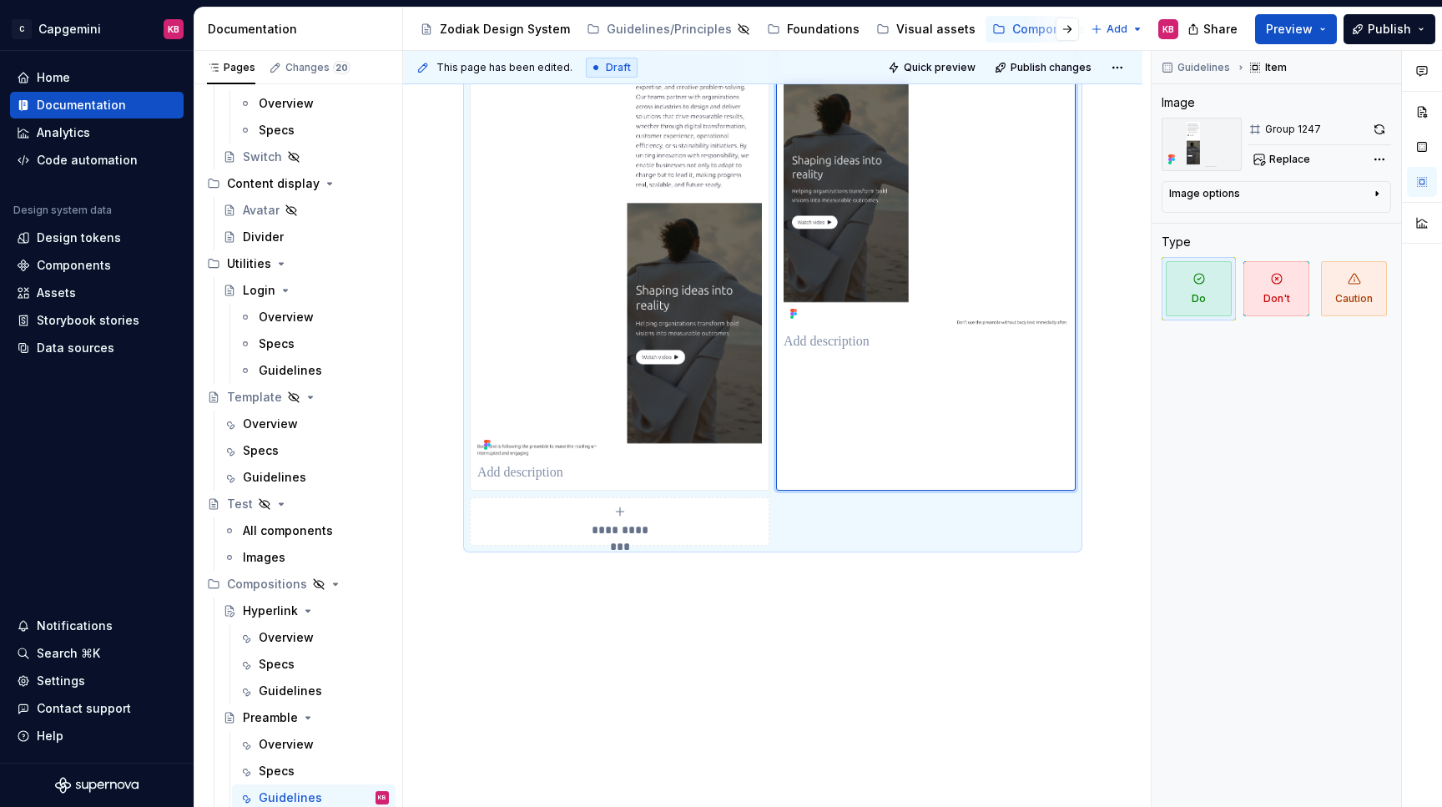
scroll to position [1271, 0]
drag, startPoint x: 489, startPoint y: 803, endPoint x: 621, endPoint y: 518, distance: 313.9
click at [621, 518] on div "**********" at bounding box center [619, 521] width 284 height 33
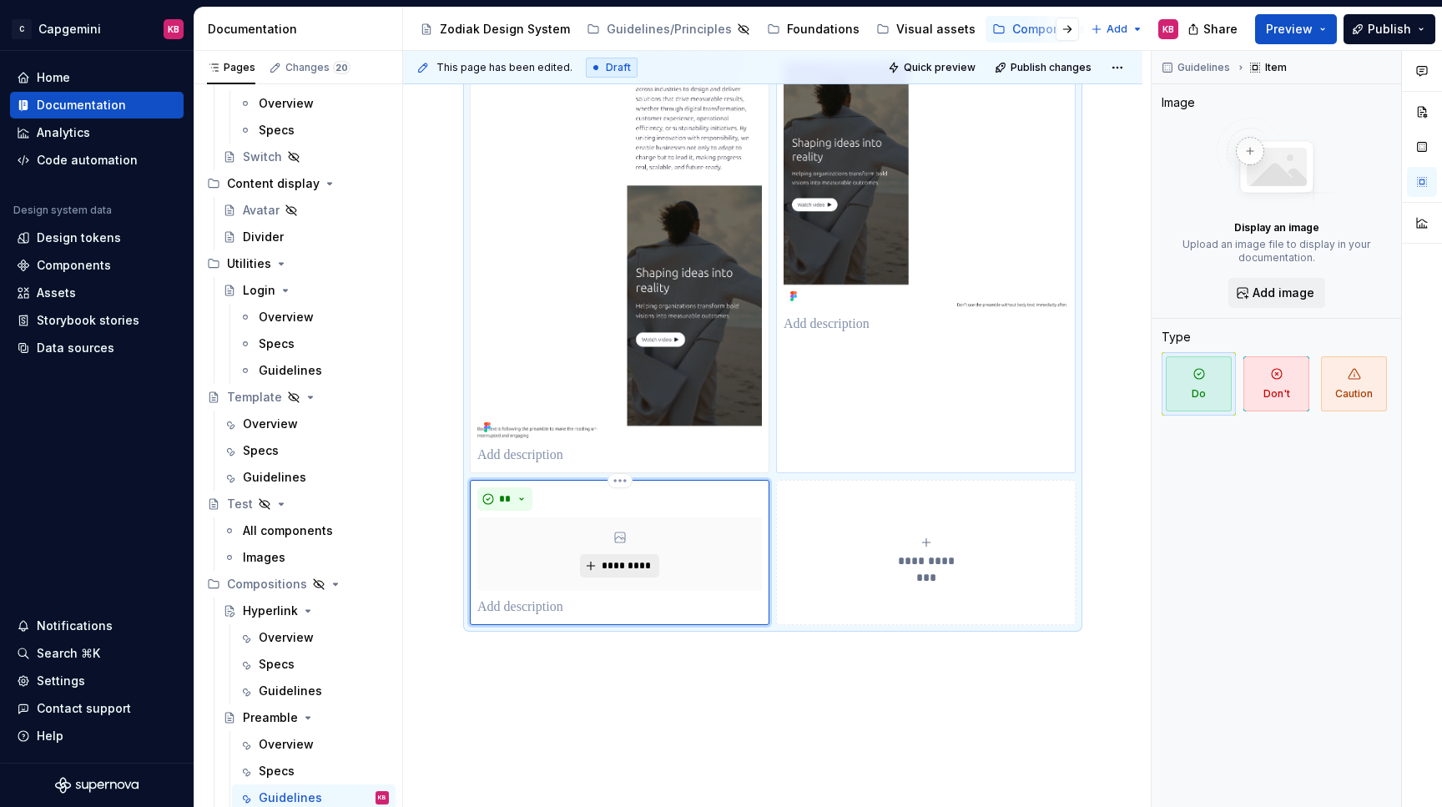
click at [621, 572] on span "*********" at bounding box center [626, 565] width 51 height 13
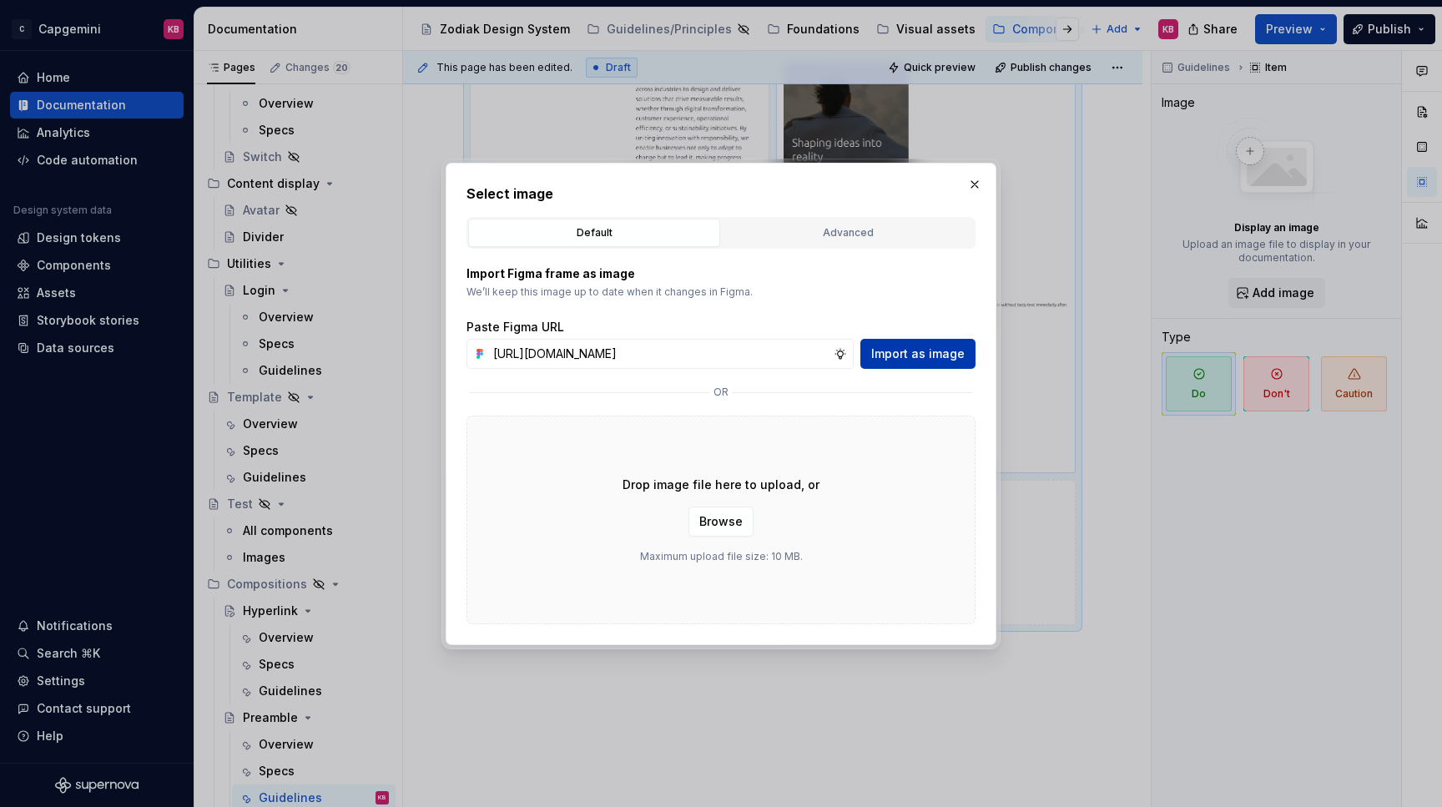
type input "https://www.figma.com/design/LC6Piq0IKFeOqeCISt4YCA/Zodiak-documentation?node-i…"
click at [906, 353] on span "Import as image" at bounding box center [917, 353] width 93 height 17
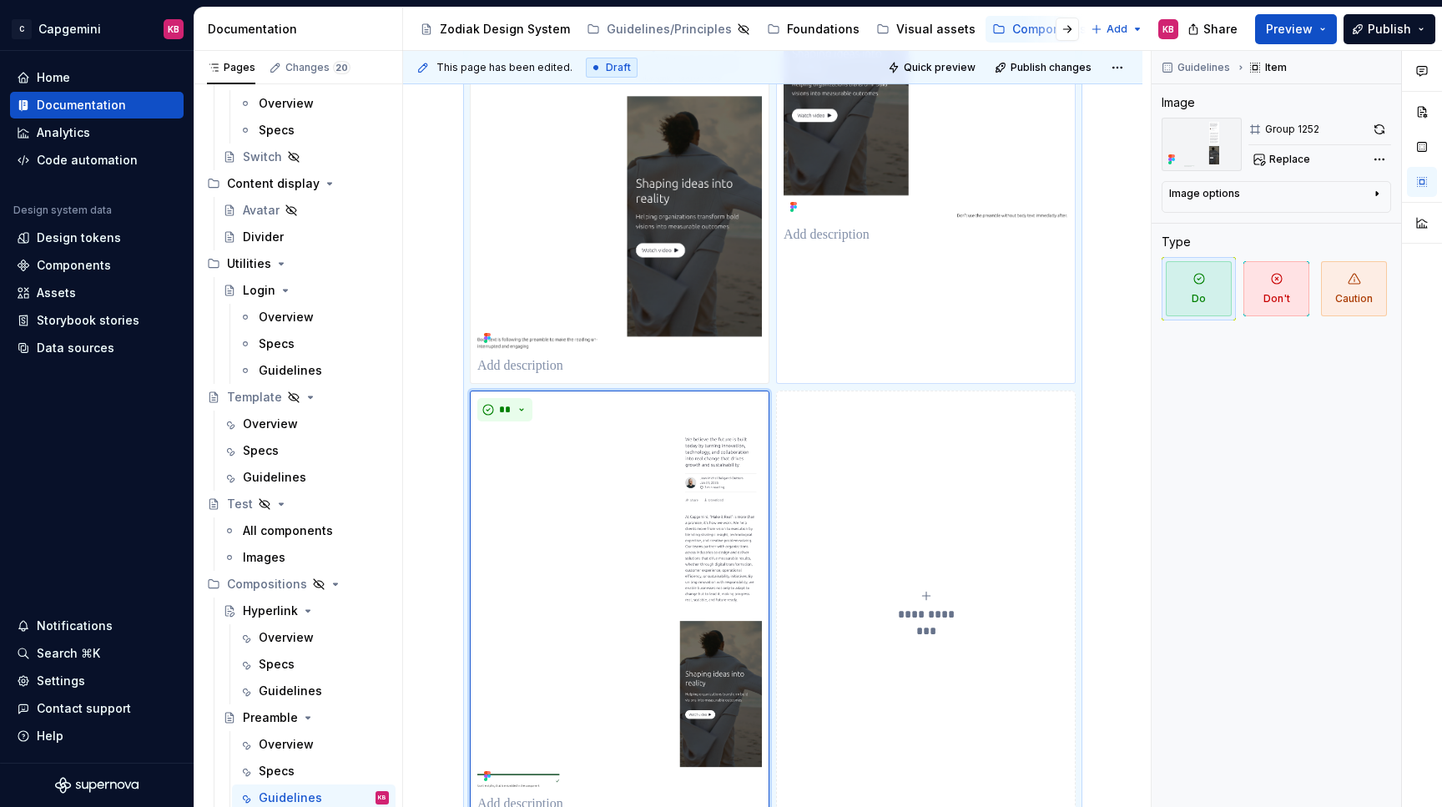
scroll to position [1448, 0]
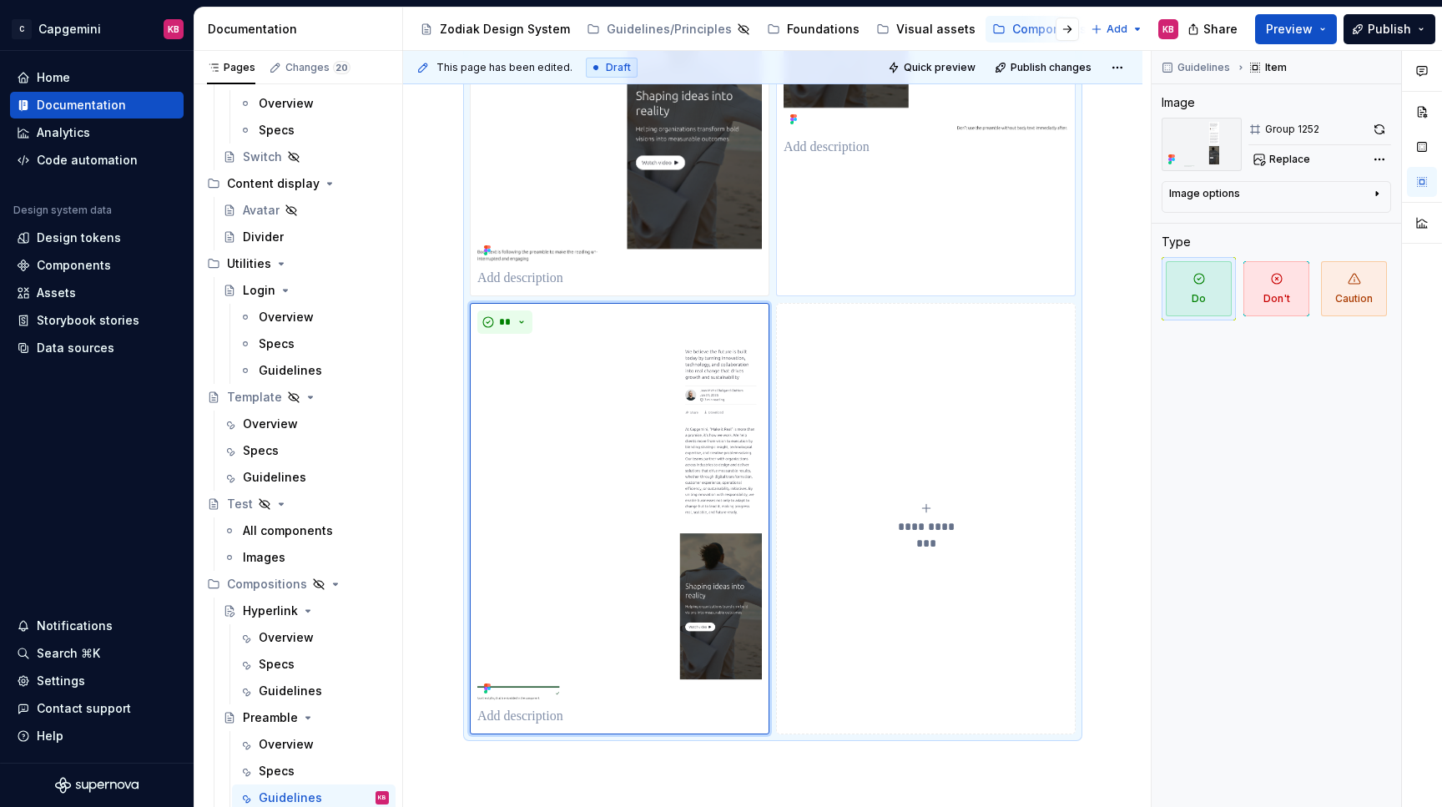
click at [927, 535] on div "**********" at bounding box center [925, 517] width 284 height 33
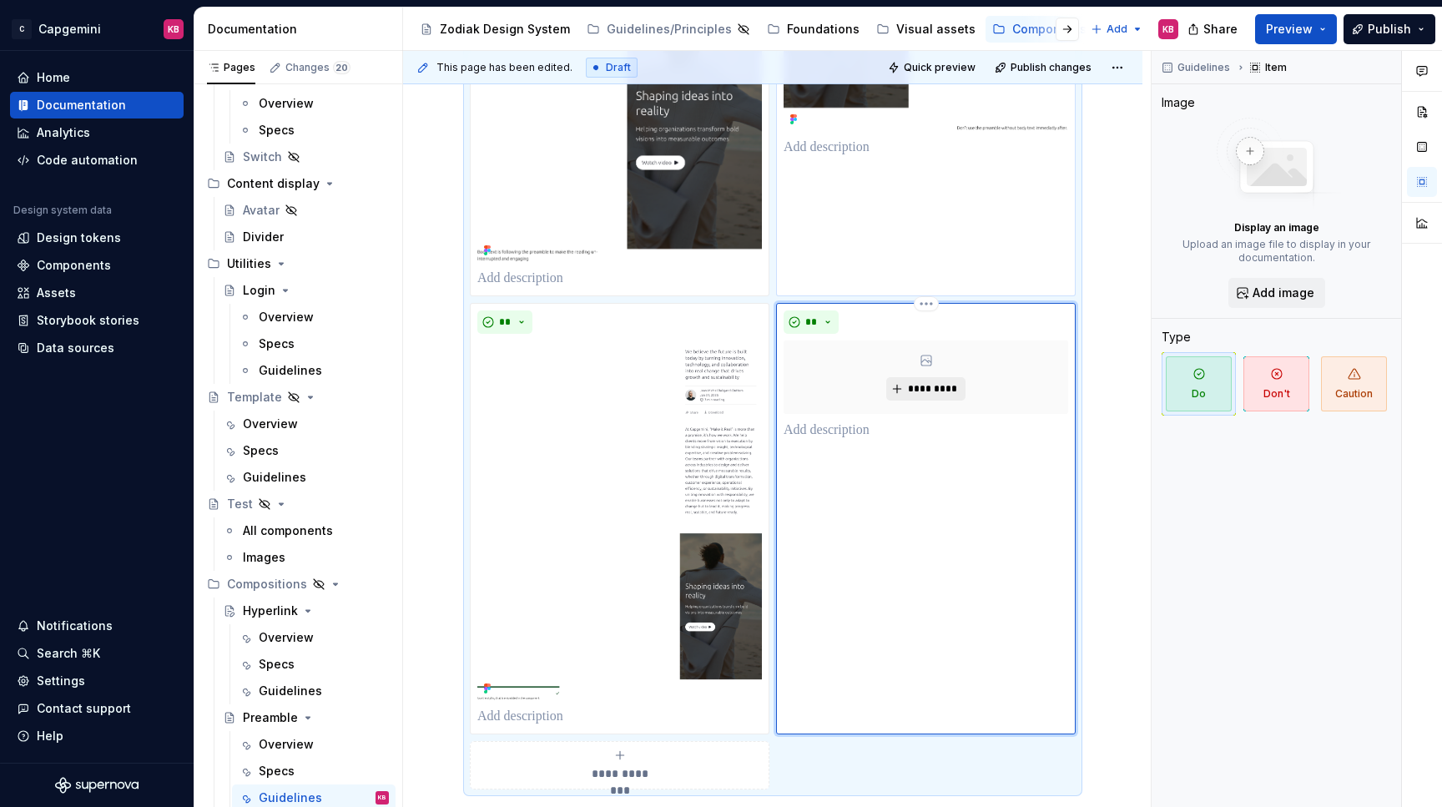
click at [925, 395] on span "*********" at bounding box center [932, 388] width 51 height 13
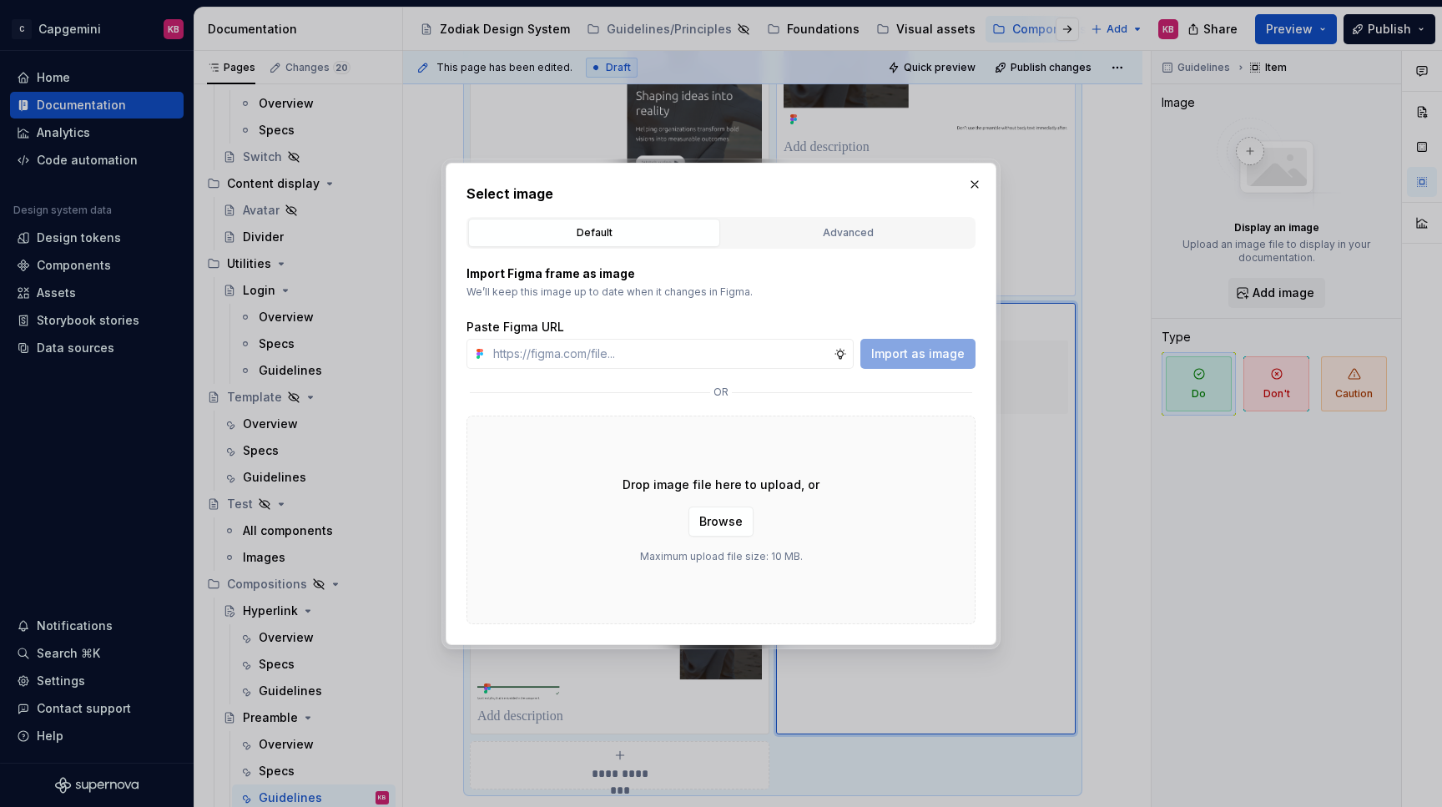
type textarea "*"
type input "https://www.figma.com/design/LC6Piq0IKFeOqeCISt4YCA/Zodiak-documentation?node-i…"
click at [902, 352] on span "Import as image" at bounding box center [917, 353] width 93 height 17
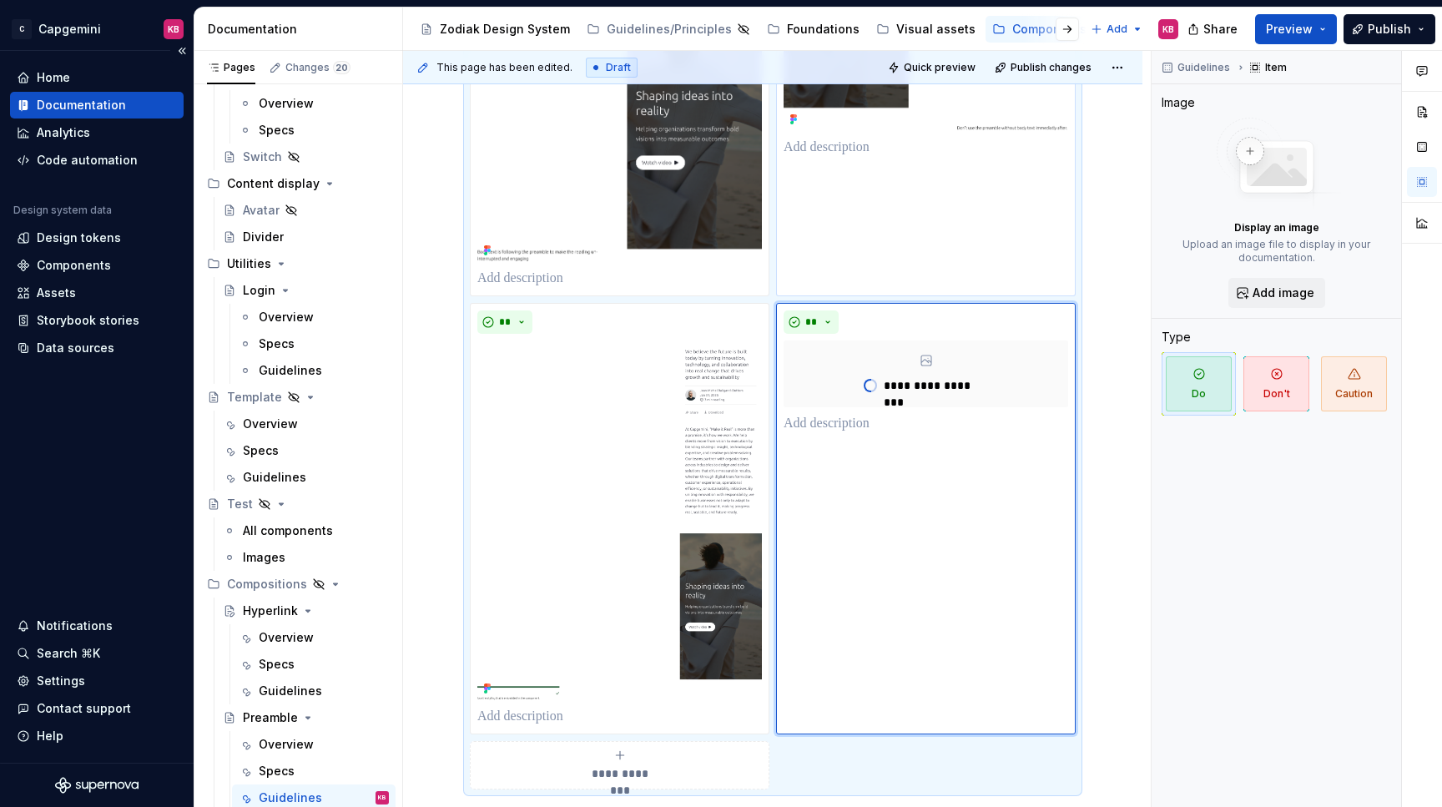
type textarea "*"
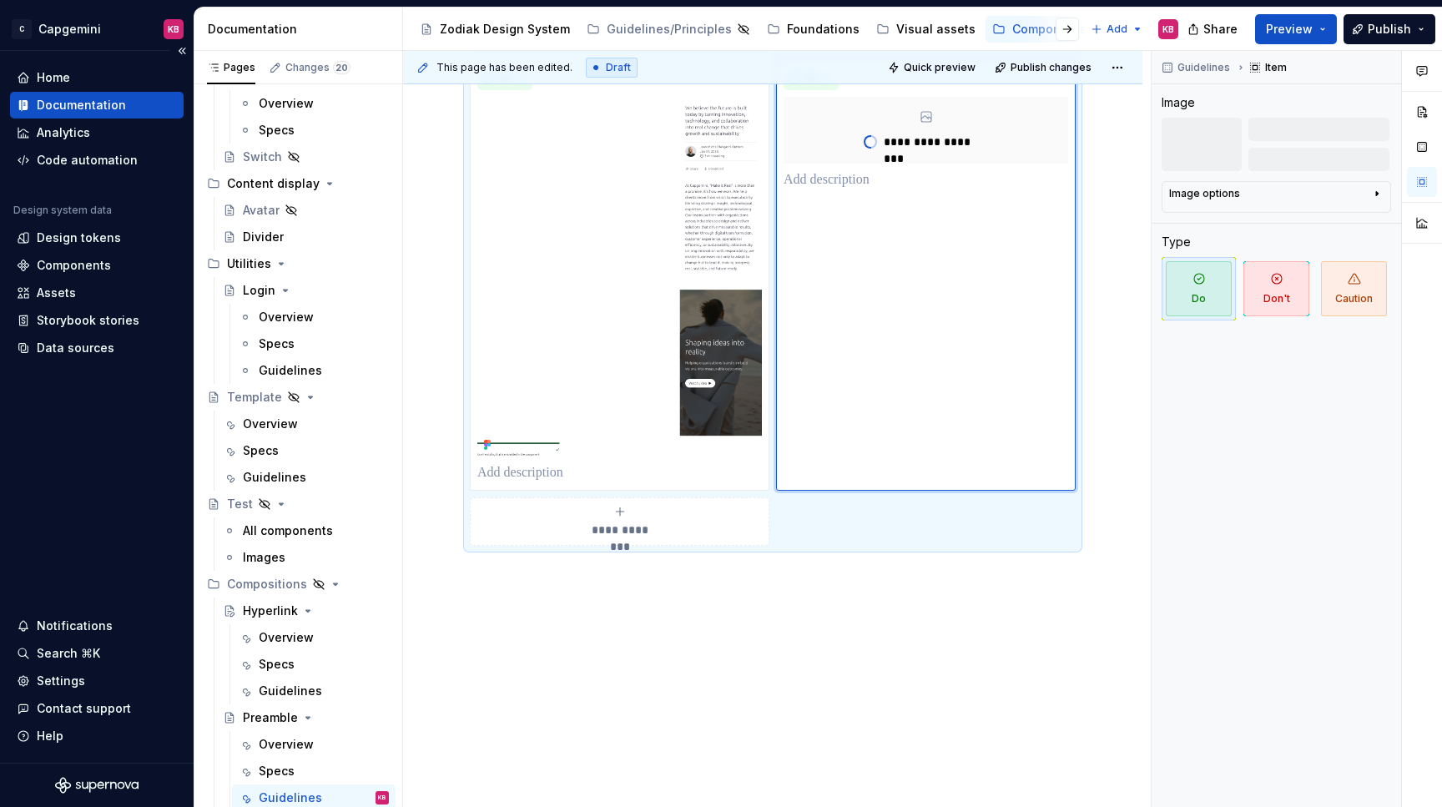
scroll to position [1714, 0]
click at [607, 511] on div "**********" at bounding box center [619, 521] width 284 height 33
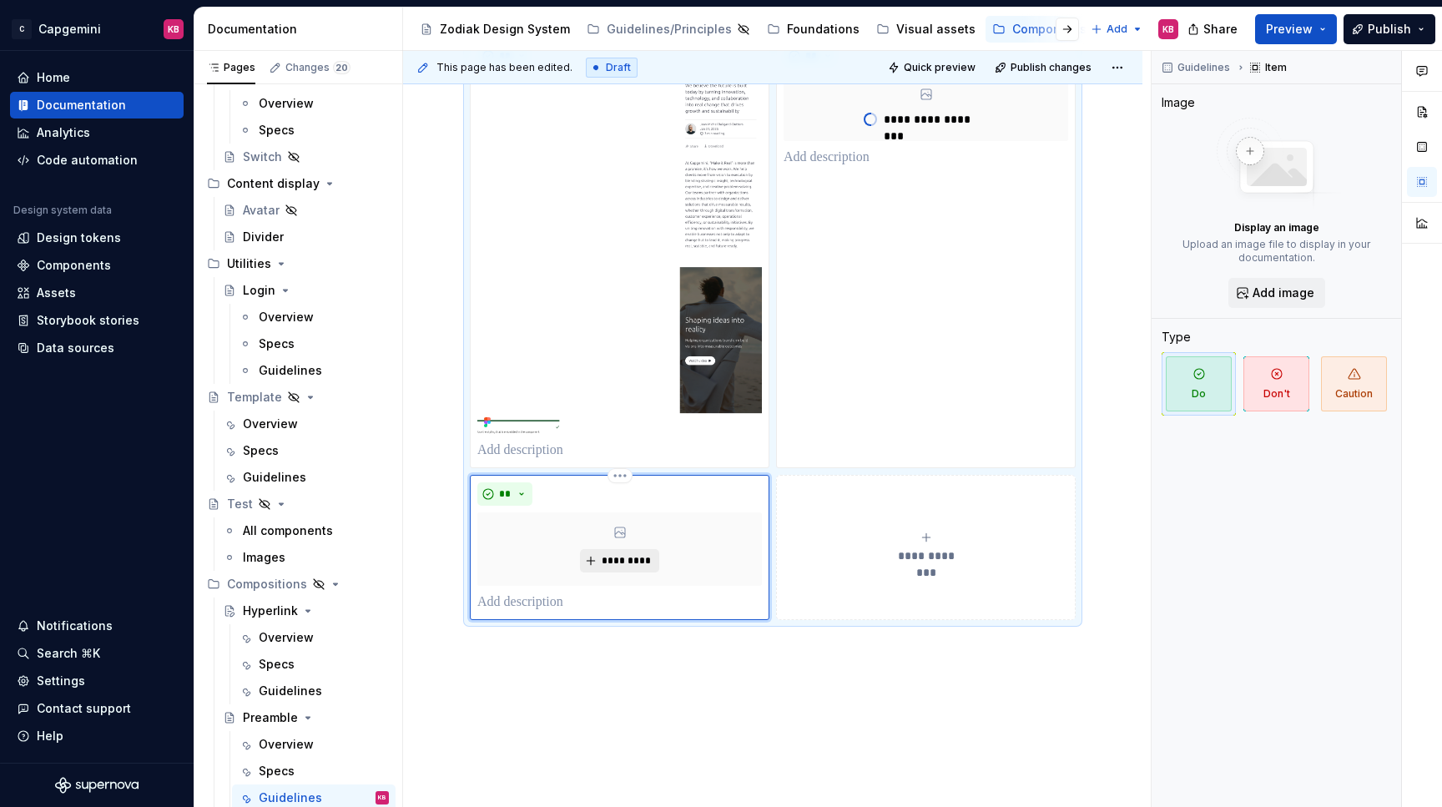
click at [616, 567] on span "*********" at bounding box center [626, 560] width 51 height 13
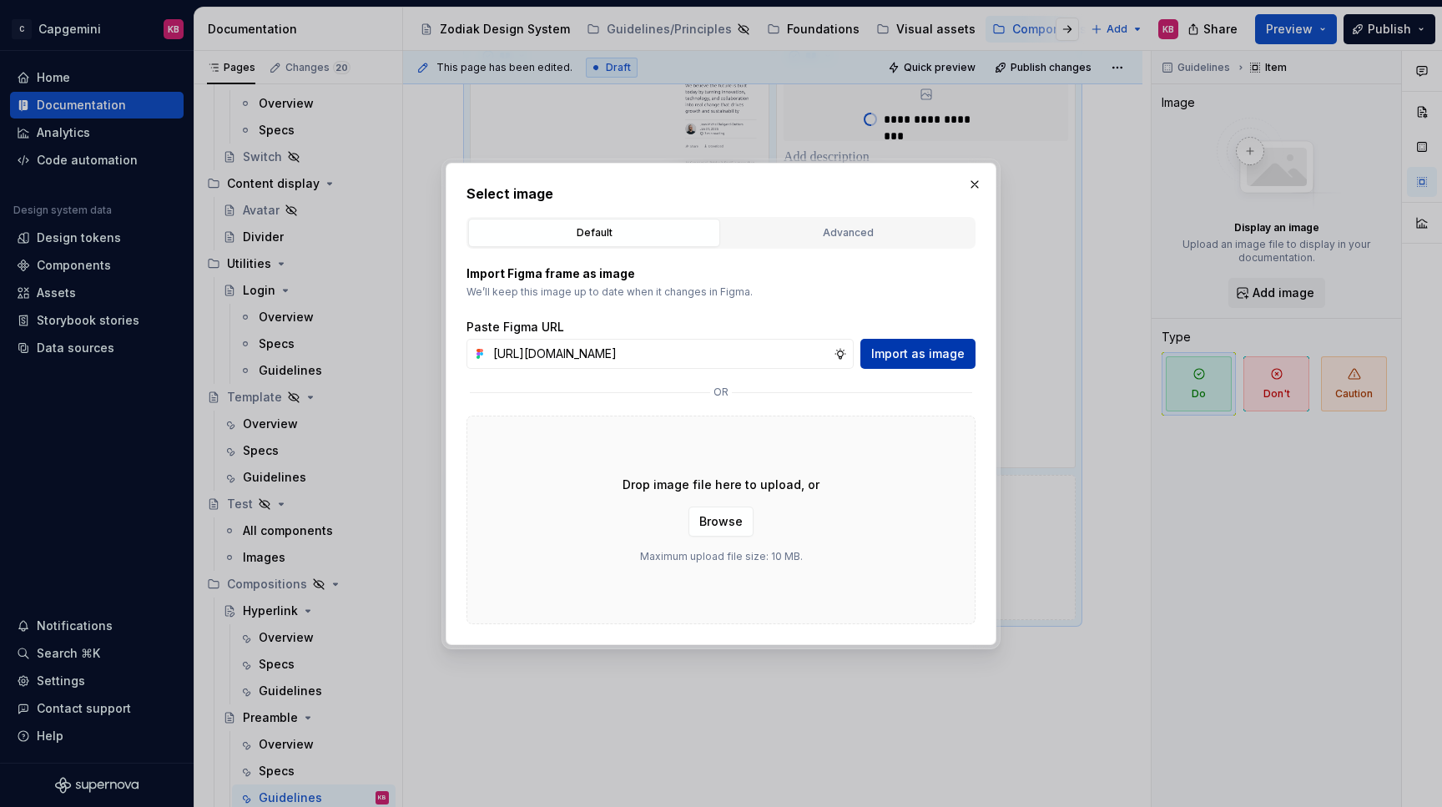
type input "https://www.figma.com/design/LC6Piq0IKFeOqeCISt4YCA/Zodiak-documentation?node-i…"
click at [910, 360] on span "Import as image" at bounding box center [917, 353] width 93 height 17
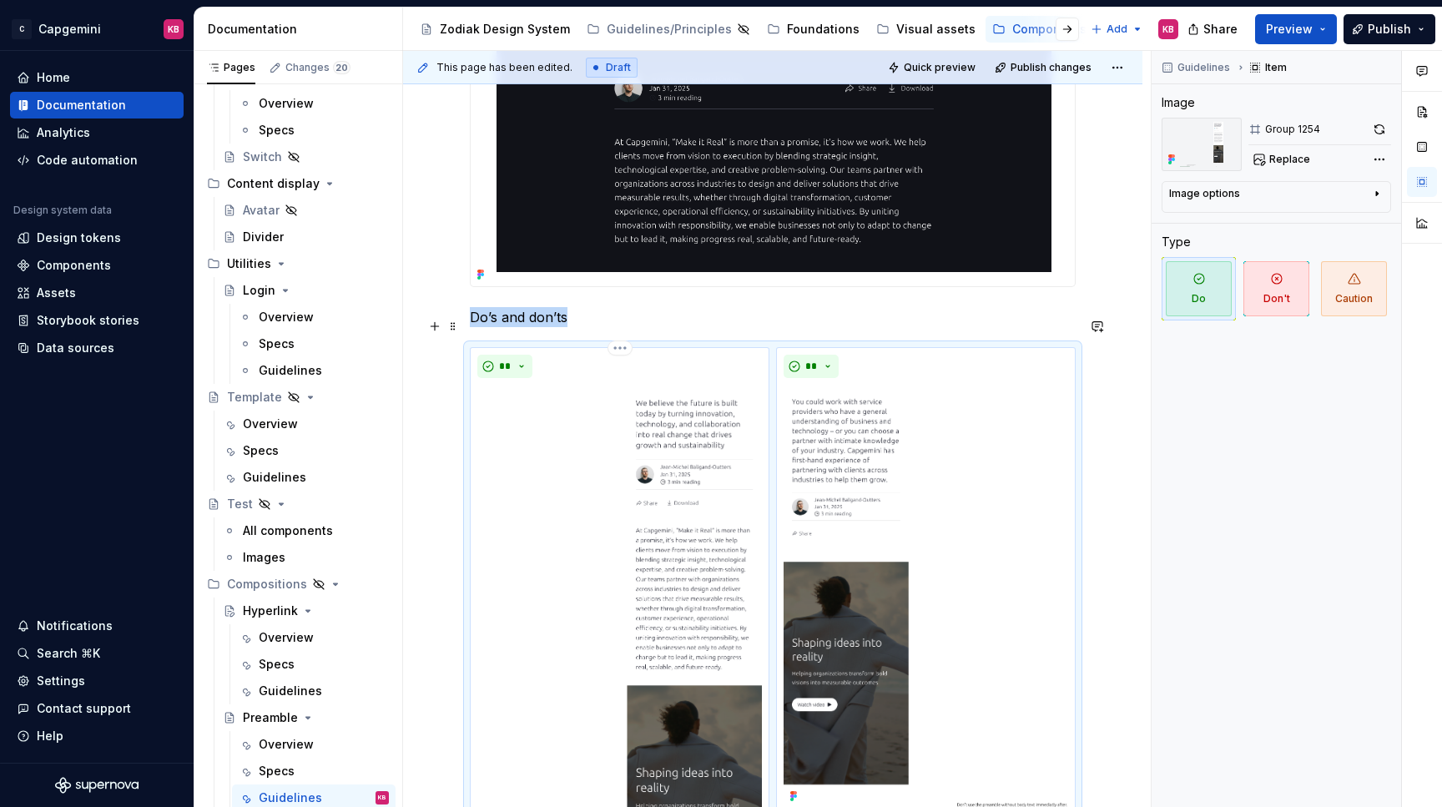
scroll to position [712, 0]
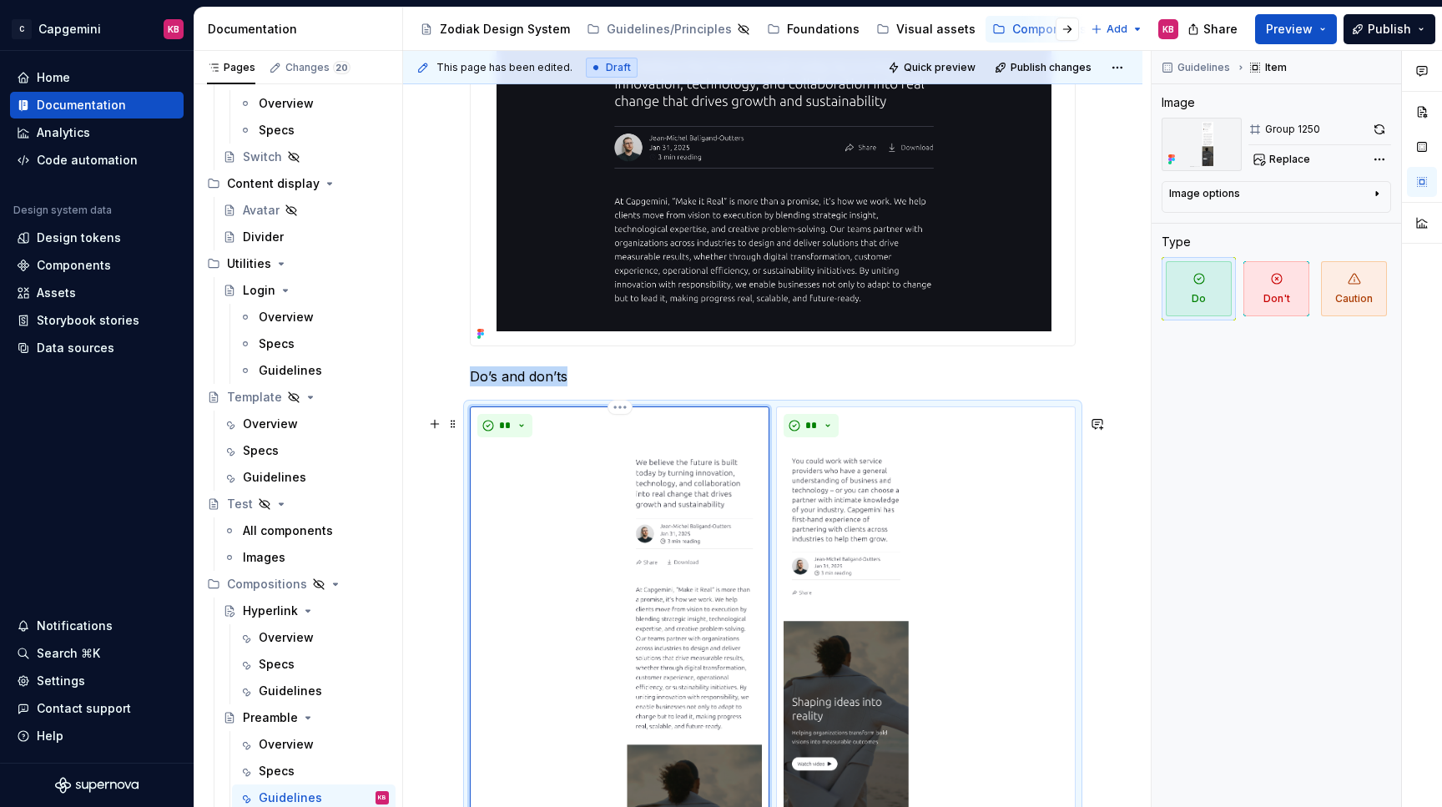
click at [581, 523] on img at bounding box center [619, 721] width 284 height 554
click at [1300, 160] on span "Replace" at bounding box center [1289, 159] width 41 height 13
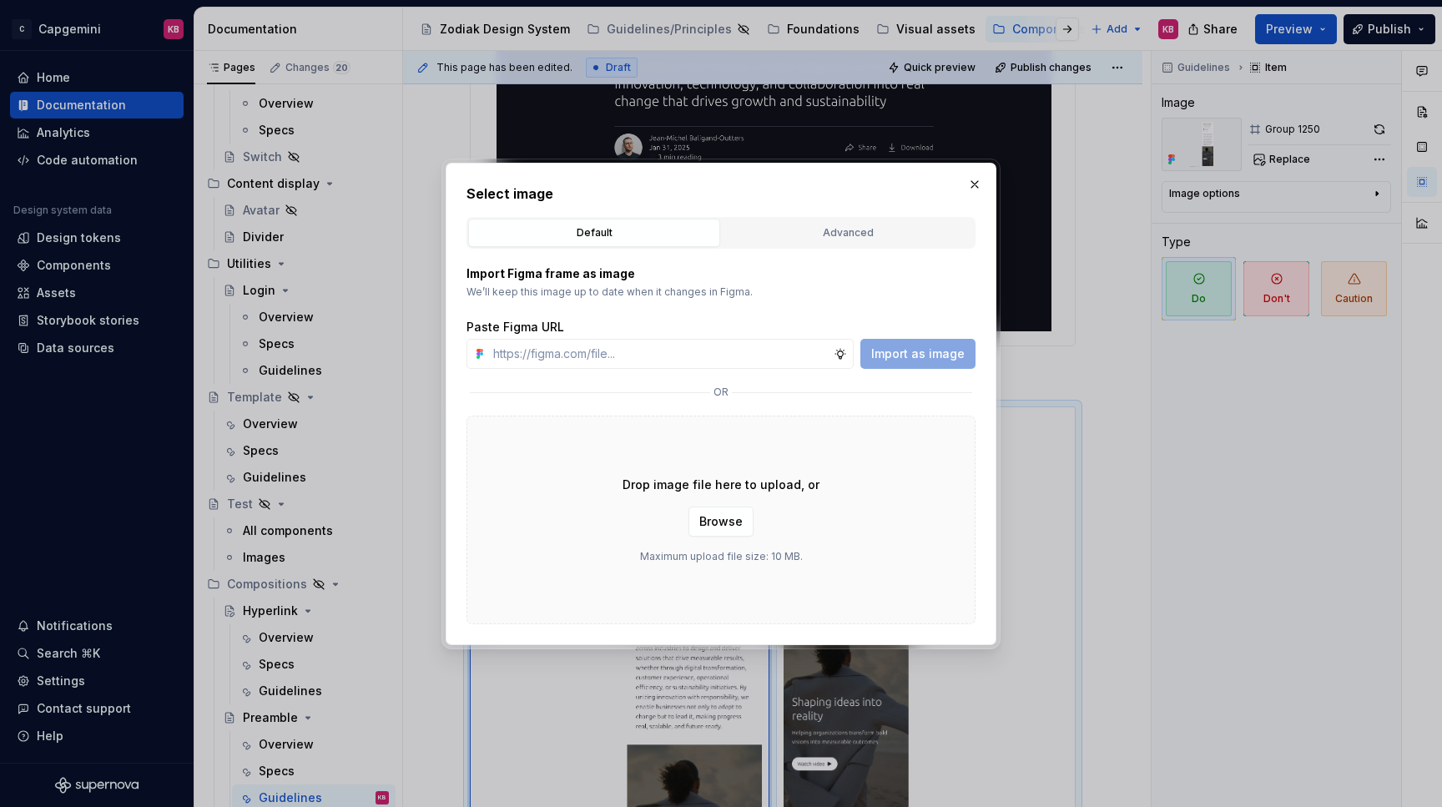
type textarea "*"
type input "https://www.figma.com/design/LC6Piq0IKFeOqeCISt4YCA/Zodiak-documentation?node-i…"
click at [940, 361] on button "Import as image" at bounding box center [917, 354] width 115 height 30
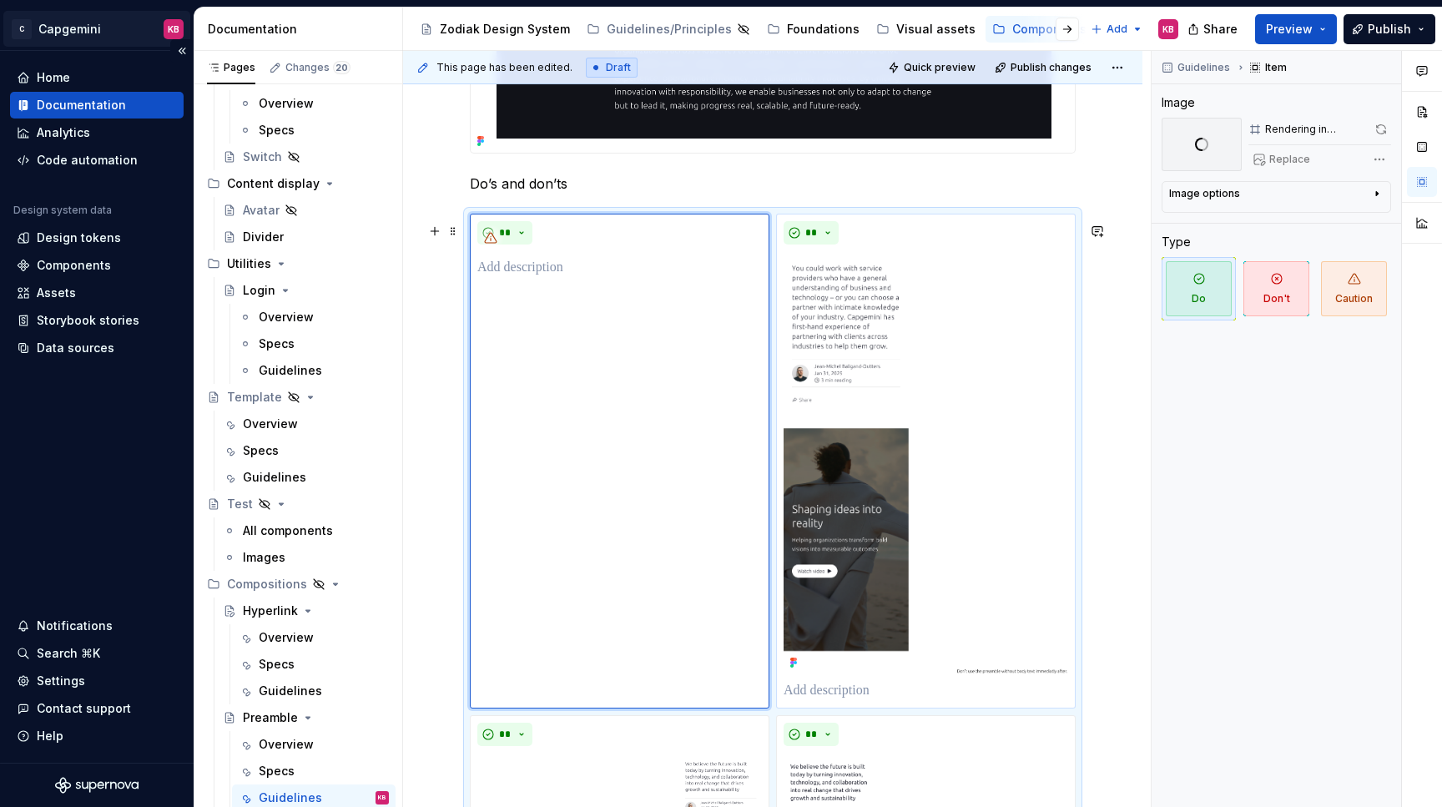
scroll to position [909, 0]
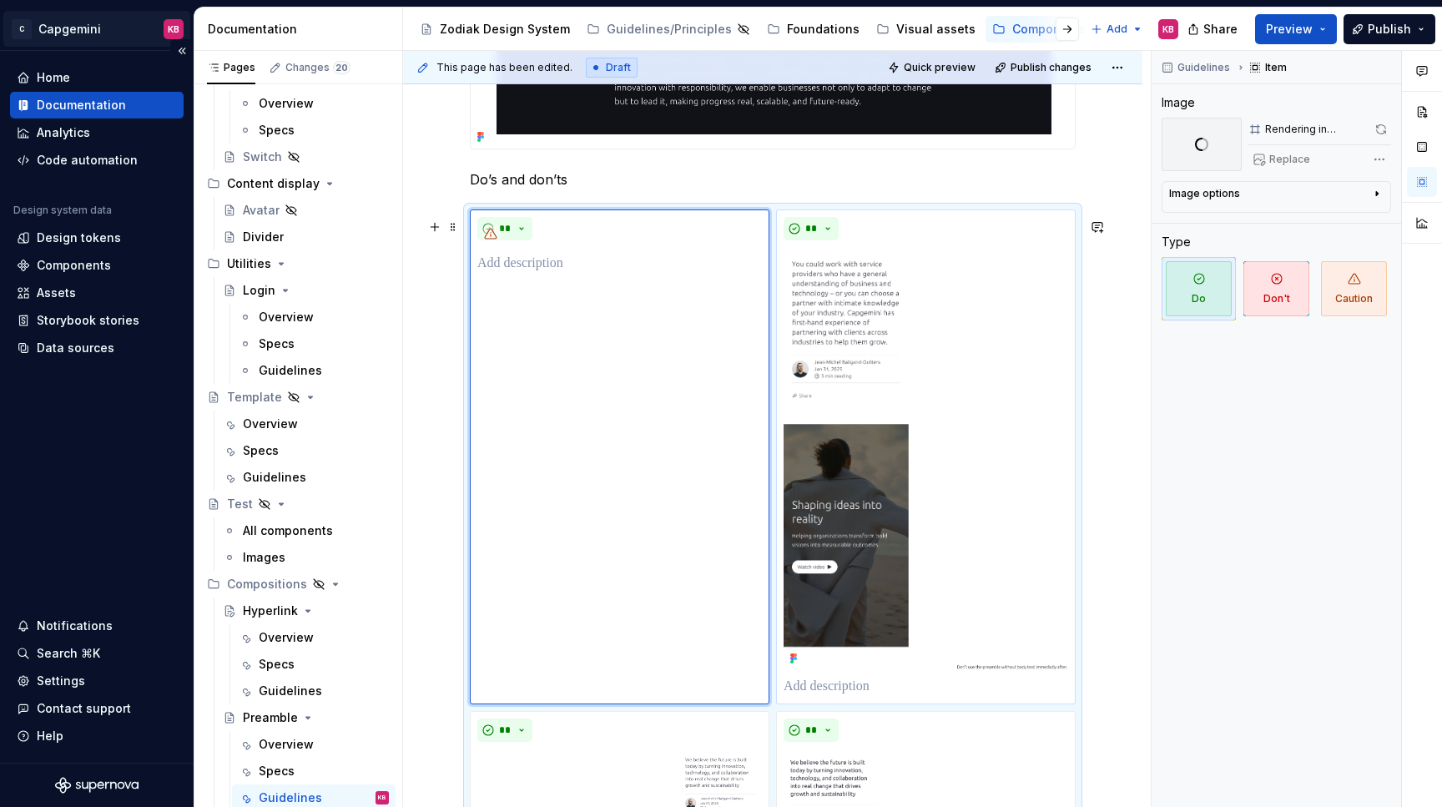
click at [856, 421] on img at bounding box center [925, 458] width 284 height 423
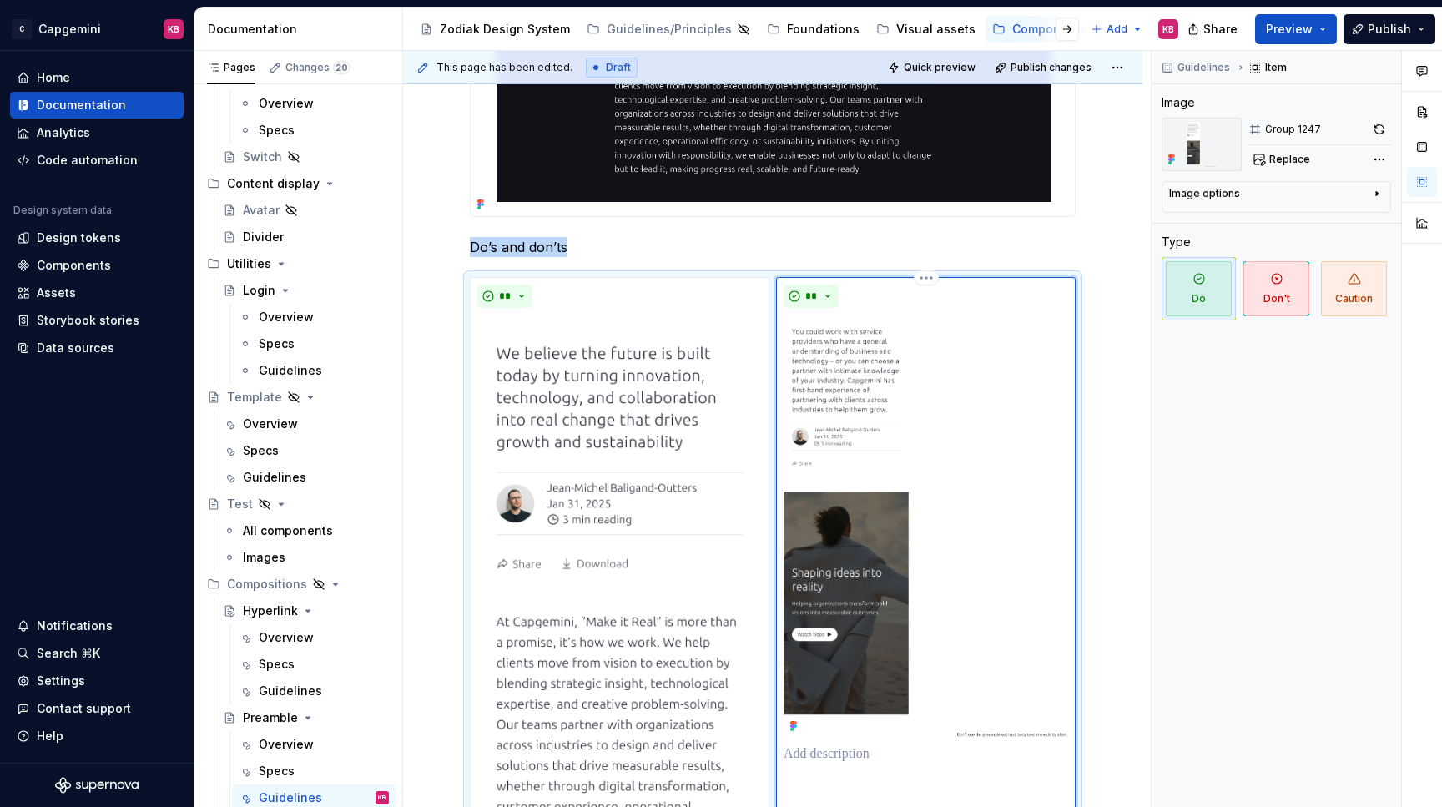
scroll to position [823, 0]
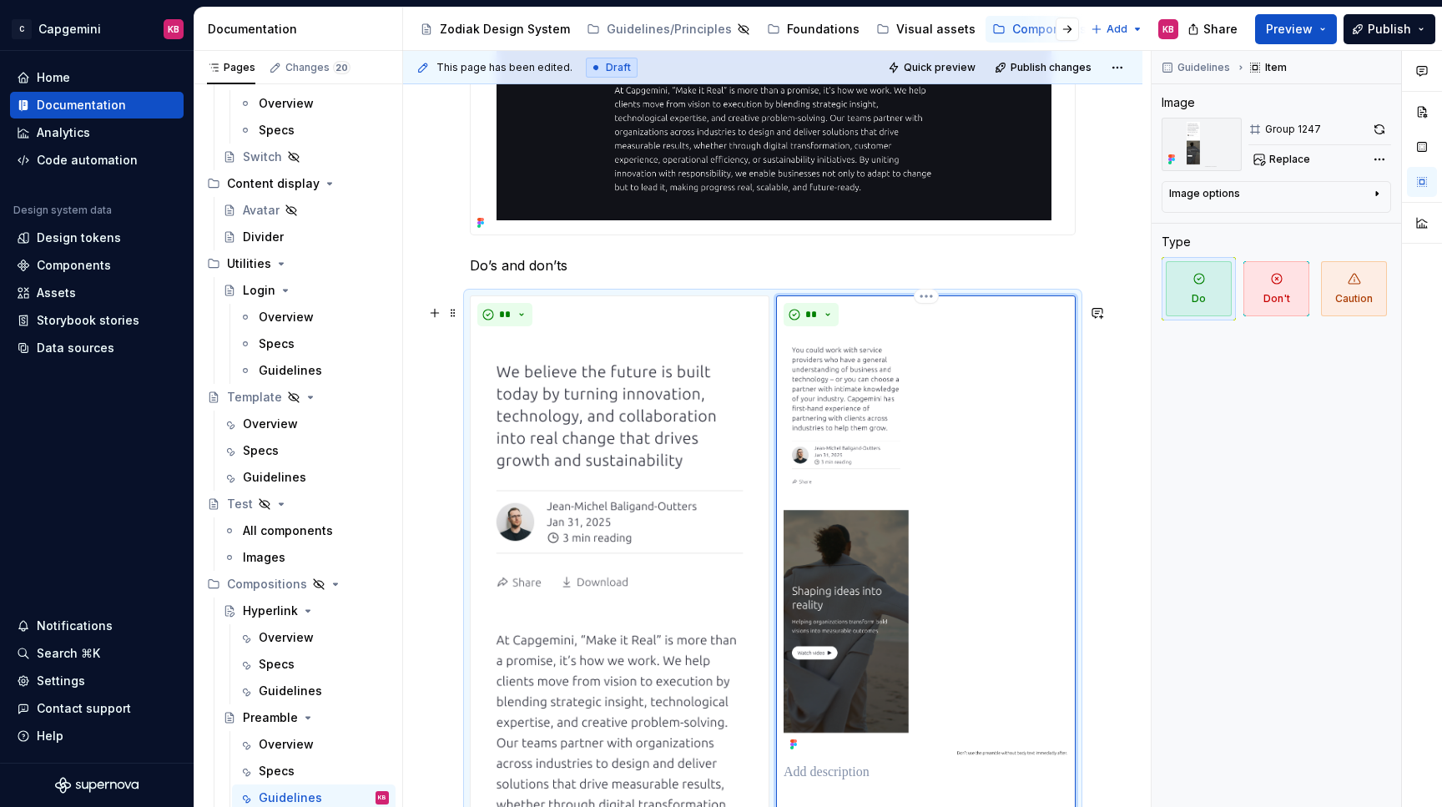
click at [854, 389] on img at bounding box center [925, 544] width 284 height 423
click at [951, 343] on img at bounding box center [925, 544] width 284 height 423
click at [1285, 159] on span "Replace" at bounding box center [1289, 159] width 41 height 13
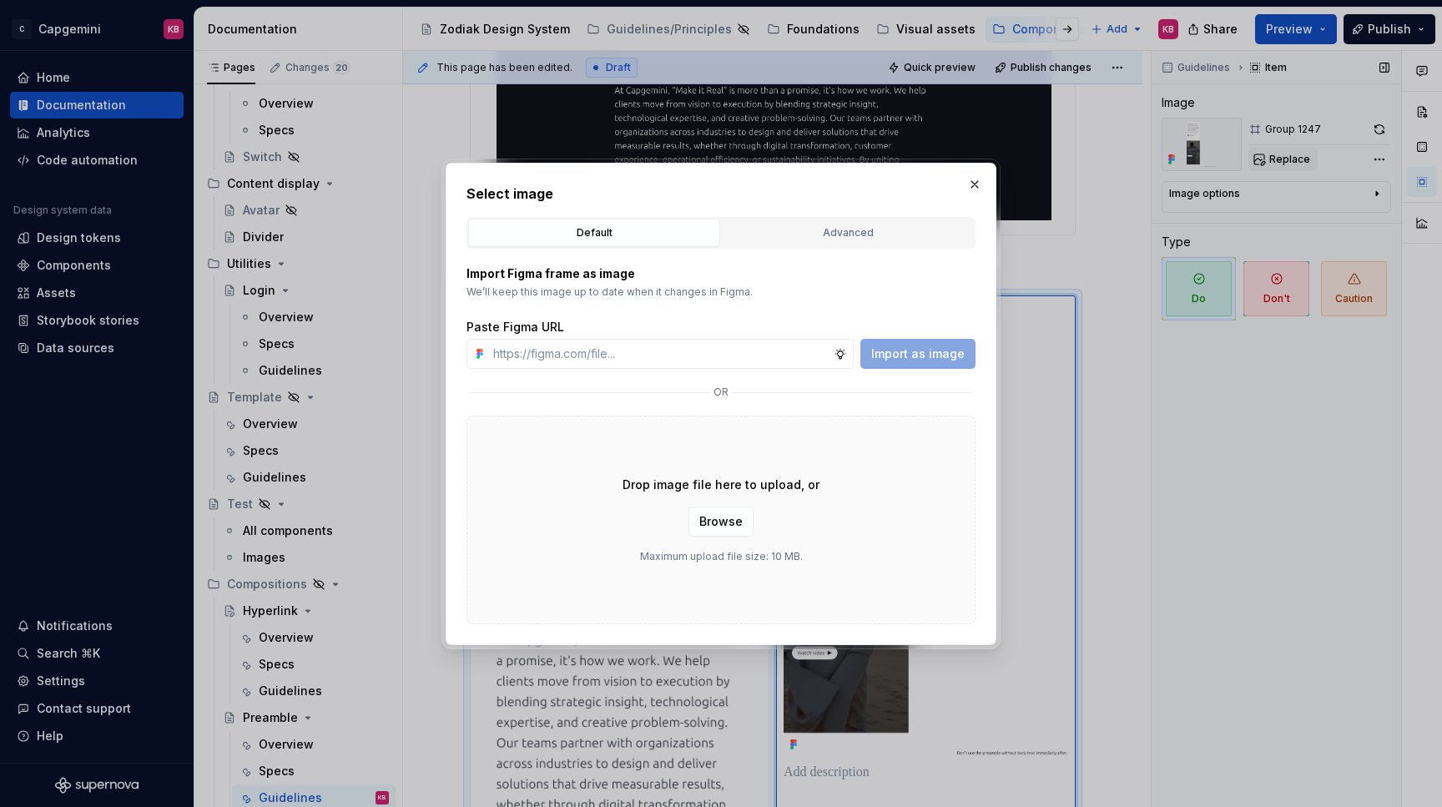
type textarea "*"
type input "https://www.figma.com/design/LC6Piq0IKFeOqeCISt4YCA/Zodiak-documentation?node-i…"
click at [919, 360] on span "Import as image" at bounding box center [917, 353] width 93 height 17
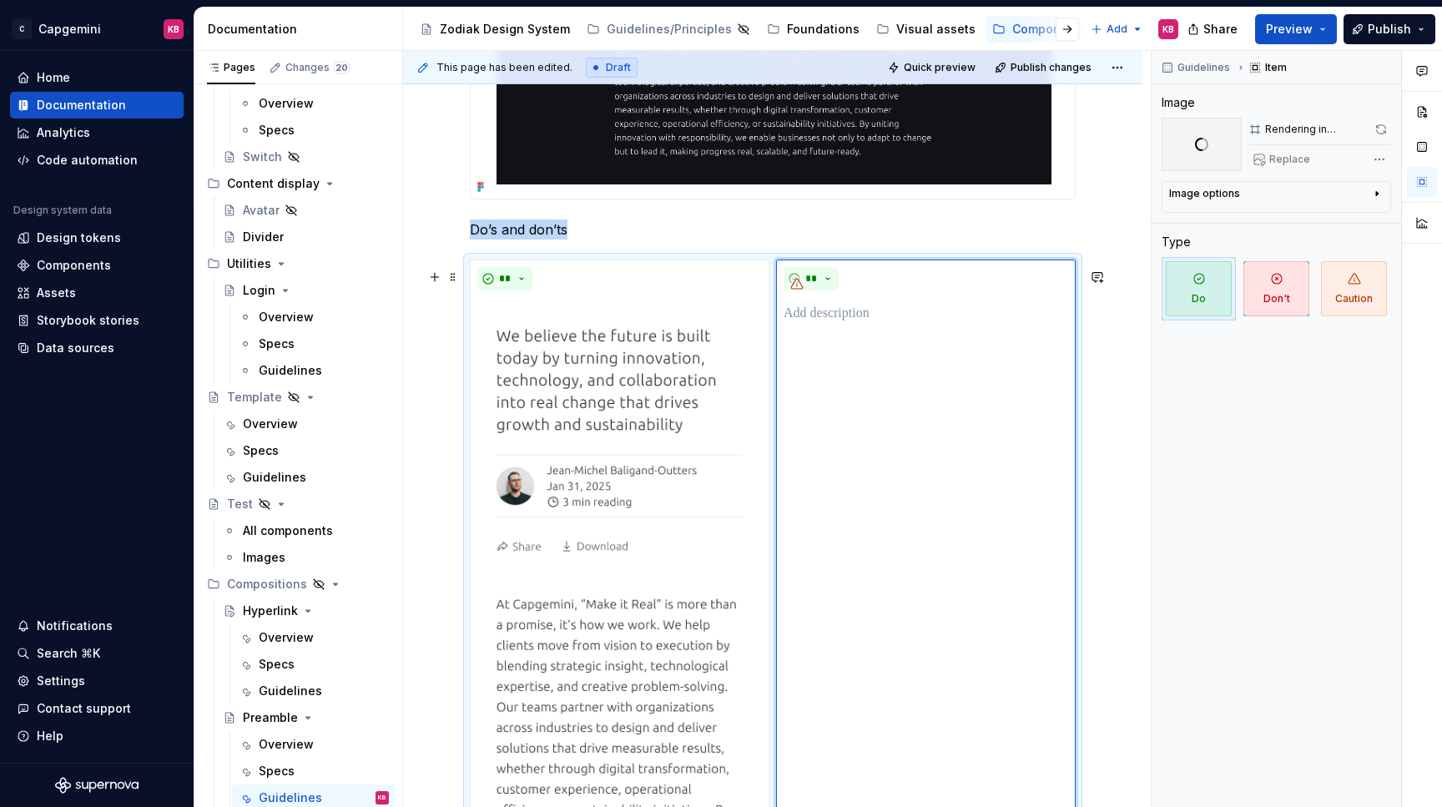
scroll to position [835, 0]
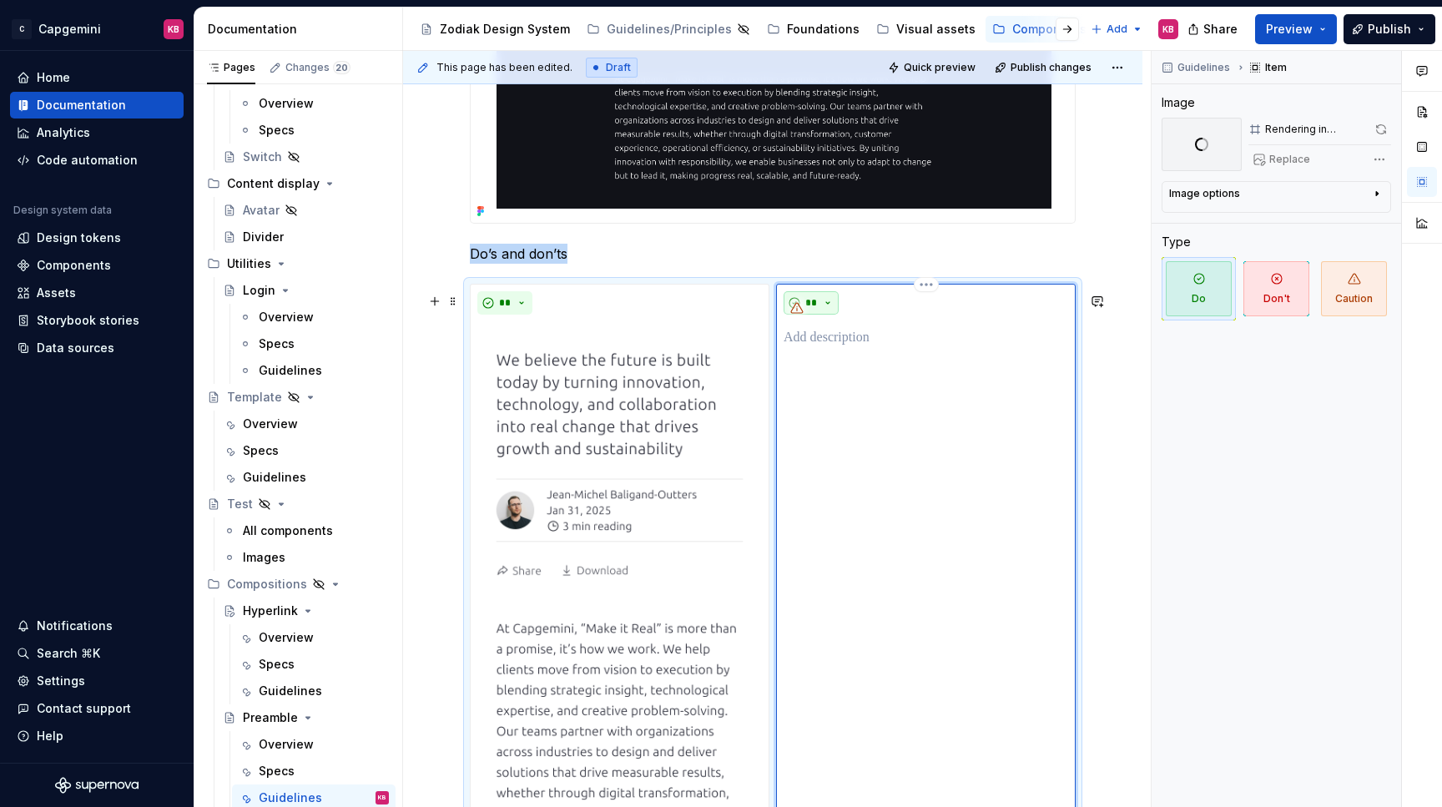
click at [833, 306] on button "**" at bounding box center [810, 302] width 55 height 23
click at [834, 363] on span "Don't" at bounding box center [863, 371] width 142 height 27
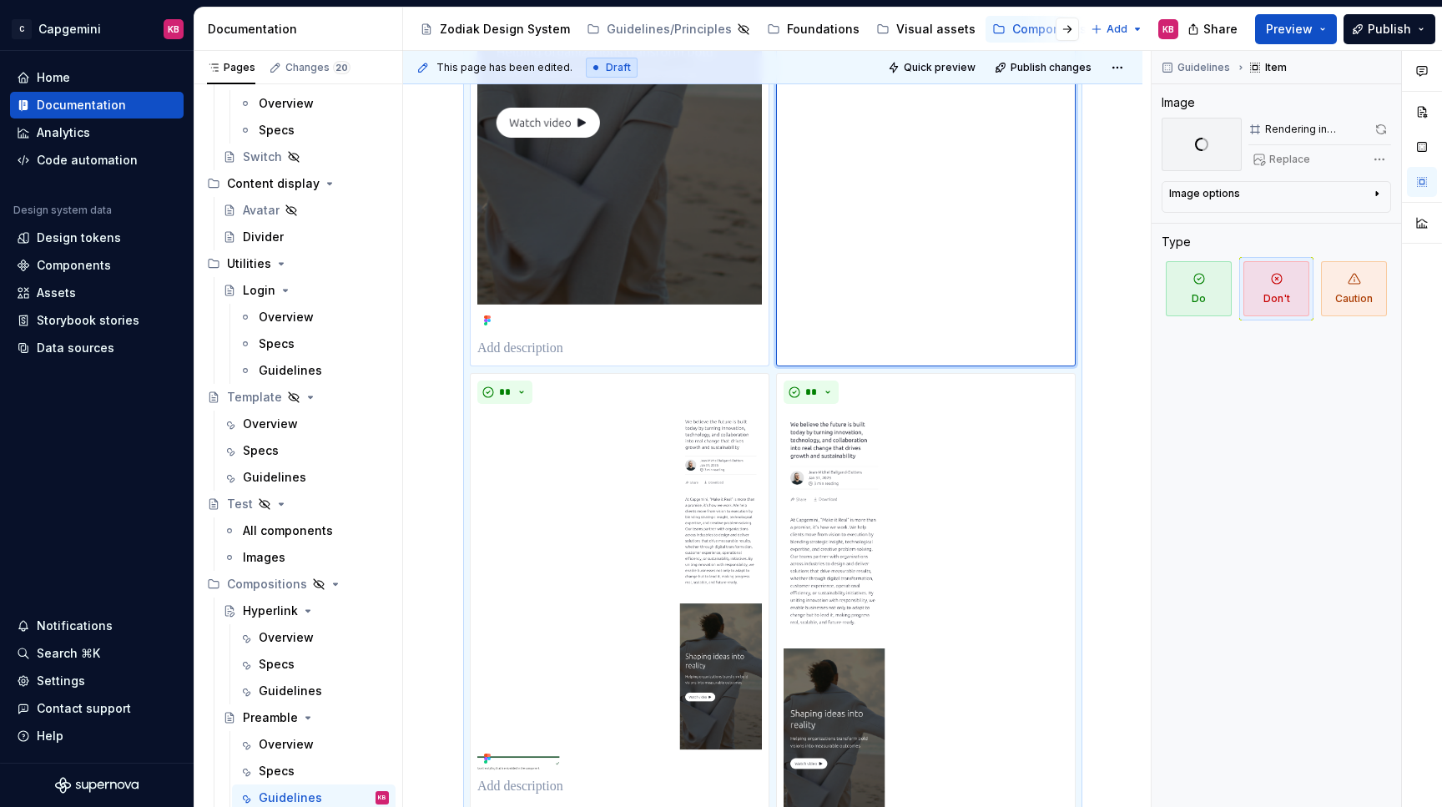
scroll to position [2047, 0]
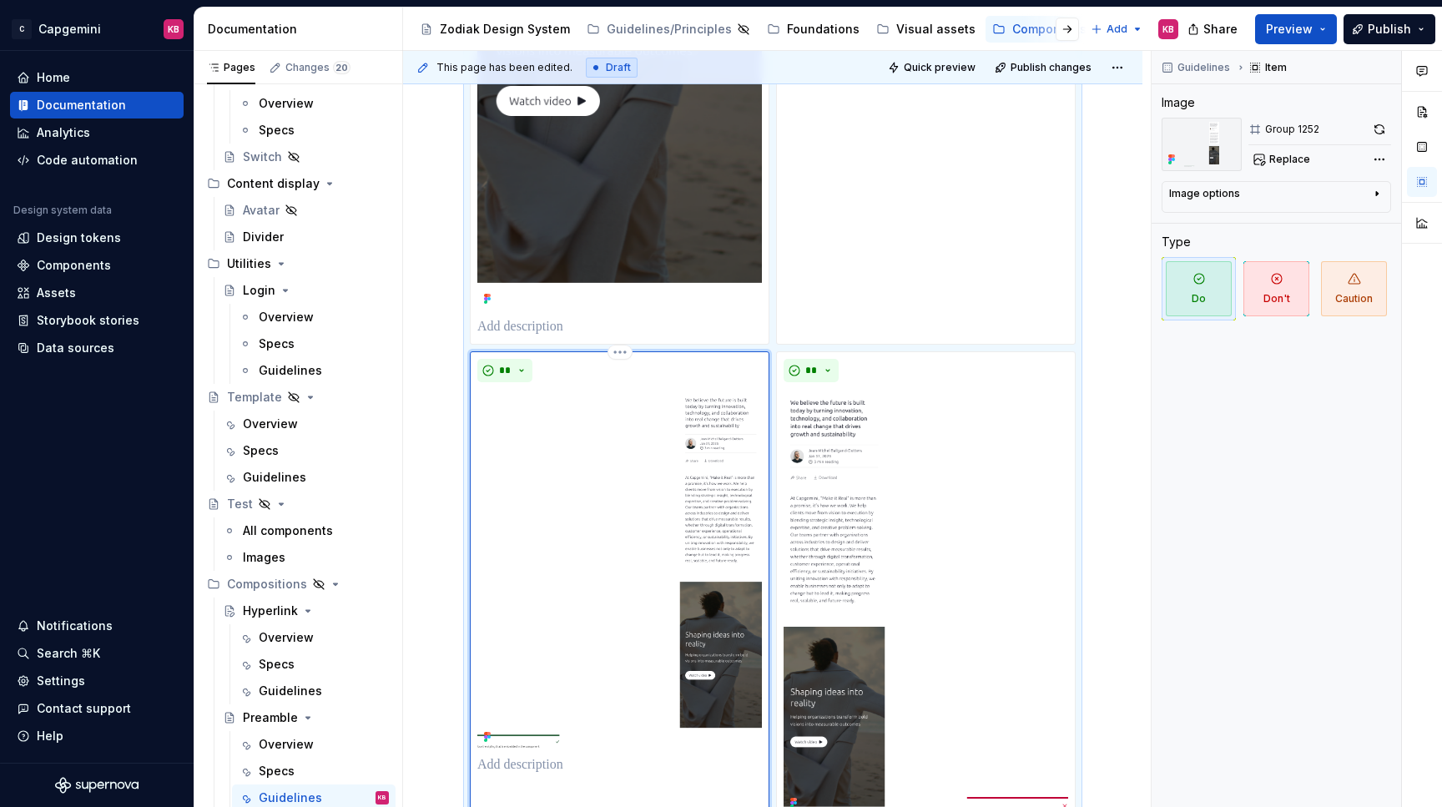
click at [596, 527] on img at bounding box center [619, 569] width 284 height 360
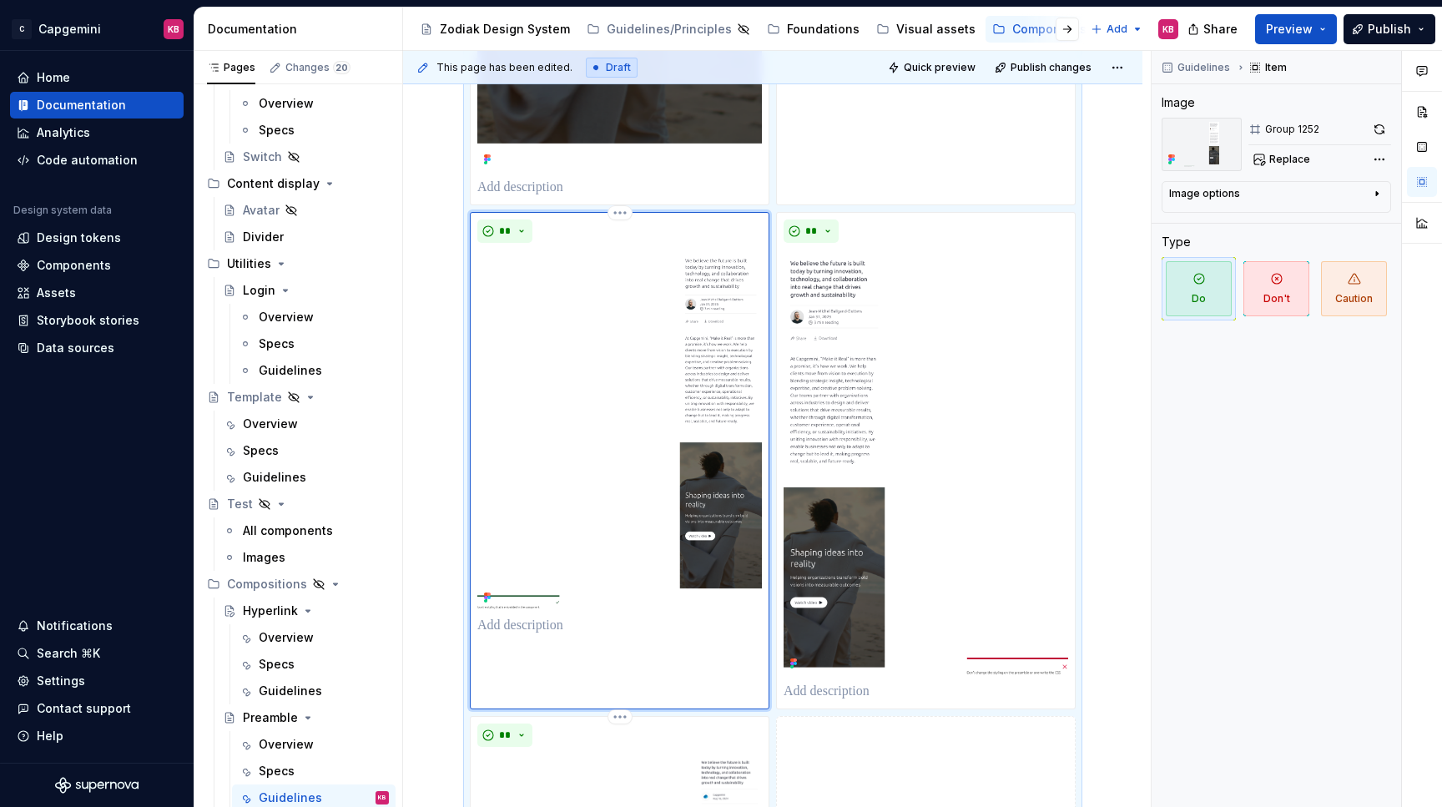
scroll to position [2243, 0]
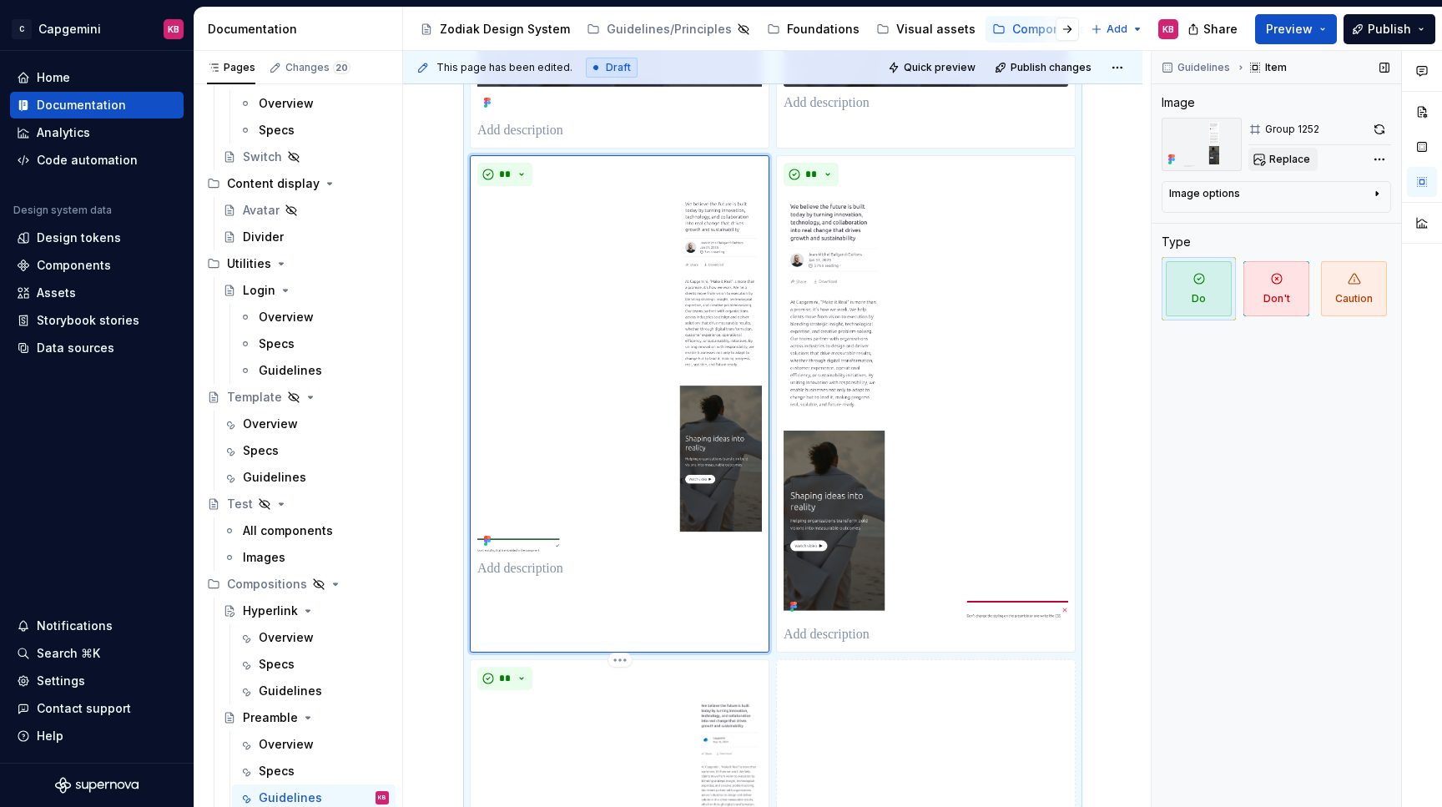
click at [1297, 155] on span "Replace" at bounding box center [1289, 159] width 41 height 13
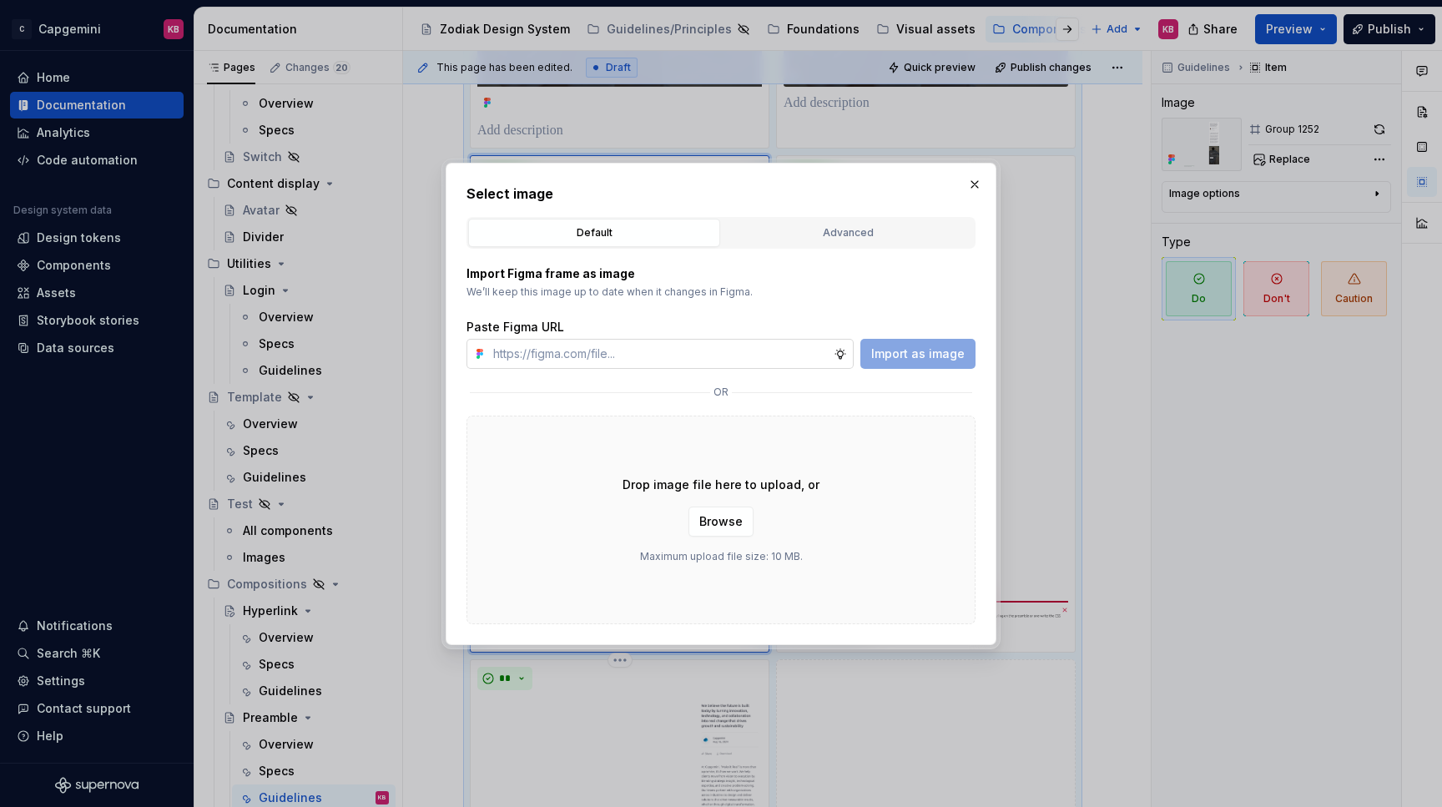
type textarea "*"
type input "https://www.figma.com/design/LC6Piq0IKFeOqeCISt4YCA/Zodiak-documentation?node-i…"
click at [915, 351] on span "Import as image" at bounding box center [917, 353] width 93 height 17
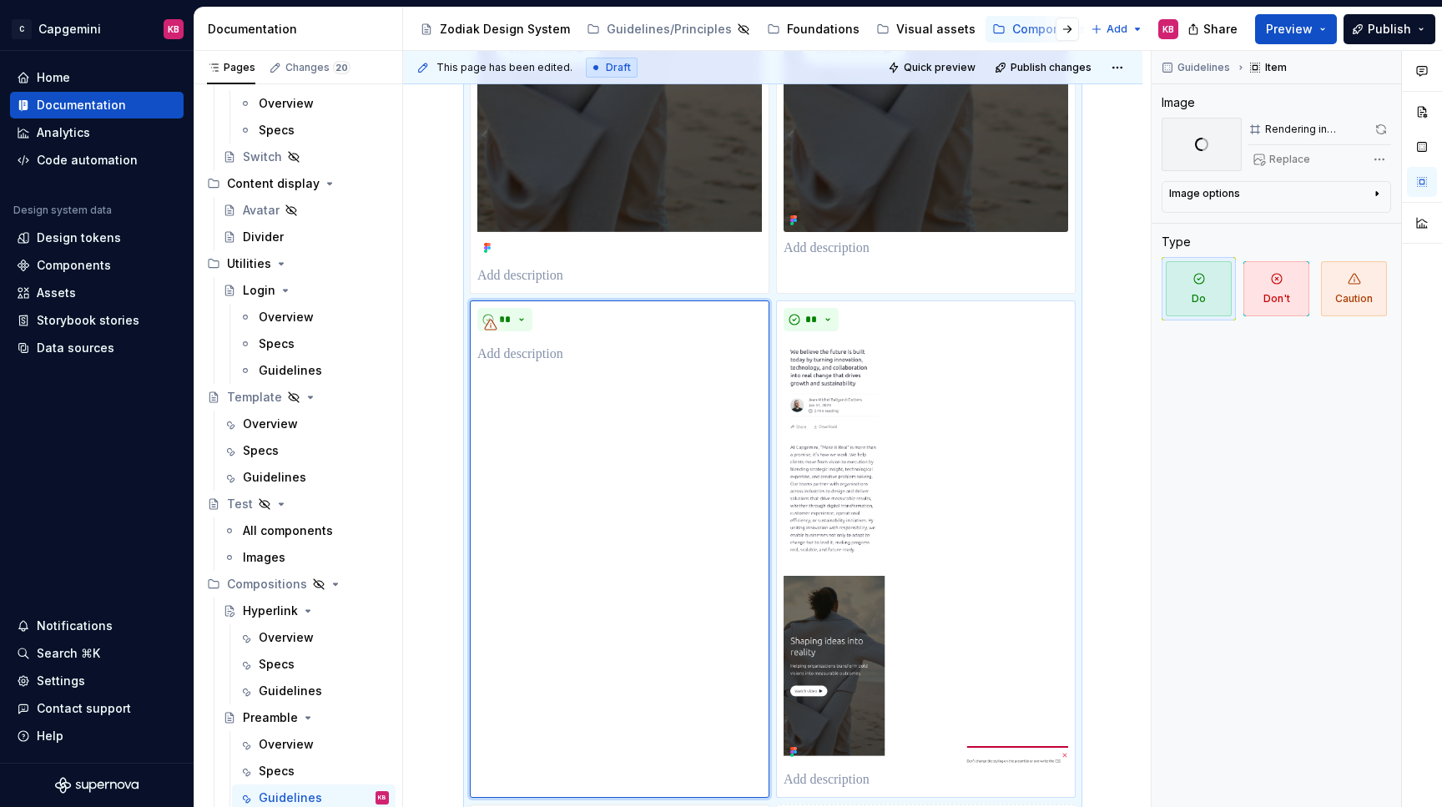
scroll to position [2125, 0]
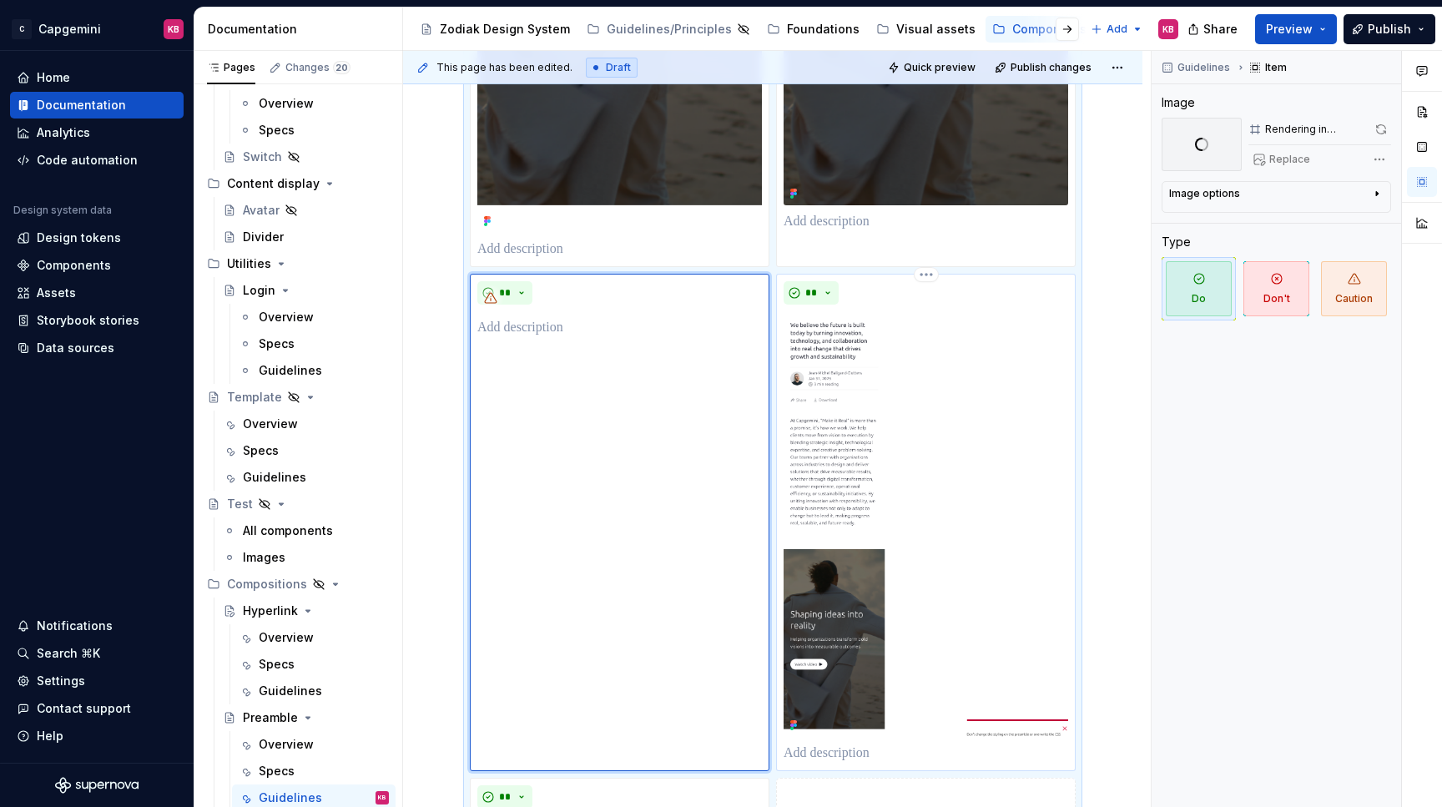
click at [843, 356] on img at bounding box center [925, 523] width 284 height 425
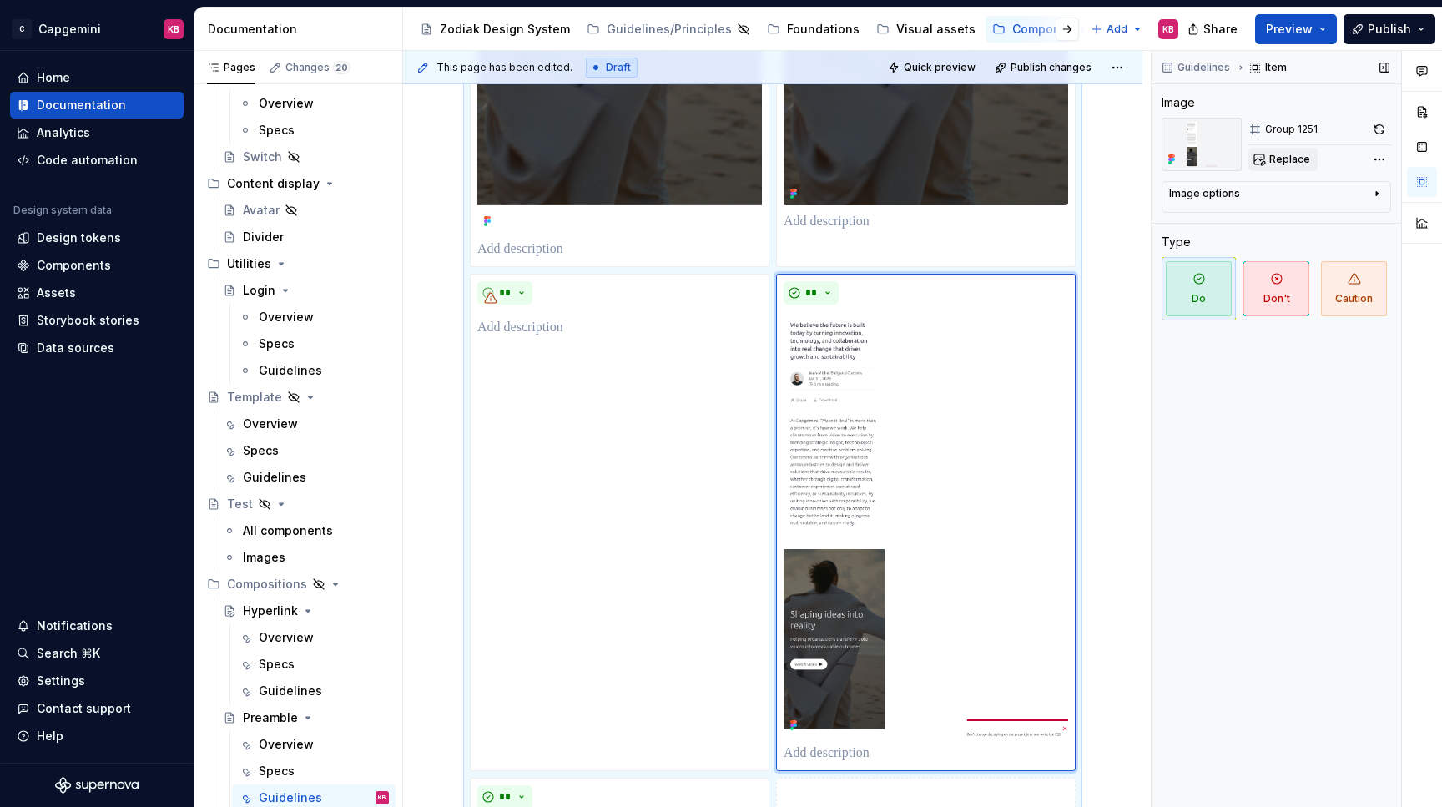
click at [1291, 156] on span "Replace" at bounding box center [1289, 159] width 41 height 13
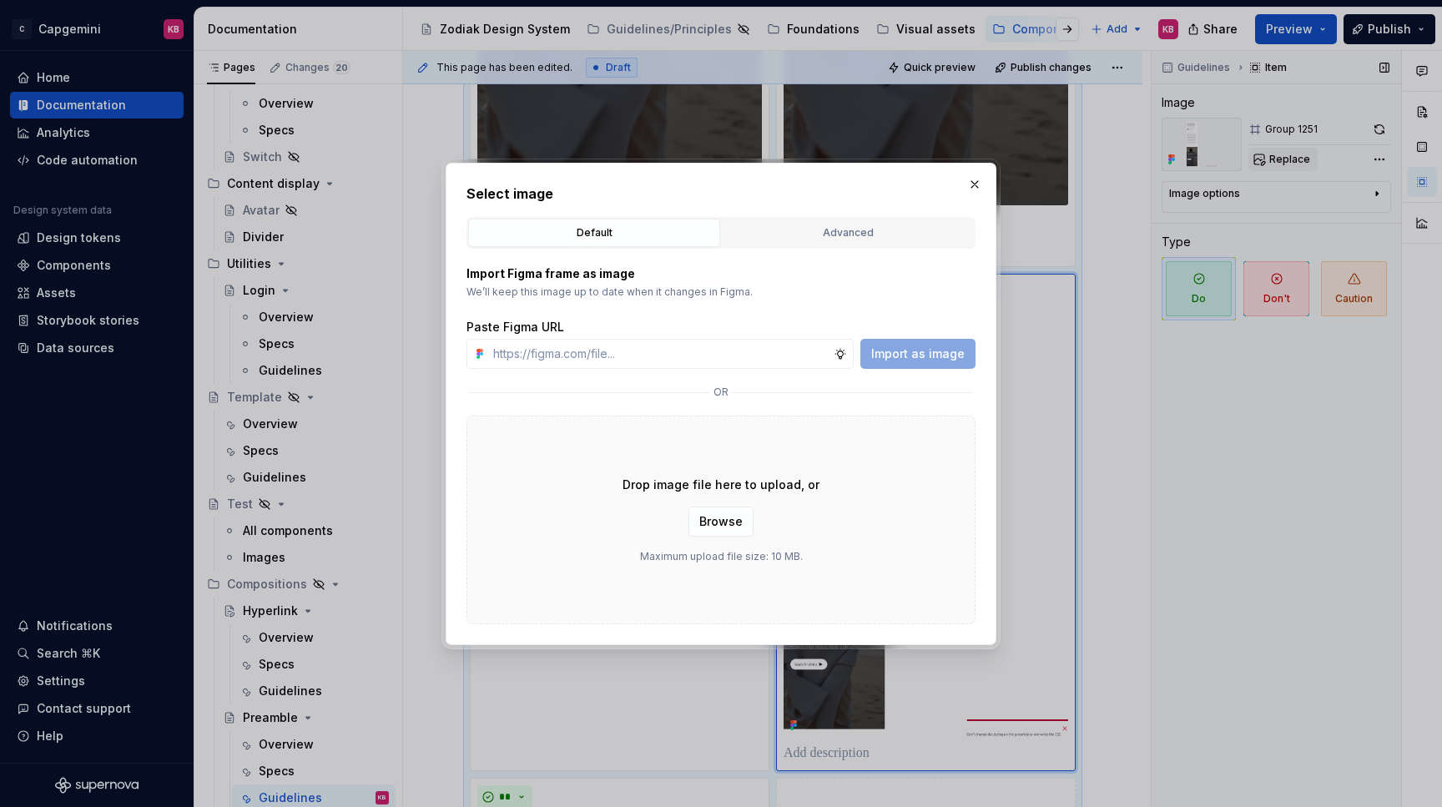
type textarea "*"
type input "https://www.figma.com/design/LC6Piq0IKFeOqeCISt4YCA/Zodiak-documentation?node-i…"
click at [913, 350] on span "Import as image" at bounding box center [917, 353] width 93 height 17
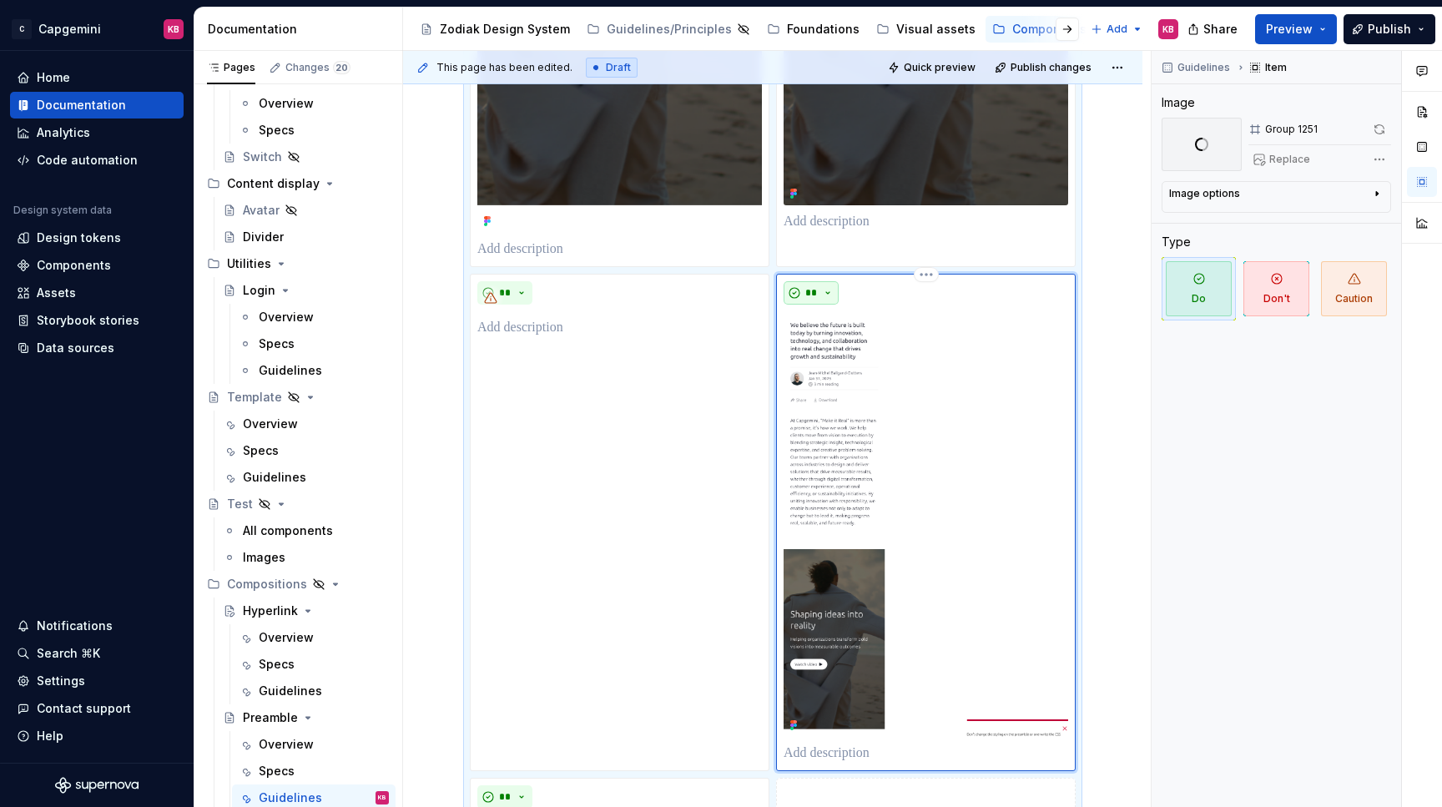
scroll to position [2138, 0]
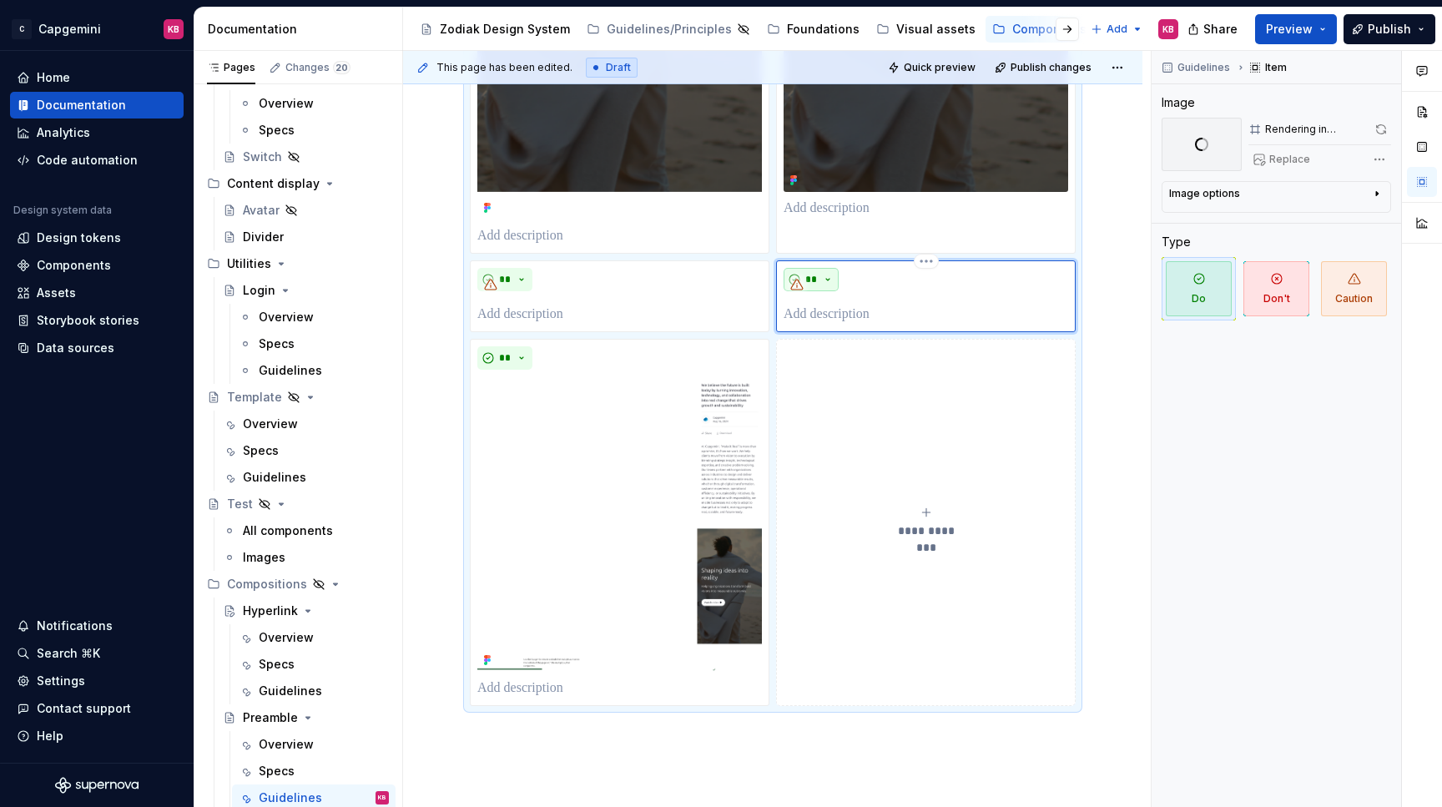
click at [835, 291] on button "**" at bounding box center [810, 279] width 55 height 23
click at [835, 357] on span "Don't" at bounding box center [863, 365] width 142 height 27
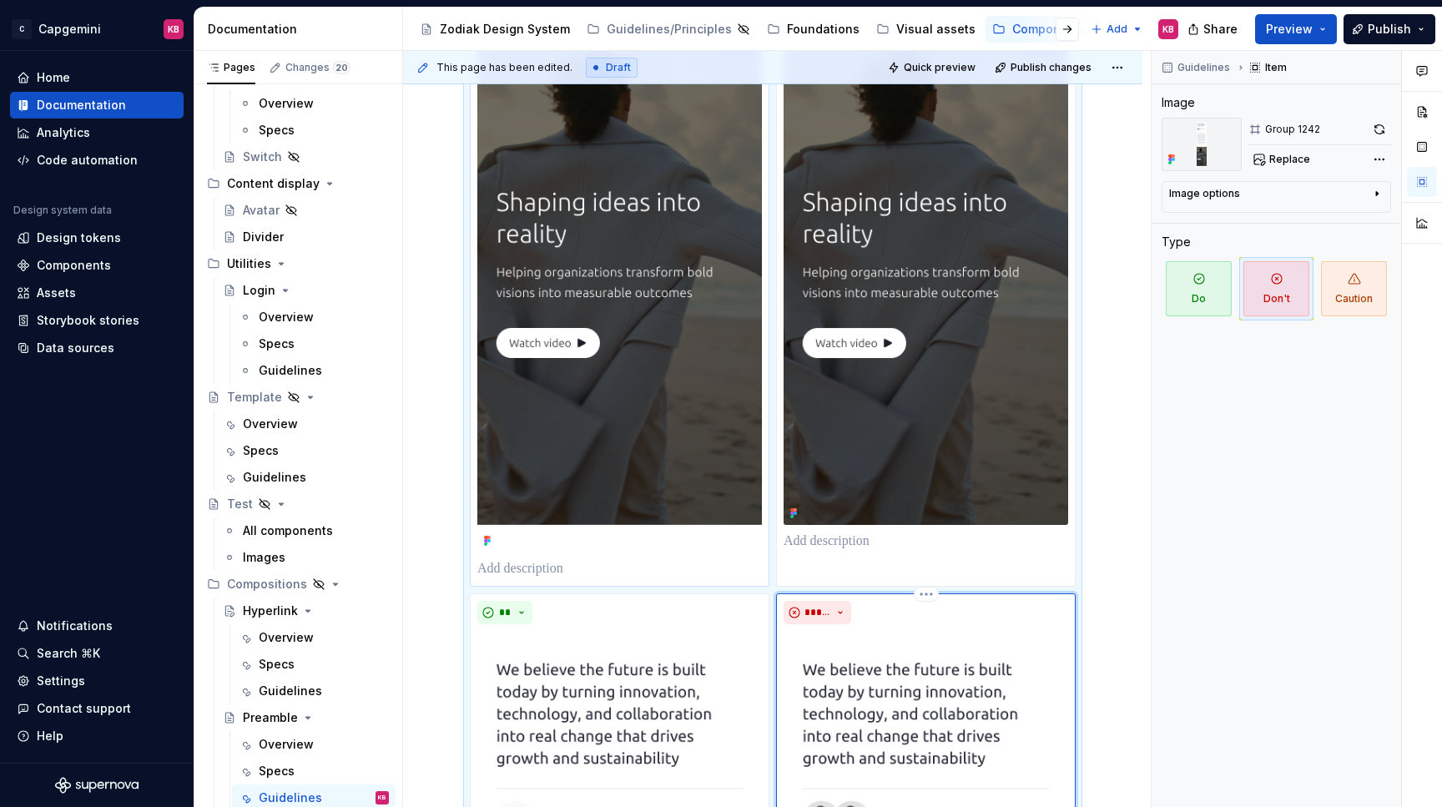
scroll to position [1808, 0]
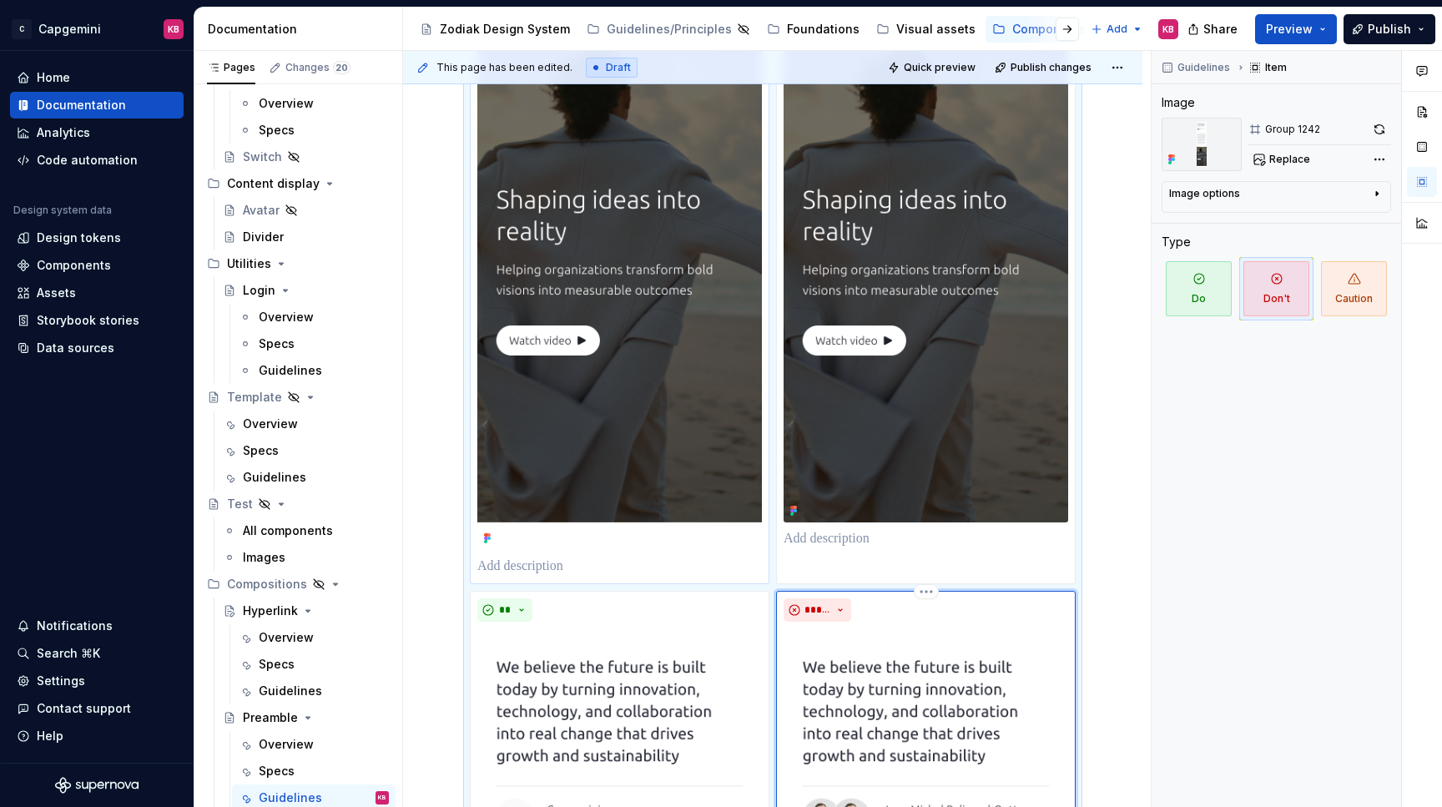
click at [520, 576] on p at bounding box center [619, 566] width 284 height 20
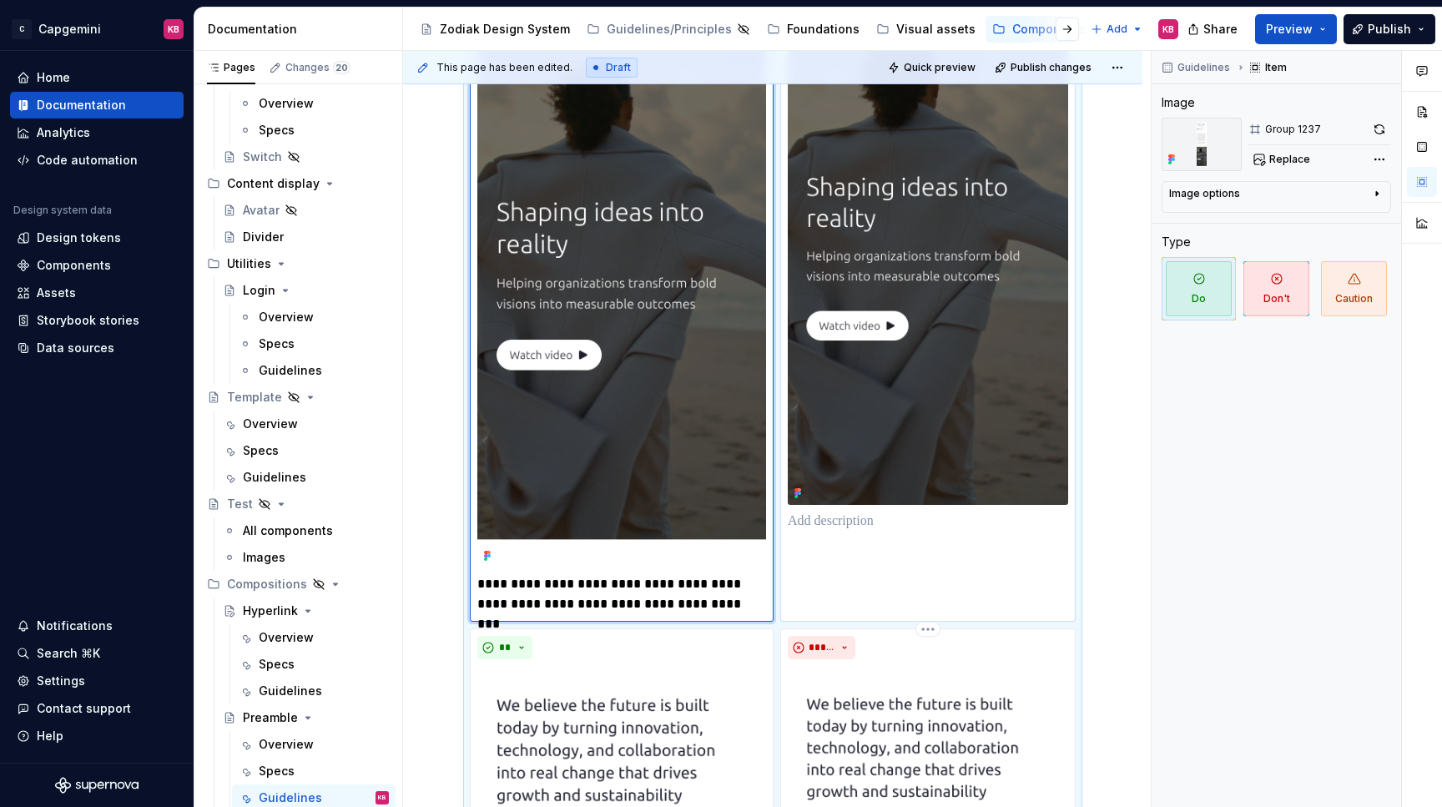
click at [834, 531] on p at bounding box center [927, 521] width 280 height 20
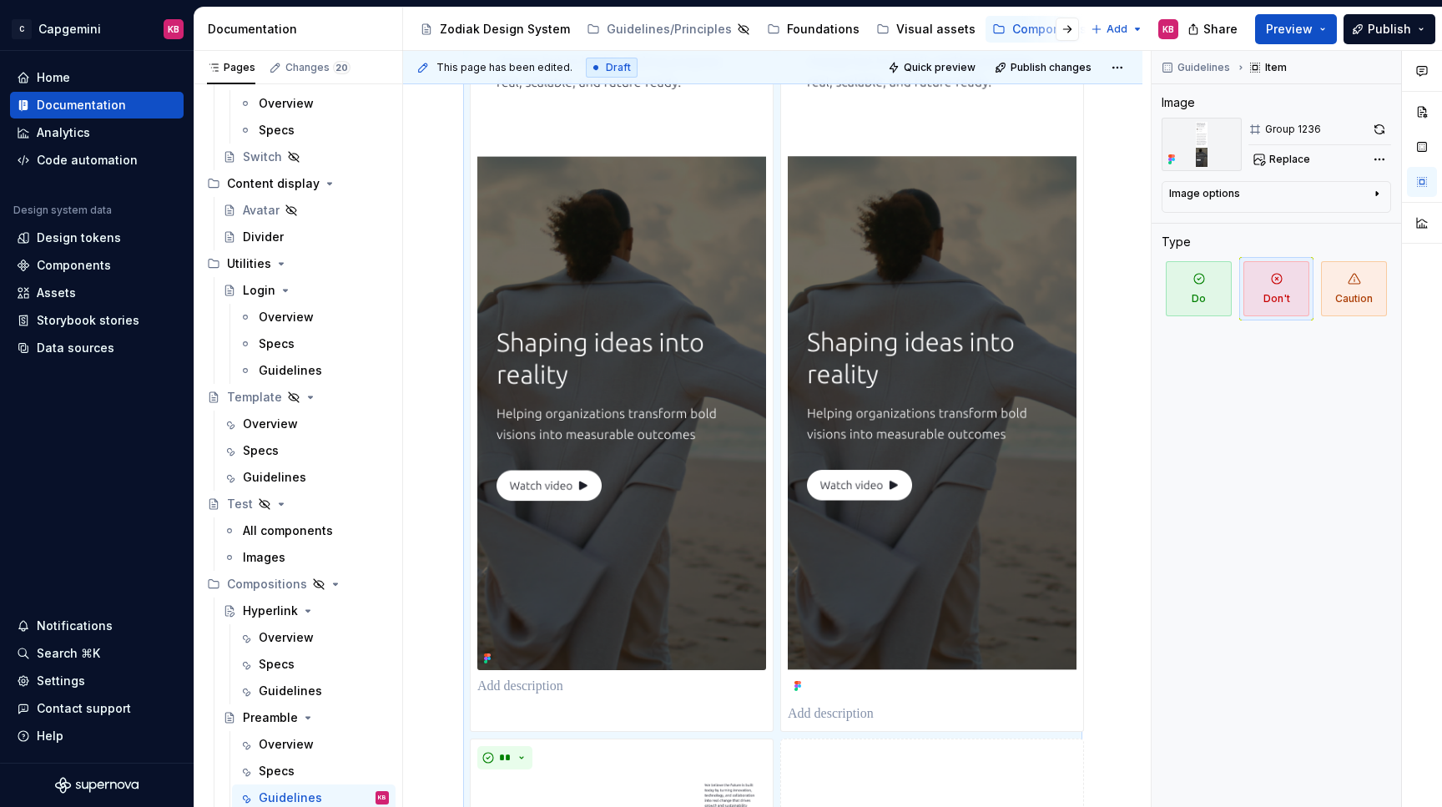
scroll to position [3119, 0]
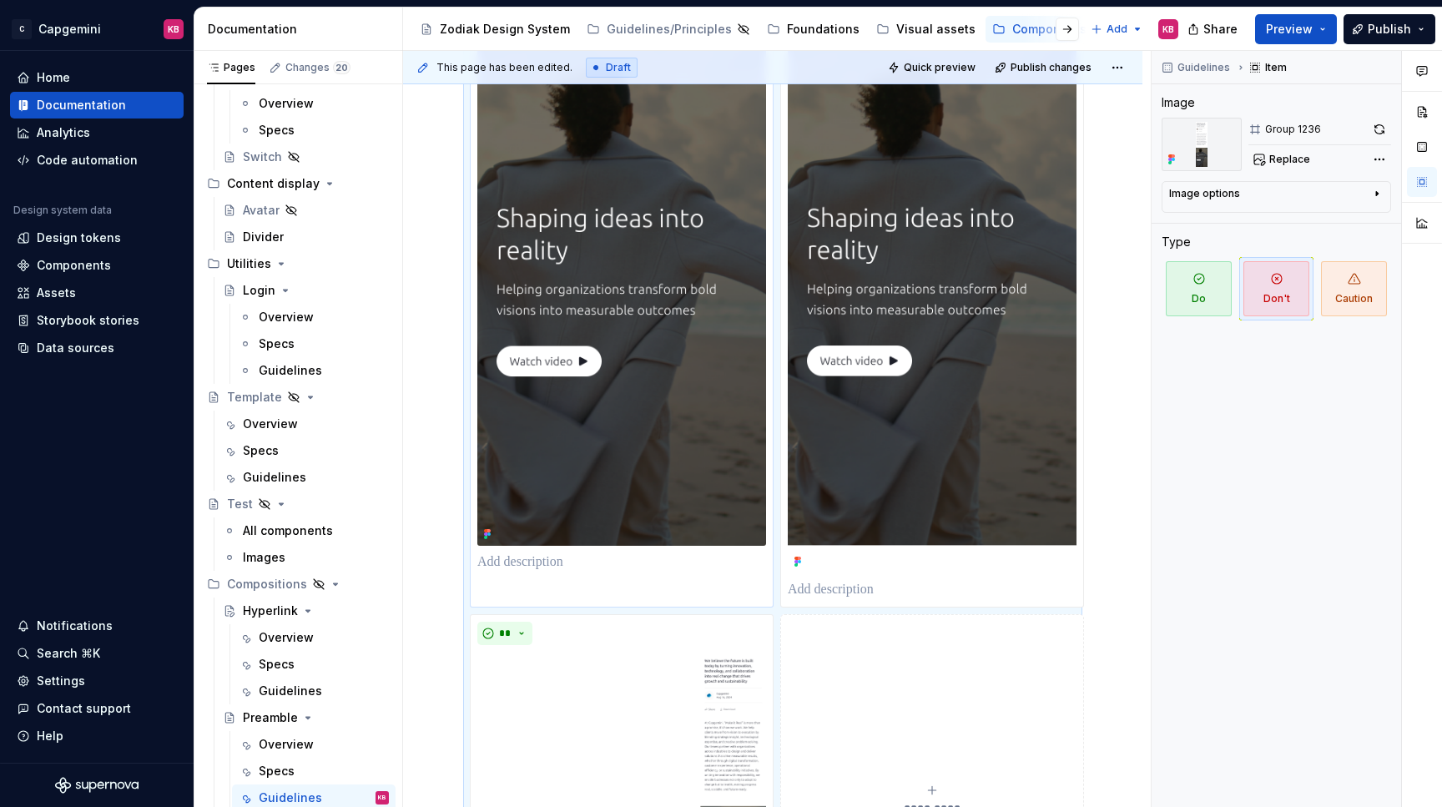
click at [550, 567] on p at bounding box center [621, 562] width 289 height 20
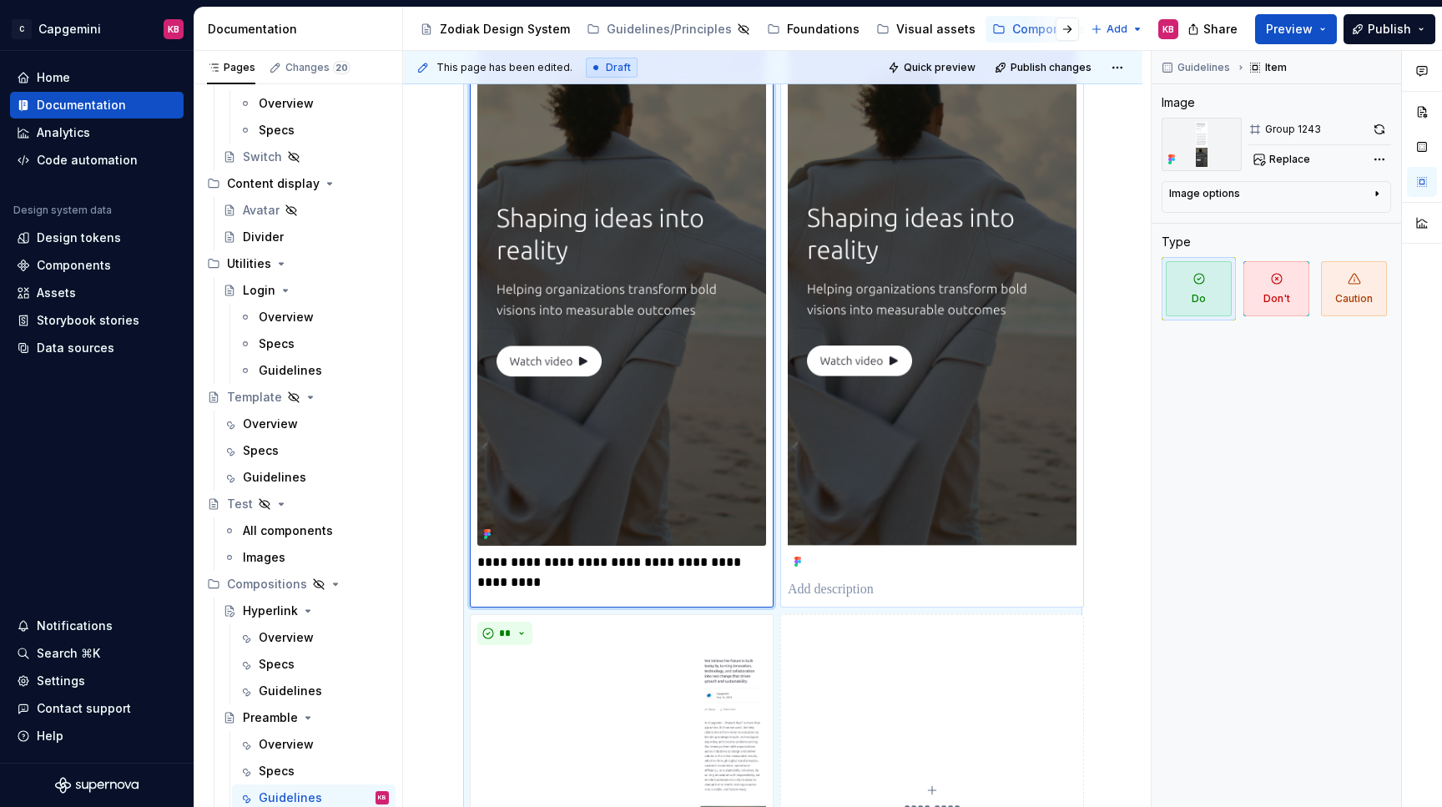
click at [819, 598] on p at bounding box center [931, 590] width 289 height 20
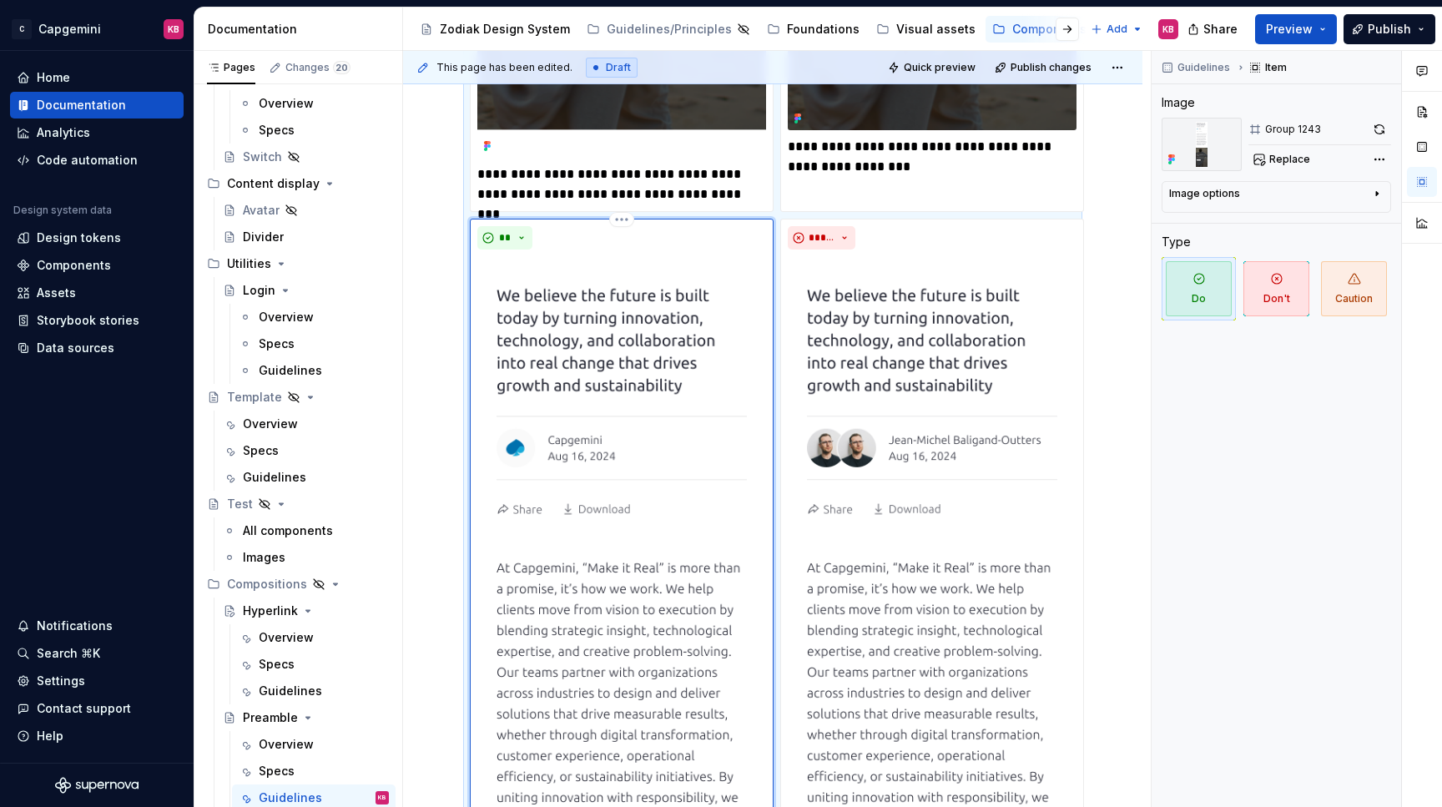
scroll to position [2113, 0]
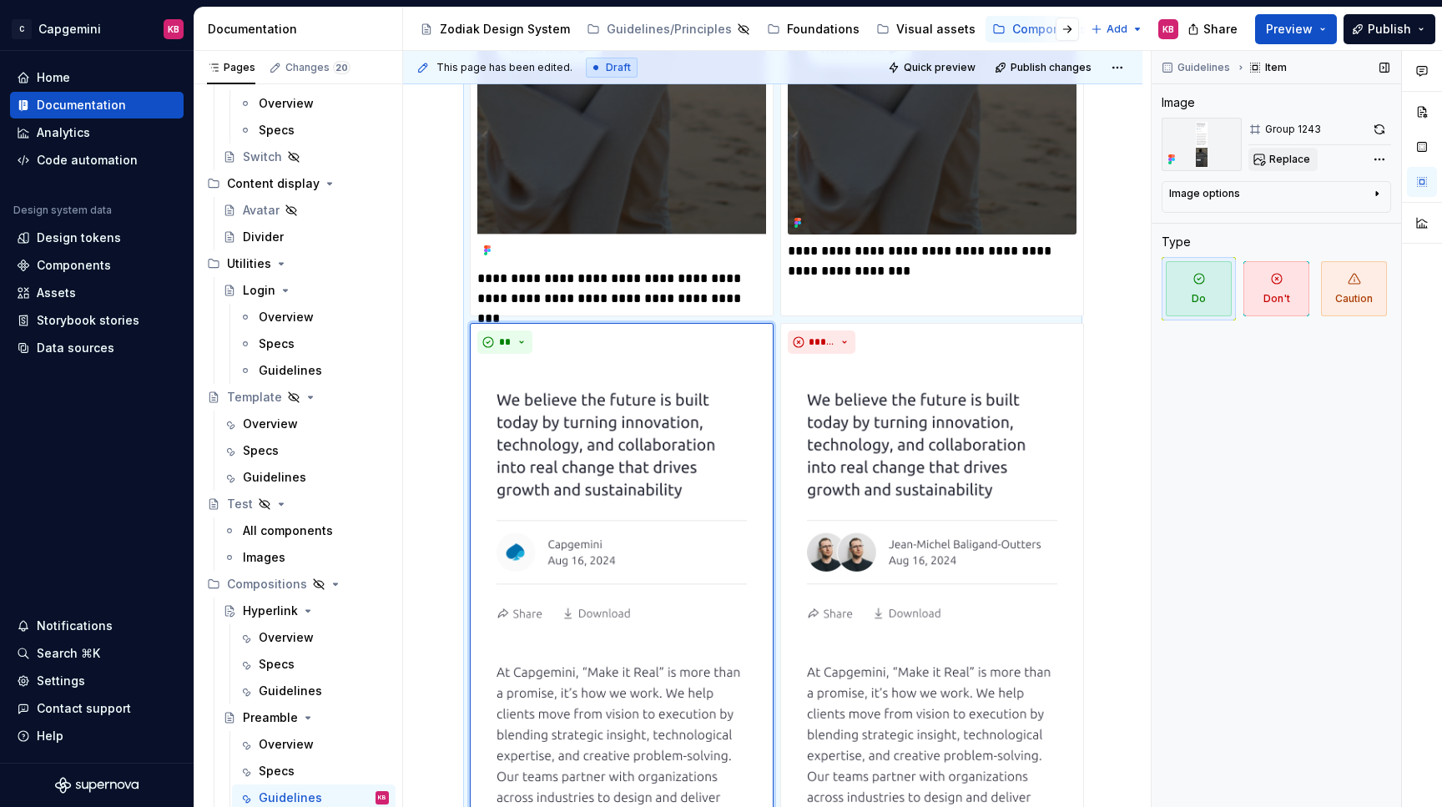
click at [1283, 150] on button "Replace" at bounding box center [1282, 159] width 69 height 23
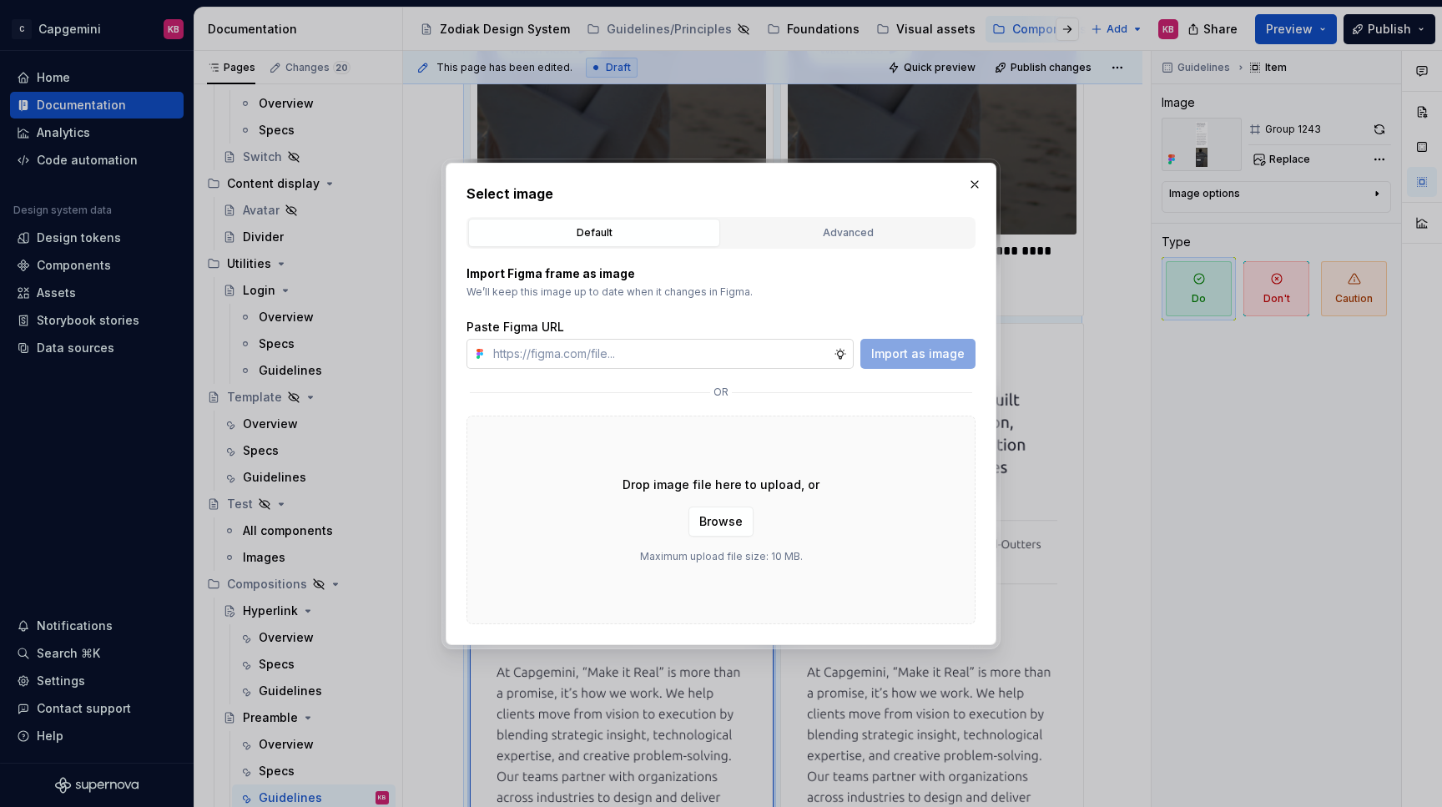
type textarea "*"
type input "https://www.figma.com/design/LC6Piq0IKFeOqeCISt4YCA/Zodiak-documentation?node-i…"
click at [930, 348] on span "Import as image" at bounding box center [917, 353] width 93 height 17
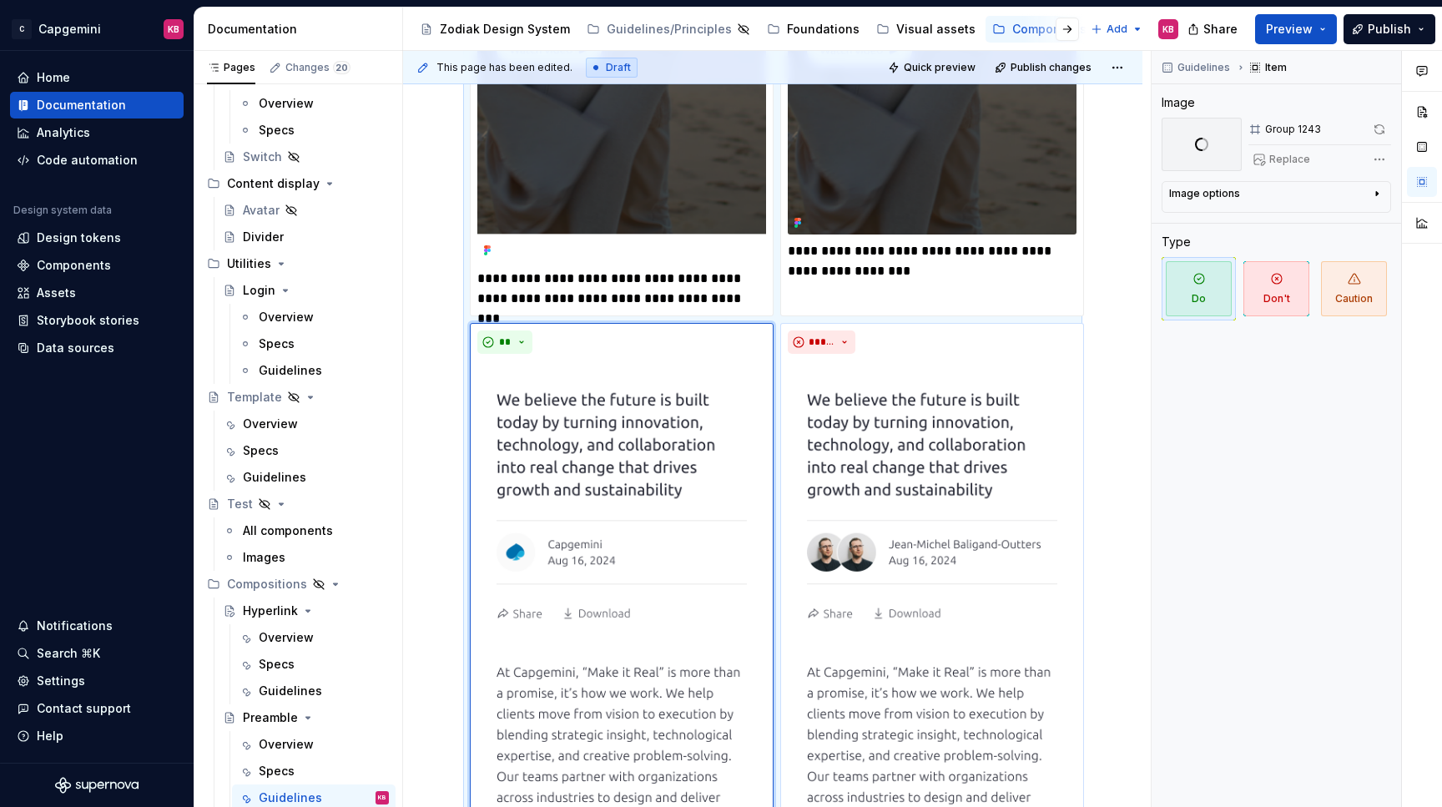
scroll to position [3329, 0]
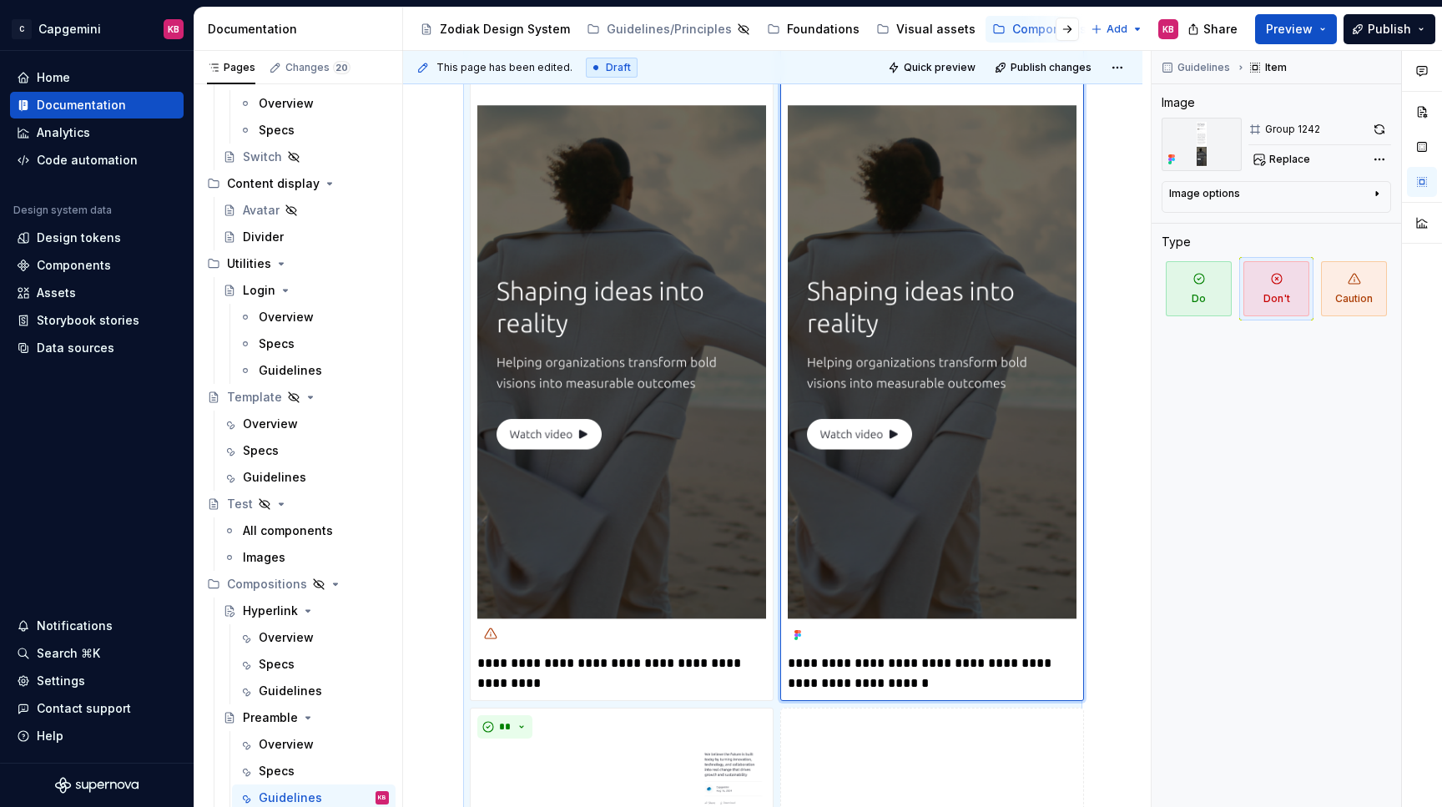
click at [873, 348] on img at bounding box center [931, 37] width 289 height 1219
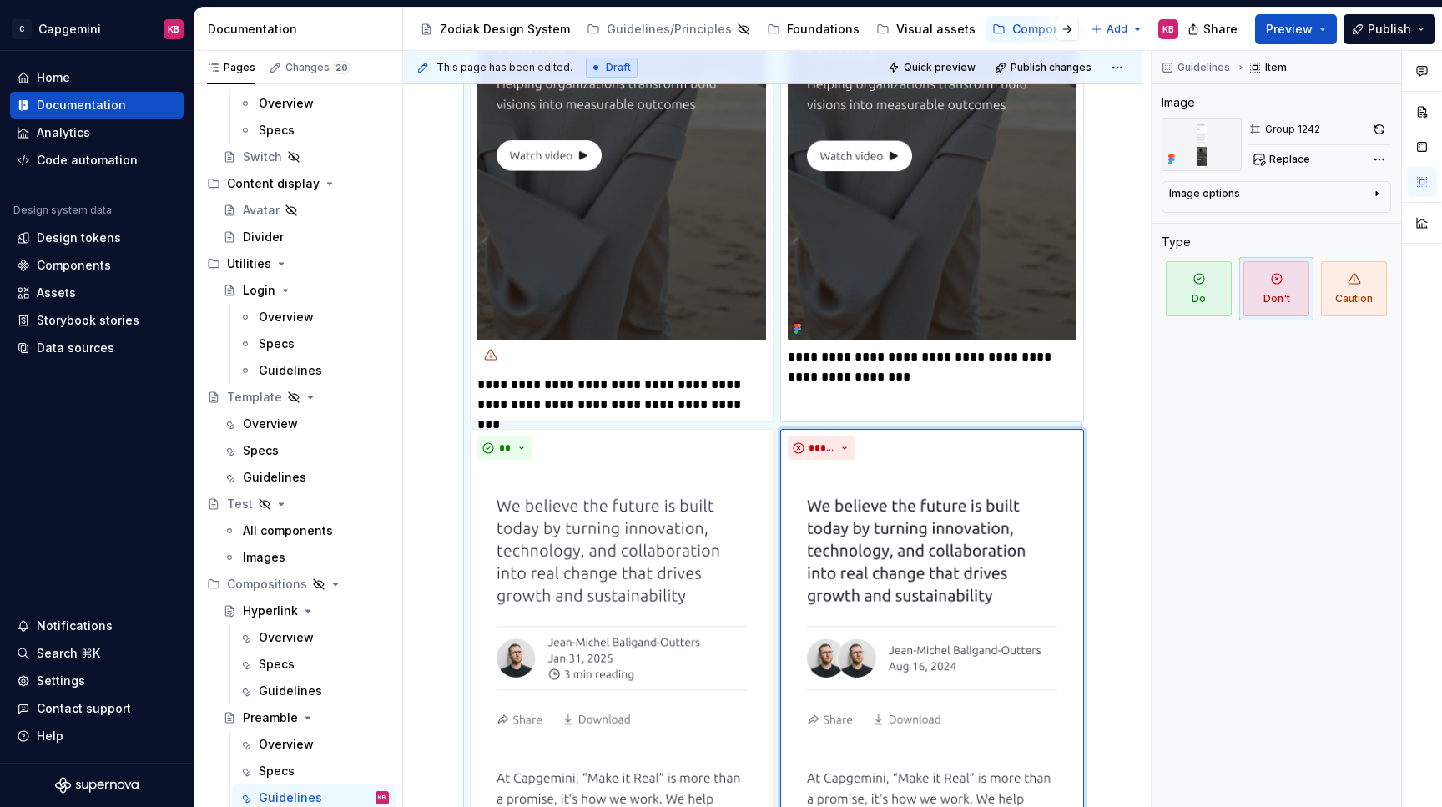
scroll to position [2083, 0]
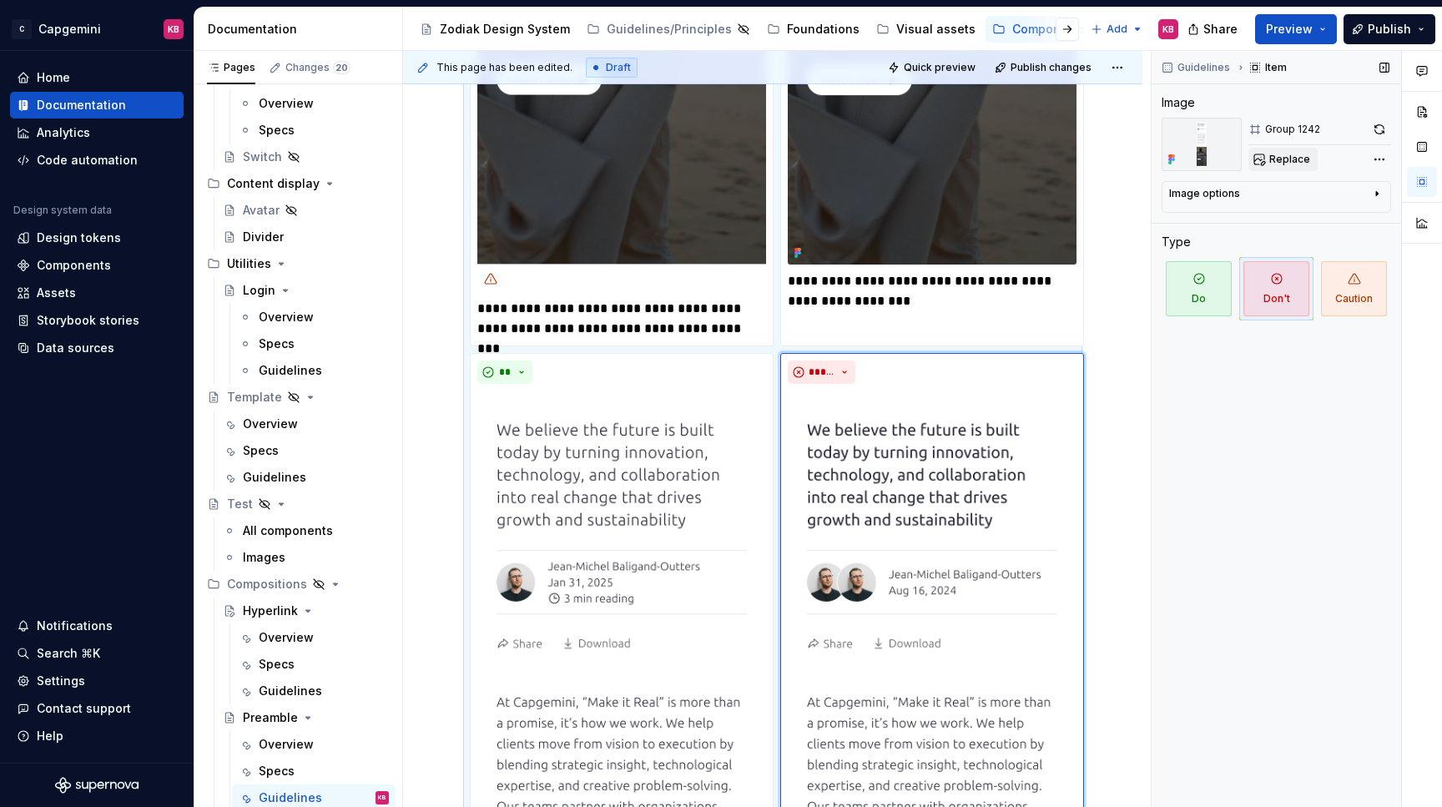
click at [1264, 169] on button "Replace" at bounding box center [1282, 159] width 69 height 23
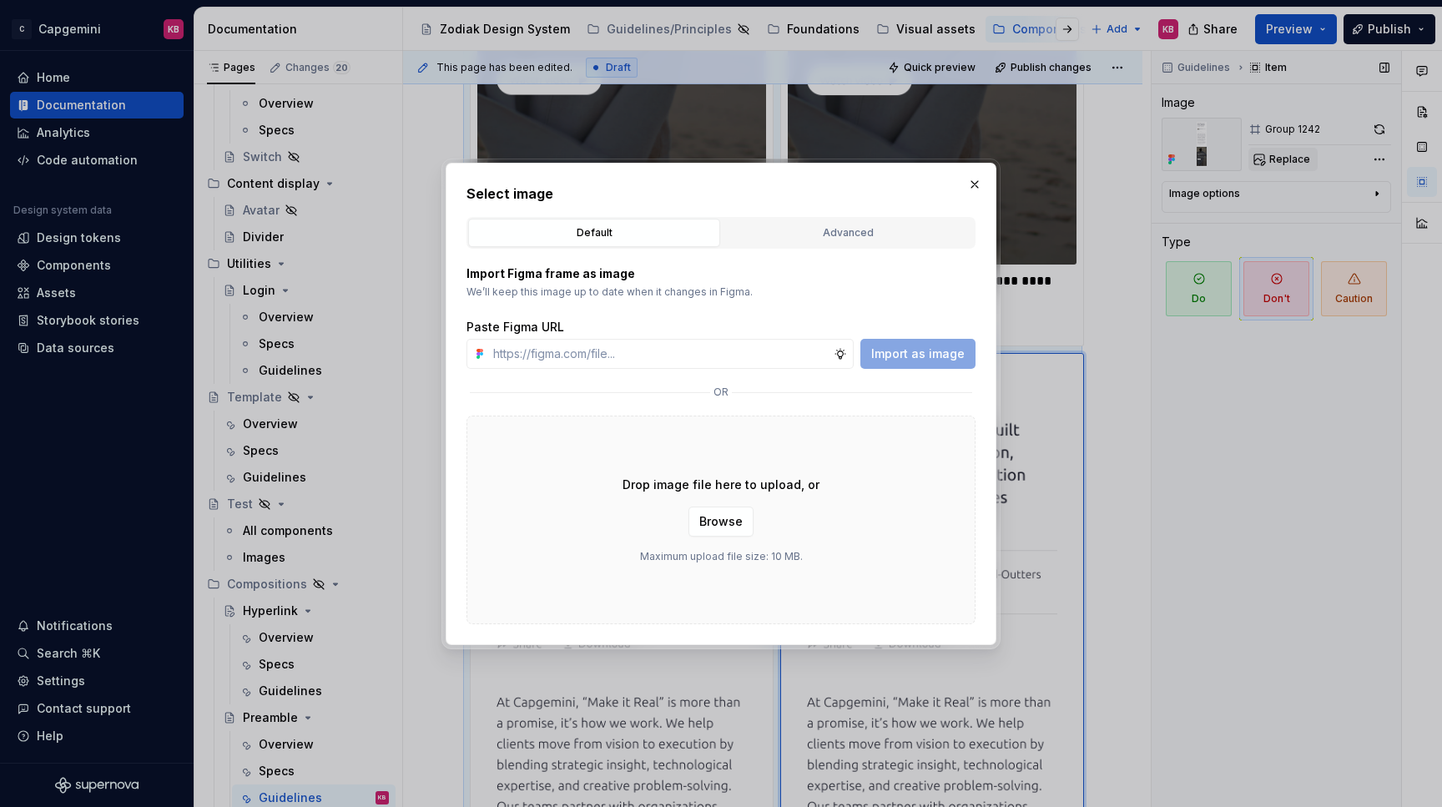
type textarea "*"
type input "https://www.figma.com/design/LC6Piq0IKFeOqeCISt4YCA/Zodiak-documentation?node-i…"
click at [915, 353] on span "Import as image" at bounding box center [917, 353] width 93 height 17
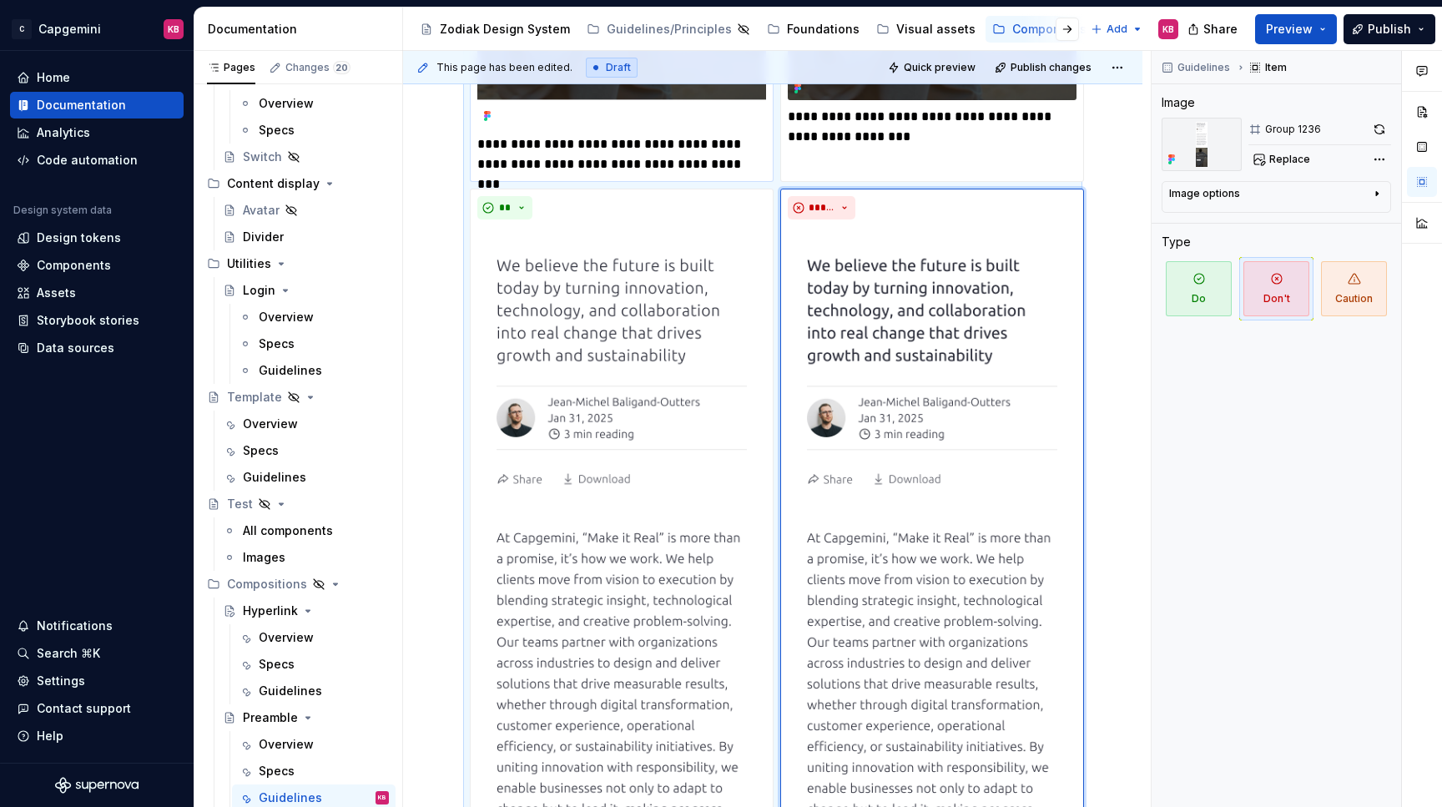
scroll to position [2259, 0]
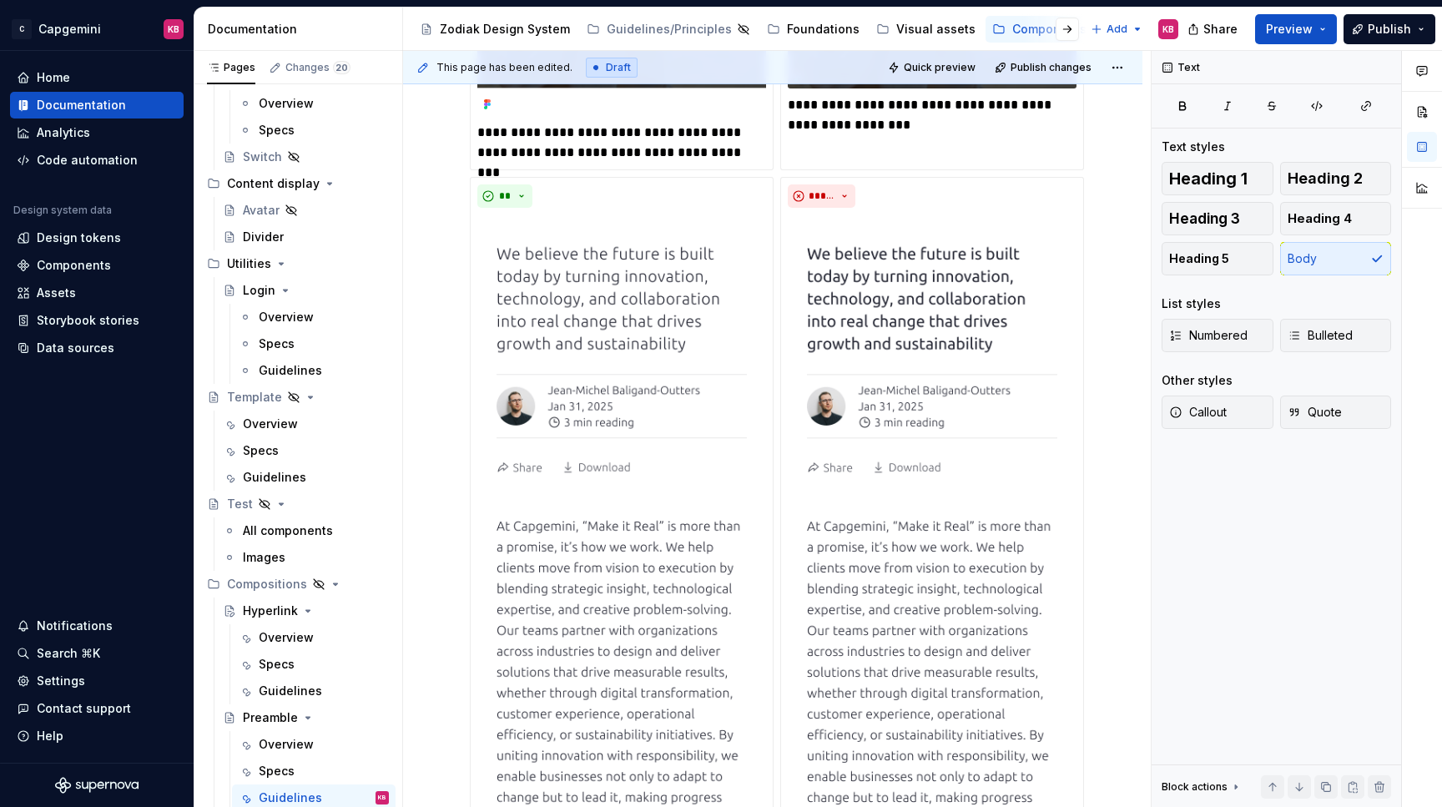
click at [443, 533] on div "**********" at bounding box center [772, 78] width 739 height 4097
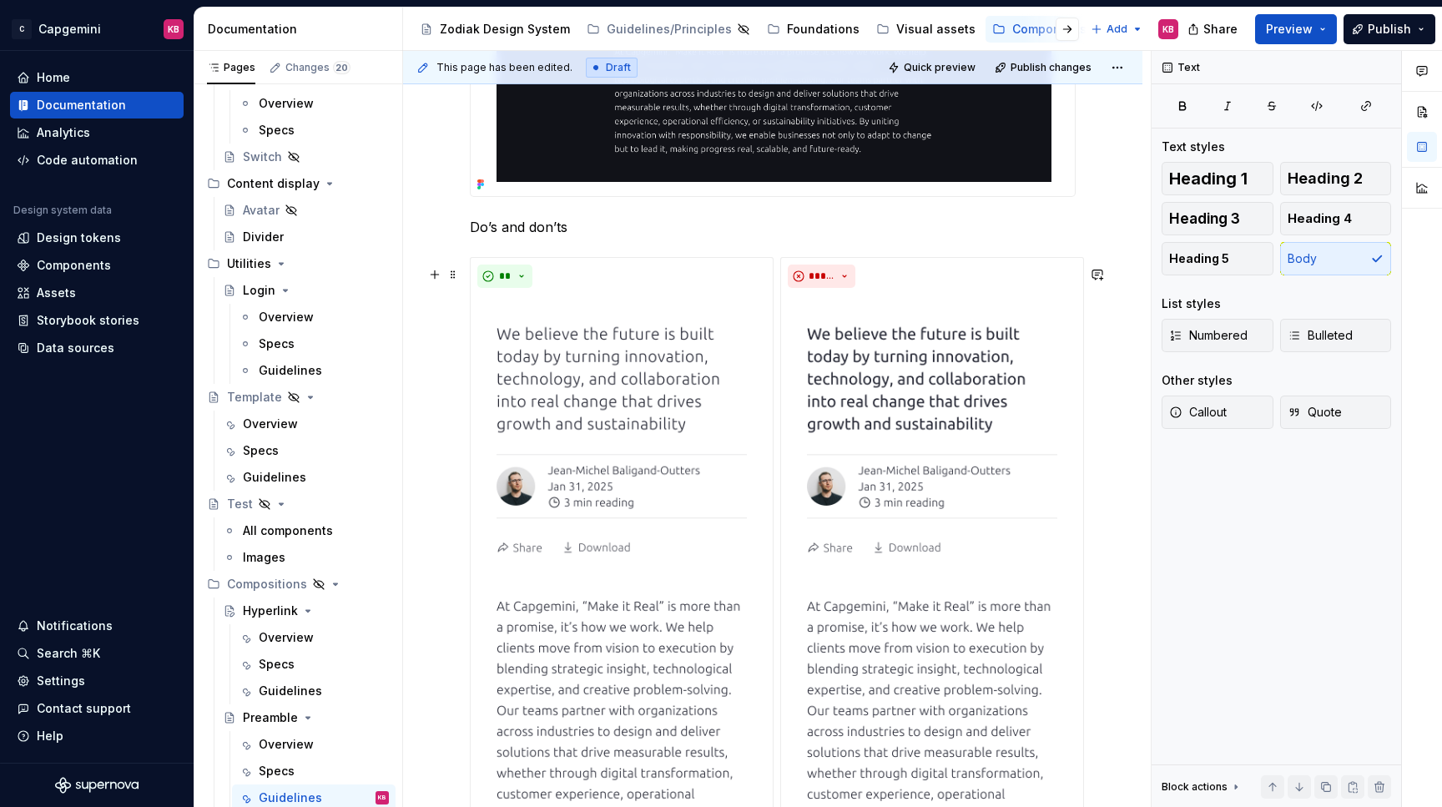
scroll to position [896, 0]
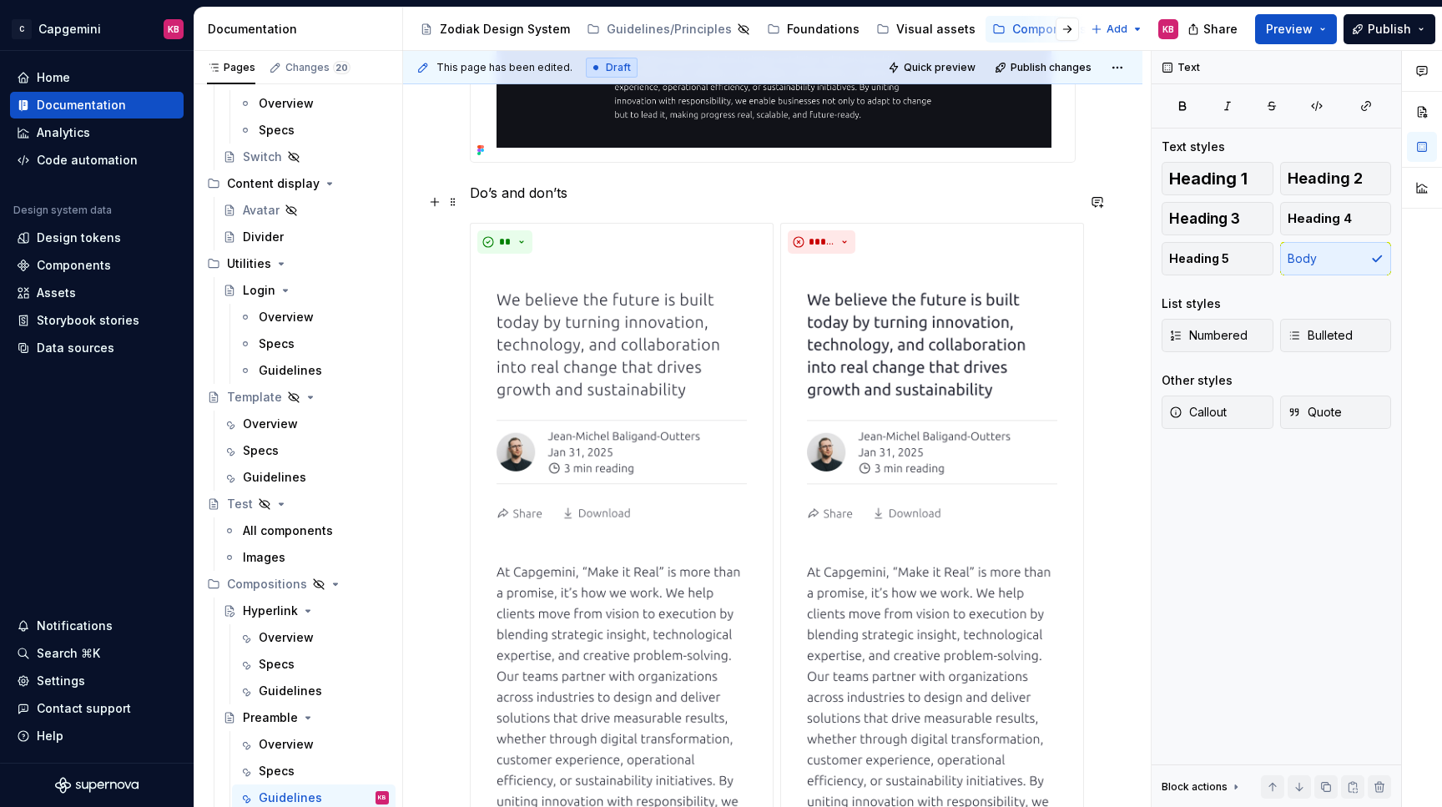
click at [544, 203] on p "Do’s and don’ts" at bounding box center [773, 193] width 606 height 20
click at [576, 175] on button "button" at bounding box center [574, 170] width 23 height 23
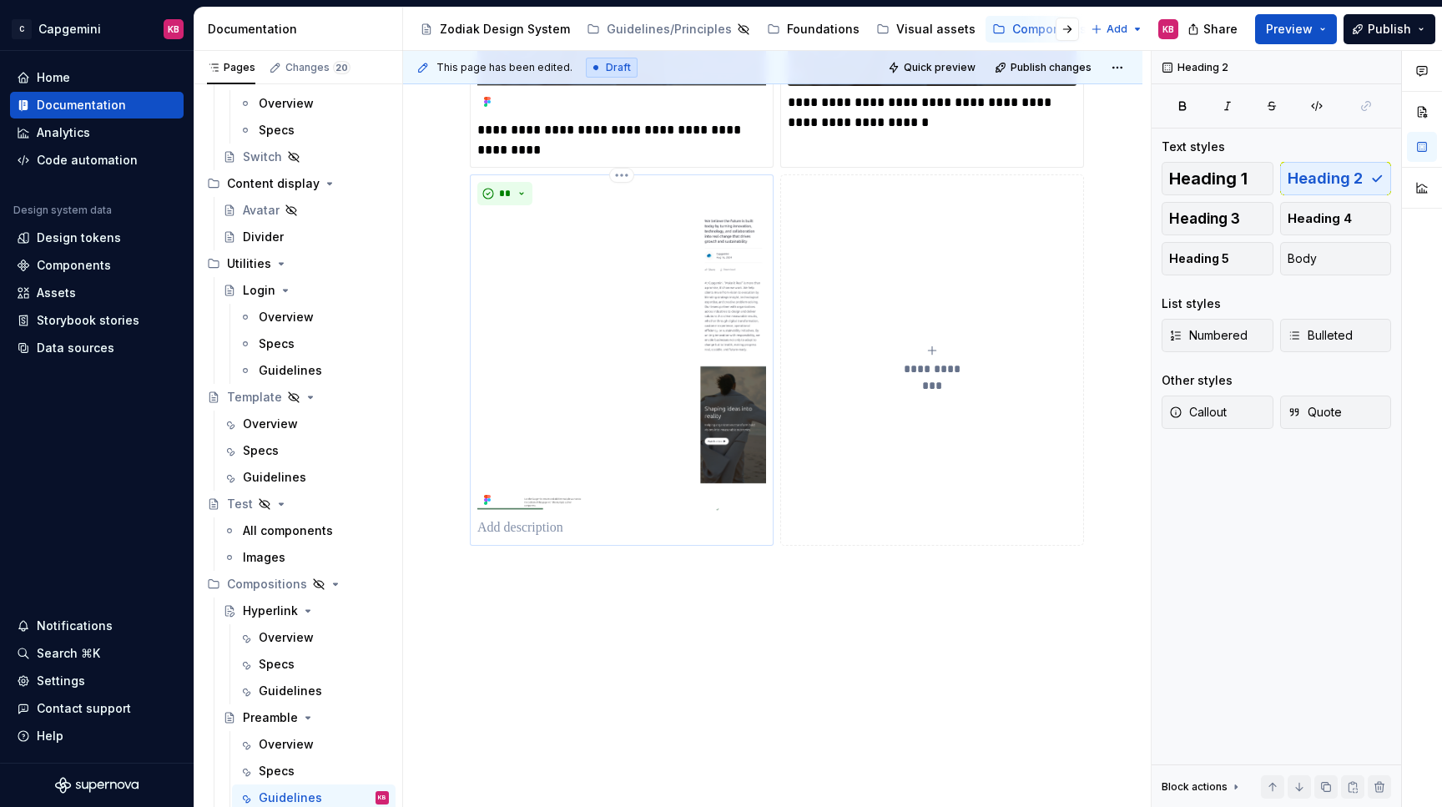
scroll to position [3598, 0]
click at [528, 531] on p at bounding box center [621, 528] width 289 height 20
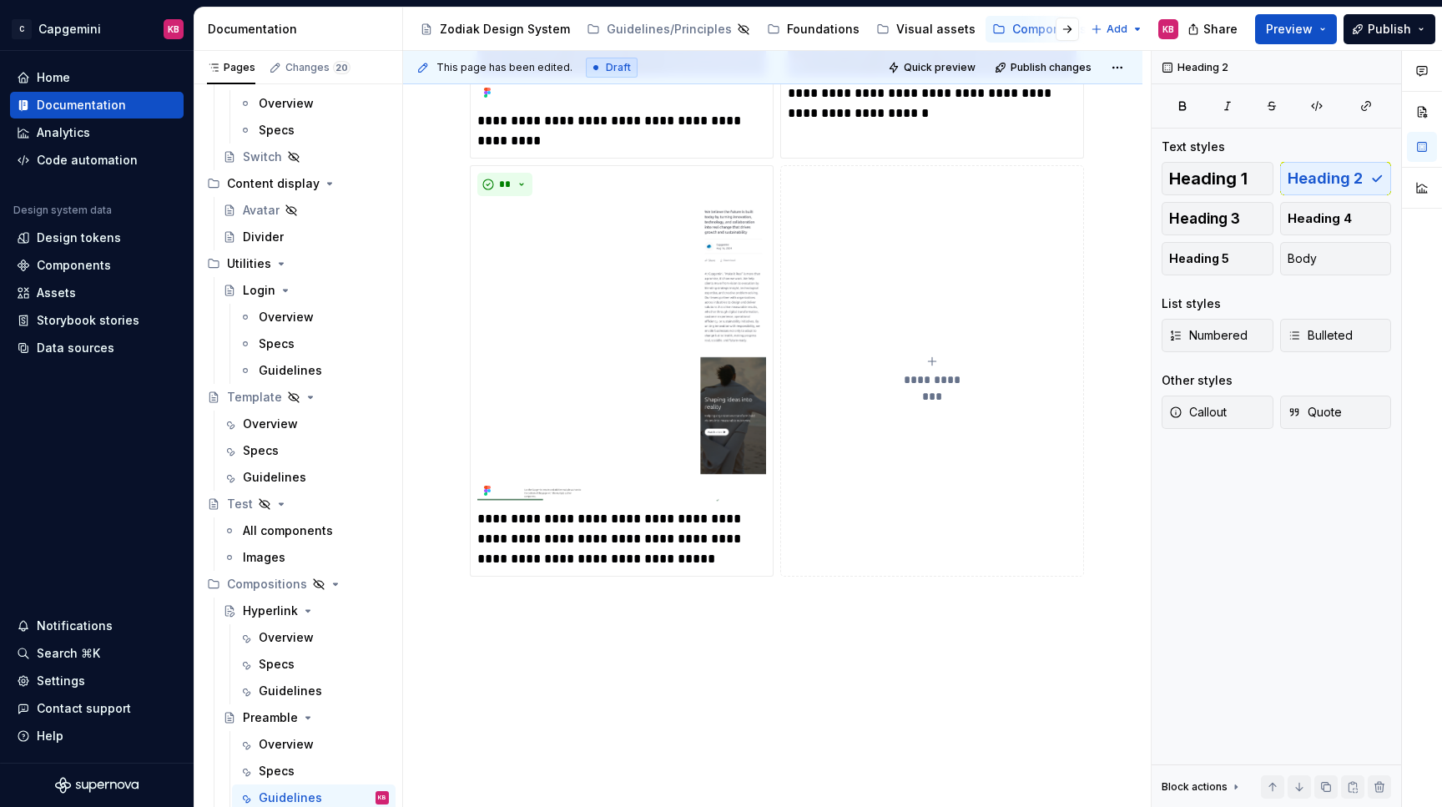
click at [818, 570] on button "**********" at bounding box center [932, 370] width 304 height 411
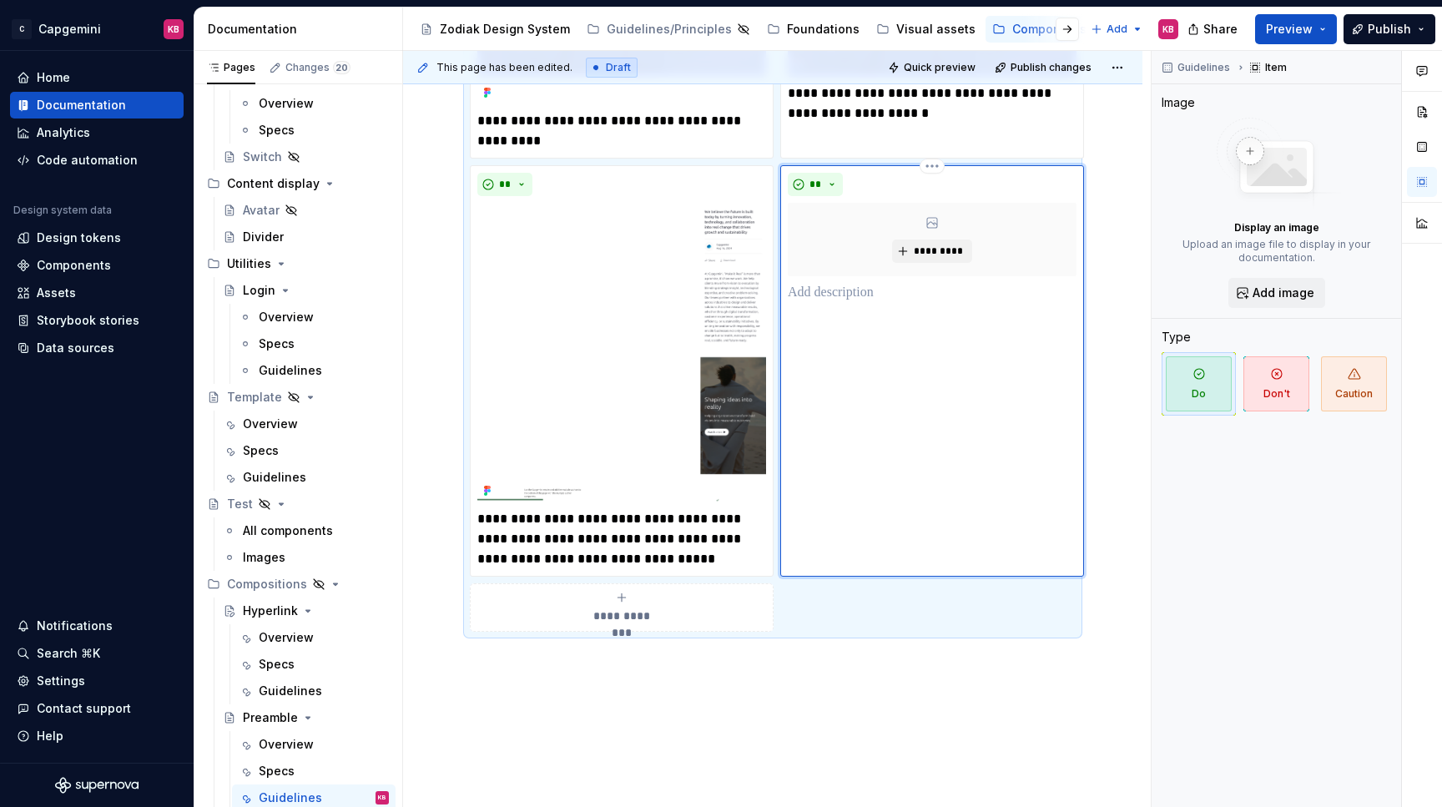
click at [818, 570] on div "** *********" at bounding box center [932, 370] width 304 height 411
click at [798, 559] on div "** *********" at bounding box center [932, 370] width 304 height 411
click at [827, 298] on p at bounding box center [931, 293] width 289 height 20
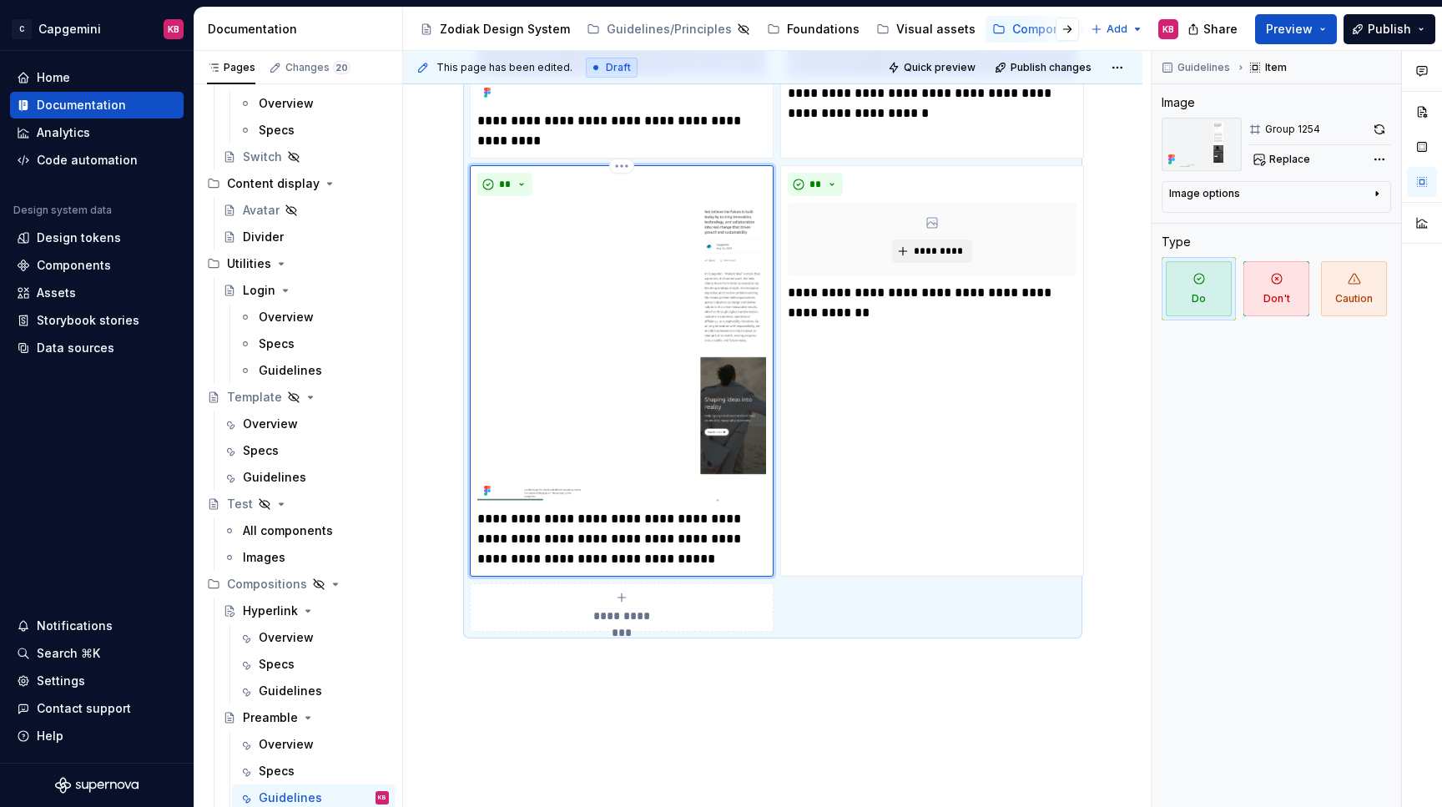
click at [722, 370] on img at bounding box center [621, 352] width 289 height 299
click at [1269, 156] on button "Replace" at bounding box center [1282, 159] width 69 height 23
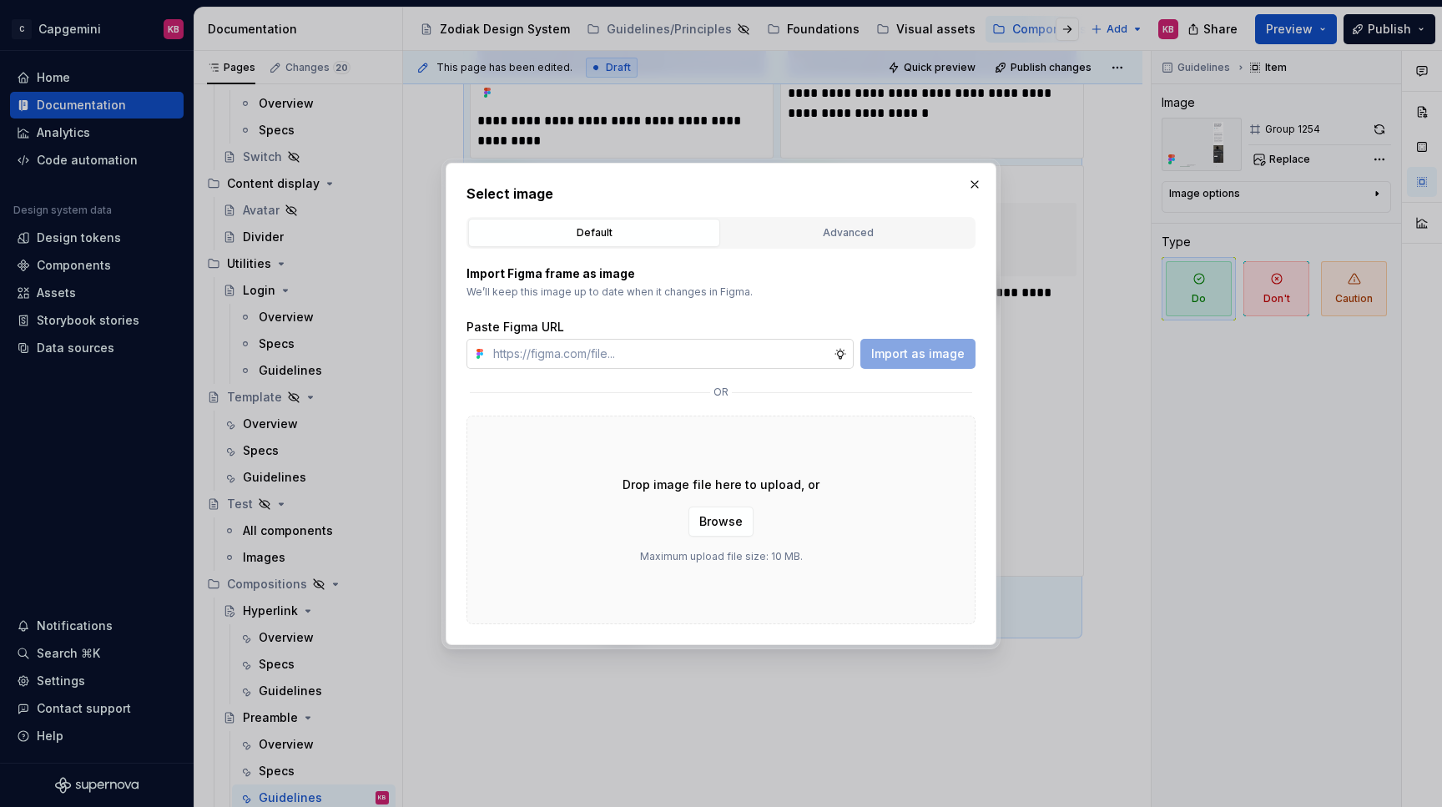
type textarea "*"
type input "https://www.figma.com/design/LC6Piq0IKFeOqeCISt4YCA/Zodiak-documentation?node-i…"
click at [908, 354] on span "Import as image" at bounding box center [917, 353] width 93 height 17
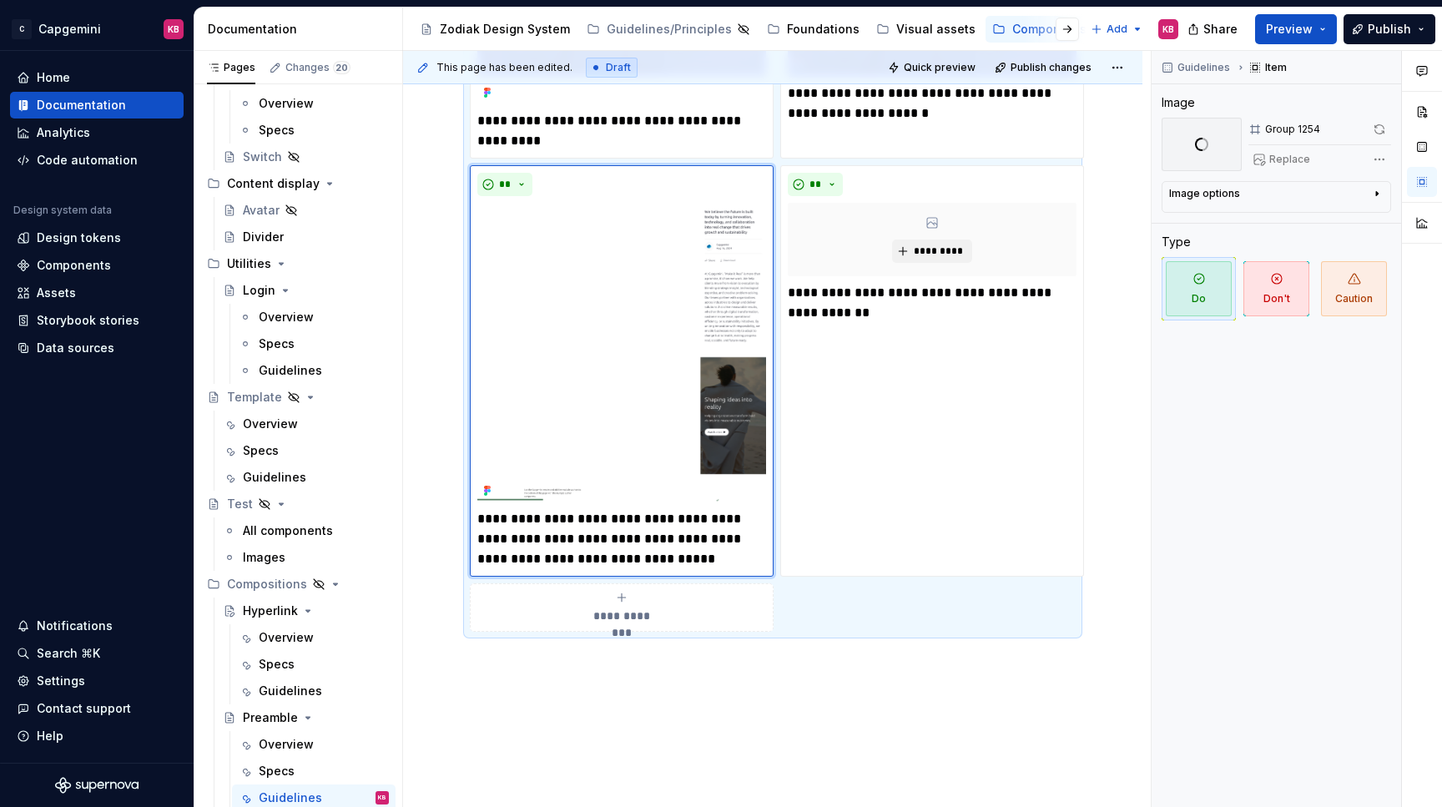
type textarea "*"
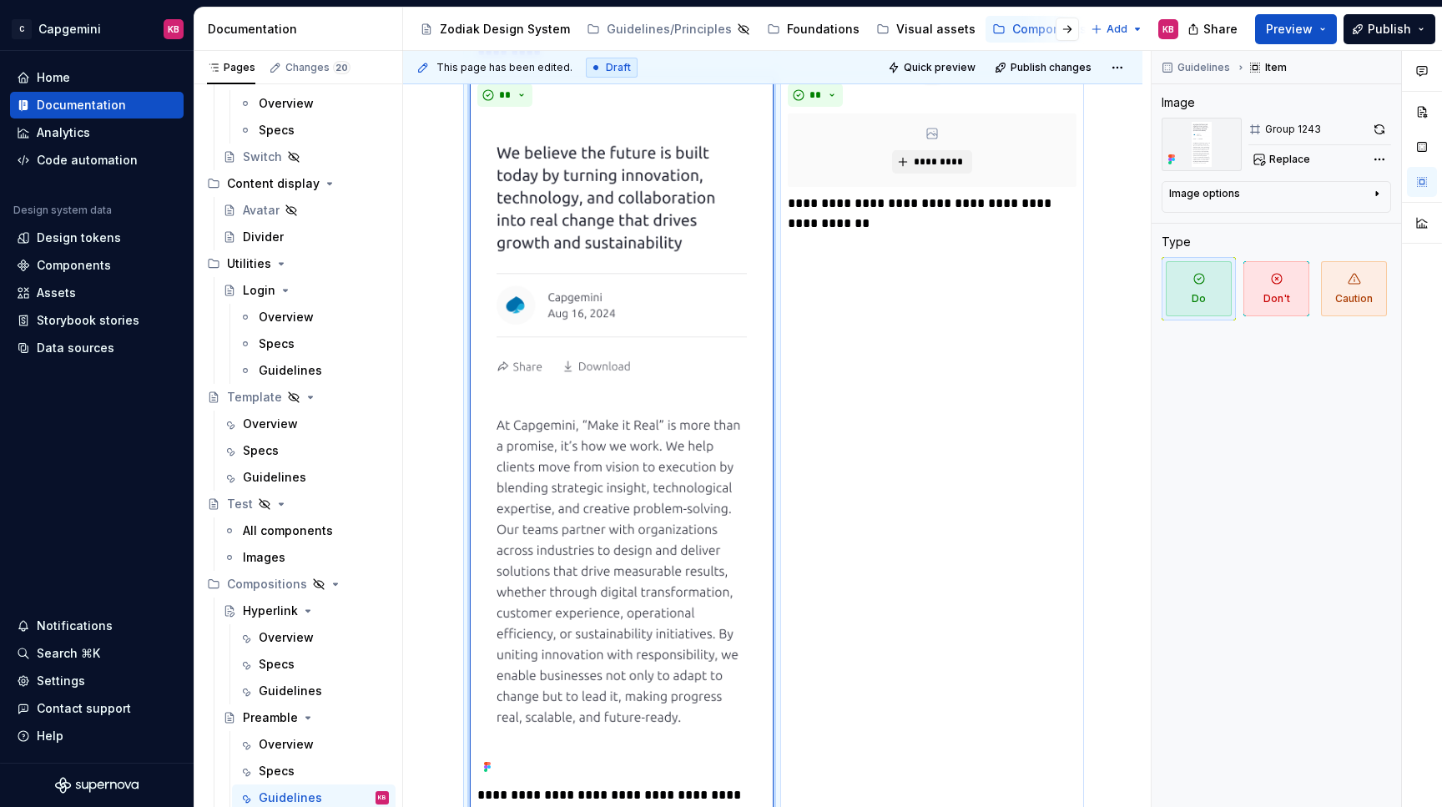
scroll to position [3622, 0]
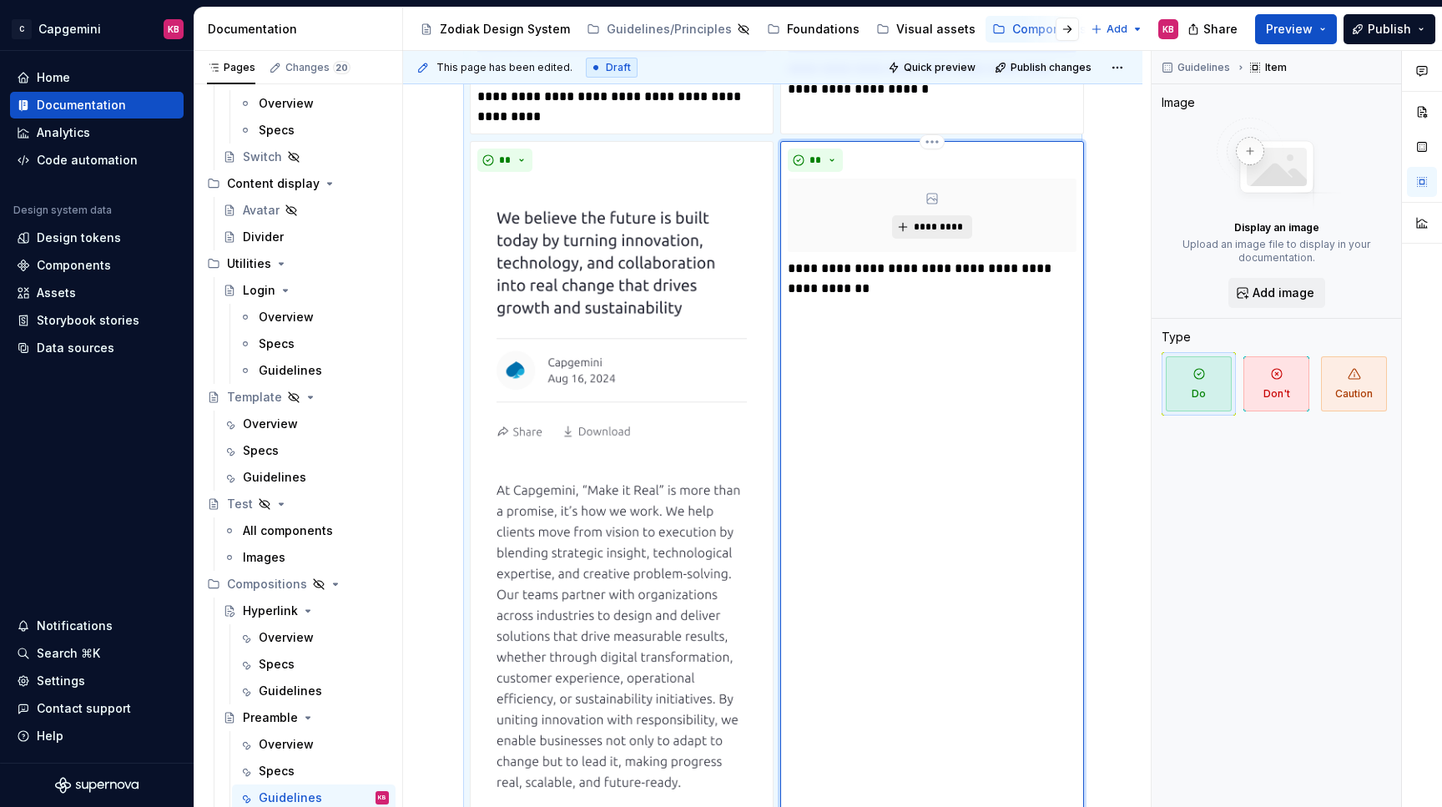
click at [903, 235] on button "*********" at bounding box center [931, 226] width 79 height 23
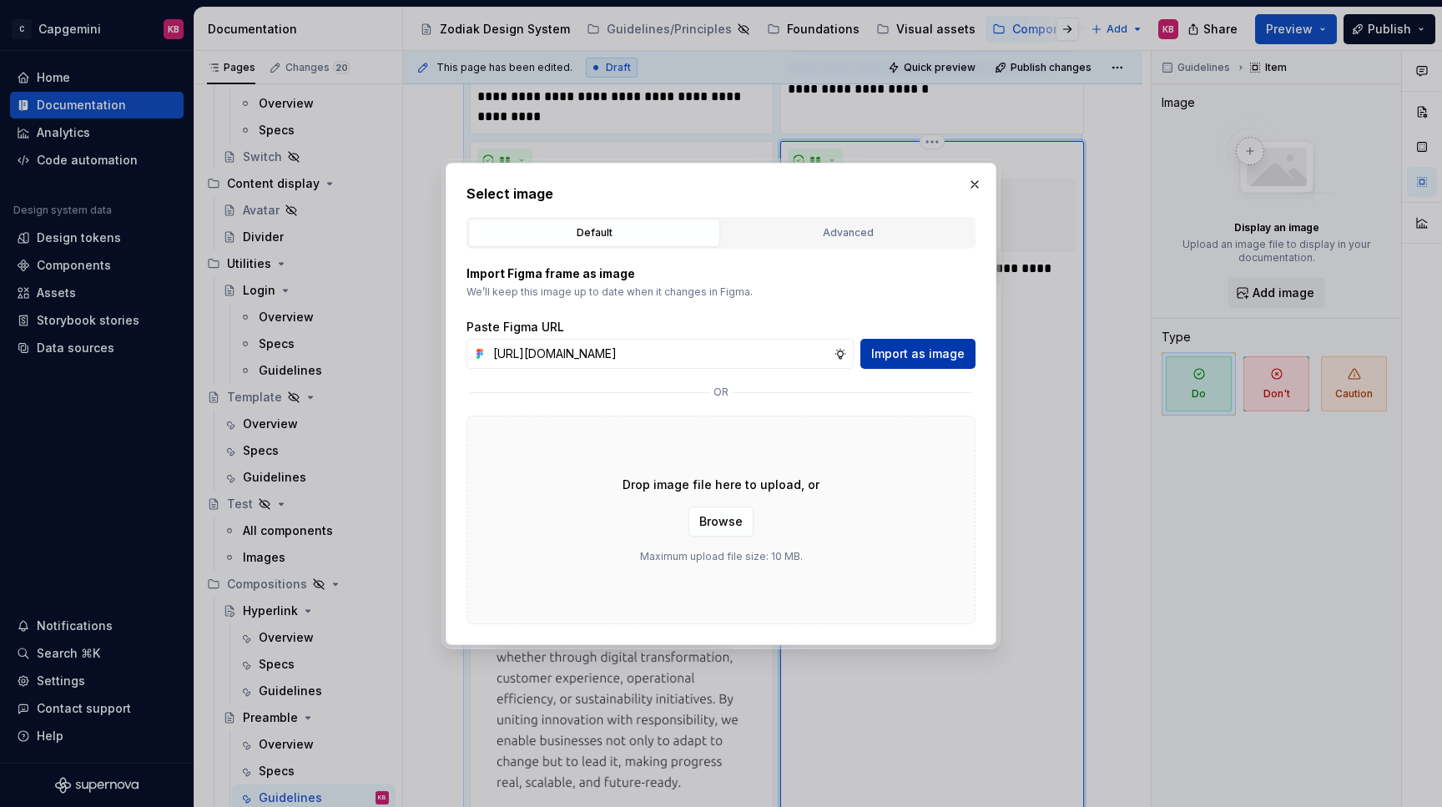
type input "https://www.figma.com/design/LC6Piq0IKFeOqeCISt4YCA/Zodiak-documentation?node-i…"
click at [899, 353] on span "Import as image" at bounding box center [917, 353] width 93 height 17
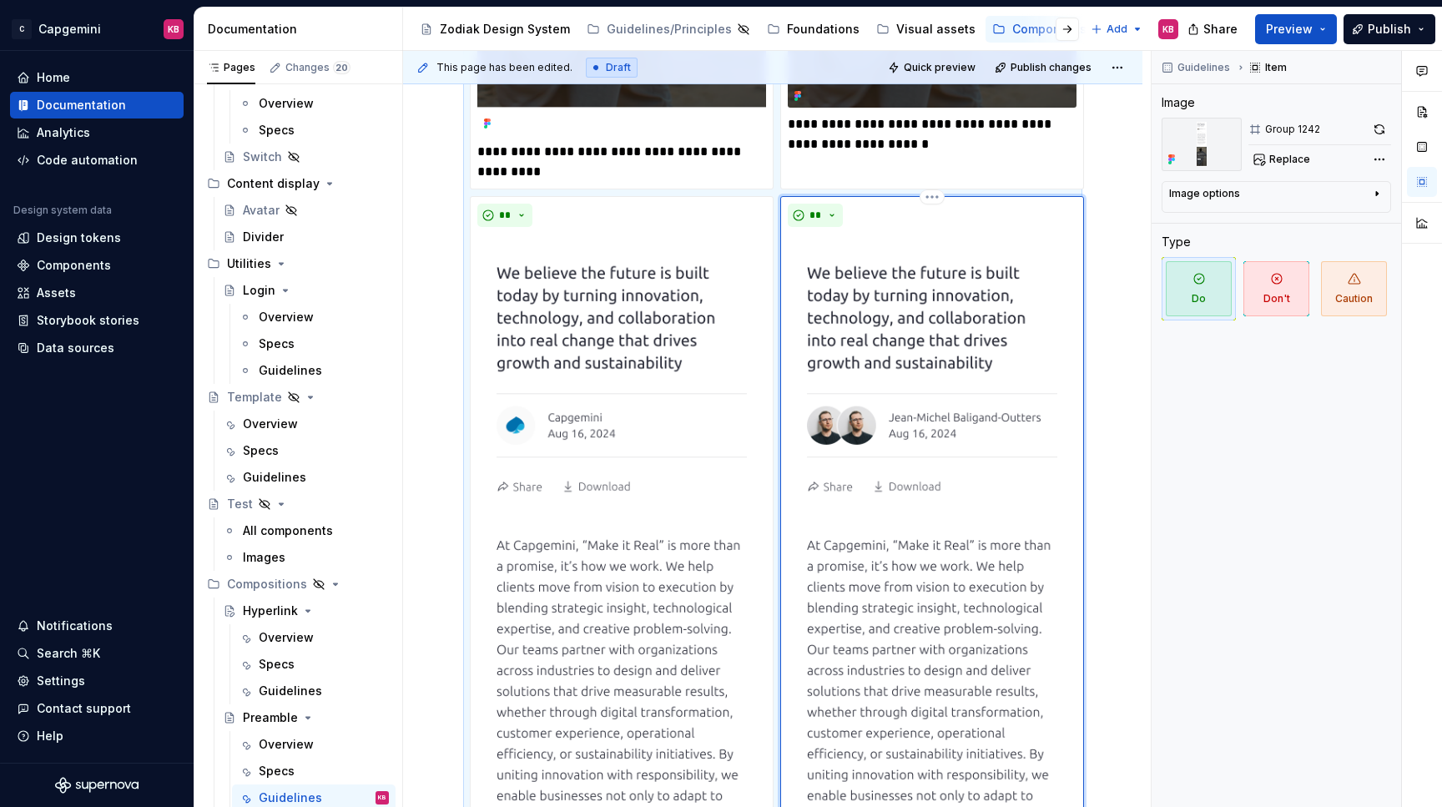
scroll to position [3554, 0]
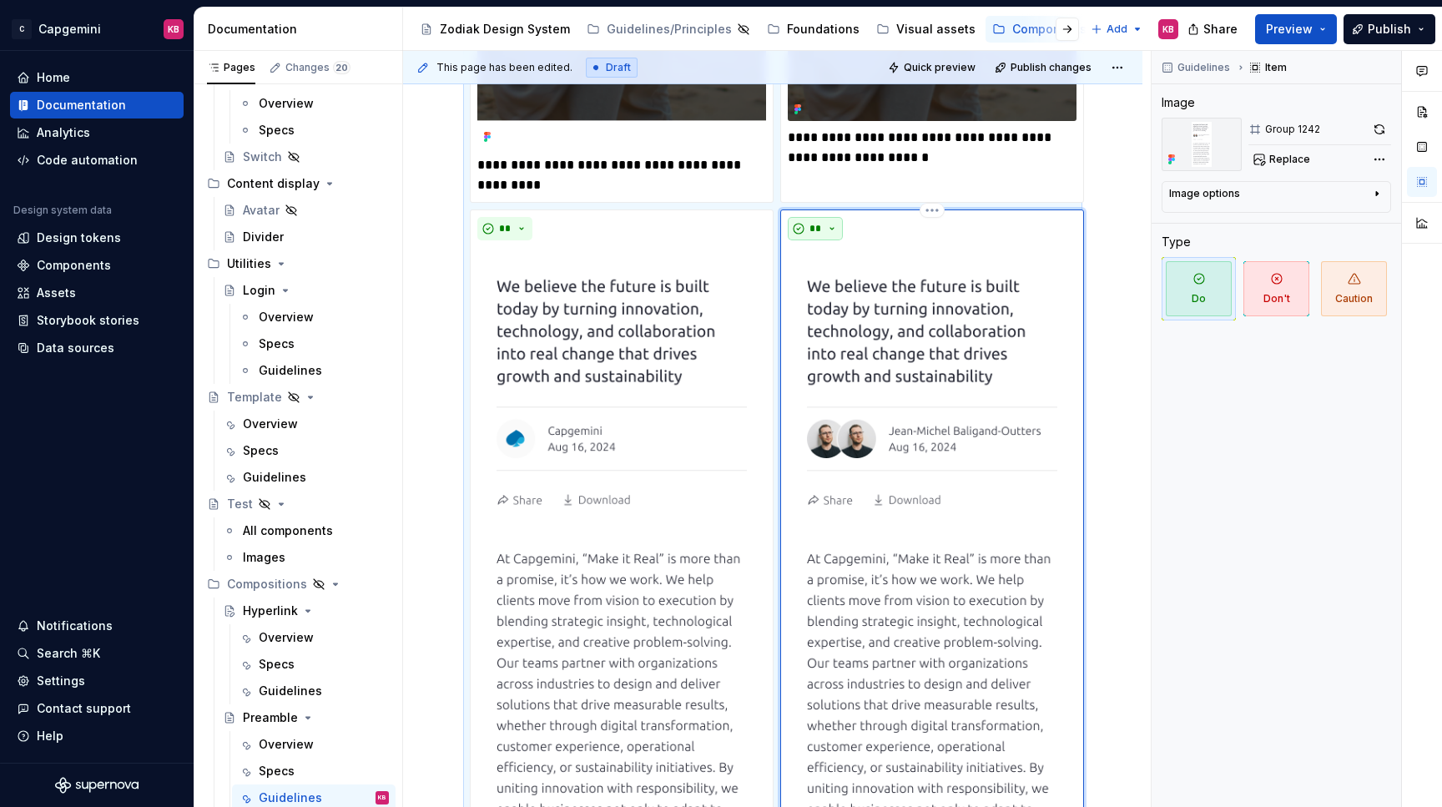
click at [830, 233] on button "**" at bounding box center [814, 228] width 55 height 23
click at [831, 287] on span "Don't" at bounding box center [863, 297] width 142 height 27
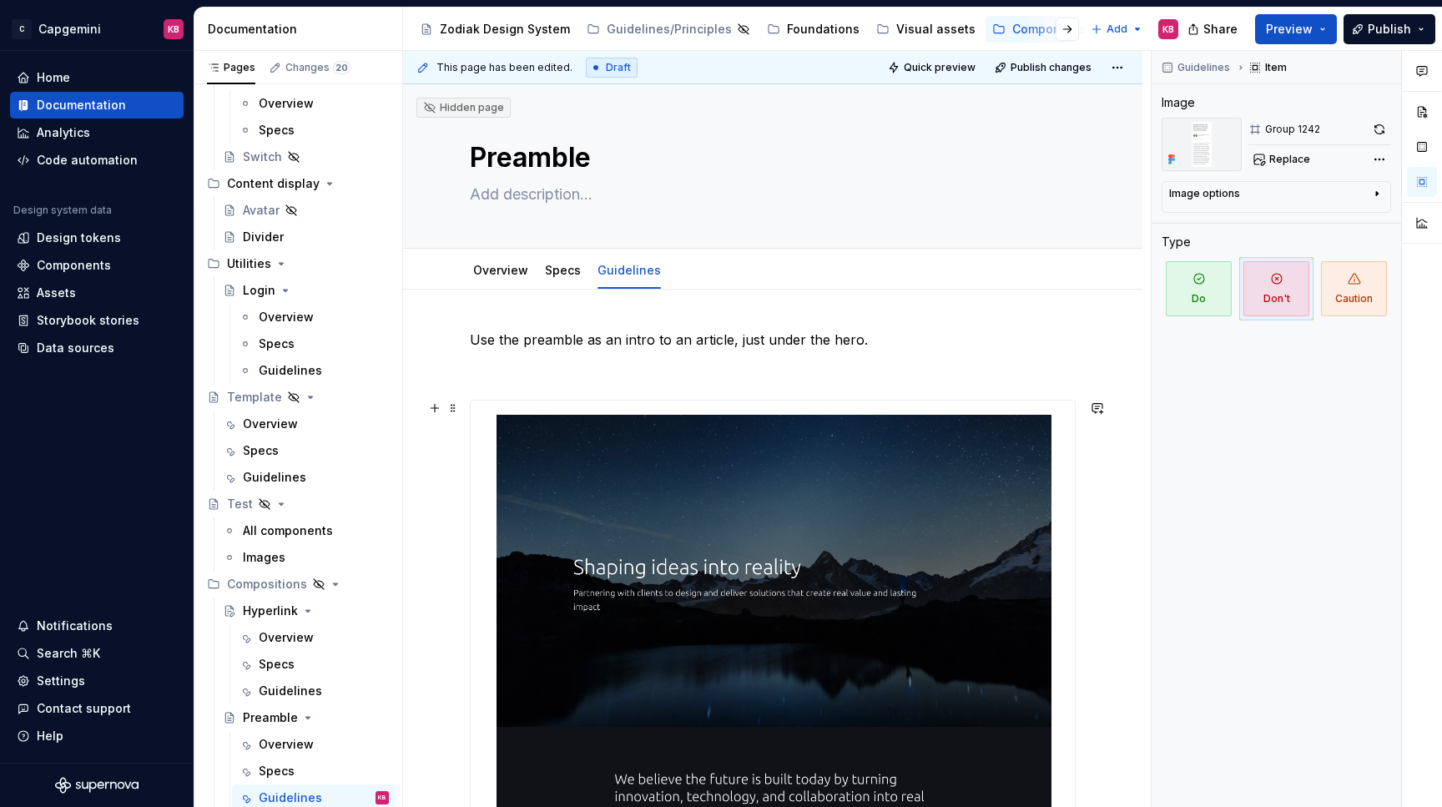
scroll to position [0, 0]
click at [863, 339] on p "Use the preamble as an intro to an article, just under the hero." at bounding box center [773, 340] width 606 height 20
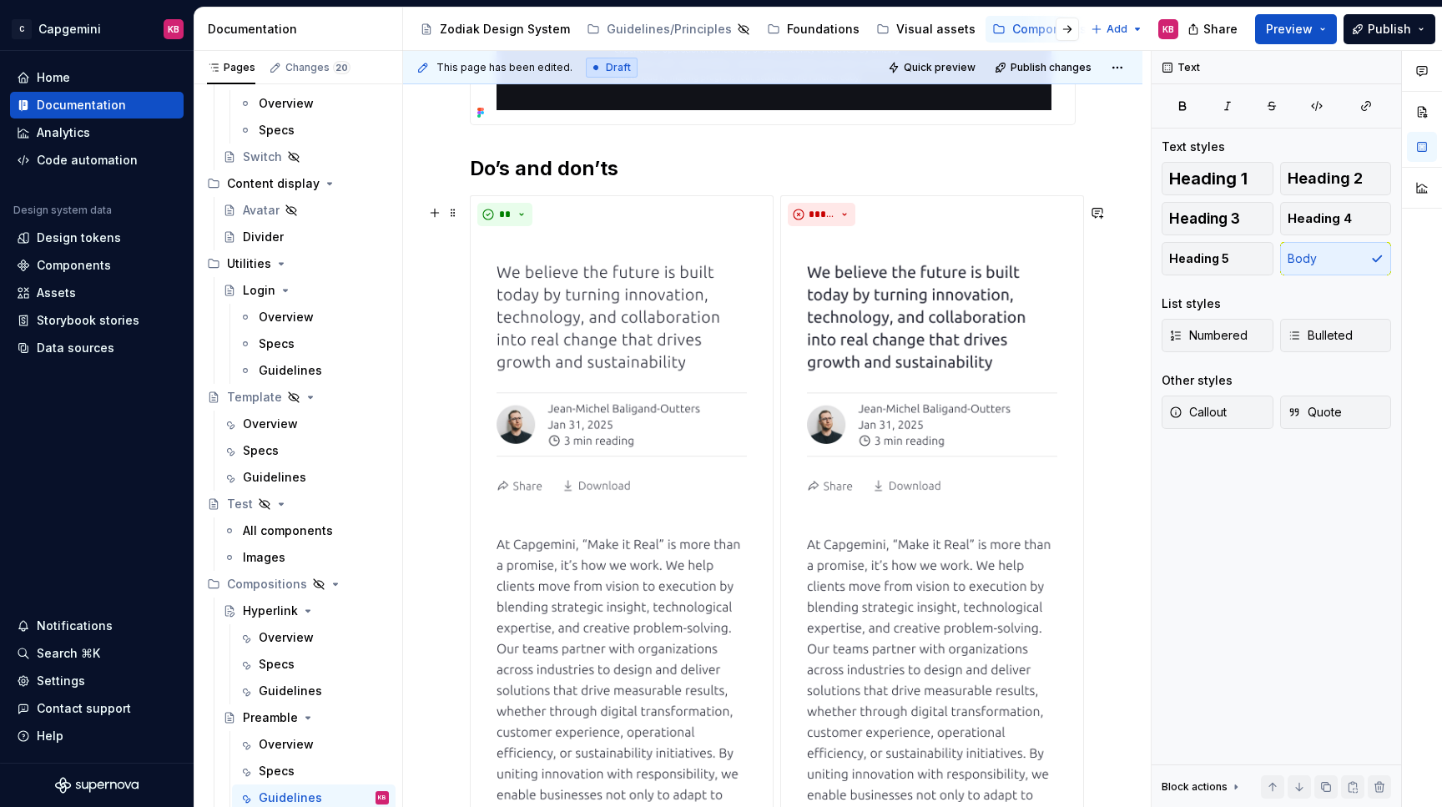
scroll to position [913, 0]
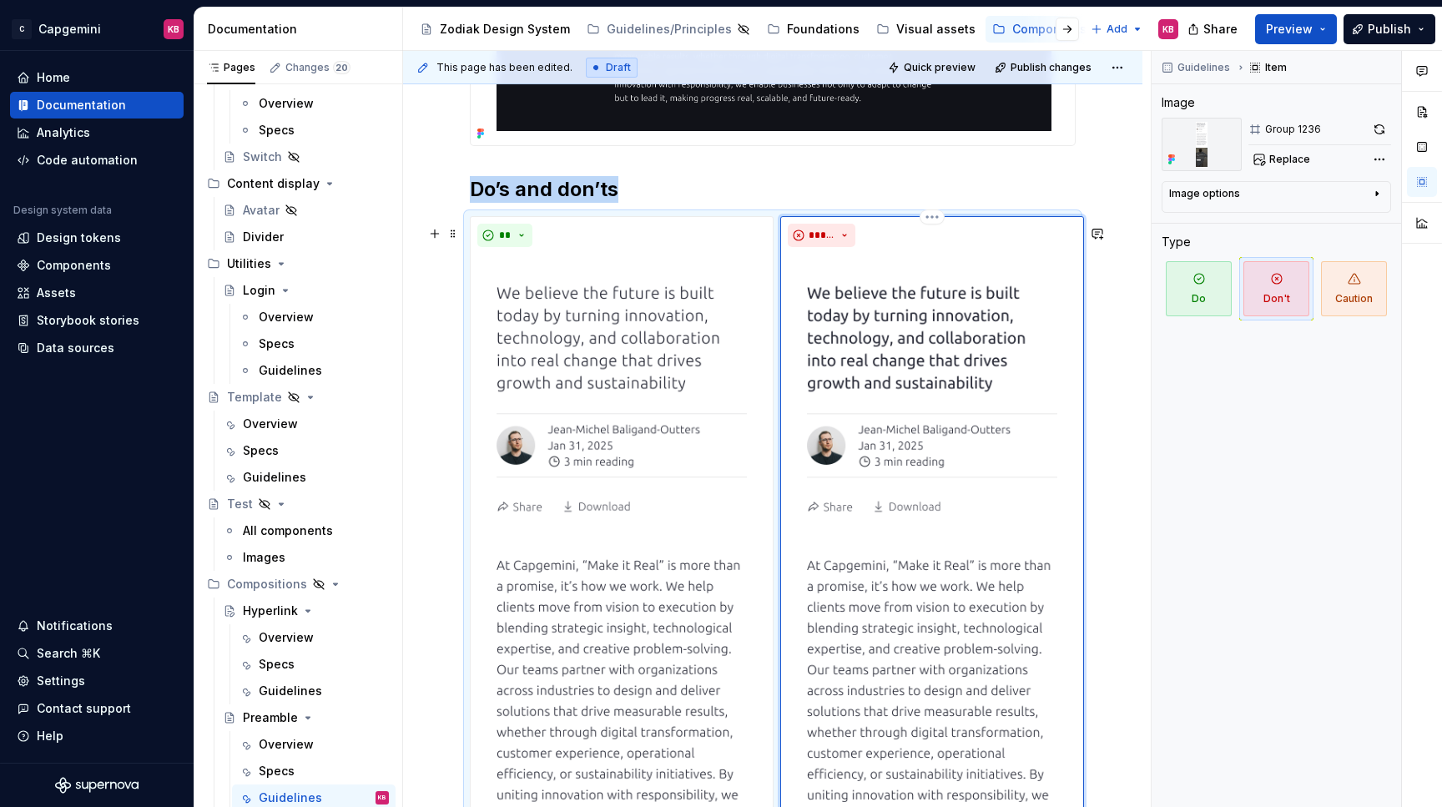
click at [1280, 154] on span "Replace" at bounding box center [1289, 159] width 41 height 13
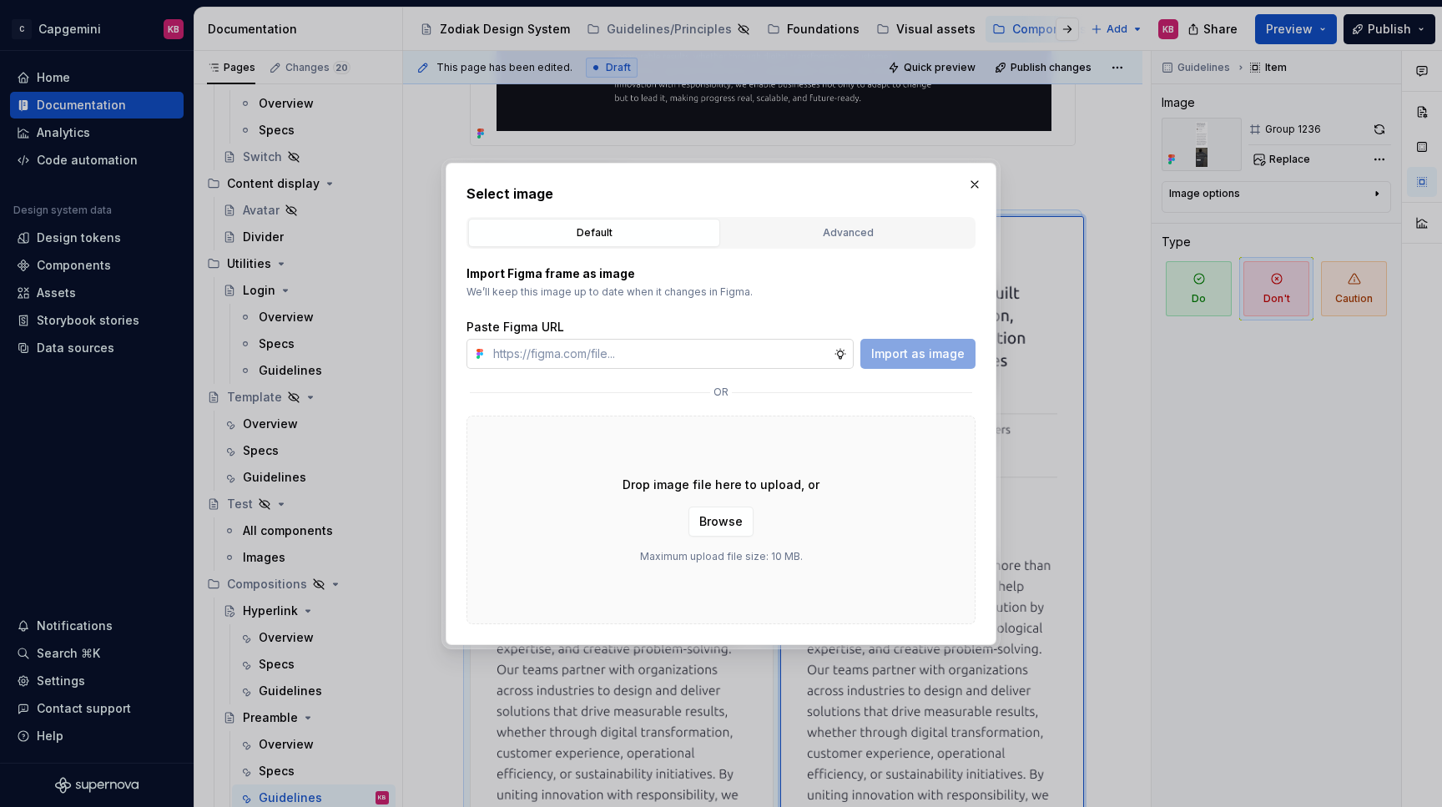
type textarea "*"
type input "https://www.figma.com/design/LC6Piq0IKFeOqeCISt4YCA/Zodiak-documentation?node-i…"
click at [916, 349] on span "Import as image" at bounding box center [917, 353] width 93 height 17
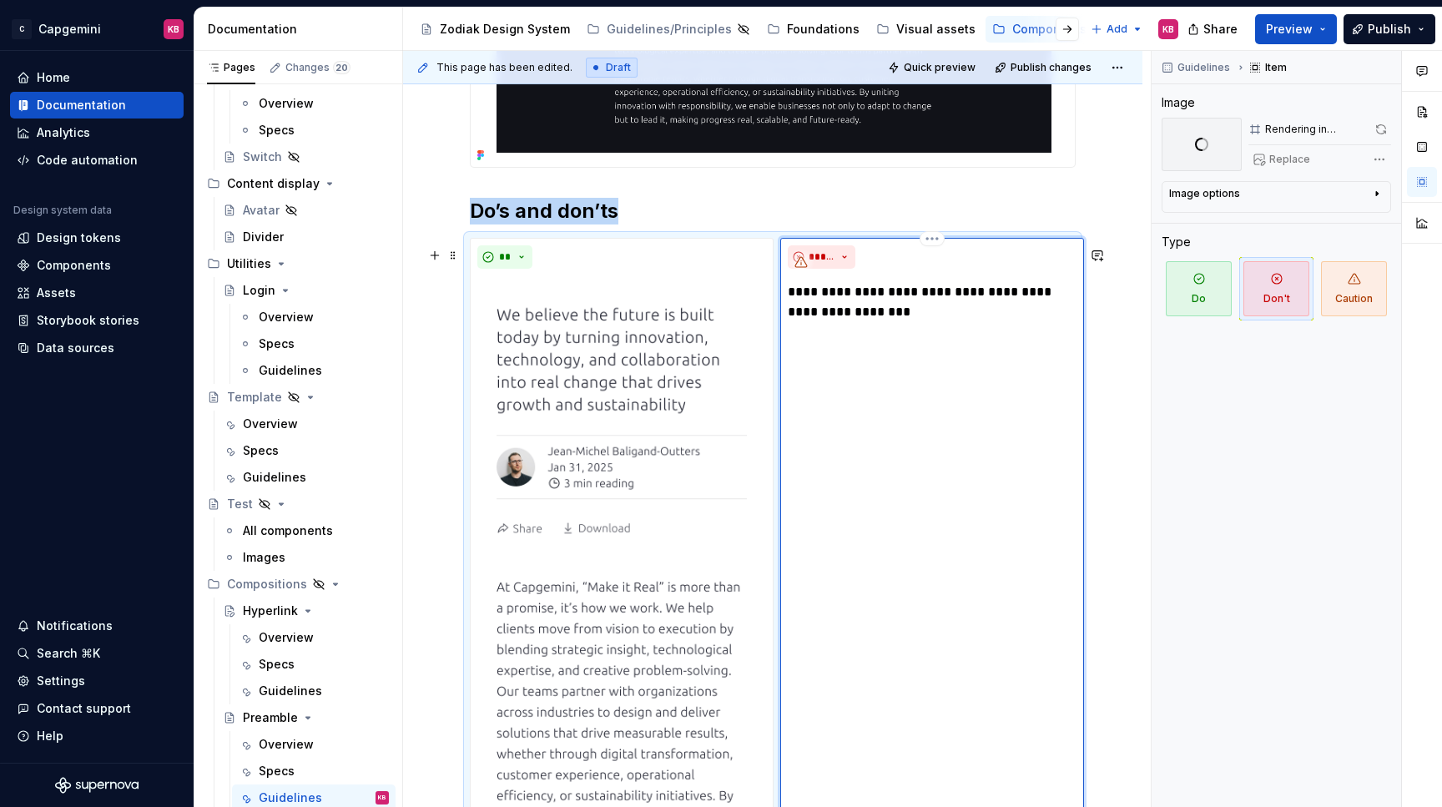
scroll to position [888, 0]
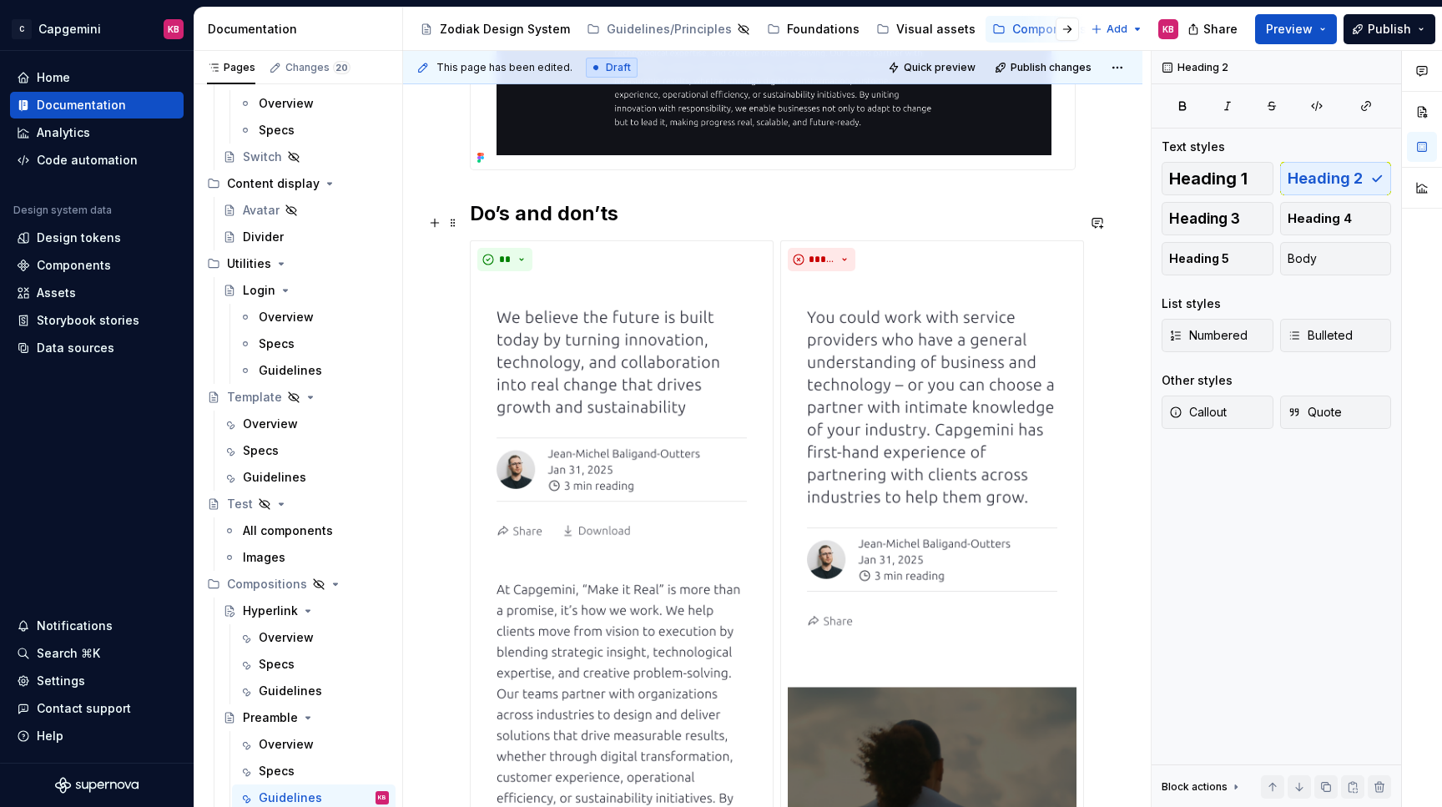
click at [790, 216] on h2 "Do’s and don’ts" at bounding box center [773, 213] width 606 height 27
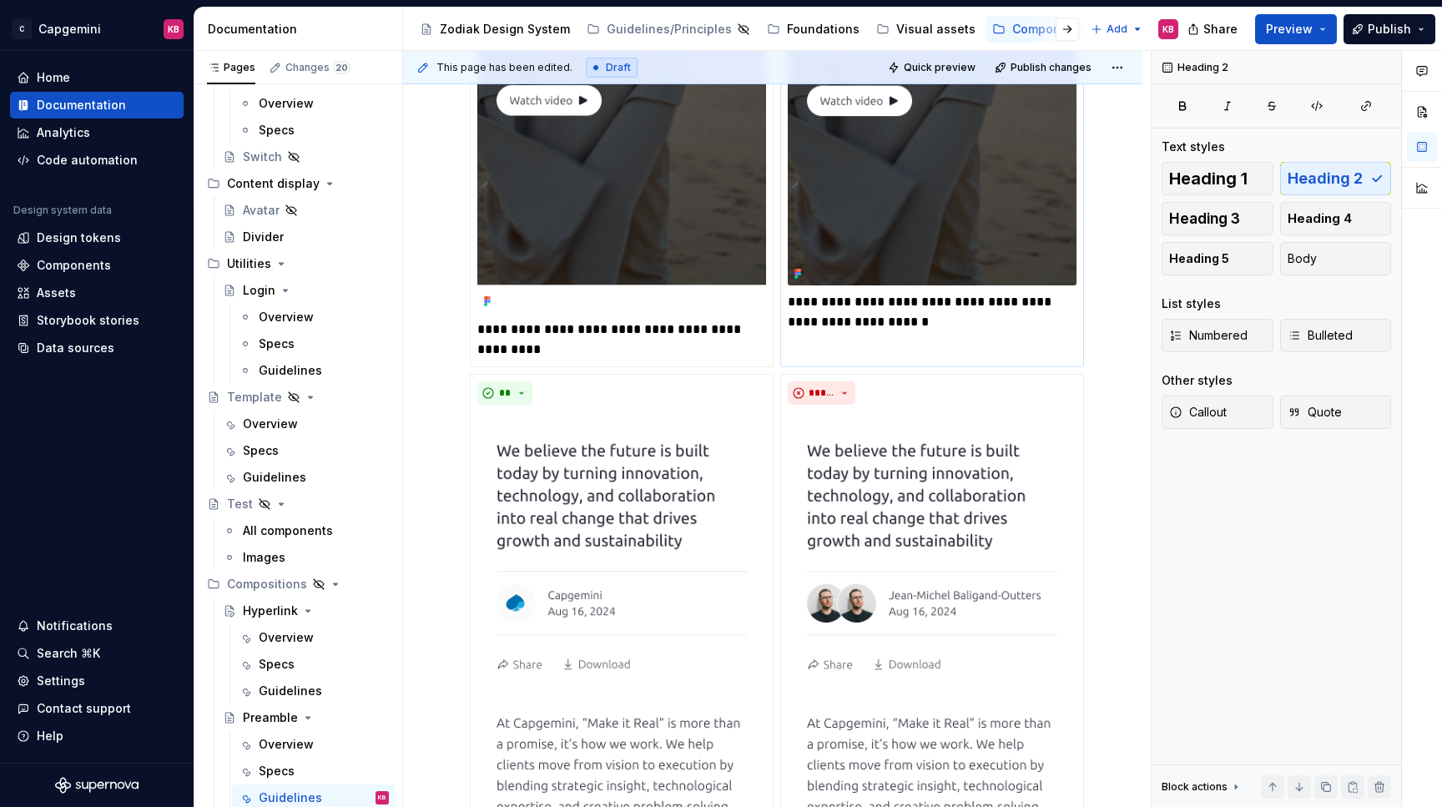
scroll to position [3505, 0]
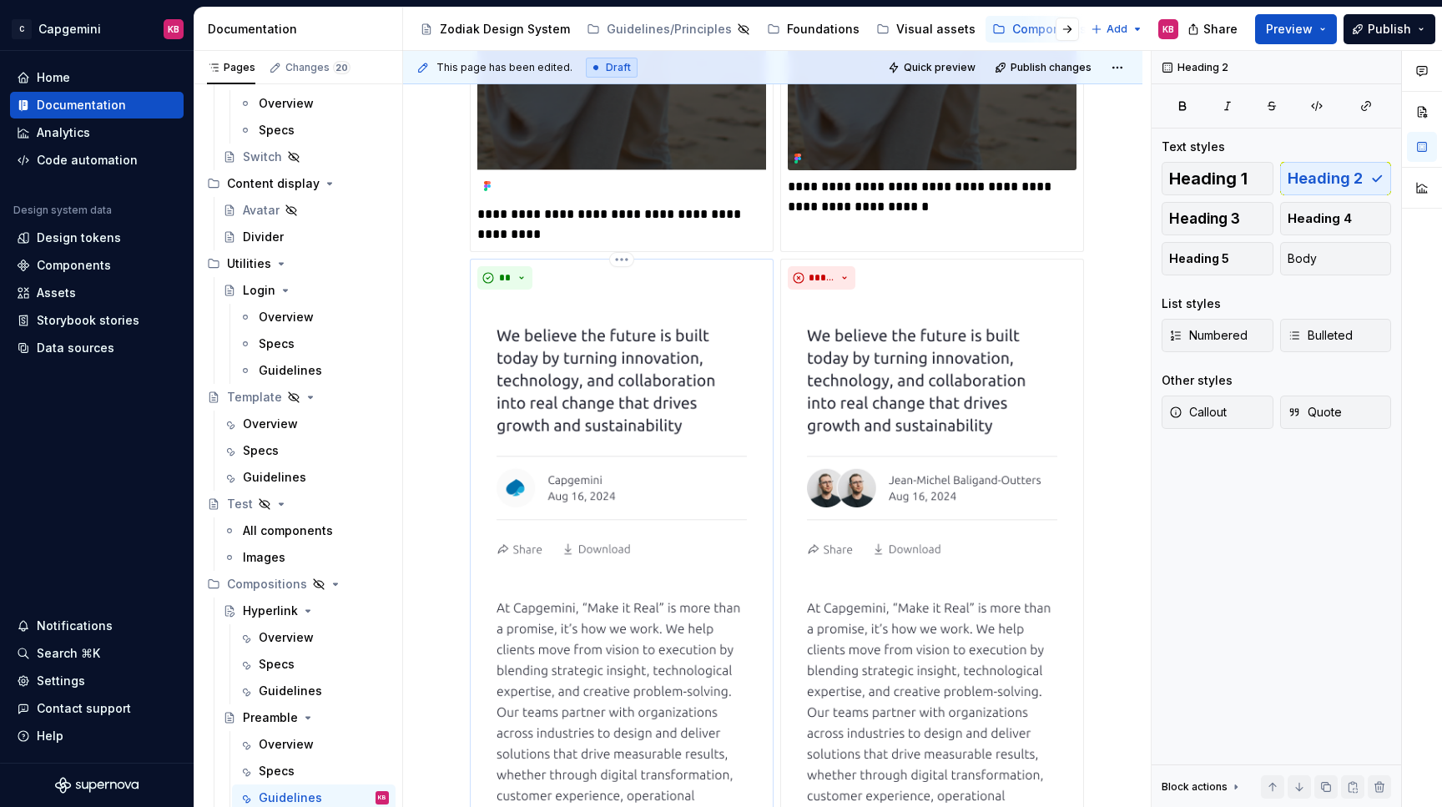
click at [733, 427] on img at bounding box center [621, 628] width 289 height 665
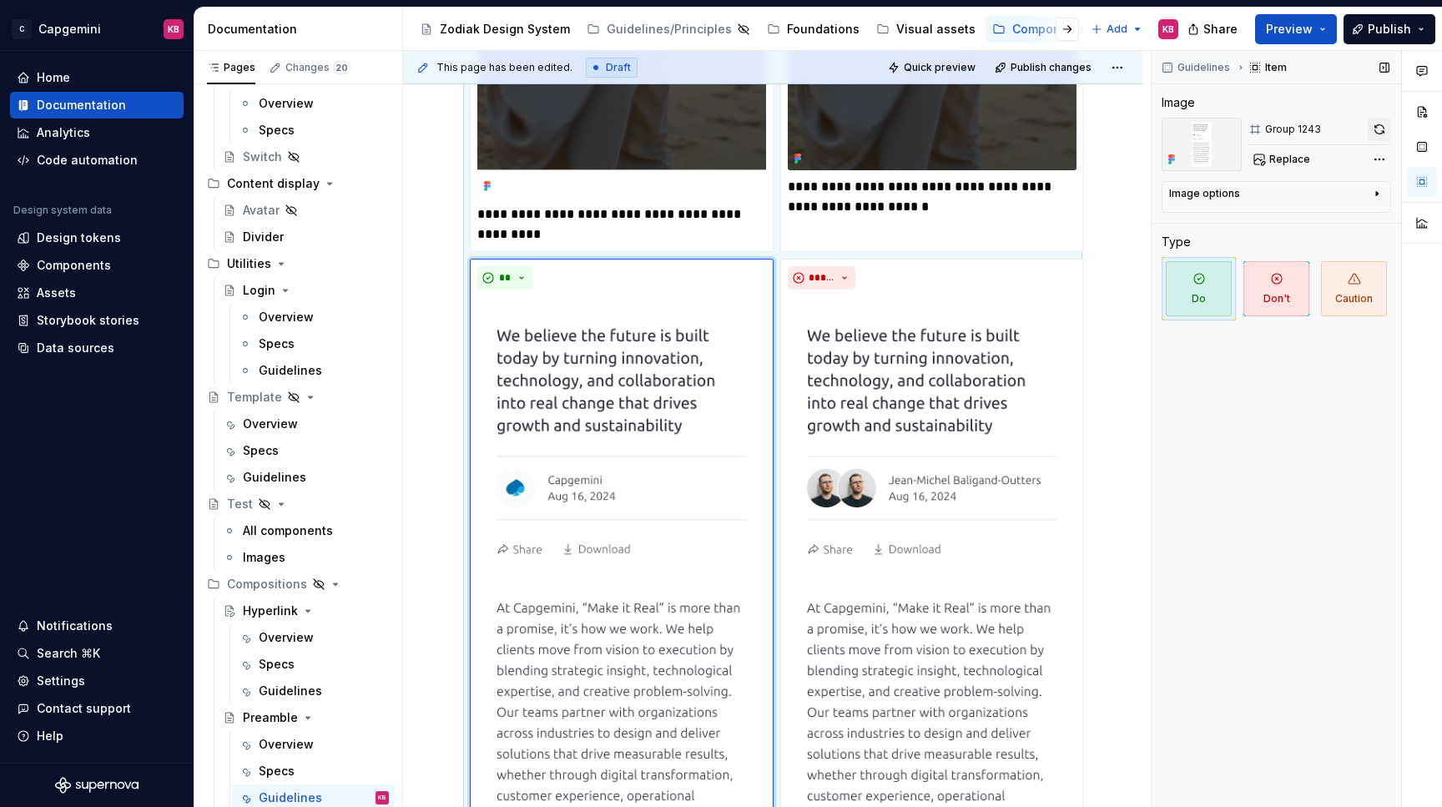
click at [1380, 128] on button "button" at bounding box center [1378, 129] width 23 height 23
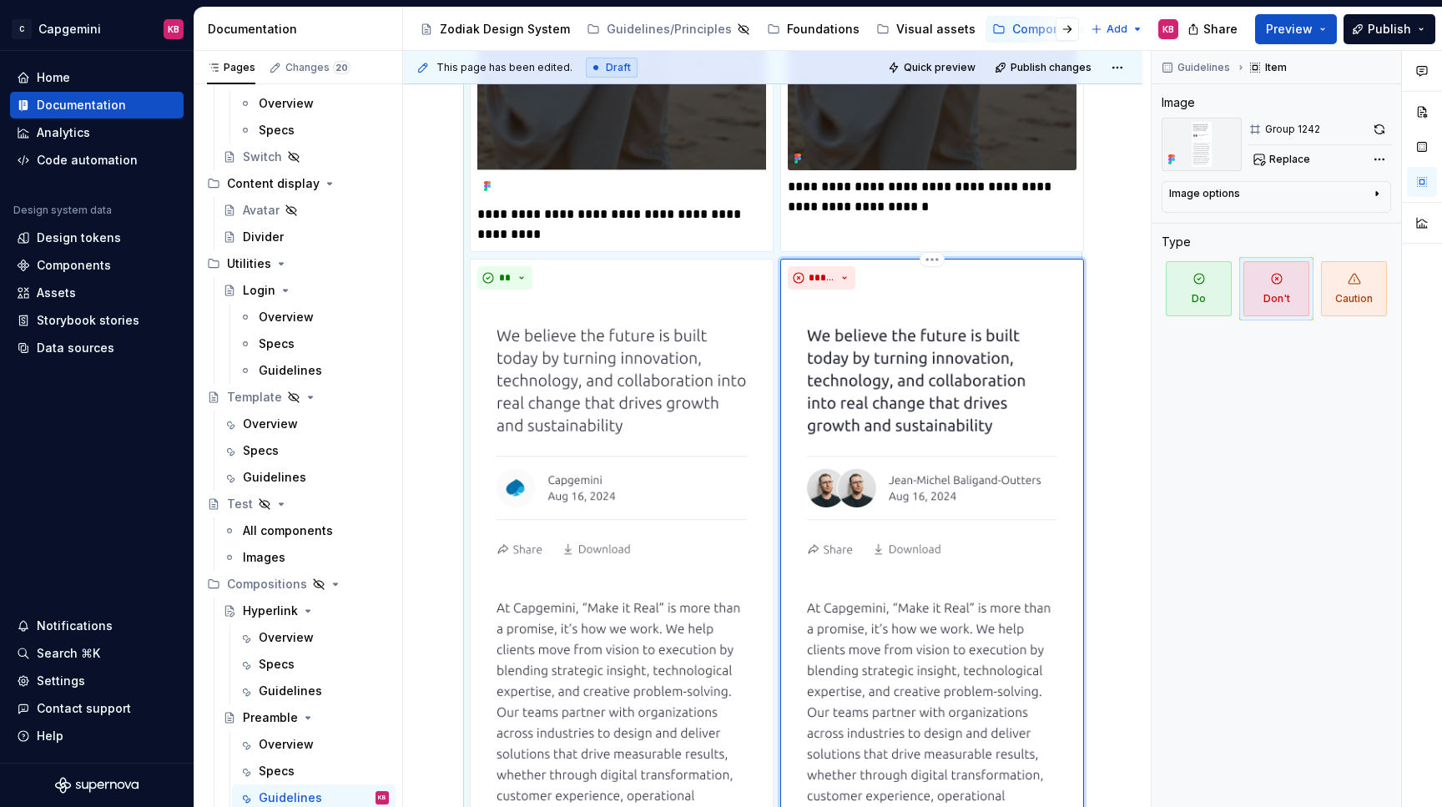
click at [992, 385] on img at bounding box center [931, 621] width 289 height 650
click at [1046, 340] on img at bounding box center [931, 621] width 289 height 650
click at [1376, 132] on button "button" at bounding box center [1378, 129] width 23 height 23
click at [282, 750] on div "Overview" at bounding box center [286, 744] width 55 height 17
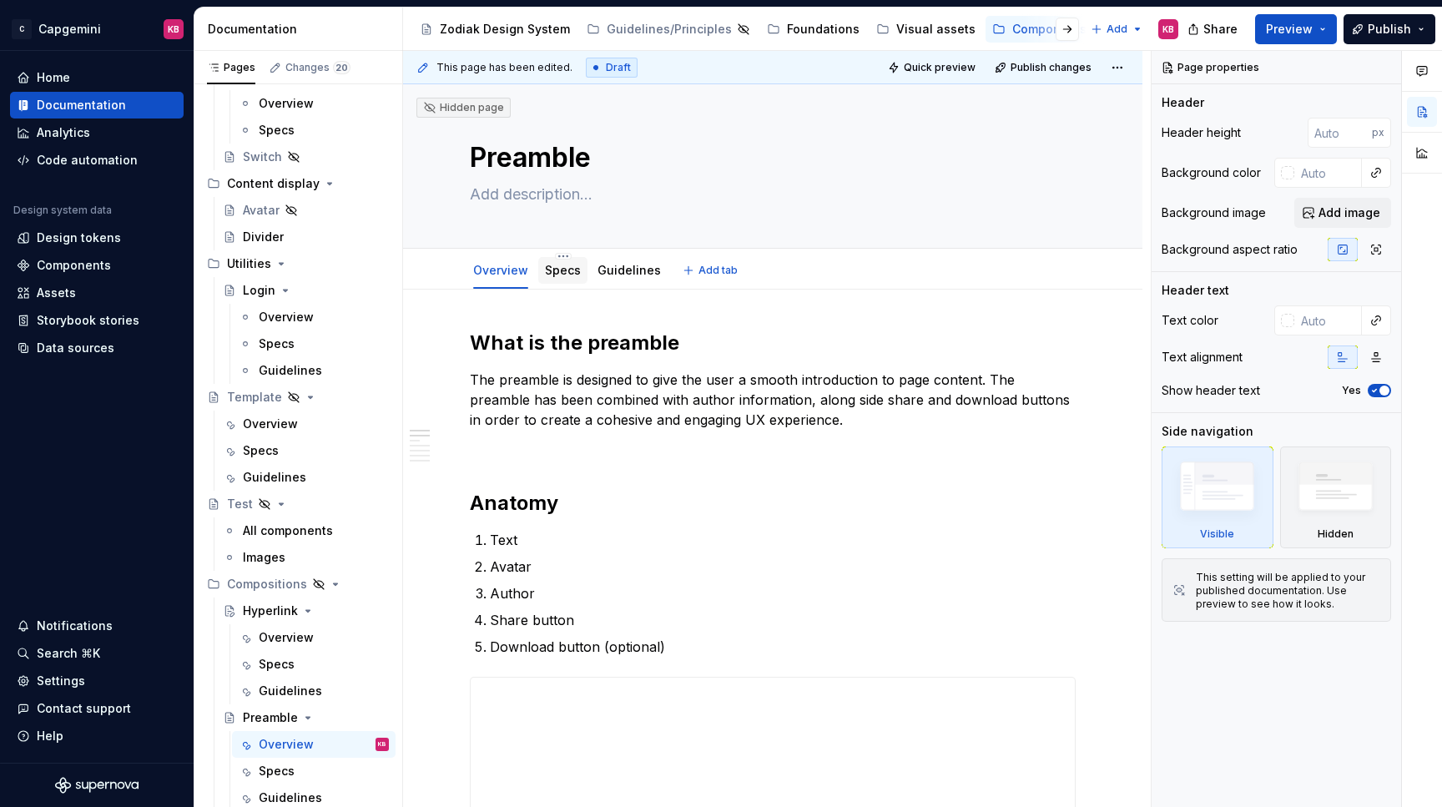
click at [561, 280] on div "Specs" at bounding box center [562, 270] width 49 height 27
click at [555, 270] on link "Specs" at bounding box center [563, 270] width 36 height 14
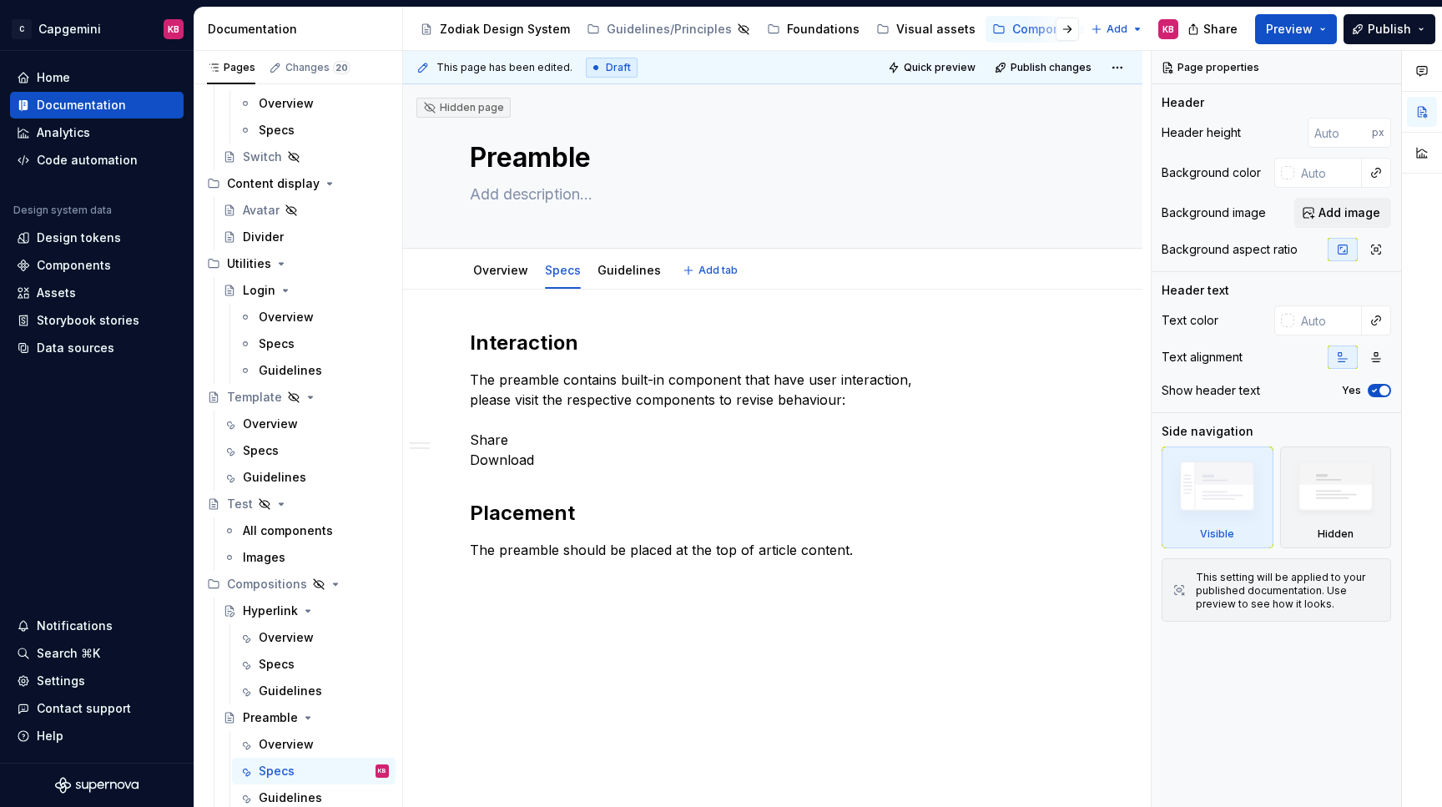
type textarea "*"
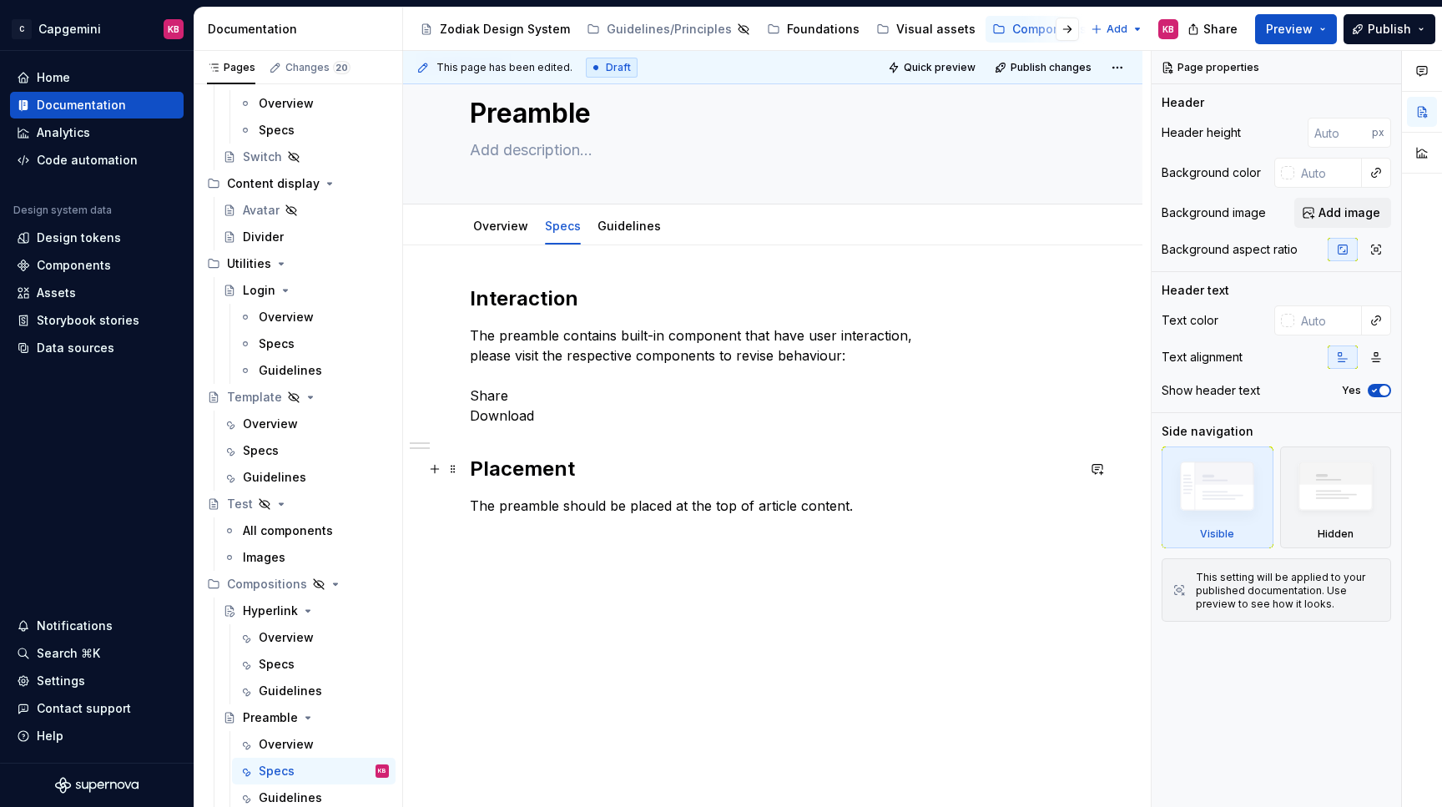
scroll to position [44, 0]
click at [483, 553] on div "Interaction The preamble contains built-in component that have user interaction…" at bounding box center [773, 425] width 606 height 280
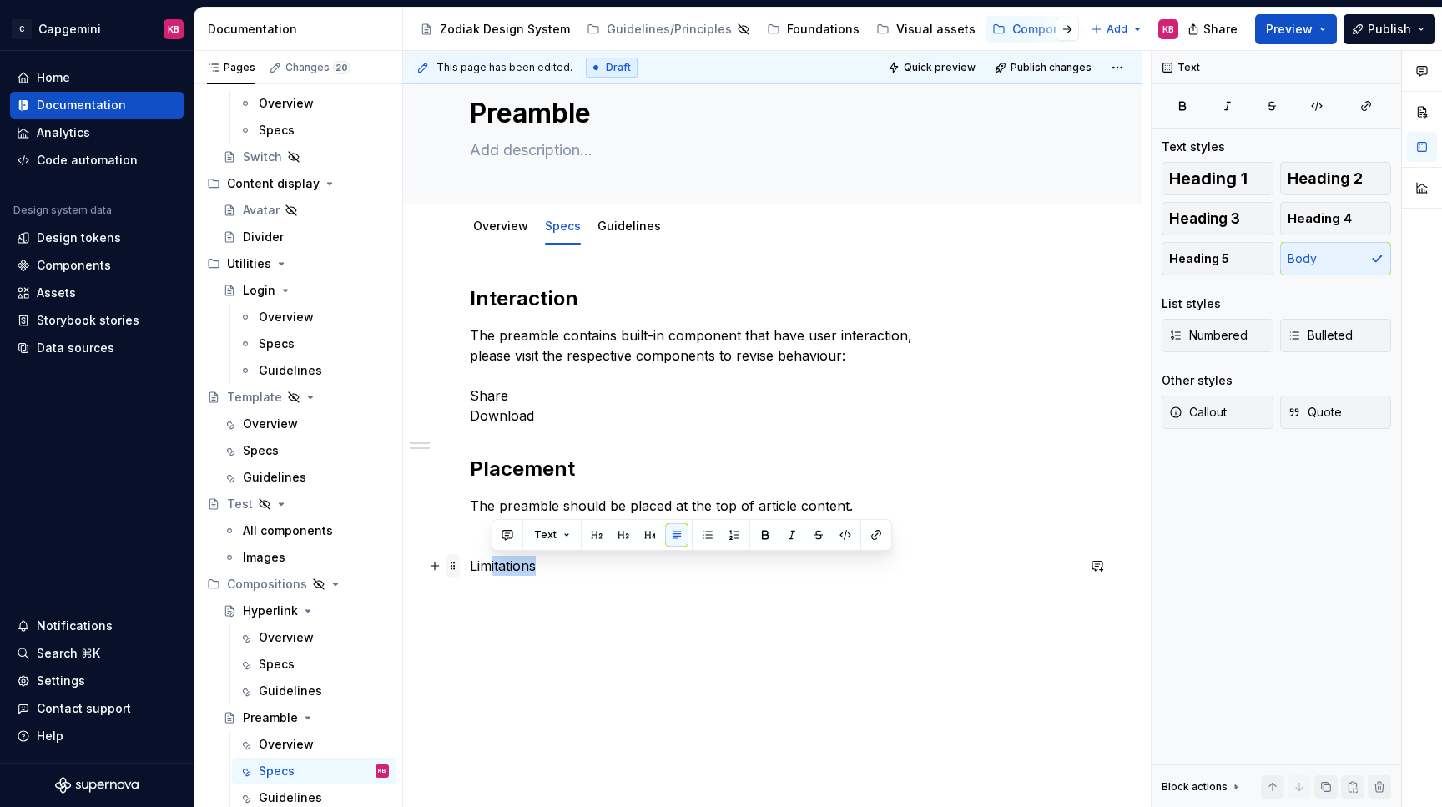
drag, startPoint x: 546, startPoint y: 567, endPoint x: 452, endPoint y: 566, distance: 93.4
click at [470, 566] on div "Interaction The preamble contains built-in component that have user interaction…" at bounding box center [773, 440] width 606 height 310
click at [484, 572] on p "Limitations" at bounding box center [773, 566] width 606 height 20
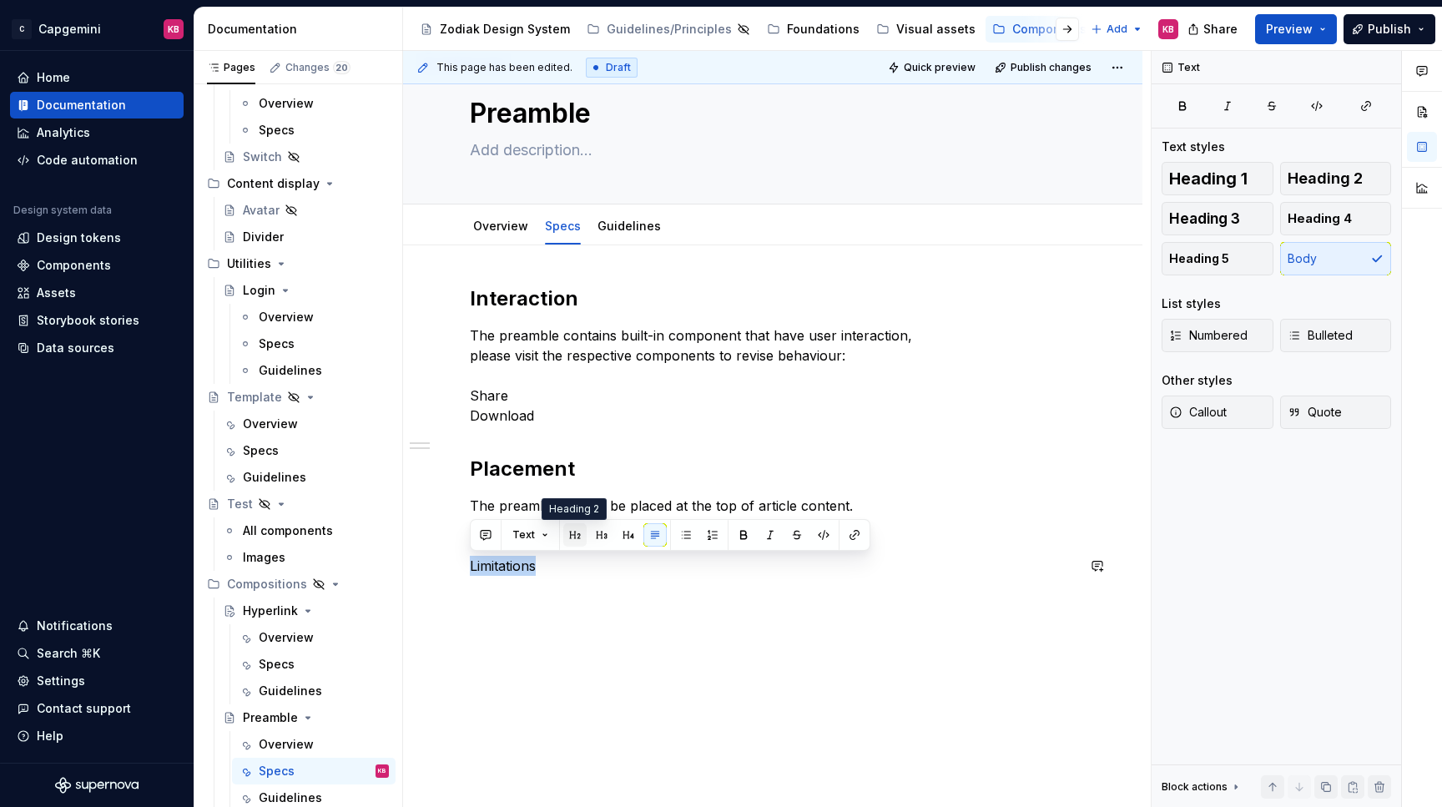
click at [569, 540] on button "button" at bounding box center [574, 534] width 23 height 23
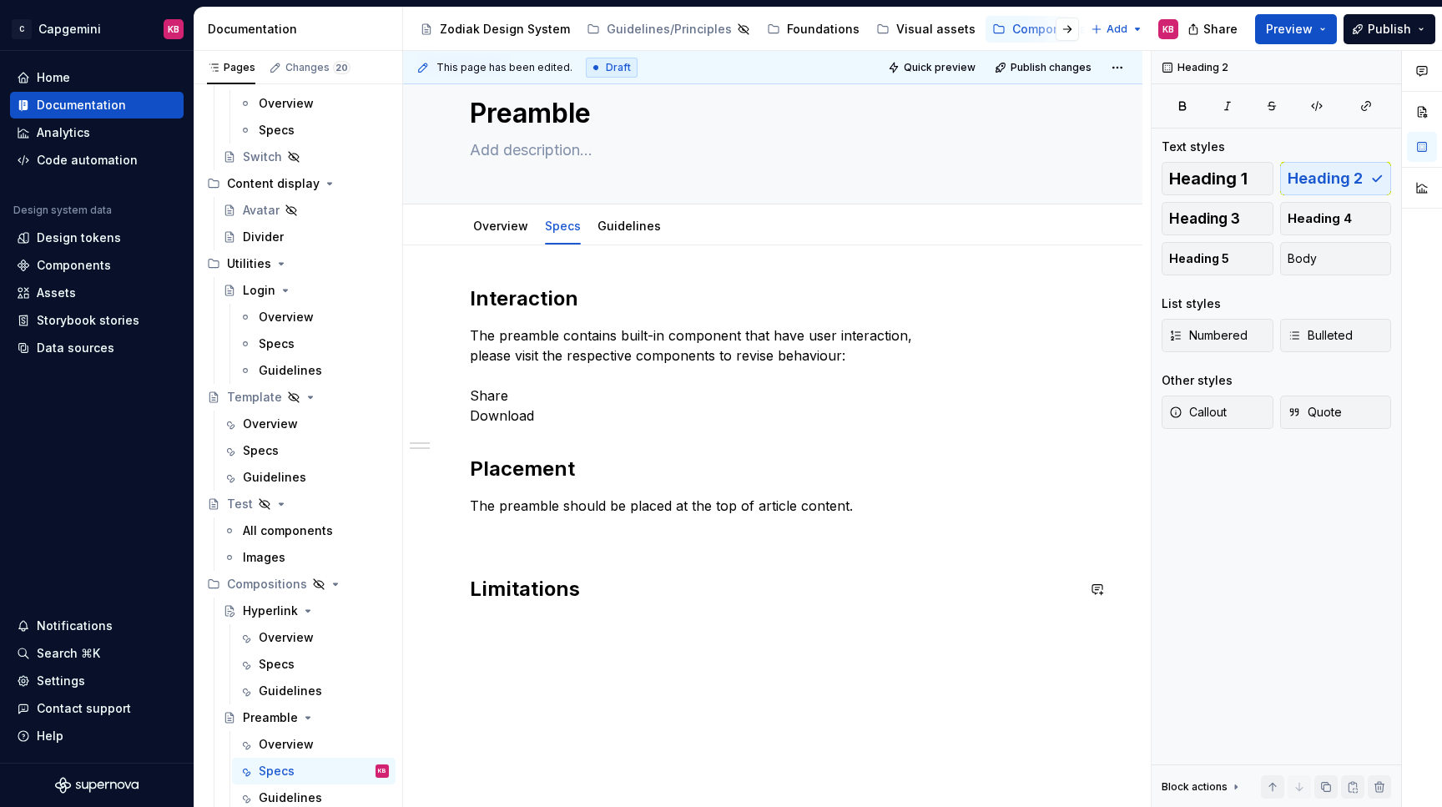
click at [564, 619] on div "Interaction The preamble contains built-in component that have user interaction…" at bounding box center [773, 453] width 606 height 337
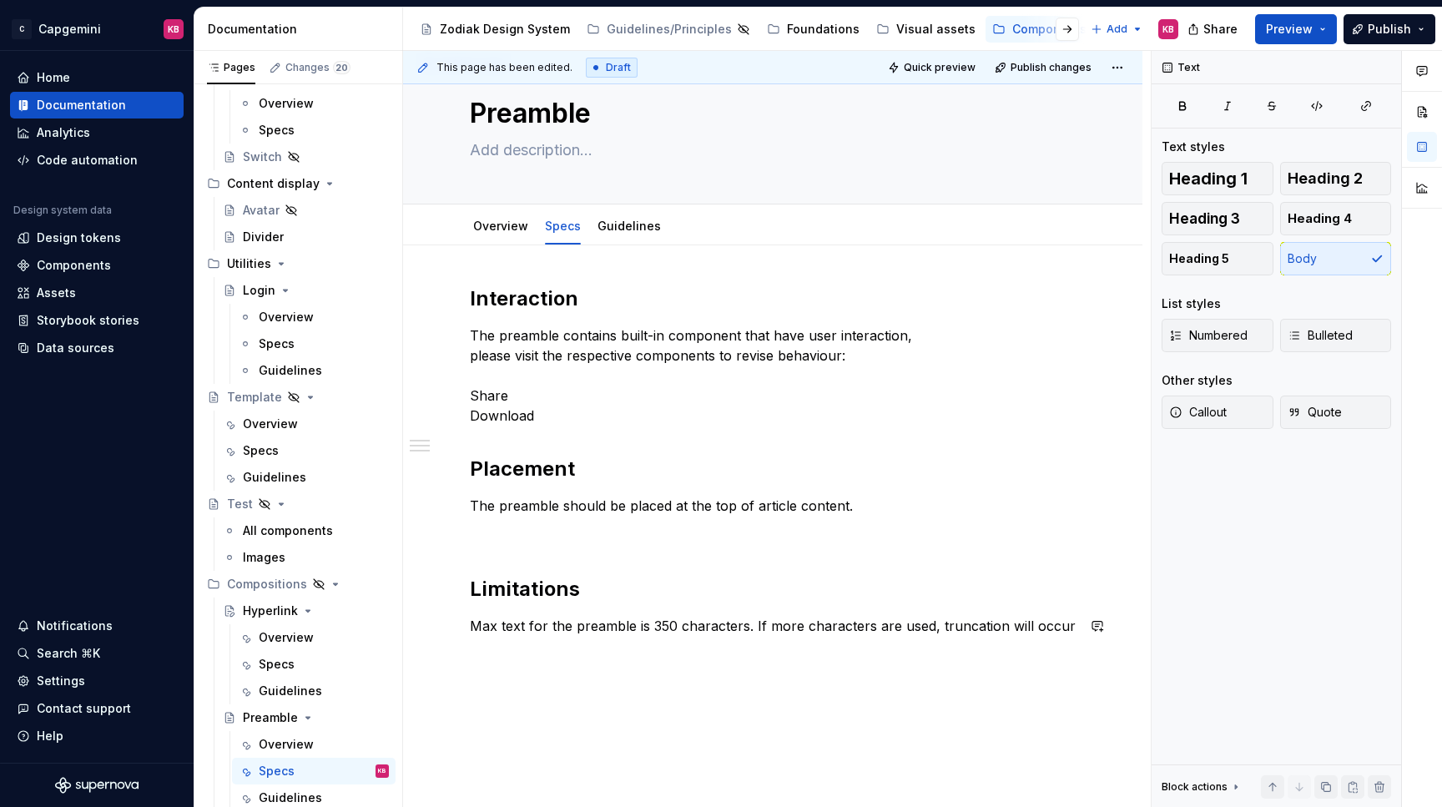
click at [537, 663] on div "Interaction The preamble contains built-in component that have user interaction…" at bounding box center [772, 571] width 739 height 652
click at [651, 630] on p "Max text for the preamble is 350 characters. If more characters are used, trunc…" at bounding box center [773, 626] width 606 height 20
click at [627, 666] on p at bounding box center [773, 676] width 606 height 20
click at [438, 657] on button "button" at bounding box center [434, 655] width 23 height 23
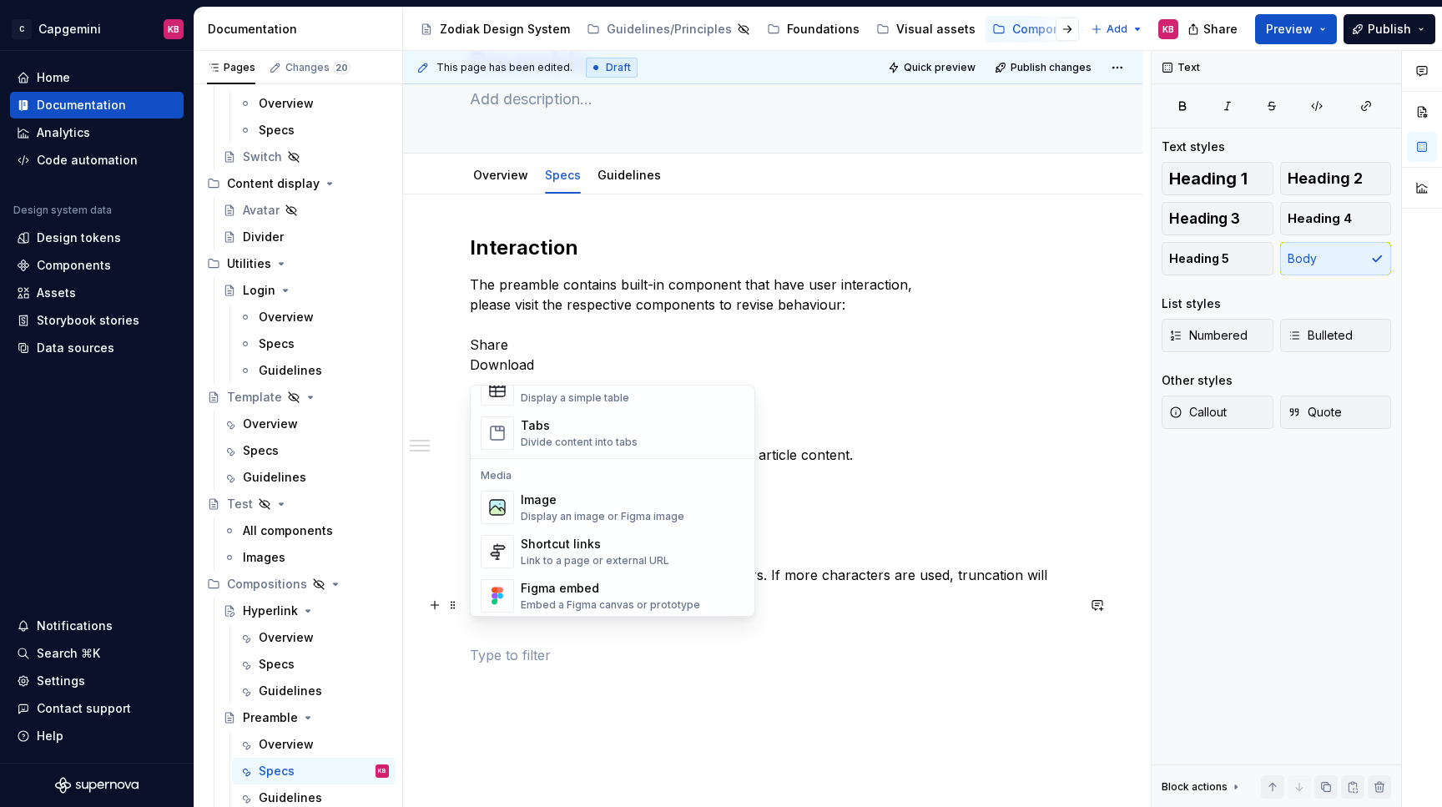
scroll to position [661, 0]
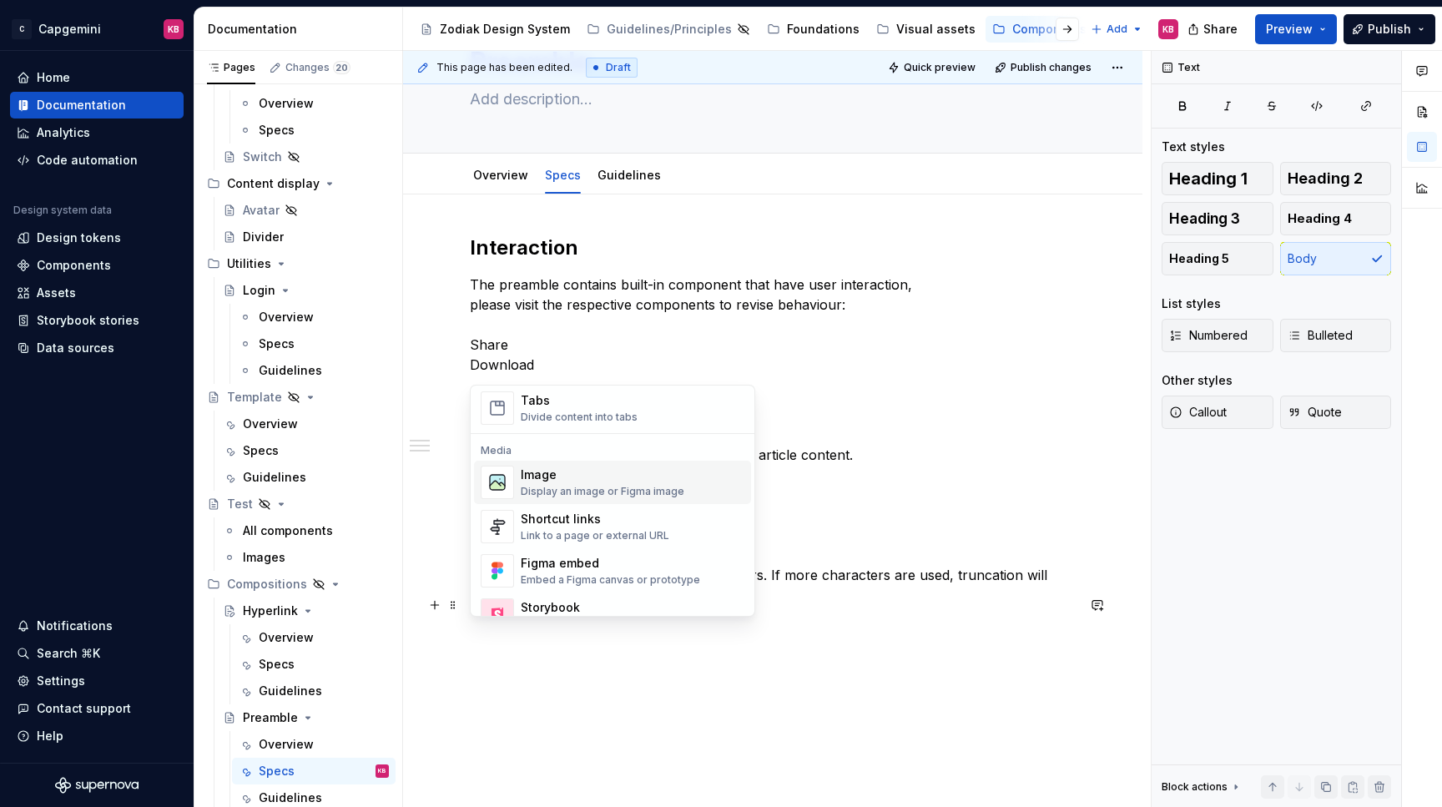
click at [591, 483] on div "Image Display an image or Figma image" at bounding box center [603, 482] width 164 height 32
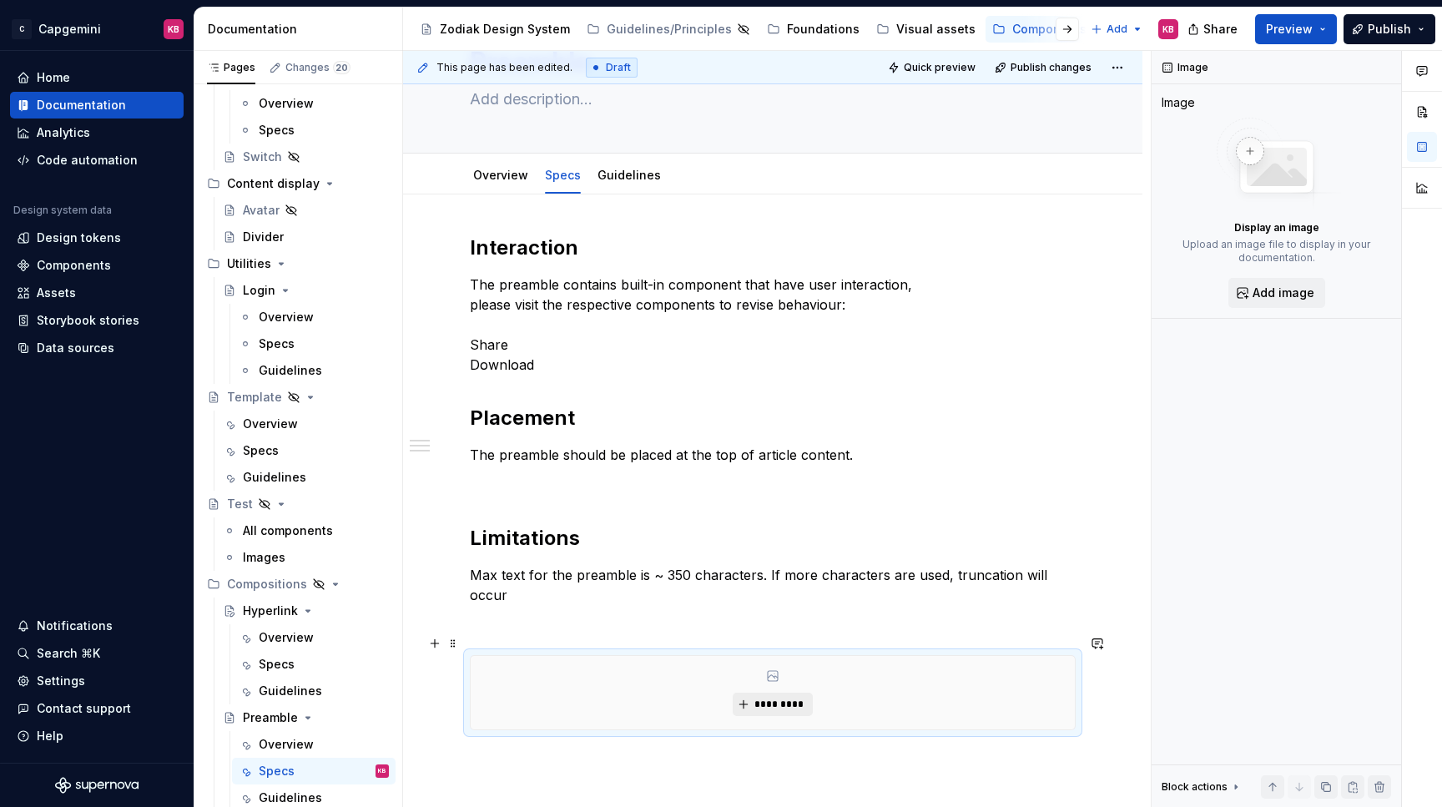
click at [760, 697] on span "*********" at bounding box center [778, 703] width 51 height 13
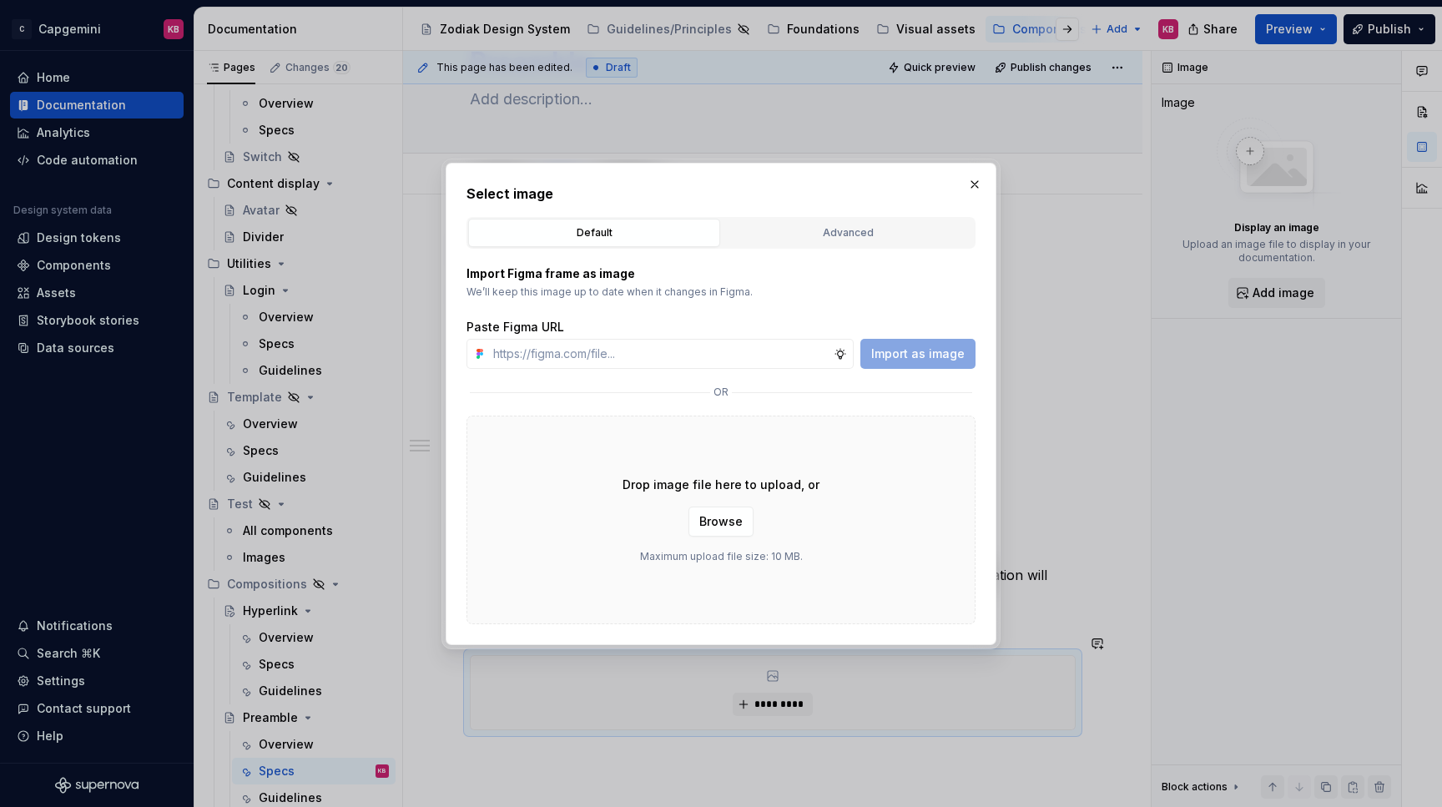
type textarea "*"
type input "~"
type textarea "*"
paste input "https://www.figma.com/design/LC6Piq0IKFeOqeCISt4YCA/Zodiak-documentation?node-i…"
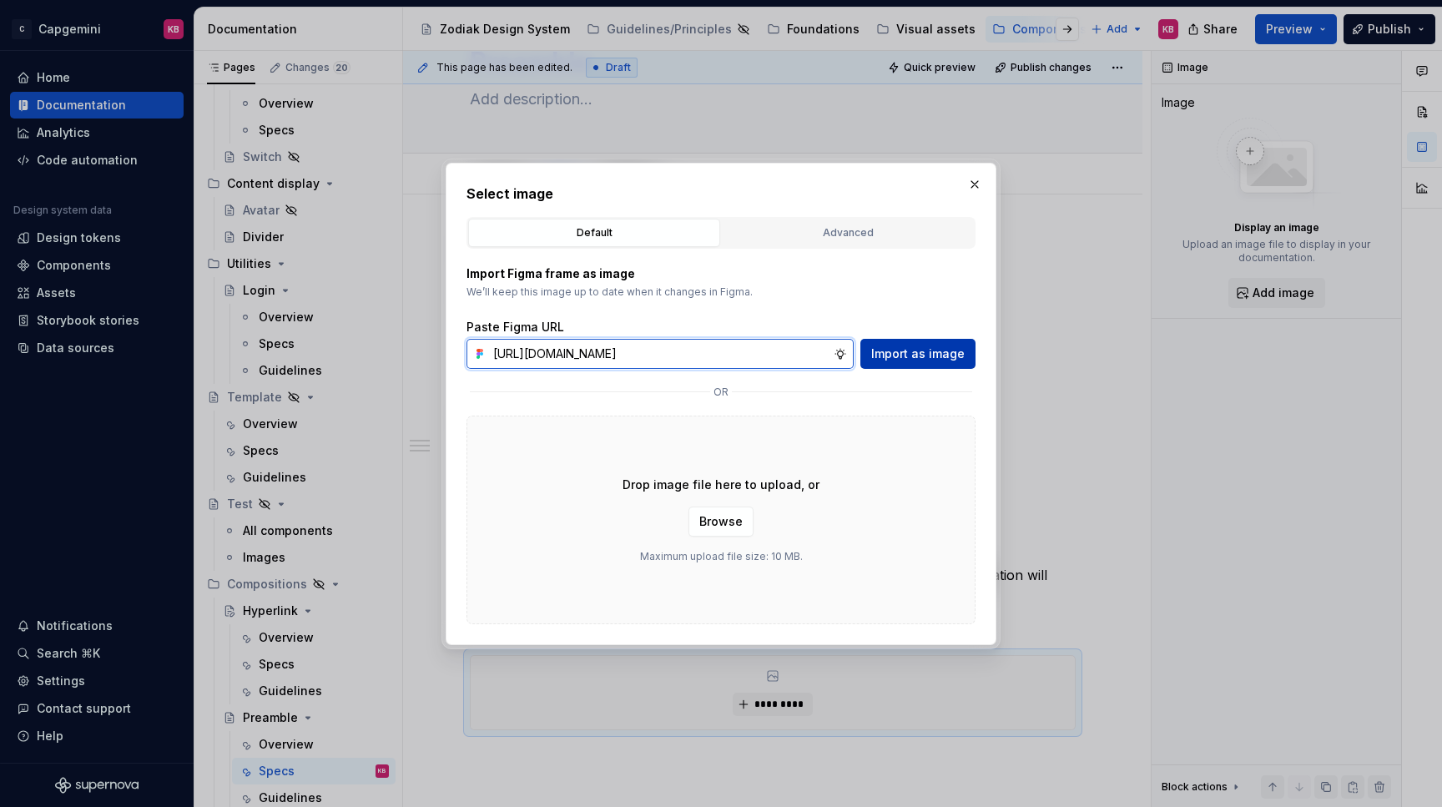
type input "https://www.figma.com/design/LC6Piq0IKFeOqeCISt4YCA/Zodiak-documentation?node-i…"
click at [923, 355] on span "Import as image" at bounding box center [917, 353] width 93 height 17
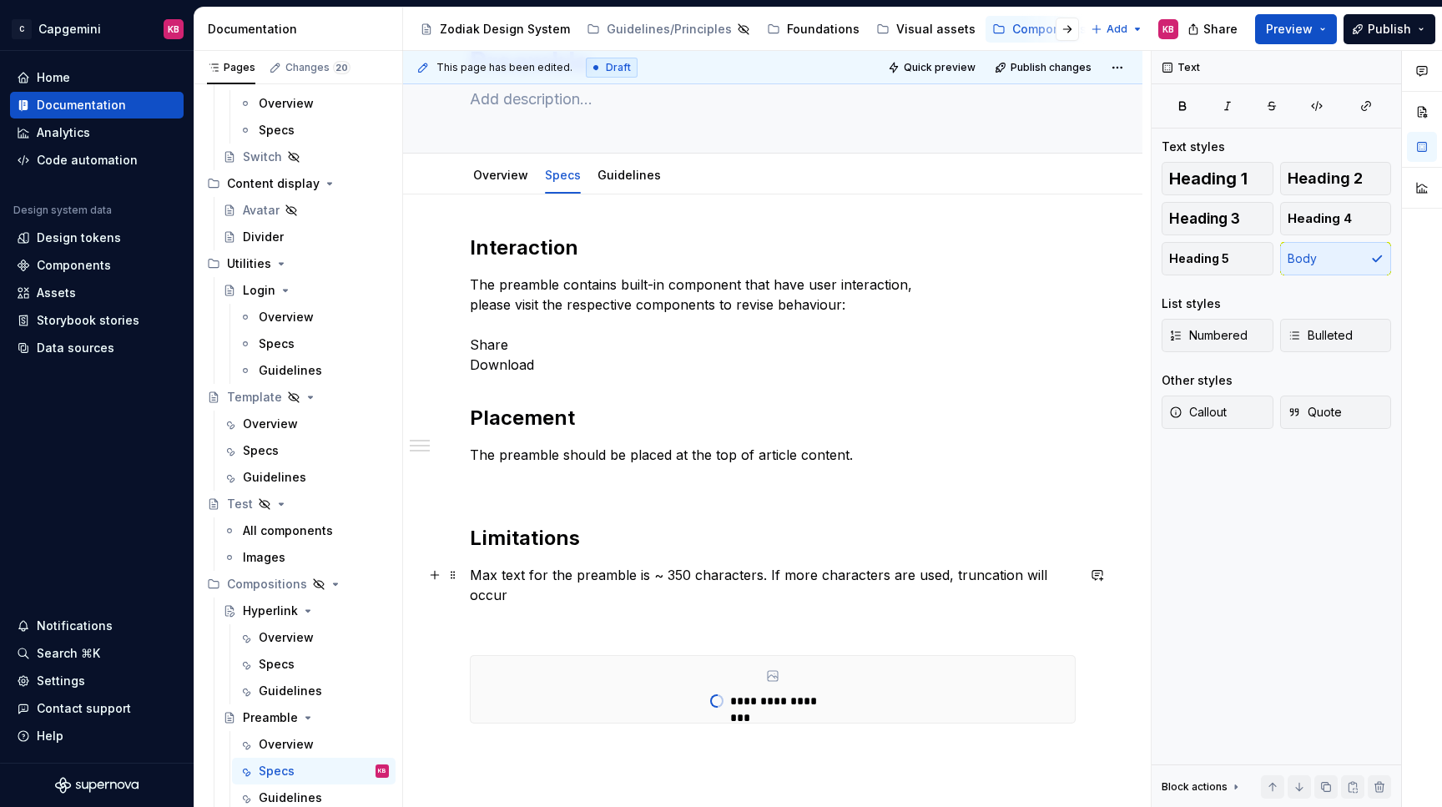
click at [525, 572] on p "Max text for the preamble is ~ 350 characters. If more characters are used, tru…" at bounding box center [773, 585] width 606 height 40
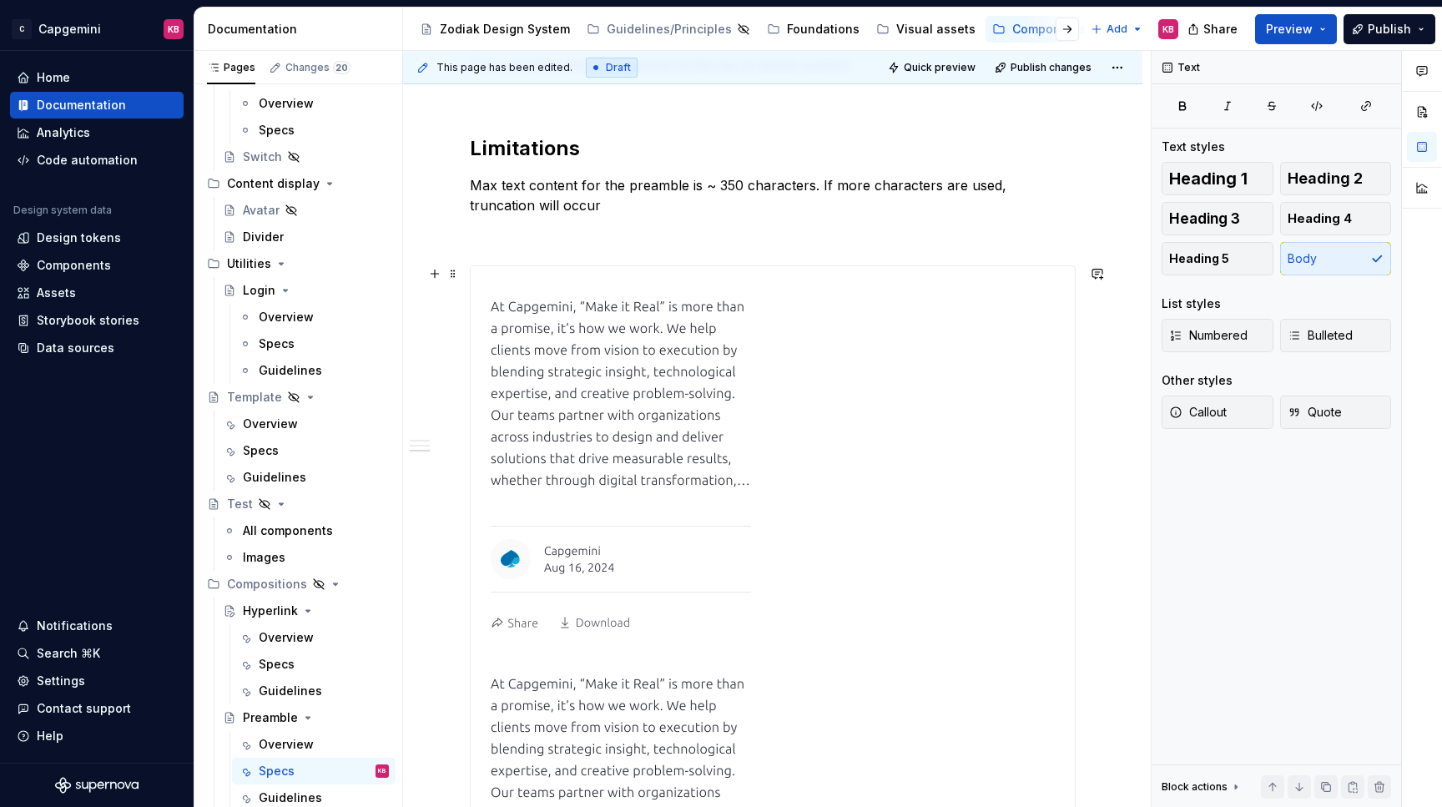
scroll to position [606, 0]
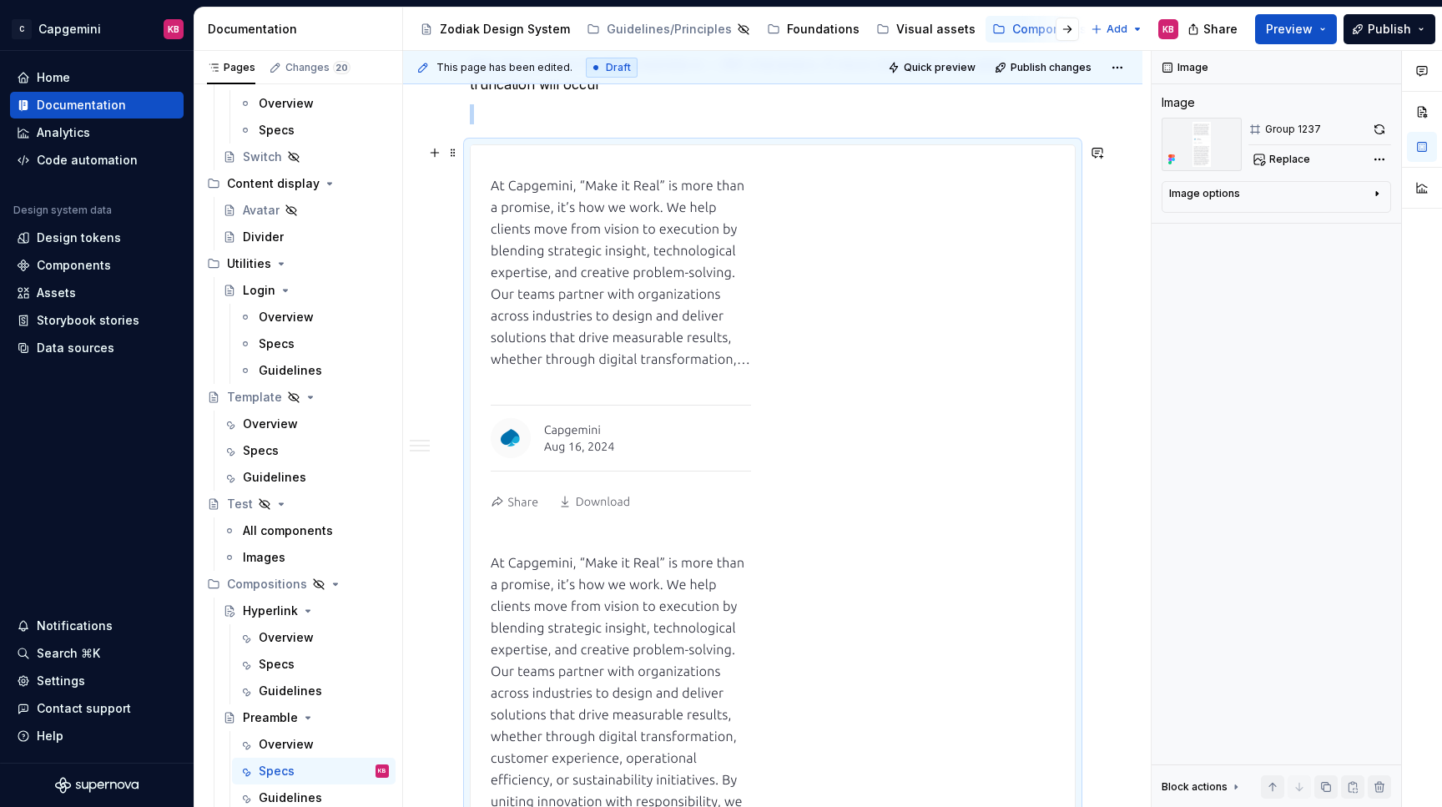
click at [618, 497] on img at bounding box center [620, 525] width 300 height 761
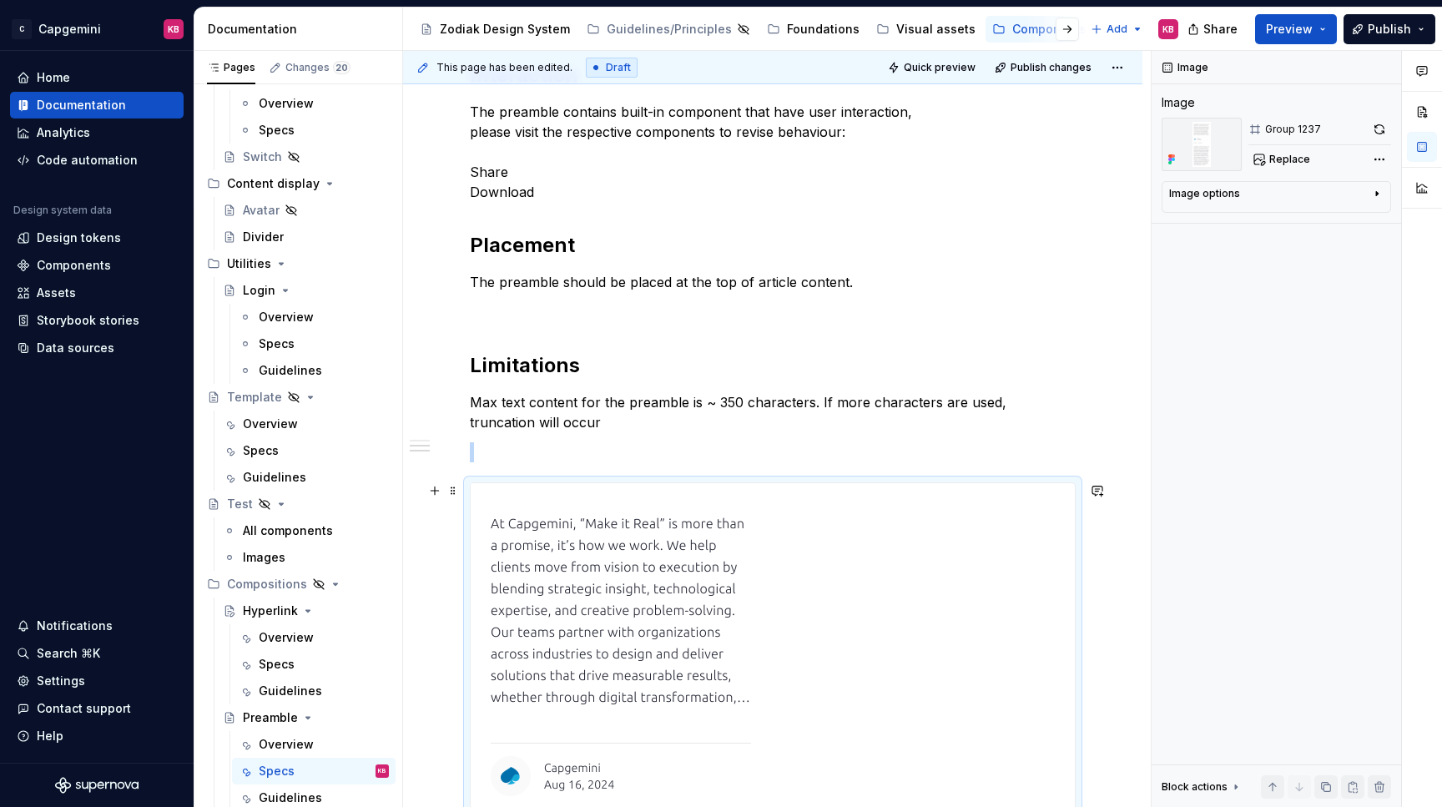
scroll to position [310, 0]
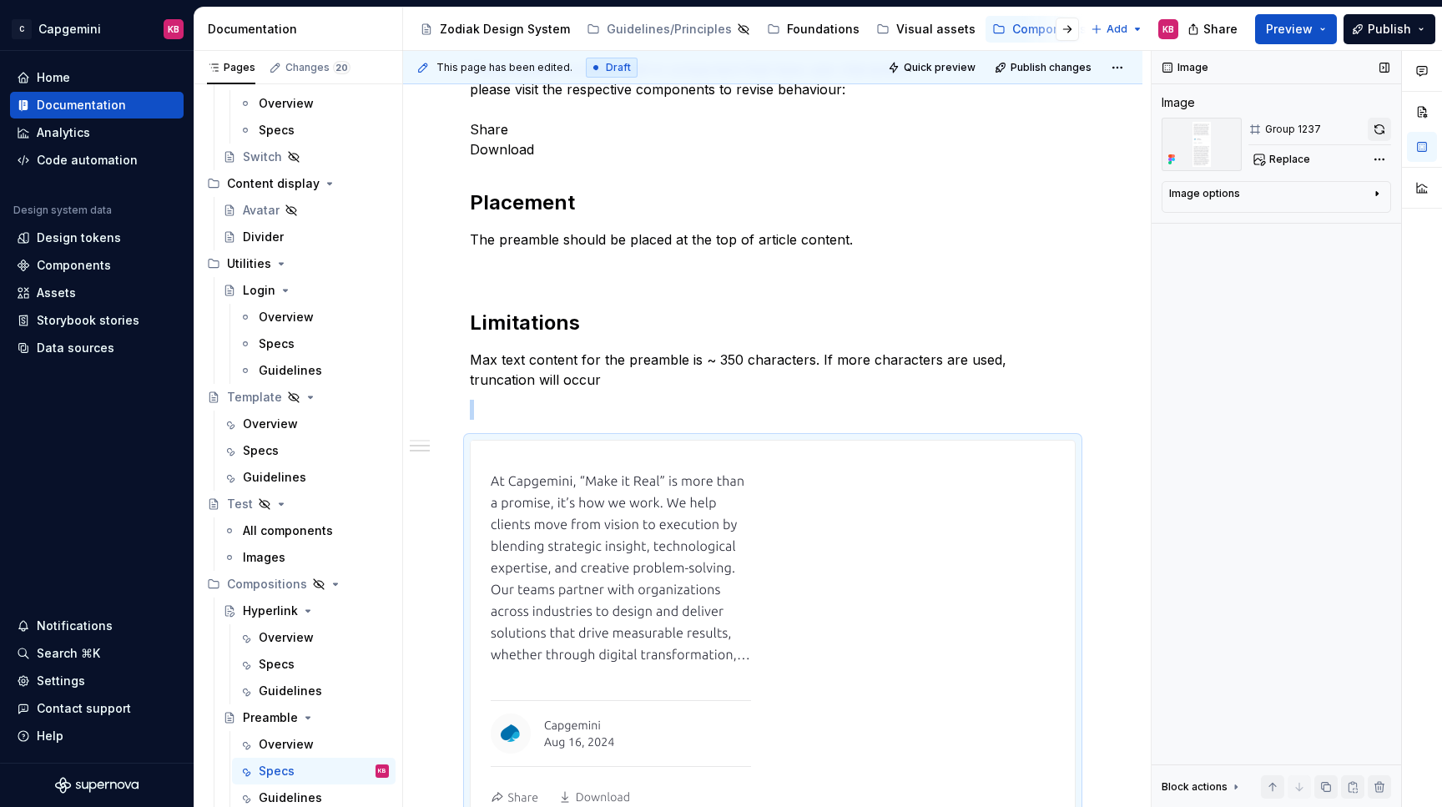
click at [1373, 127] on button "button" at bounding box center [1378, 129] width 23 height 23
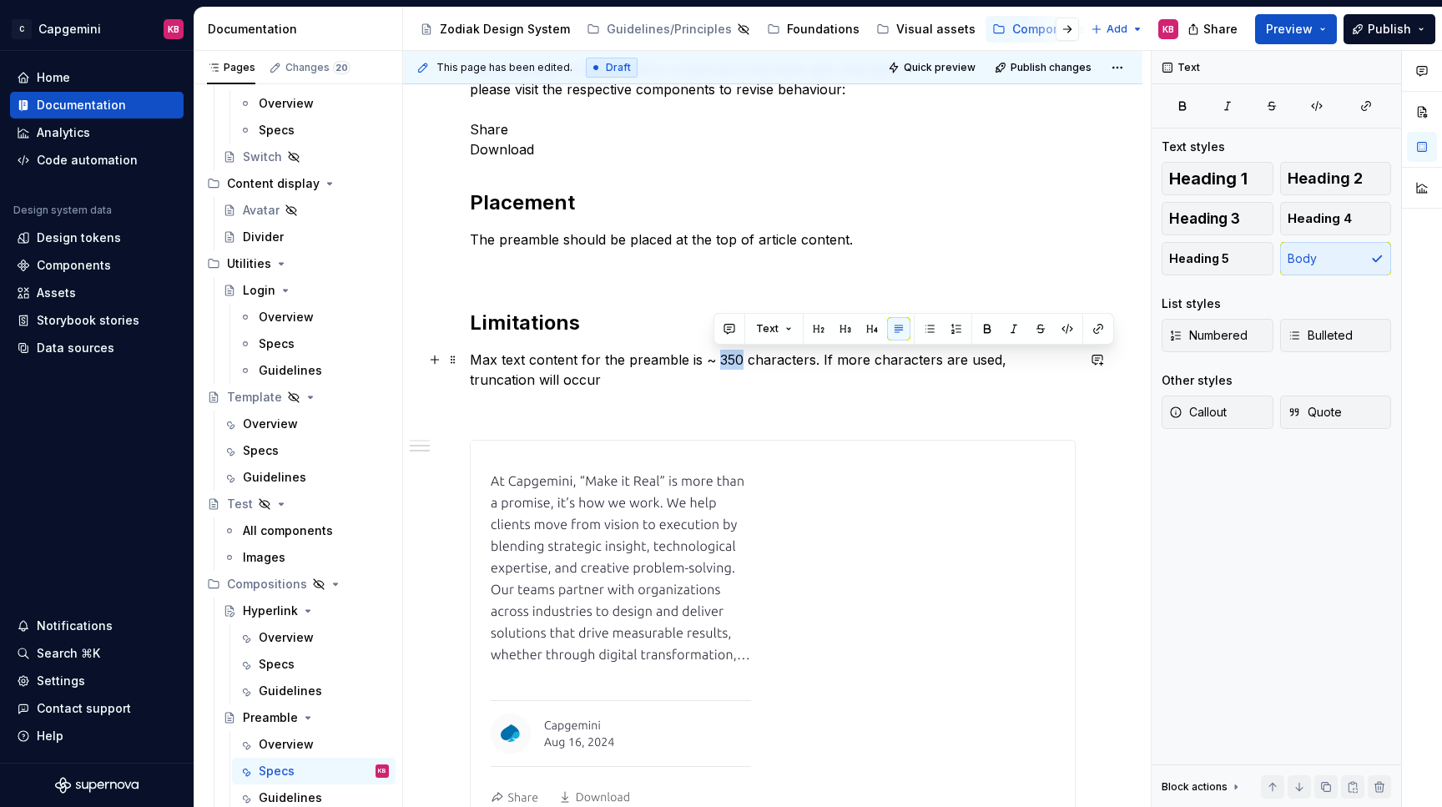
drag, startPoint x: 737, startPoint y: 358, endPoint x: 716, endPoint y: 359, distance: 20.9
click at [716, 359] on p "Max text content for the preamble is ~ 350 characters. If more characters are u…" at bounding box center [773, 370] width 606 height 40
click at [534, 384] on p "Max text content for the preamble is ~ 280 characters. If more characters are u…" at bounding box center [773, 370] width 606 height 40
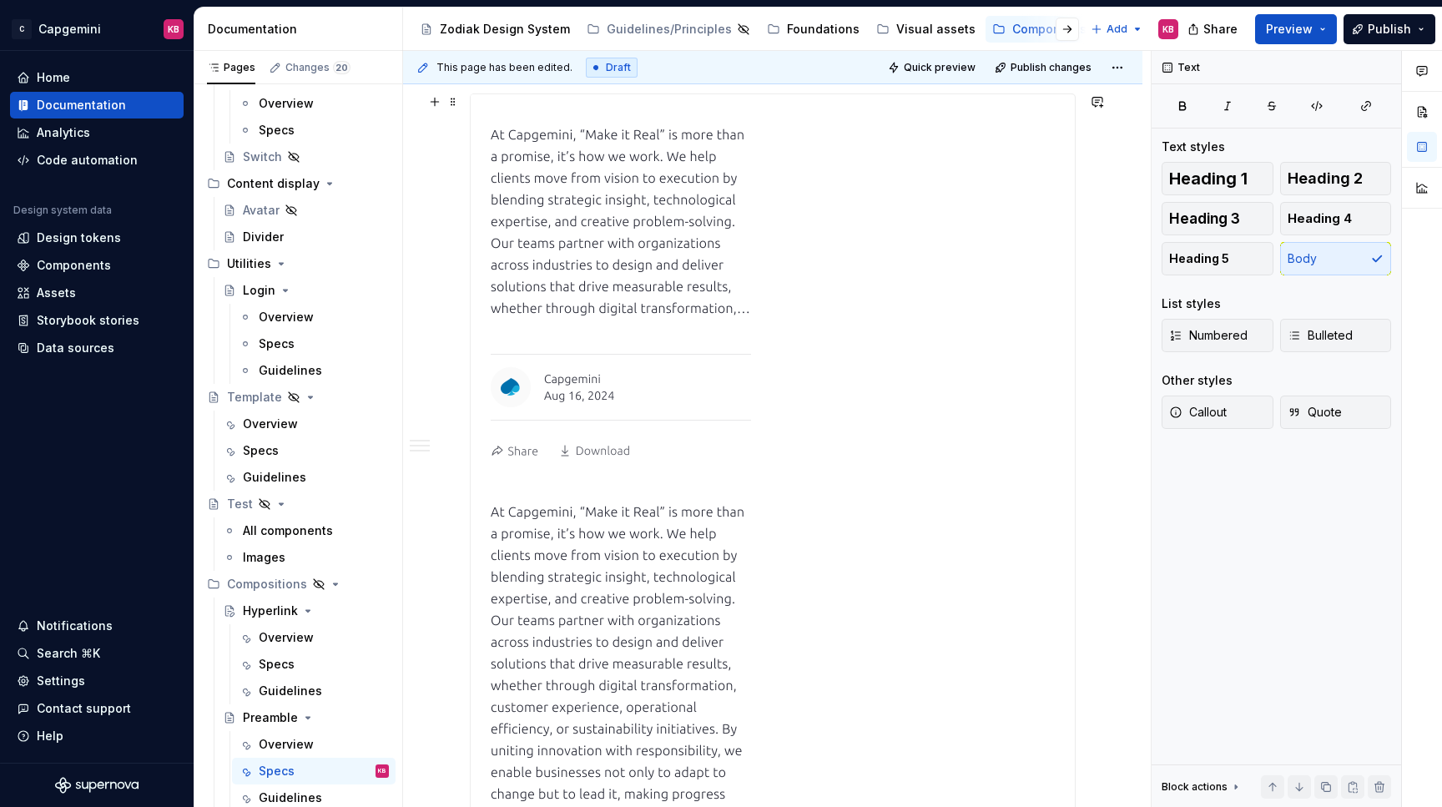
scroll to position [658, 0]
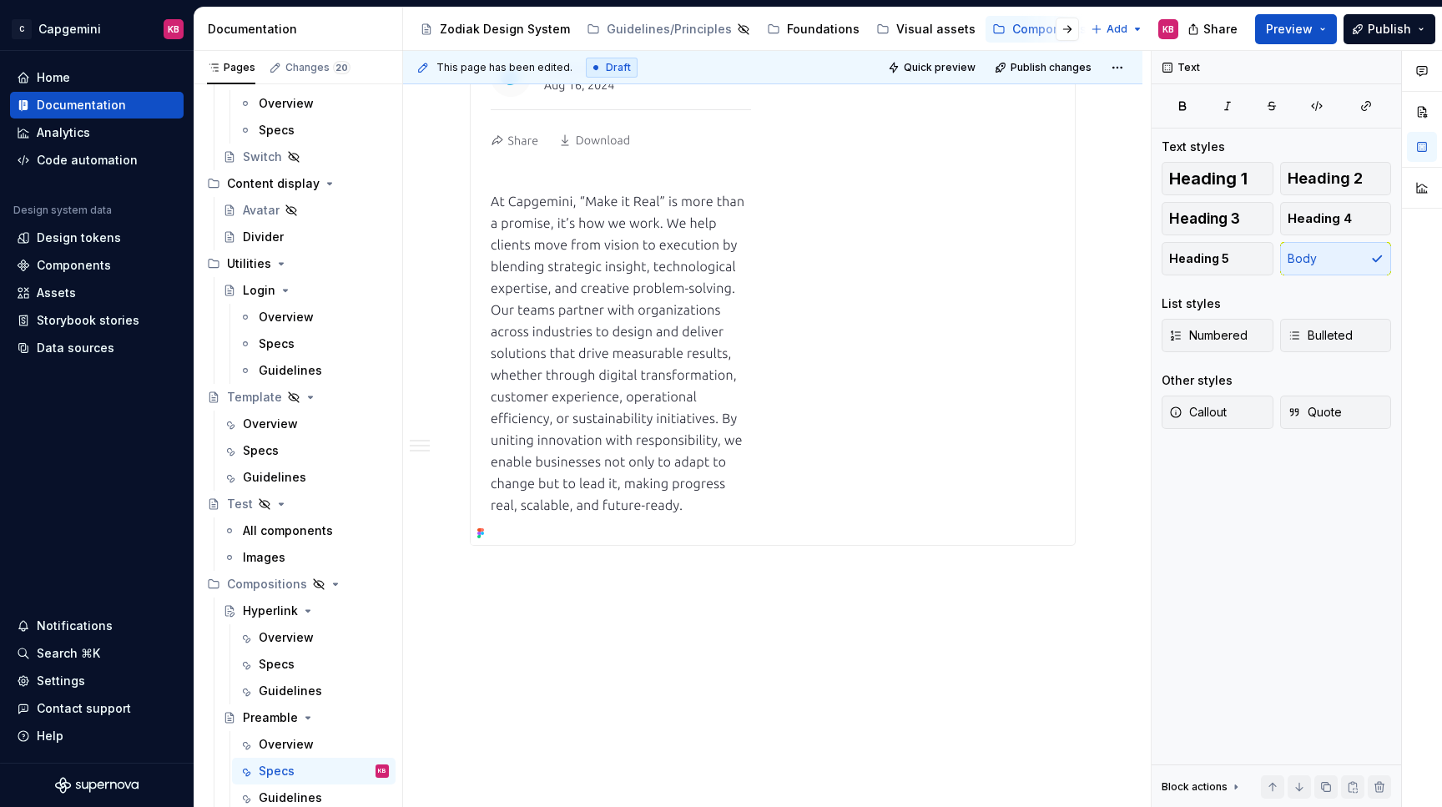
click at [551, 637] on div "Interaction The preamble contains built-in component that have user interaction…" at bounding box center [772, 65] width 739 height 1485
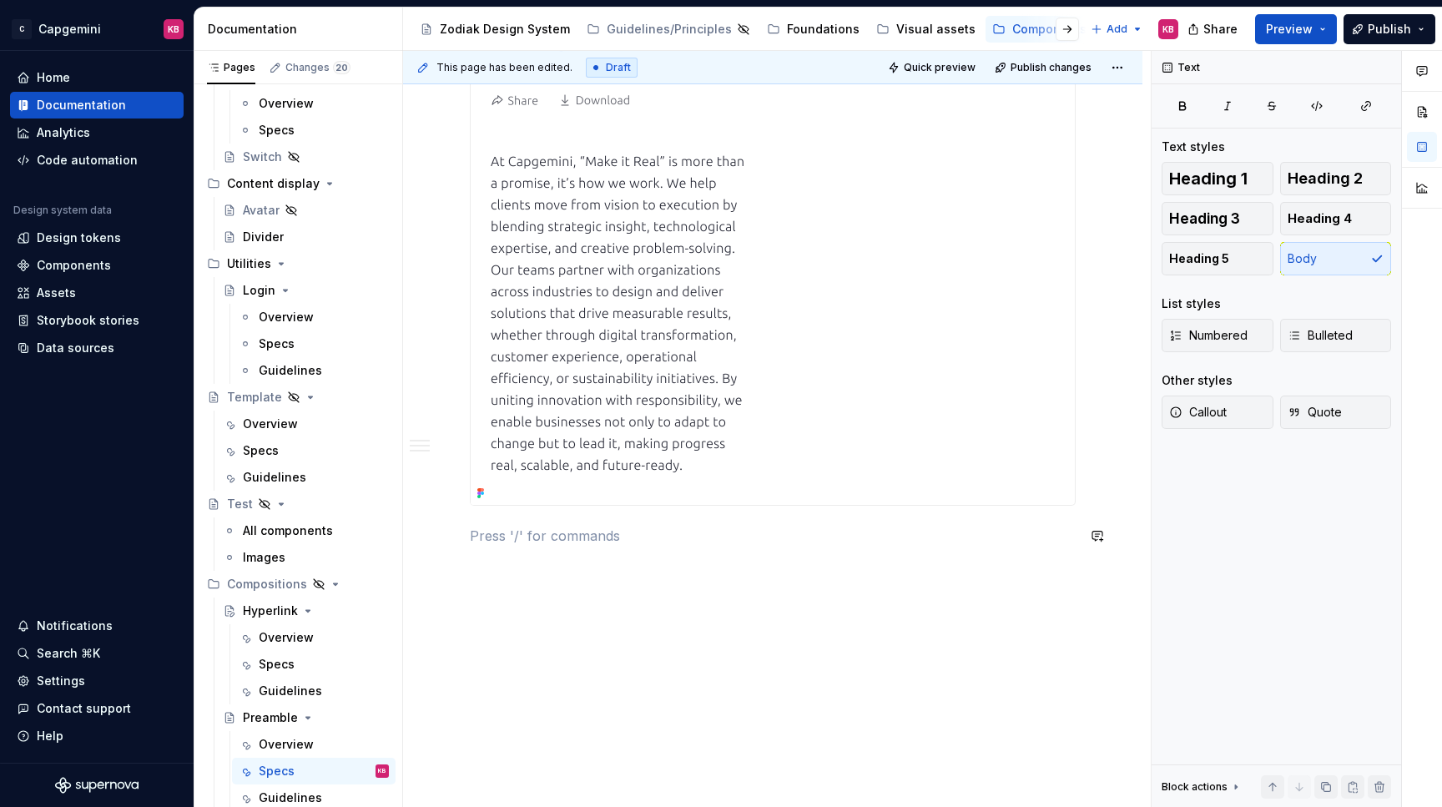
scroll to position [1007, 0]
click at [616, 539] on p "Showing truncation when more than 280 characters are added to the preamble" at bounding box center [773, 536] width 606 height 20
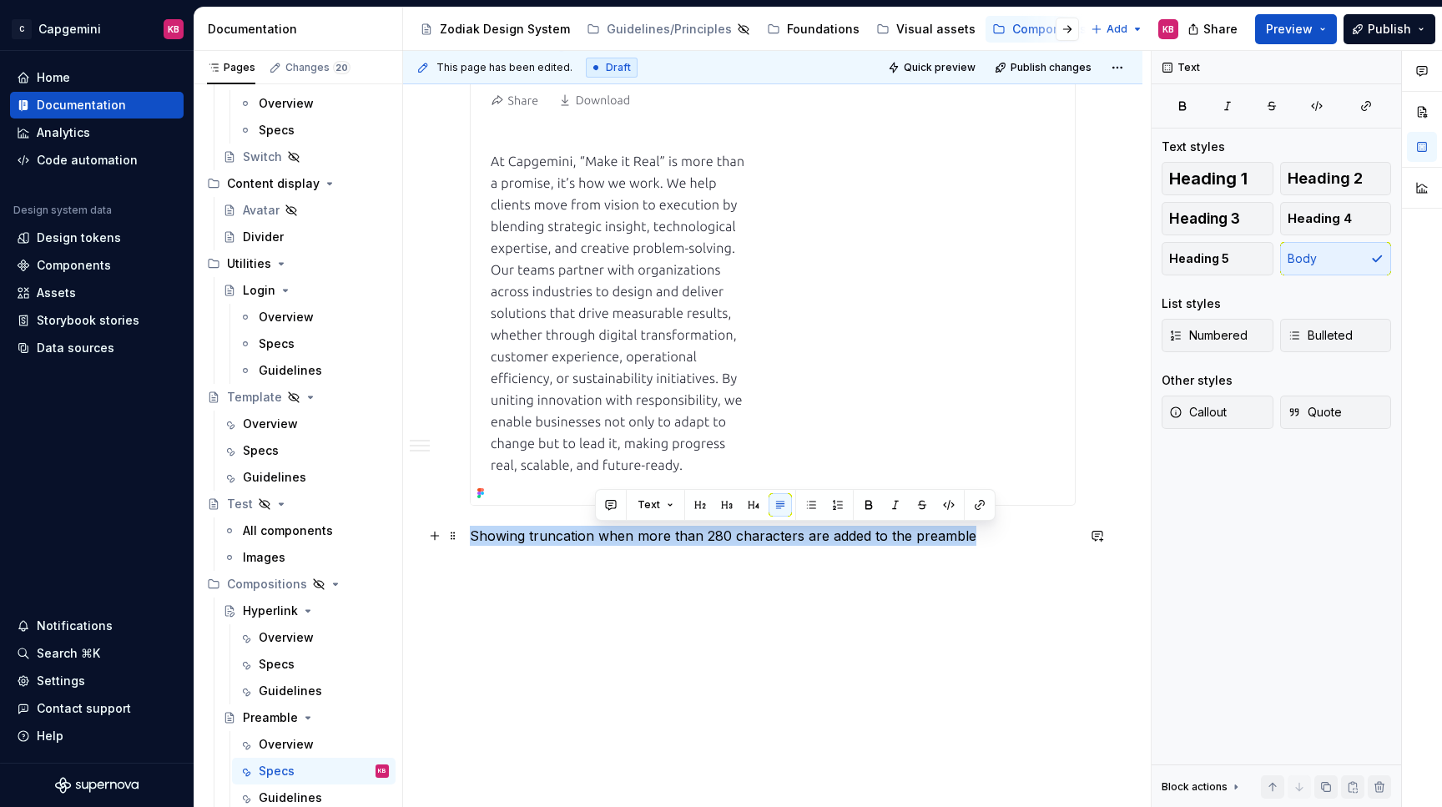
click at [616, 539] on p "Showing truncation when more than 280 characters are added to the preamble" at bounding box center [773, 536] width 606 height 20
click at [765, 502] on button "button" at bounding box center [769, 504] width 23 height 23
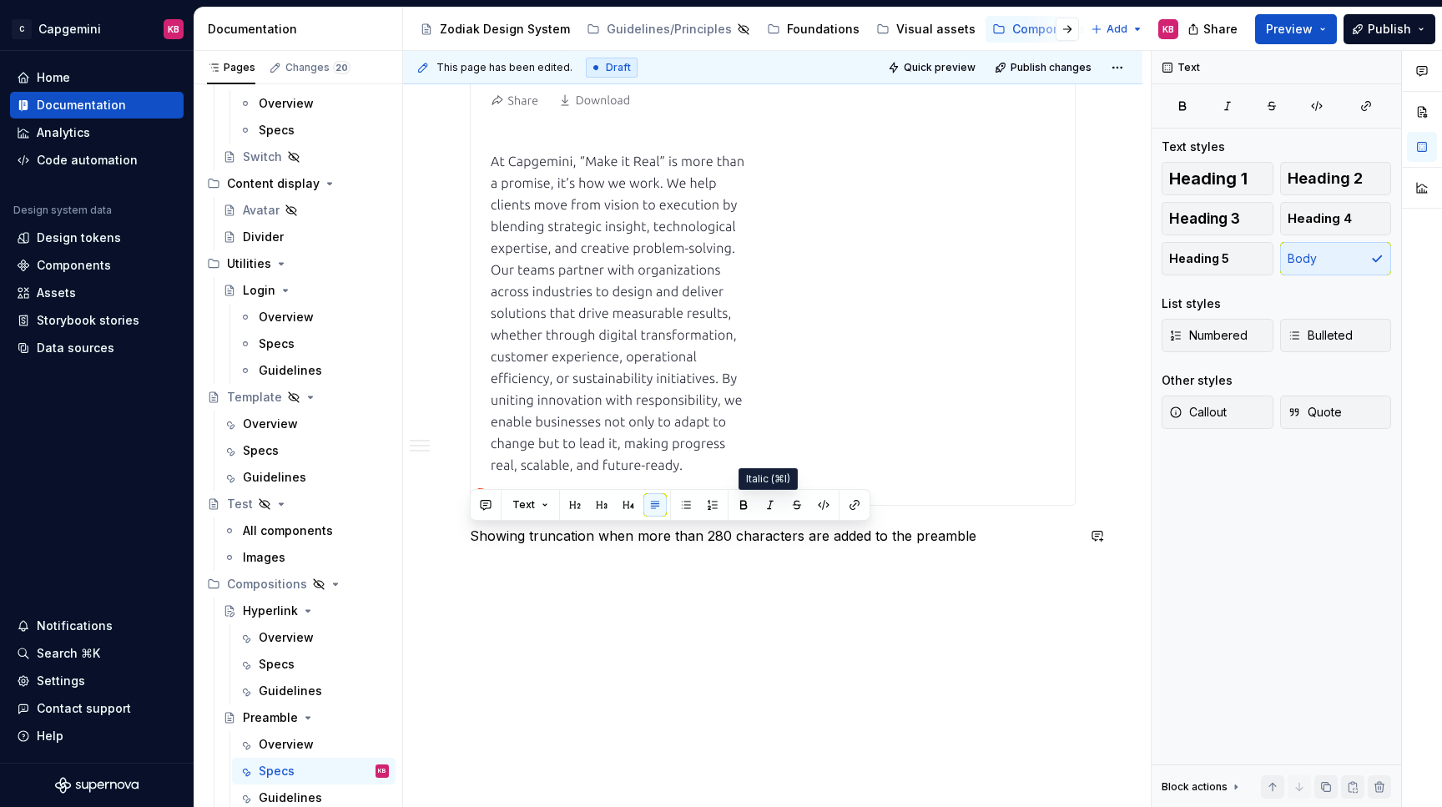
scroll to position [8, 0]
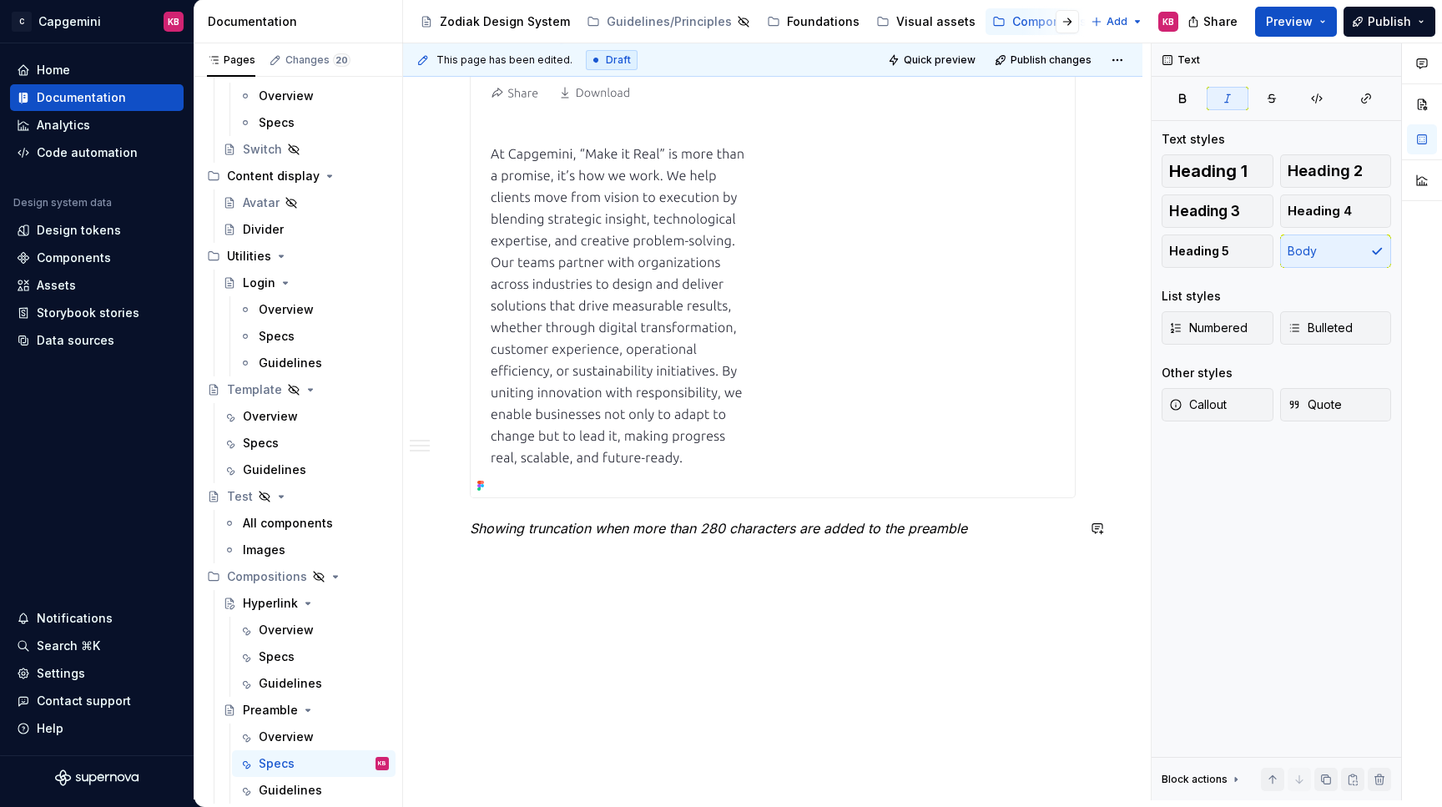
click at [629, 637] on div "Interaction The preamble contains built-in component that have user interaction…" at bounding box center [772, 37] width 739 height 1525
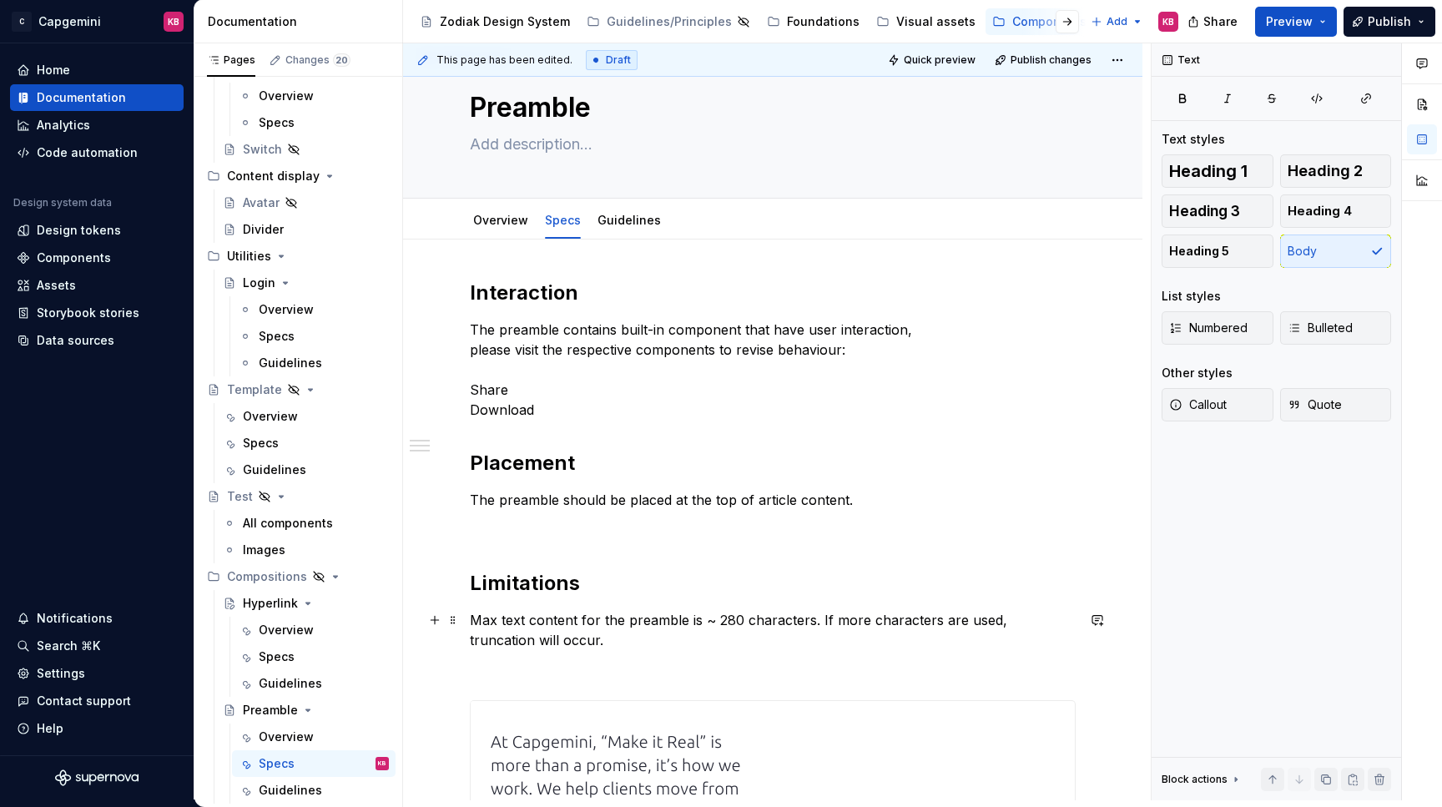
scroll to position [44, 0]
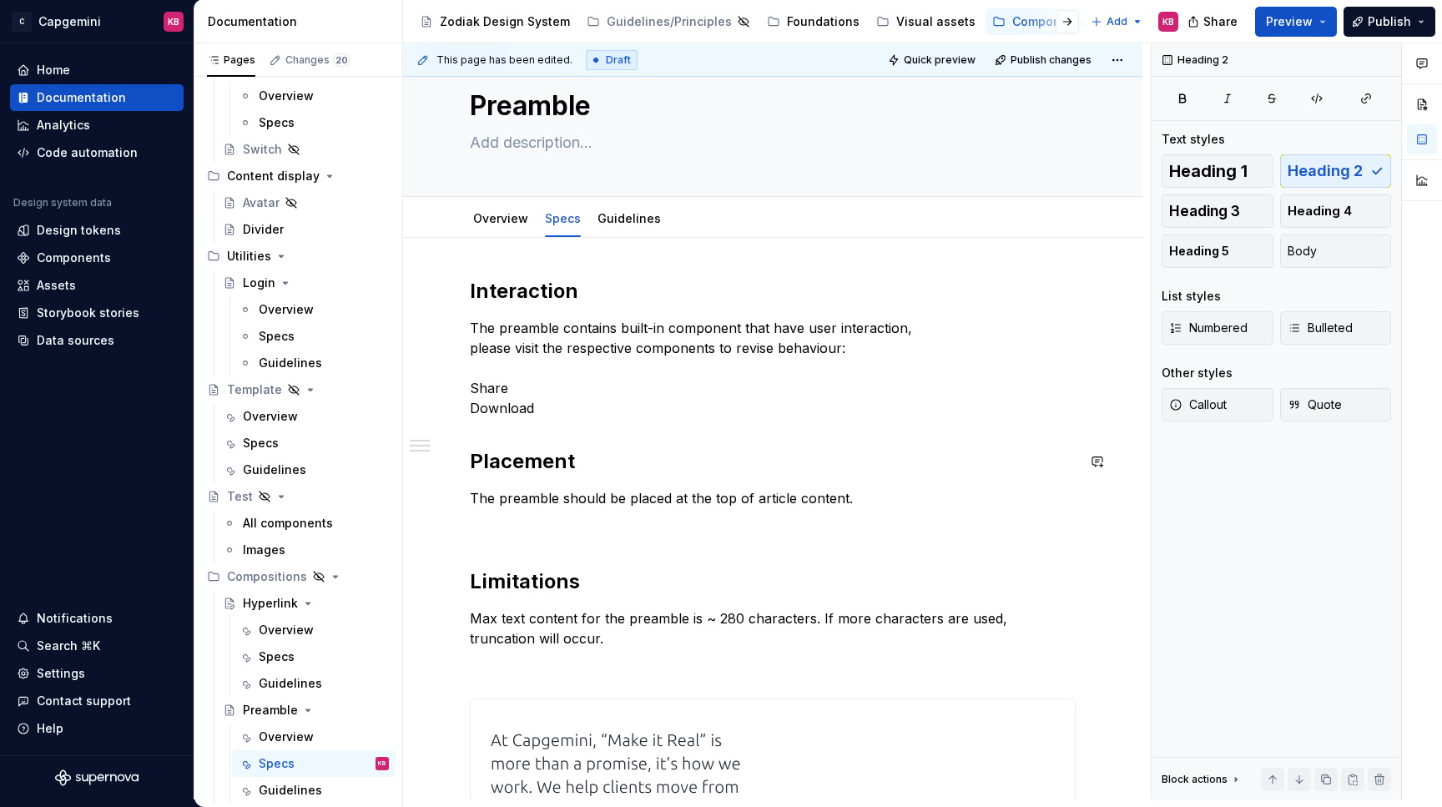
click at [520, 526] on p at bounding box center [773, 528] width 606 height 20
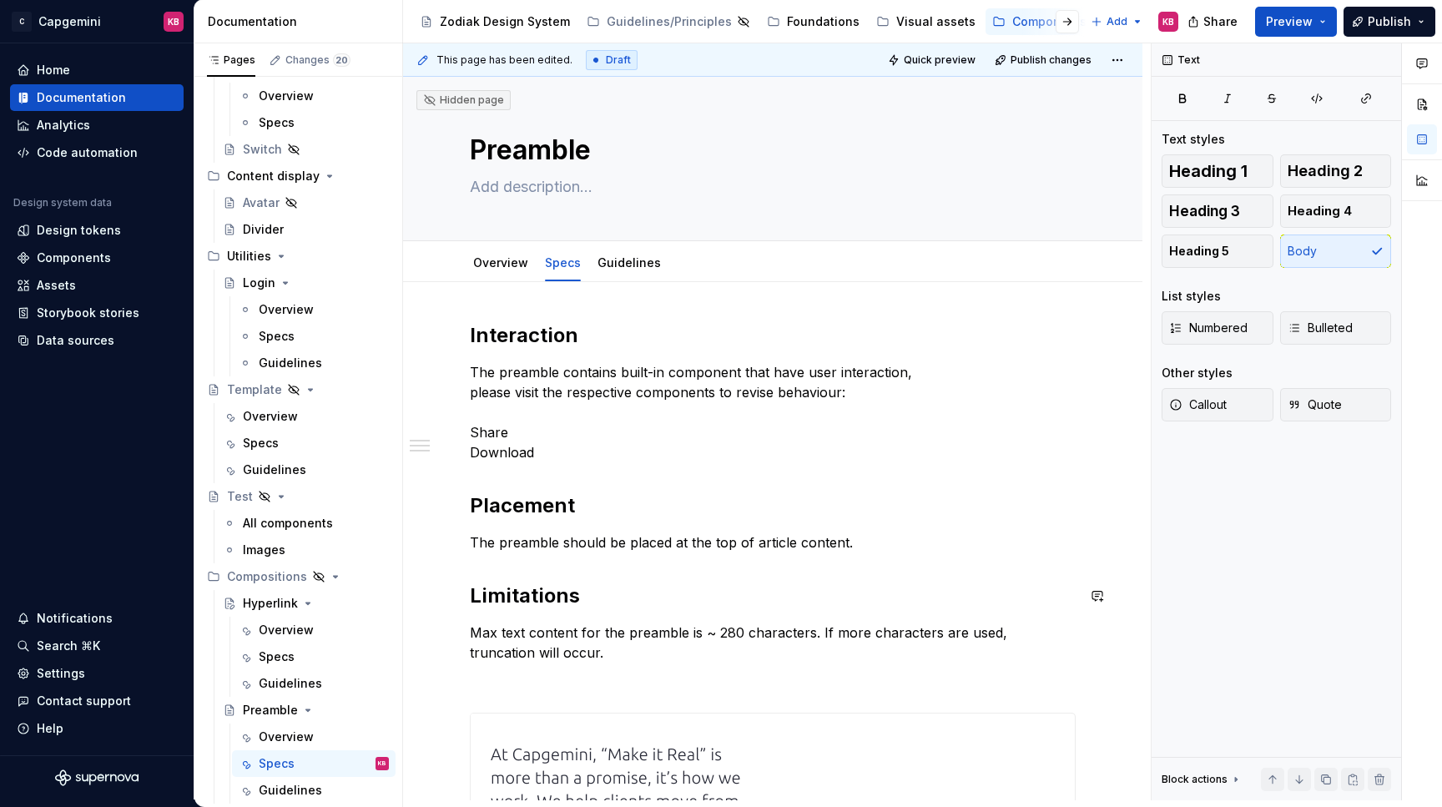
scroll to position [0, 0]
click at [611, 261] on link "Guidelines" at bounding box center [628, 262] width 63 height 14
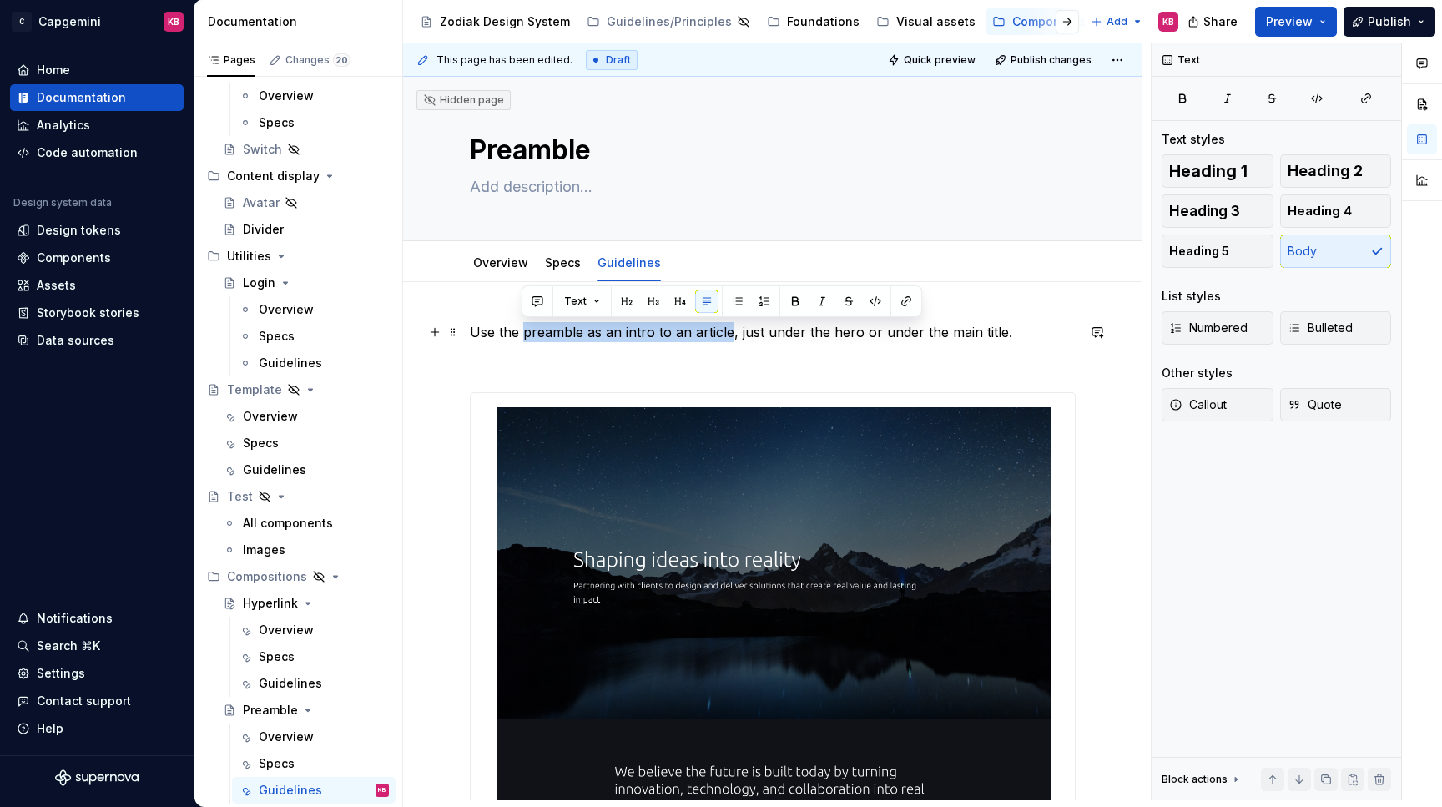
drag, startPoint x: 524, startPoint y: 329, endPoint x: 729, endPoint y: 332, distance: 205.2
click at [729, 332] on p "Use the preamble as an intro to an article, just under the hero or under the ma…" at bounding box center [773, 332] width 606 height 20
copy p "preamble as an intro to an article"
click at [527, 183] on textarea at bounding box center [769, 187] width 606 height 27
paste textarea "preamble as an intro to an article"
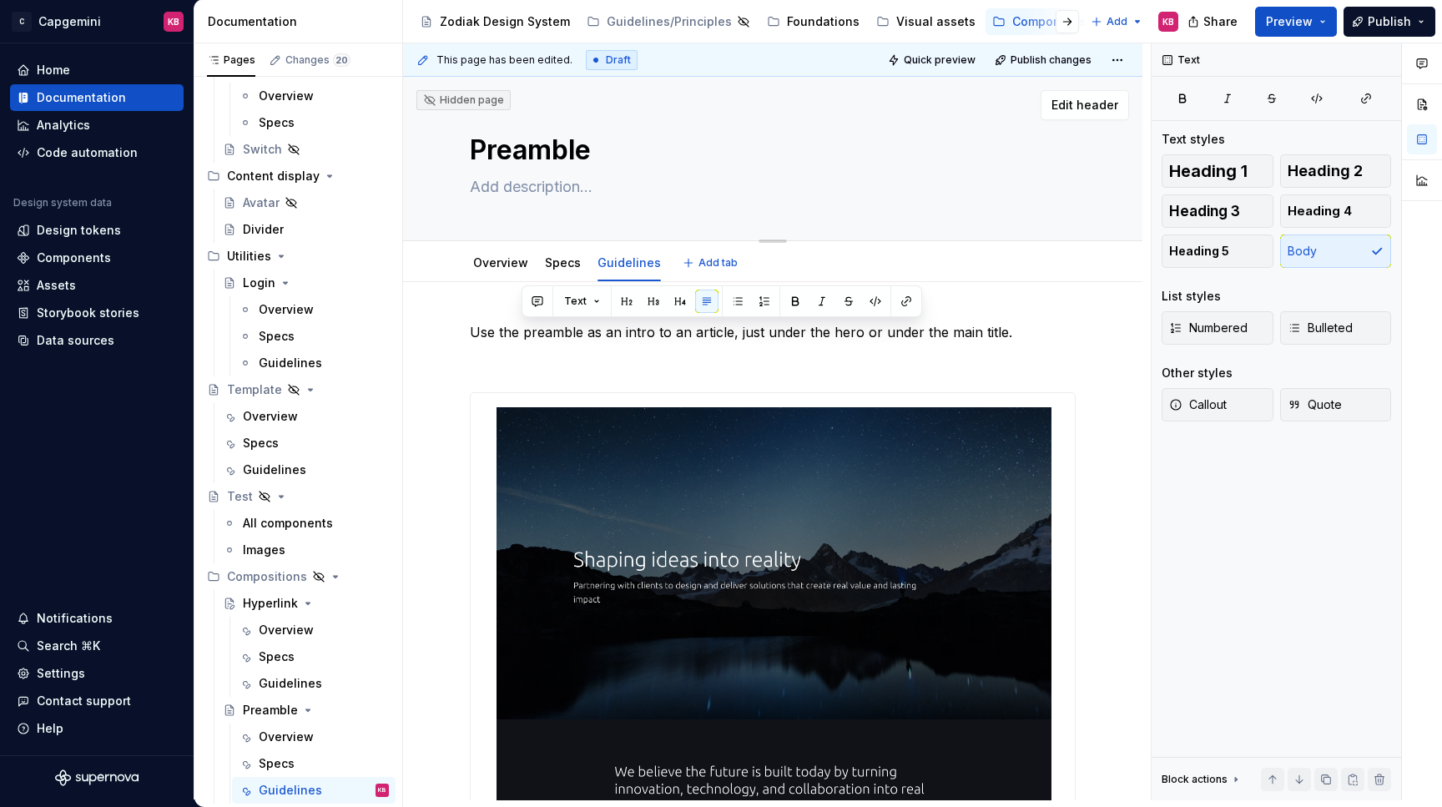
type textarea "*"
type textarea "preamble as an intro to an article"
click at [469, 184] on textarea "preamble as an intro to an article" at bounding box center [769, 187] width 606 height 27
type textarea "*"
type textarea "Tpreamble as an intro to an article"
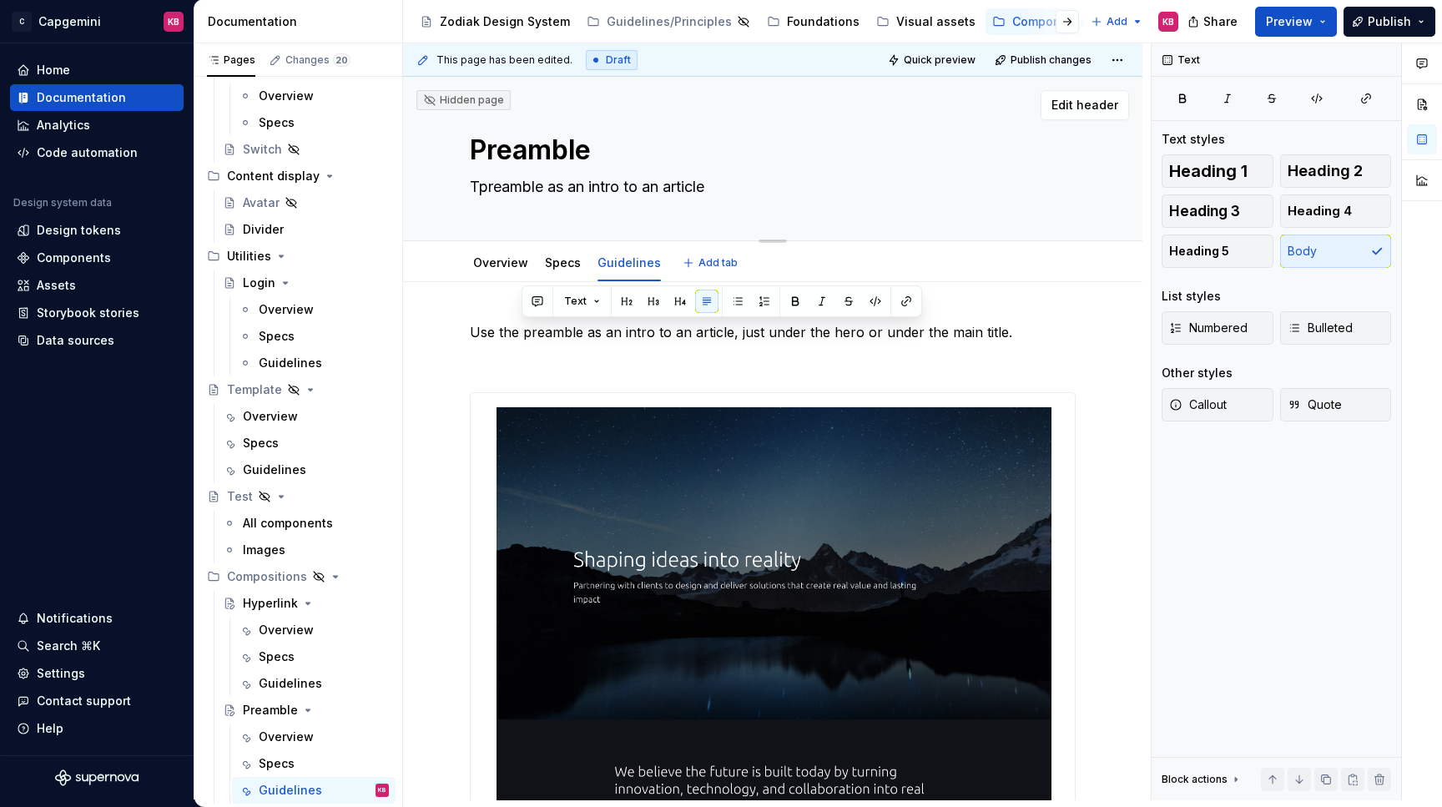
type textarea "*"
type textarea "THpreamble as an intro to an article"
type textarea "*"
type textarea "Tpreamble as an intro to an article"
type textarea "*"
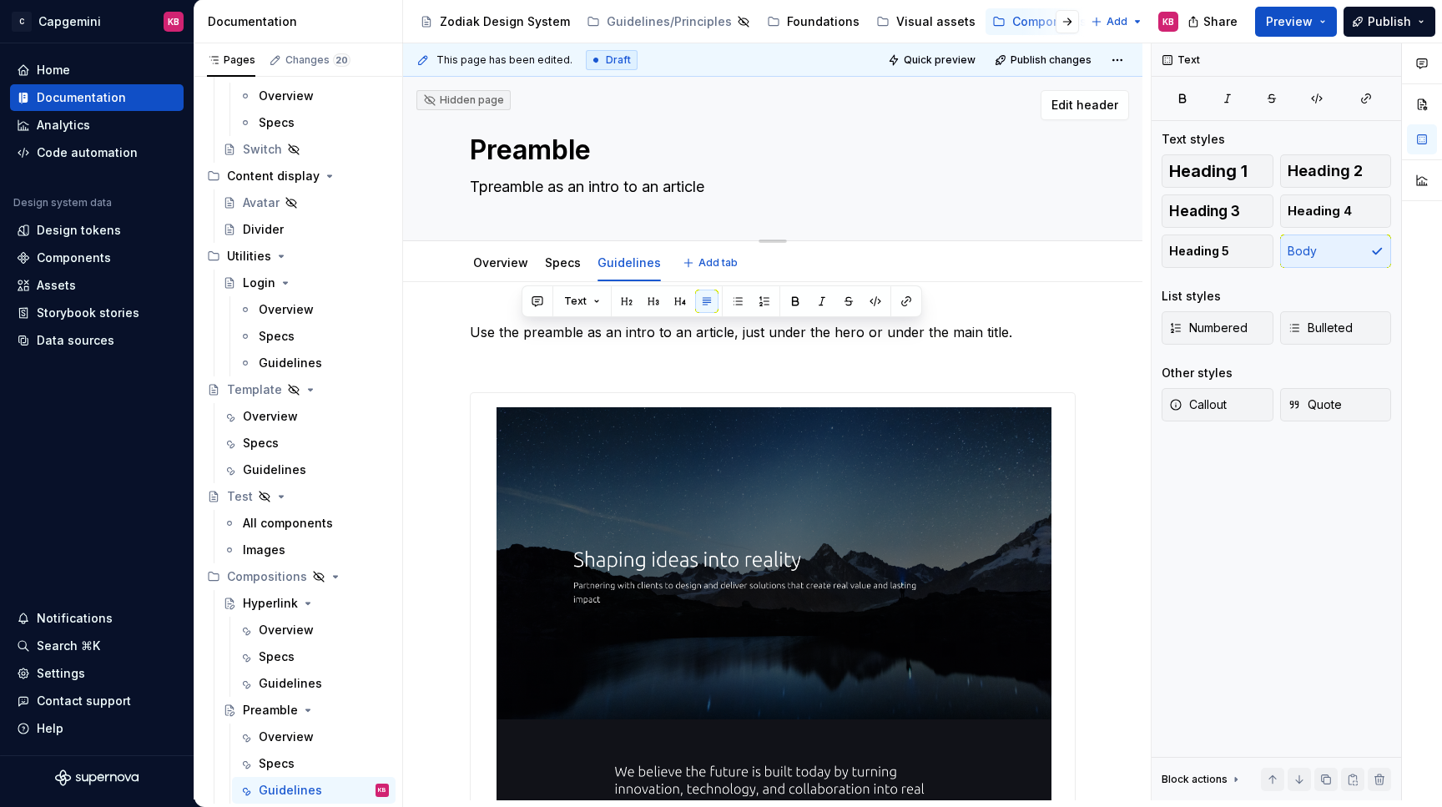
type textarea "Thpreamble as an intro to an article"
type textarea "*"
type textarea "Thepreamble as an intro to an article"
type textarea "*"
type textarea "The preamble as an intro to an article"
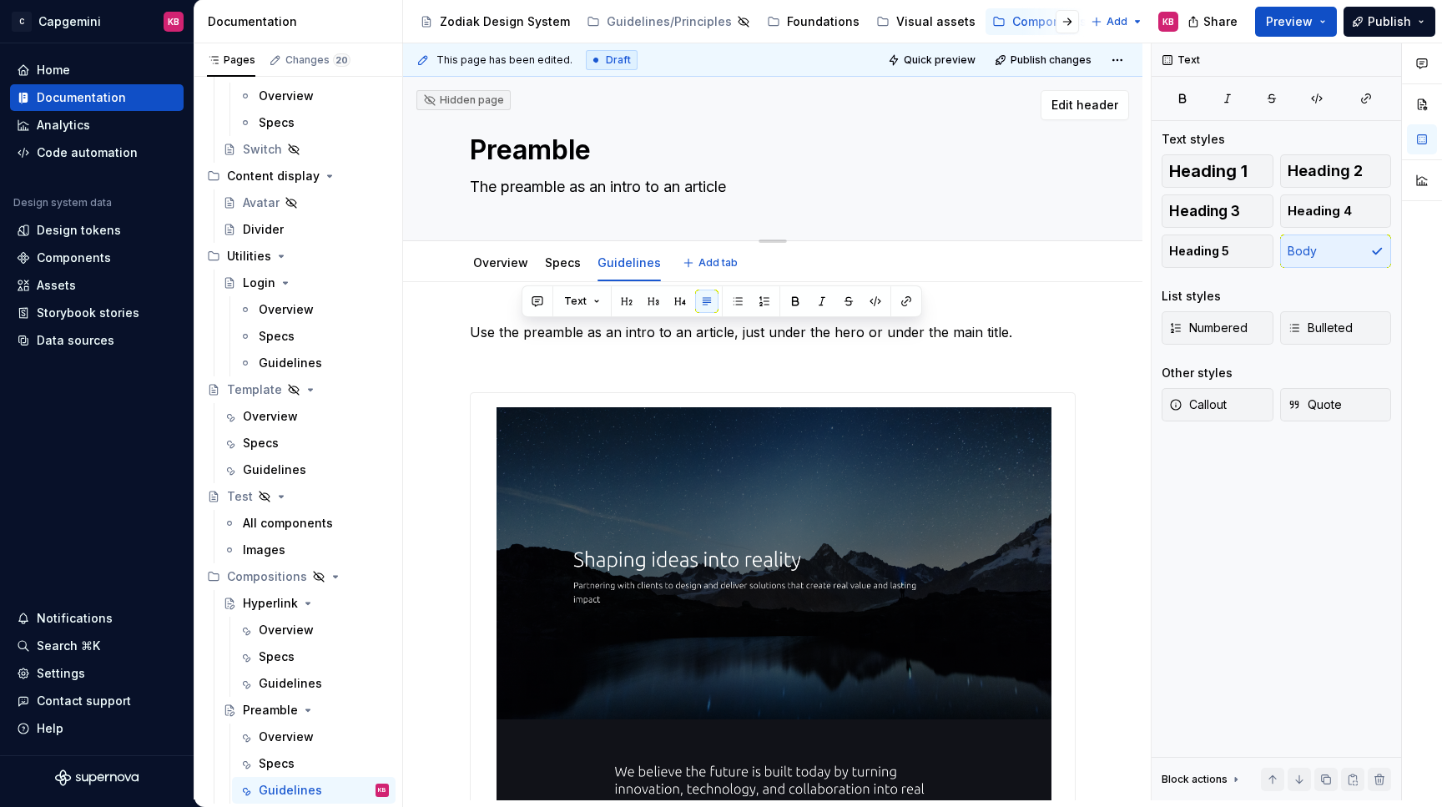
drag, startPoint x: 573, startPoint y: 187, endPoint x: 608, endPoint y: 191, distance: 35.3
click at [608, 191] on textarea "The preamble as an intro to an article" at bounding box center [769, 187] width 606 height 27
type textarea "*"
type textarea "The preamble o intro to an article"
type textarea "*"
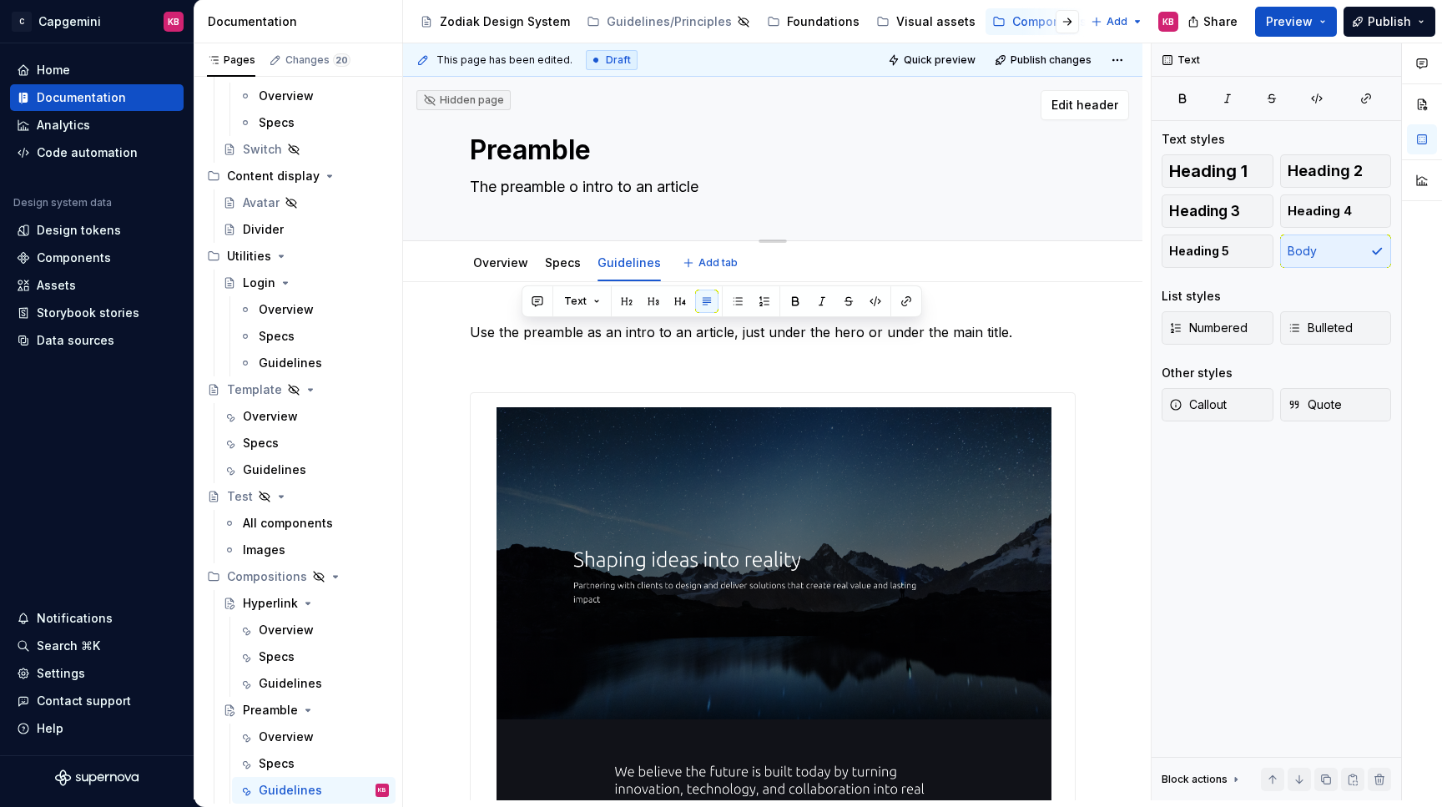
type textarea "The preamble of intro to an article"
type textarea "*"
type textarea "The preamble off intro to an article"
type textarea "*"
type textarea "The preamble offe intro to an article"
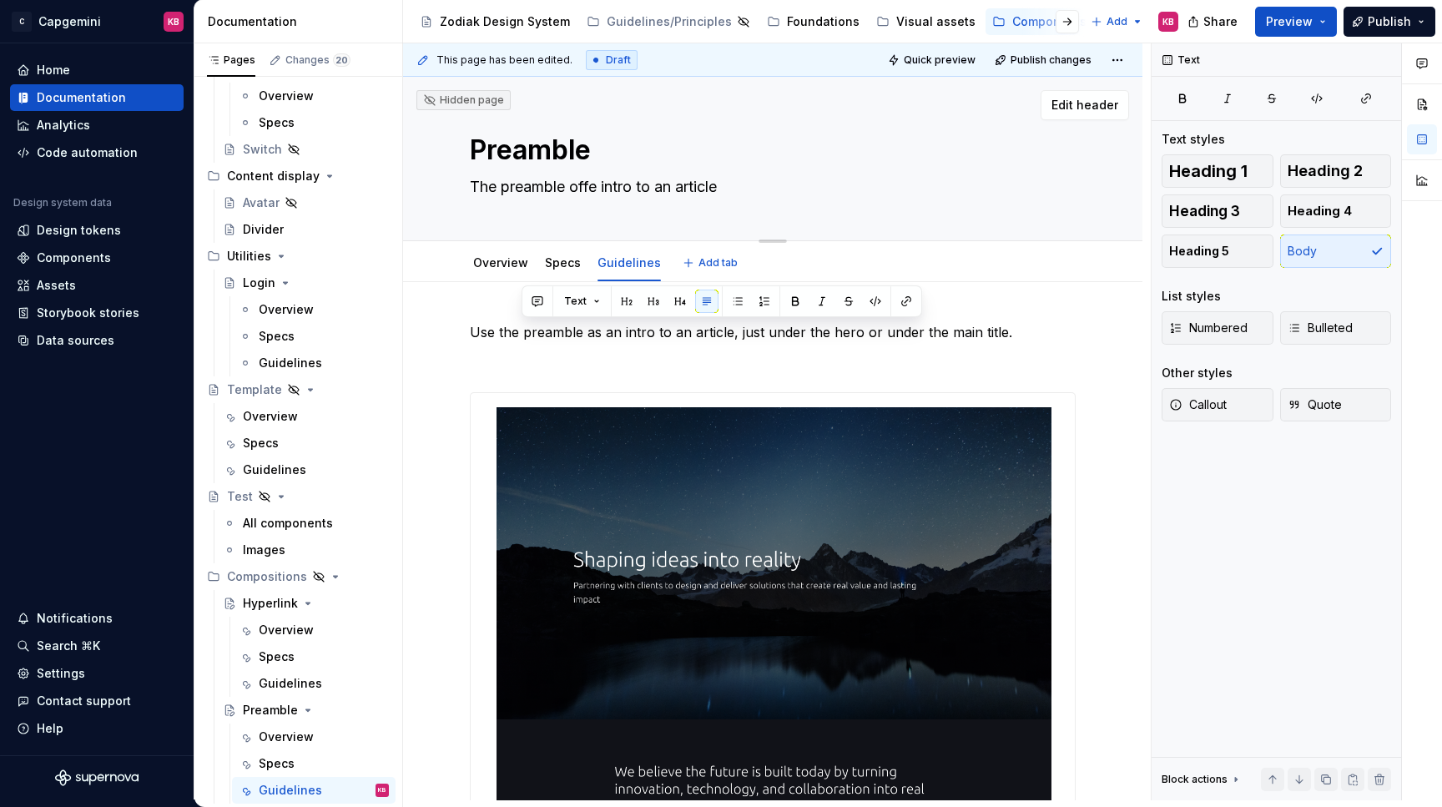
type textarea "*"
type textarea "The preamble offer intro to an article"
type textarea "*"
type textarea "The preamble offers intro to an article"
type textarea "*"
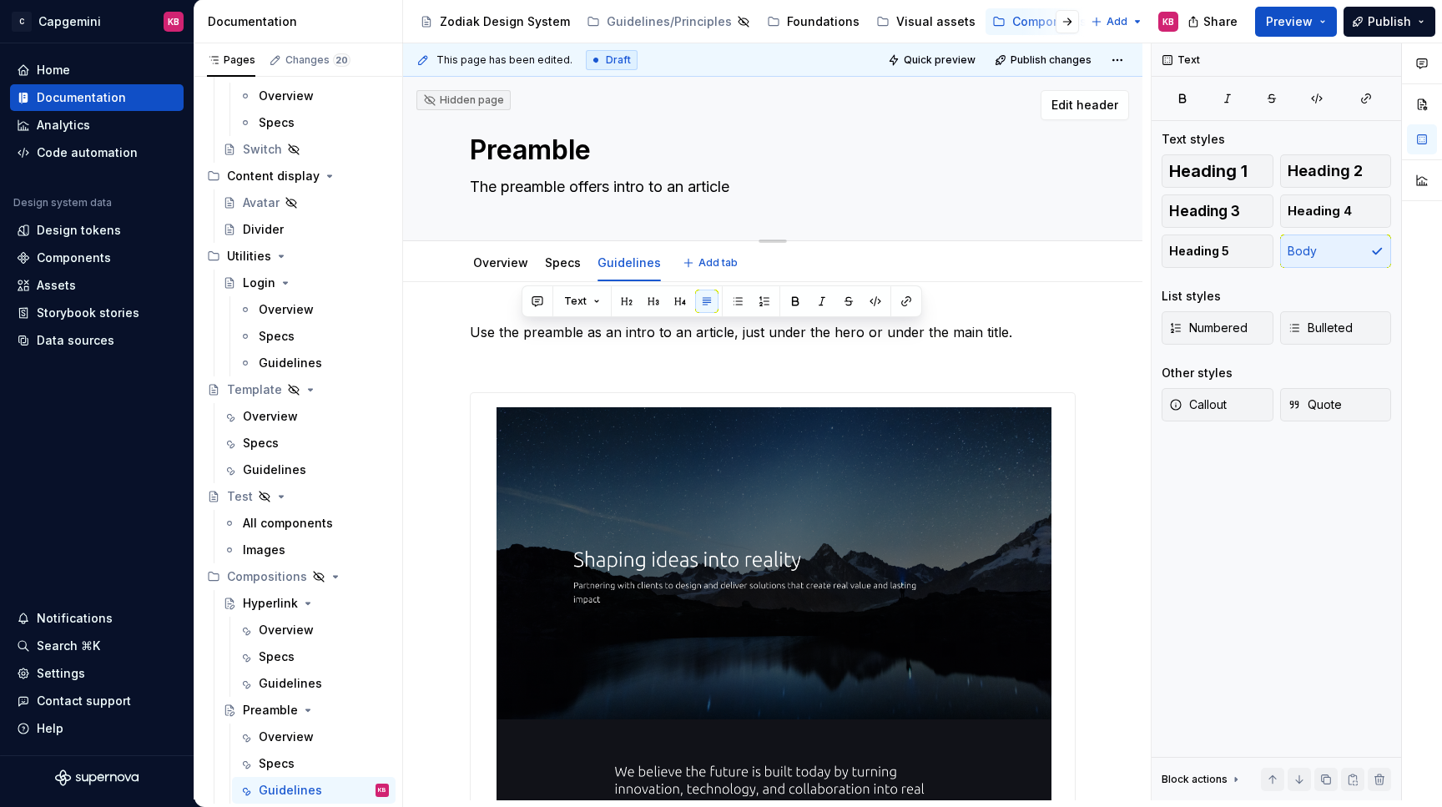
type textarea "The preamble offers intro to an article"
type textarea "*"
type textarea "The preamble offers a intro to an article"
type textarea "*"
type textarea "The preamble offers a intro to an article"
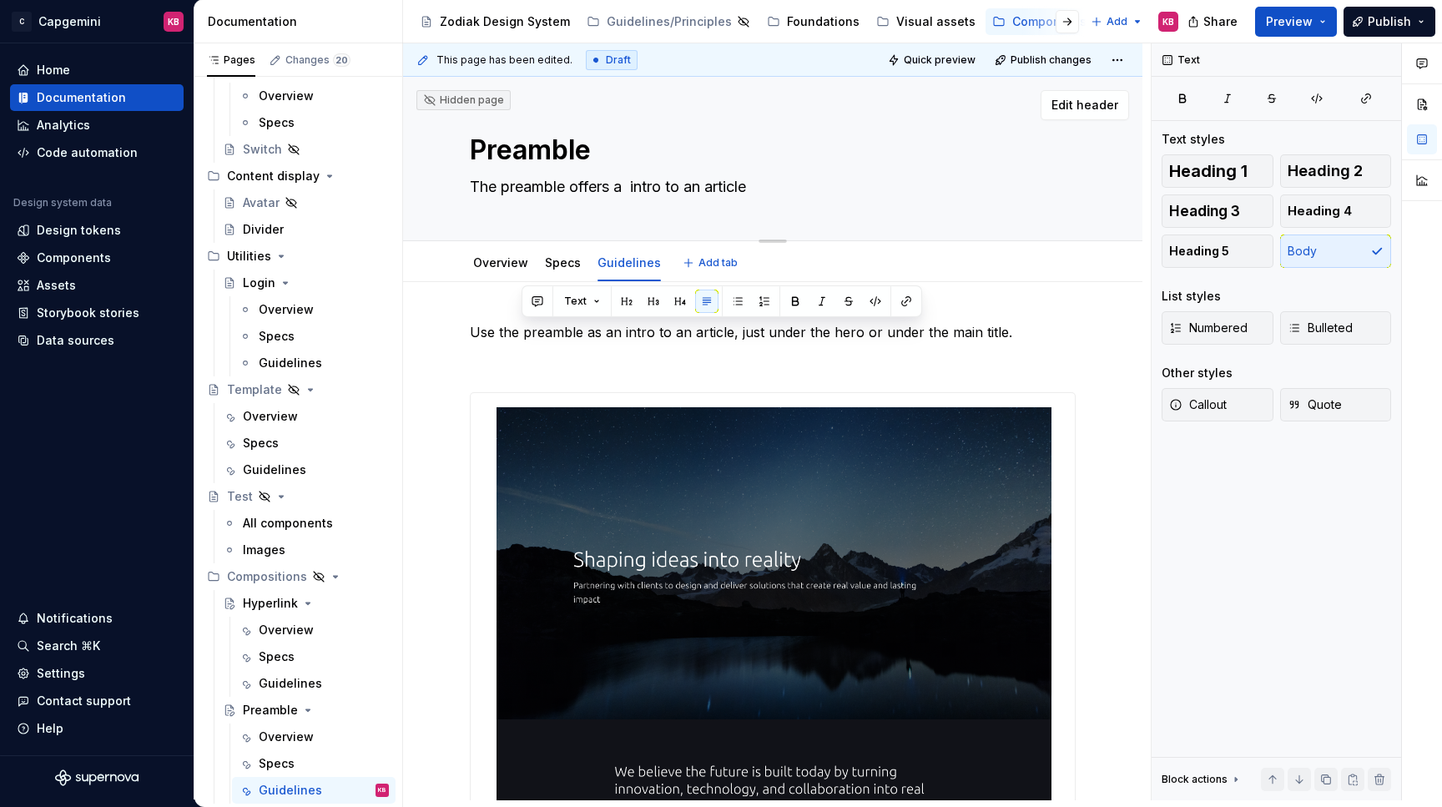
type textarea "*"
type textarea "The preamble offers a s intro to an article"
type textarea "*"
type textarea "The preamble offers a sn intro to an article"
type textarea "*"
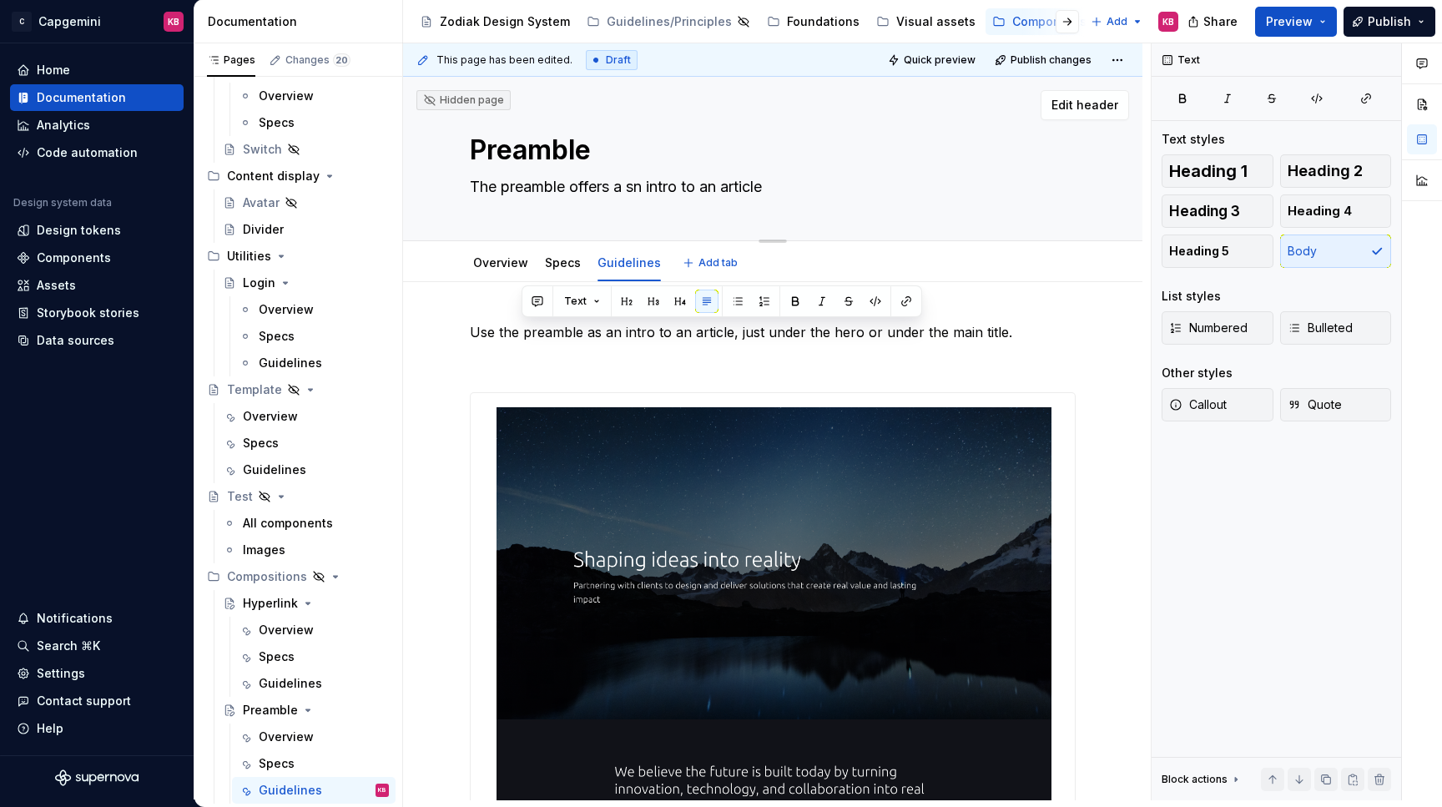
type textarea "The preamble offers a sno intro to an article"
type textarea "*"
type textarea "The preamble offers a snoo intro to an article"
type textarea "*"
type textarea "The preamble offers a sno intro to an article"
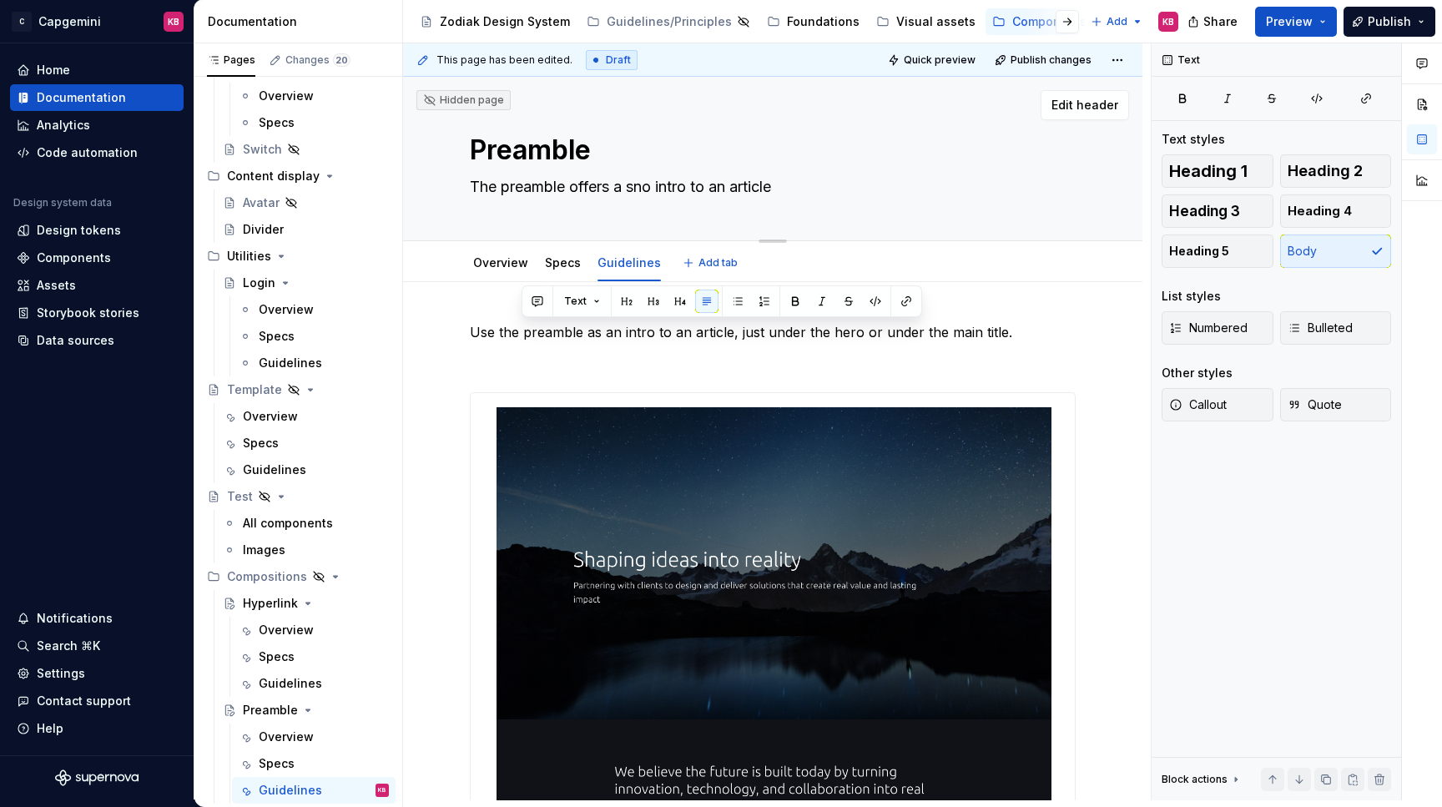
type textarea "*"
type textarea "The preamble offers a sn intro to an article"
type textarea "*"
type textarea "The preamble offers a s intro to an article"
type textarea "*"
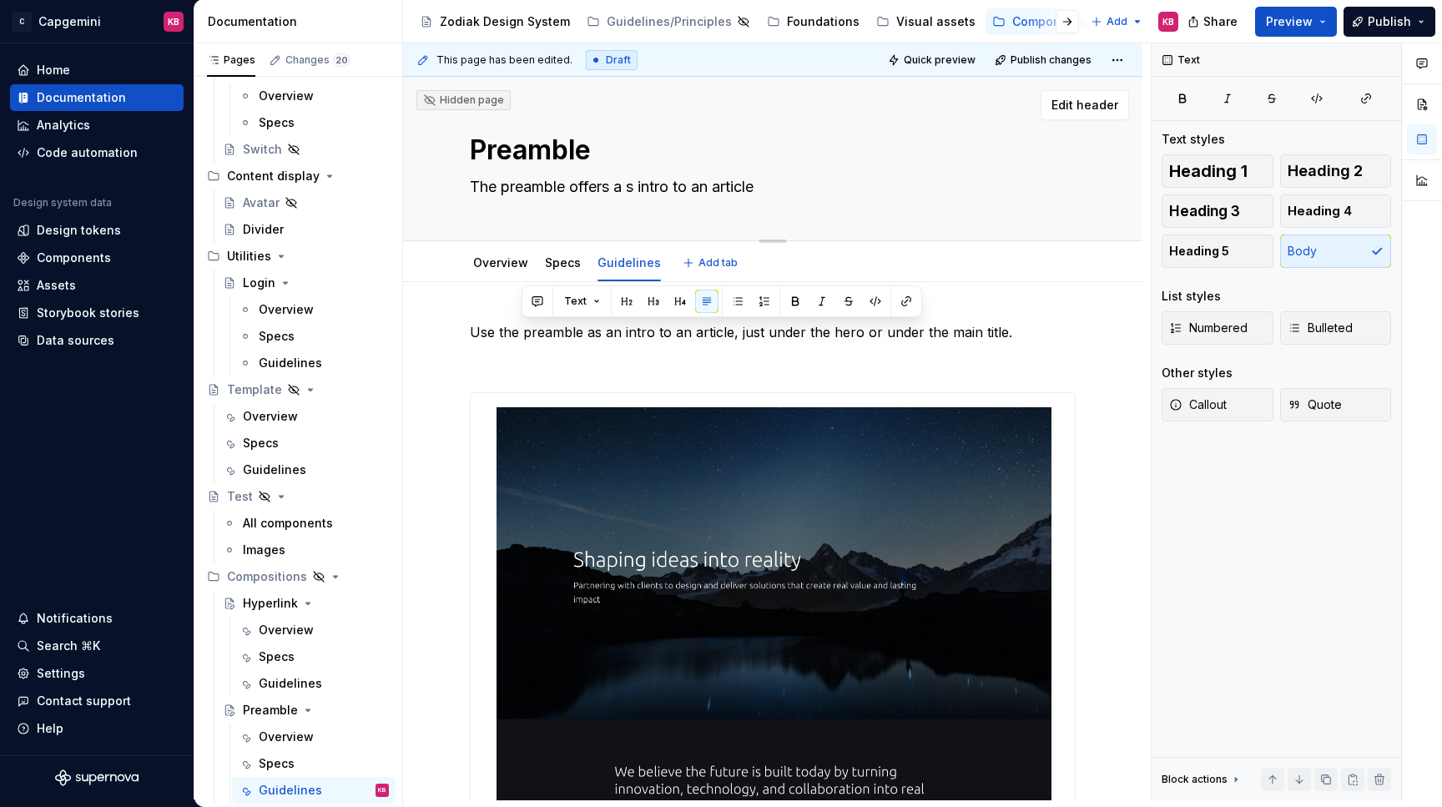
type textarea "The preamble offers a sm intro to an article"
type textarea "*"
type textarea "The preamble offers a smo intro to an article"
type textarea "*"
type textarea "The preamble offers a smoo intro to an article"
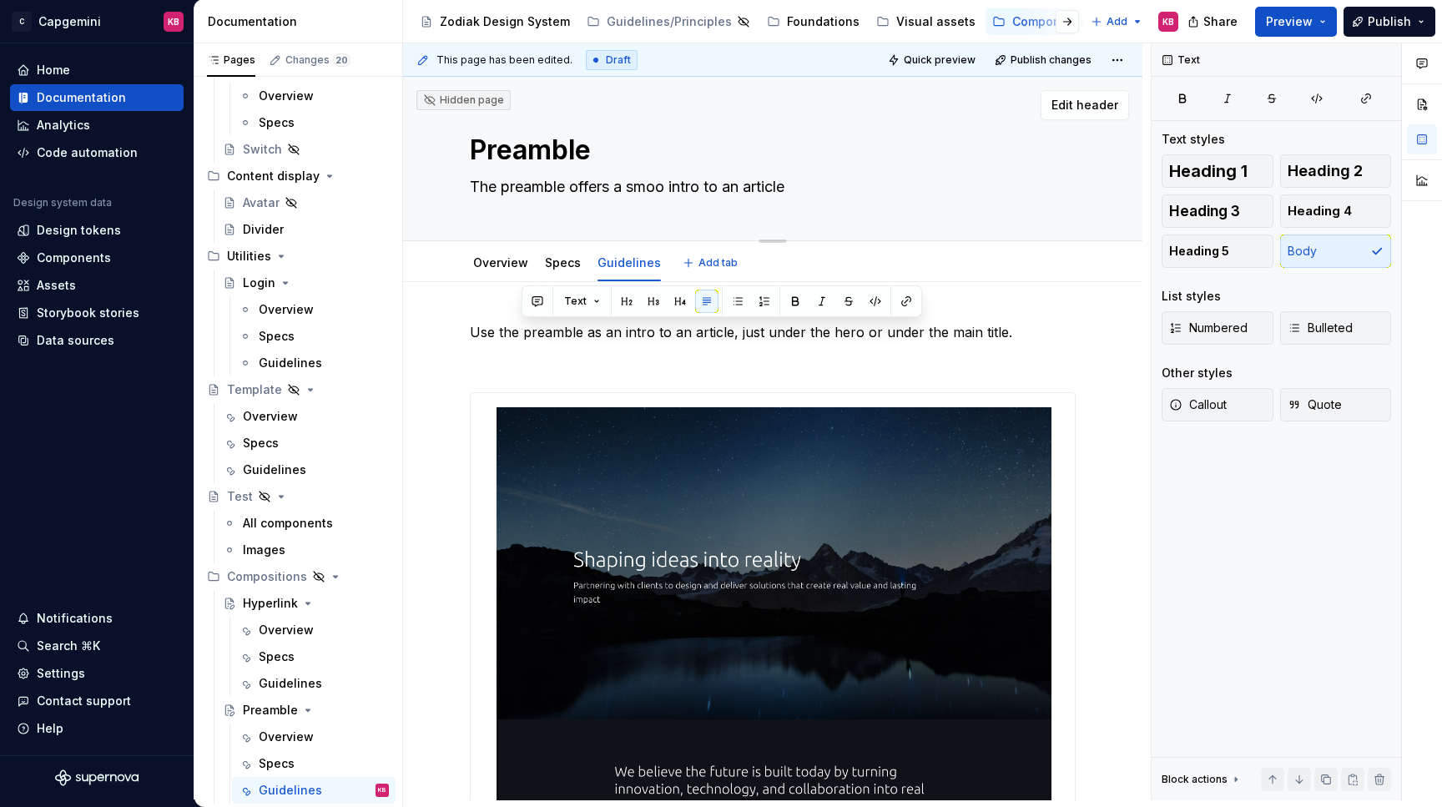
type textarea "*"
type textarea "The preamble offers a smoot intro to an article"
type textarea "*"
type textarea "The preamble offers a smooth intro to an article"
click at [765, 187] on textarea "The preamble offers a smooth intro to an article" at bounding box center [769, 187] width 606 height 27
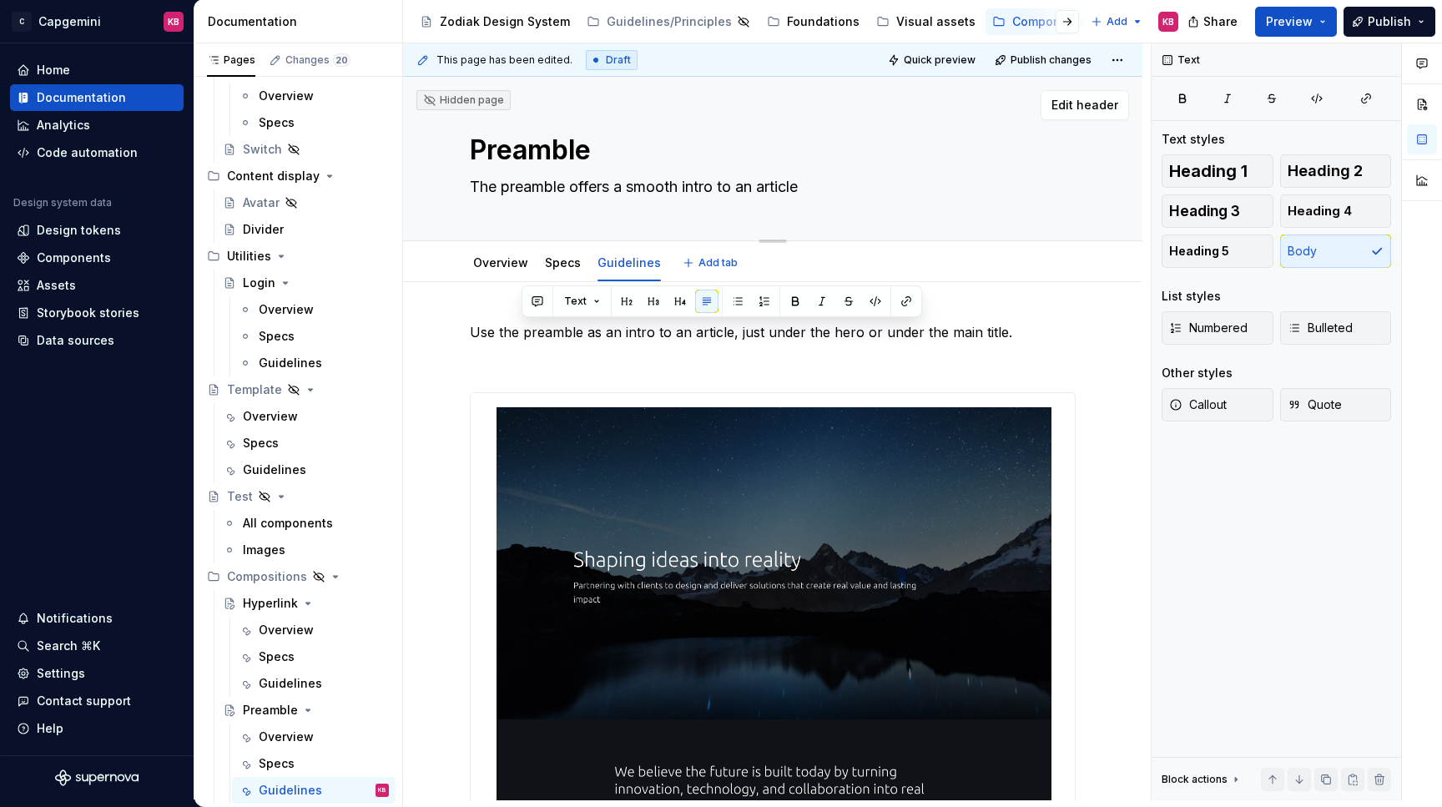
click at [812, 186] on textarea "The preamble offers a smooth intro to an article" at bounding box center [769, 187] width 606 height 27
type textarea "*"
type textarea "The preamble offers a smooth intro to an article"
type textarea "*"
type textarea "The preamble offers a smooth intro to an article t"
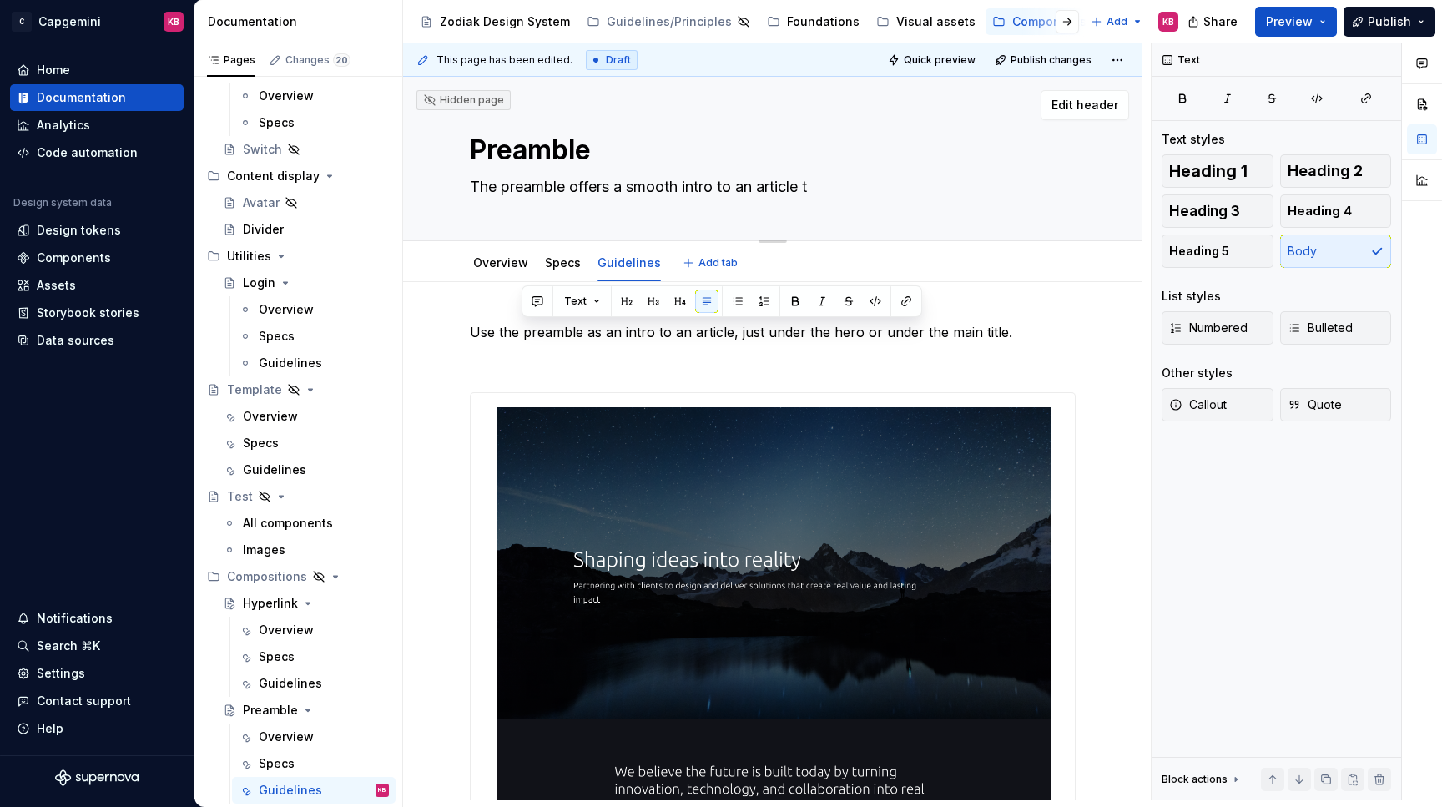
type textarea "*"
type textarea "The preamble offers a smooth intro to an article te"
type textarea "*"
type textarea "The preamble offers a smooth intro to an article tex"
type textarea "*"
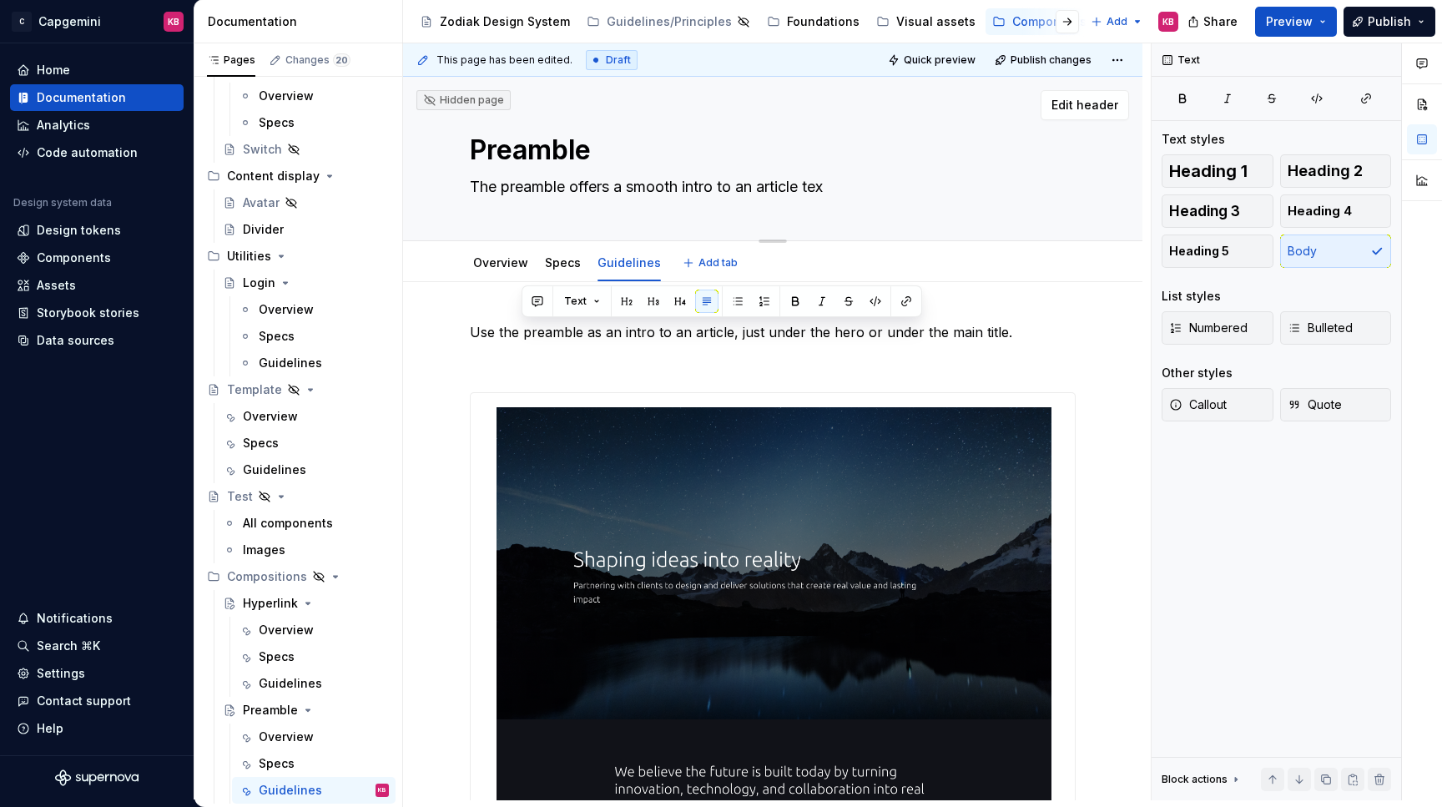
type textarea "The preamble offers a smooth intro to an article text"
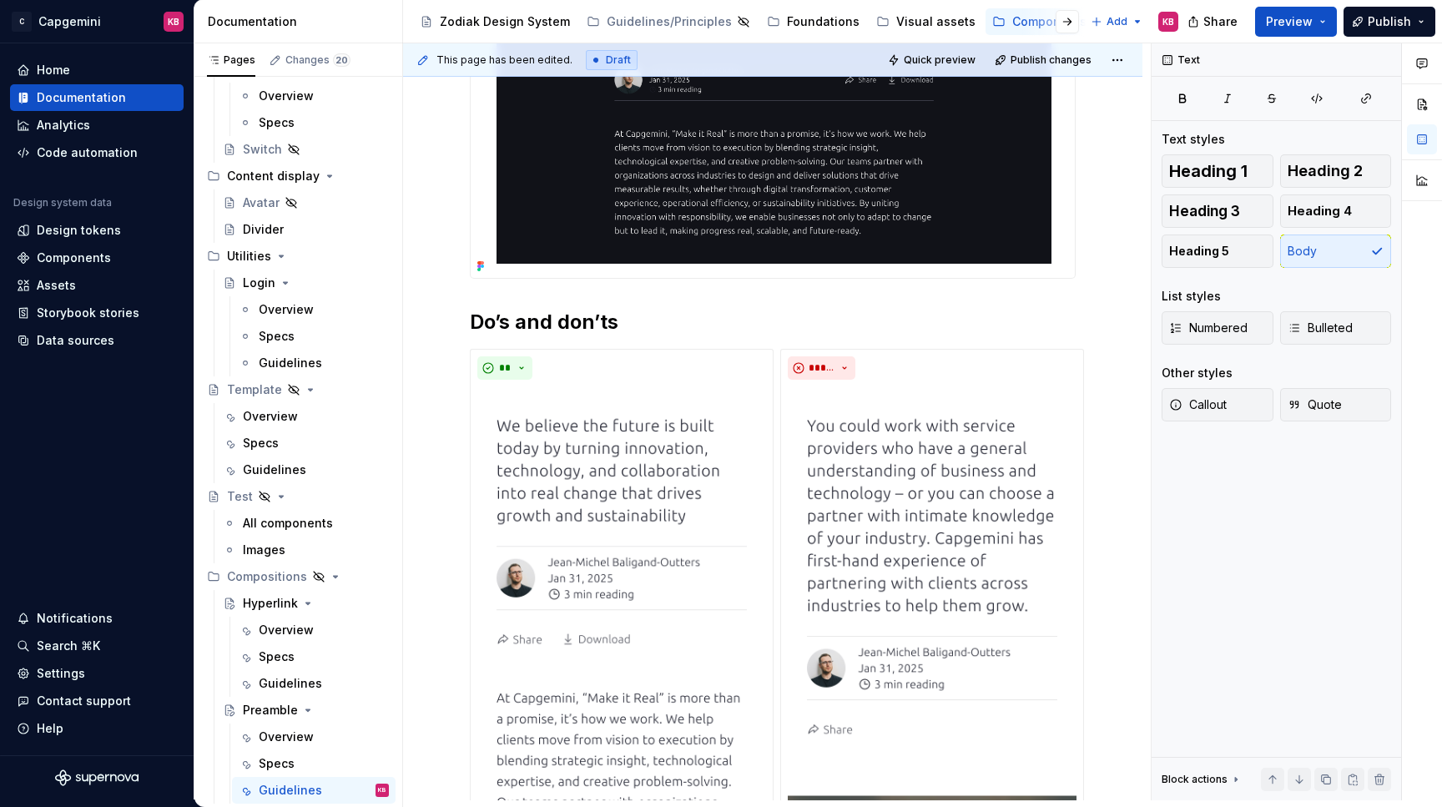
scroll to position [776, 0]
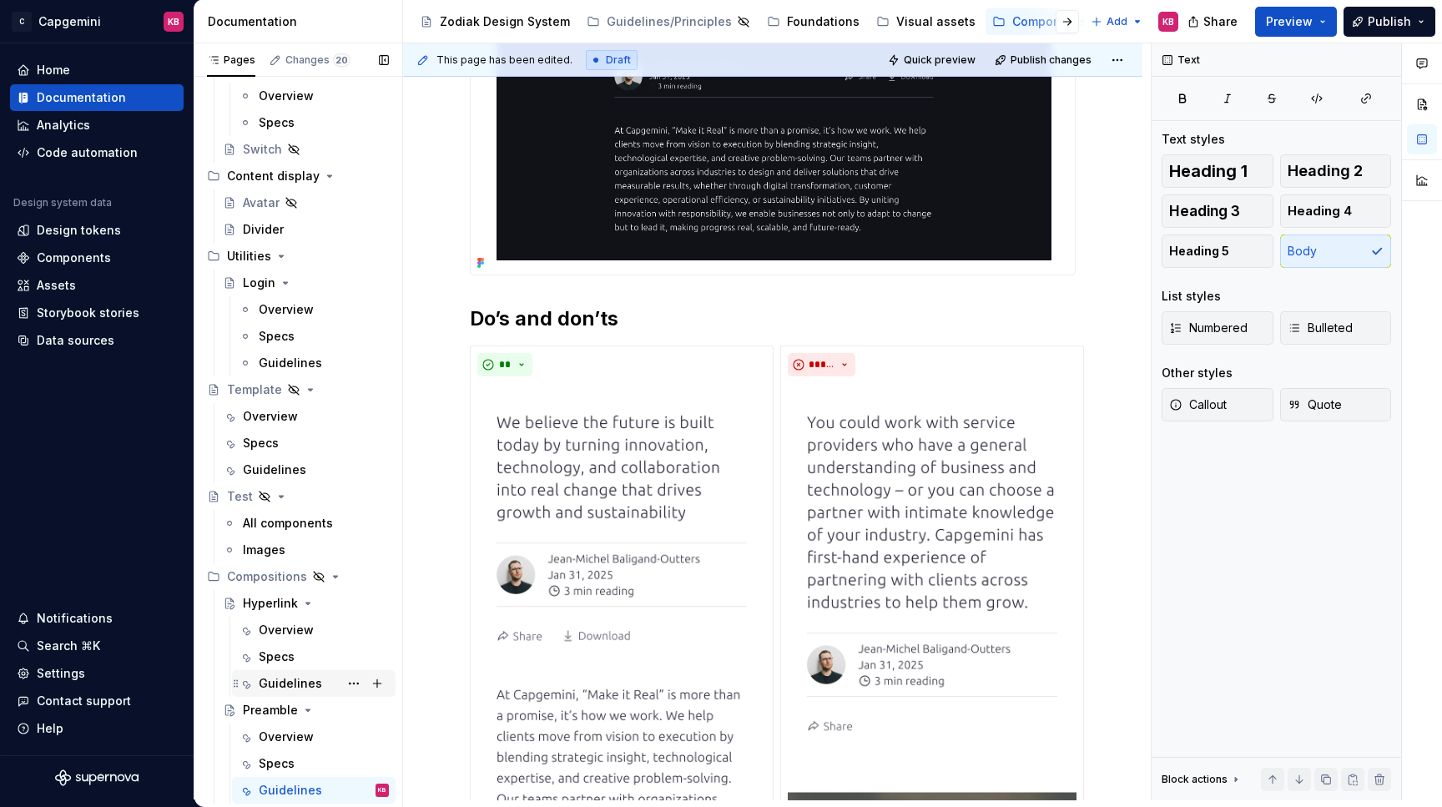
type textarea "*"
type textarea "The preamble offers a smooth intro to an article text"
click at [304, 690] on div "Guidelines" at bounding box center [290, 683] width 63 height 17
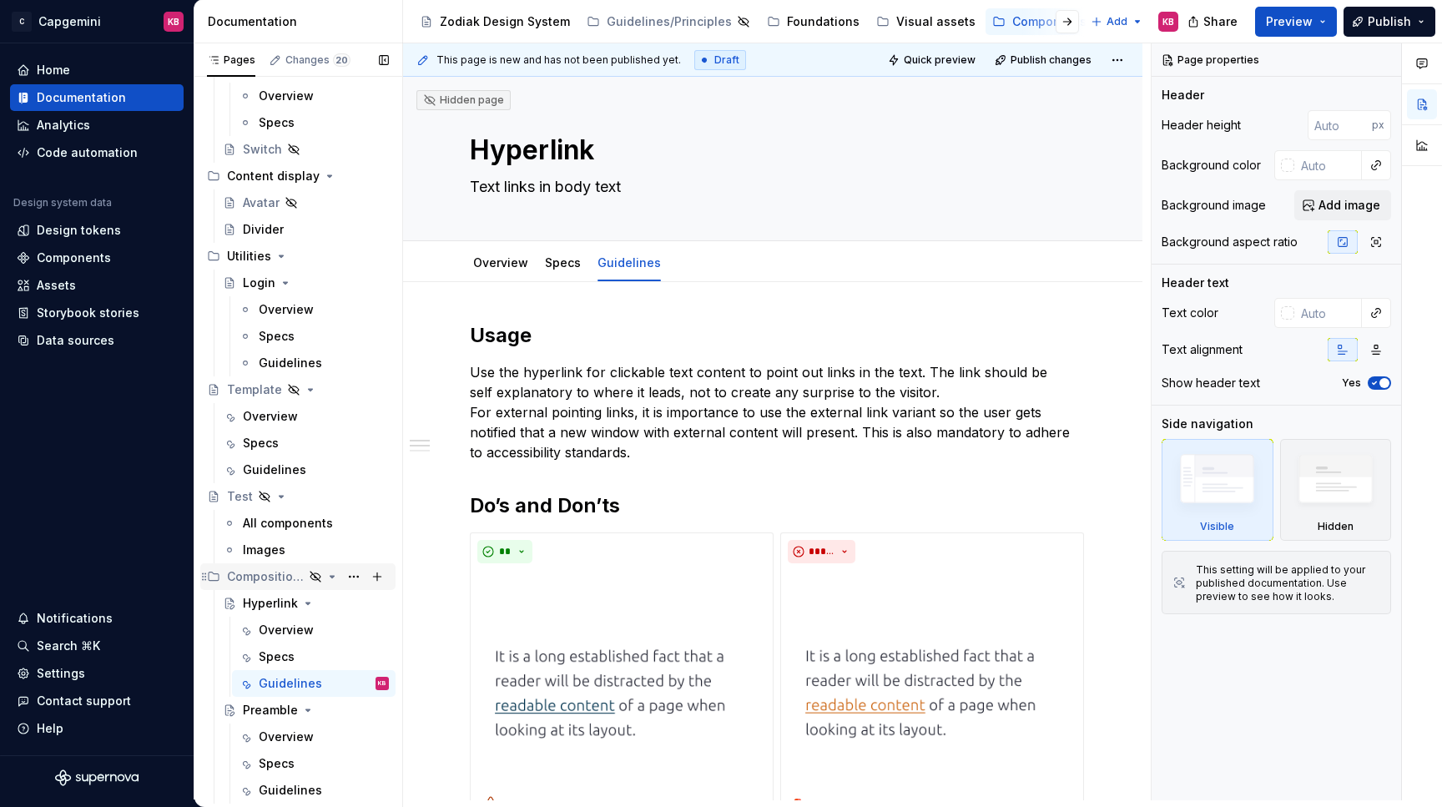
click at [304, 580] on div "Compositions" at bounding box center [308, 576] width 162 height 23
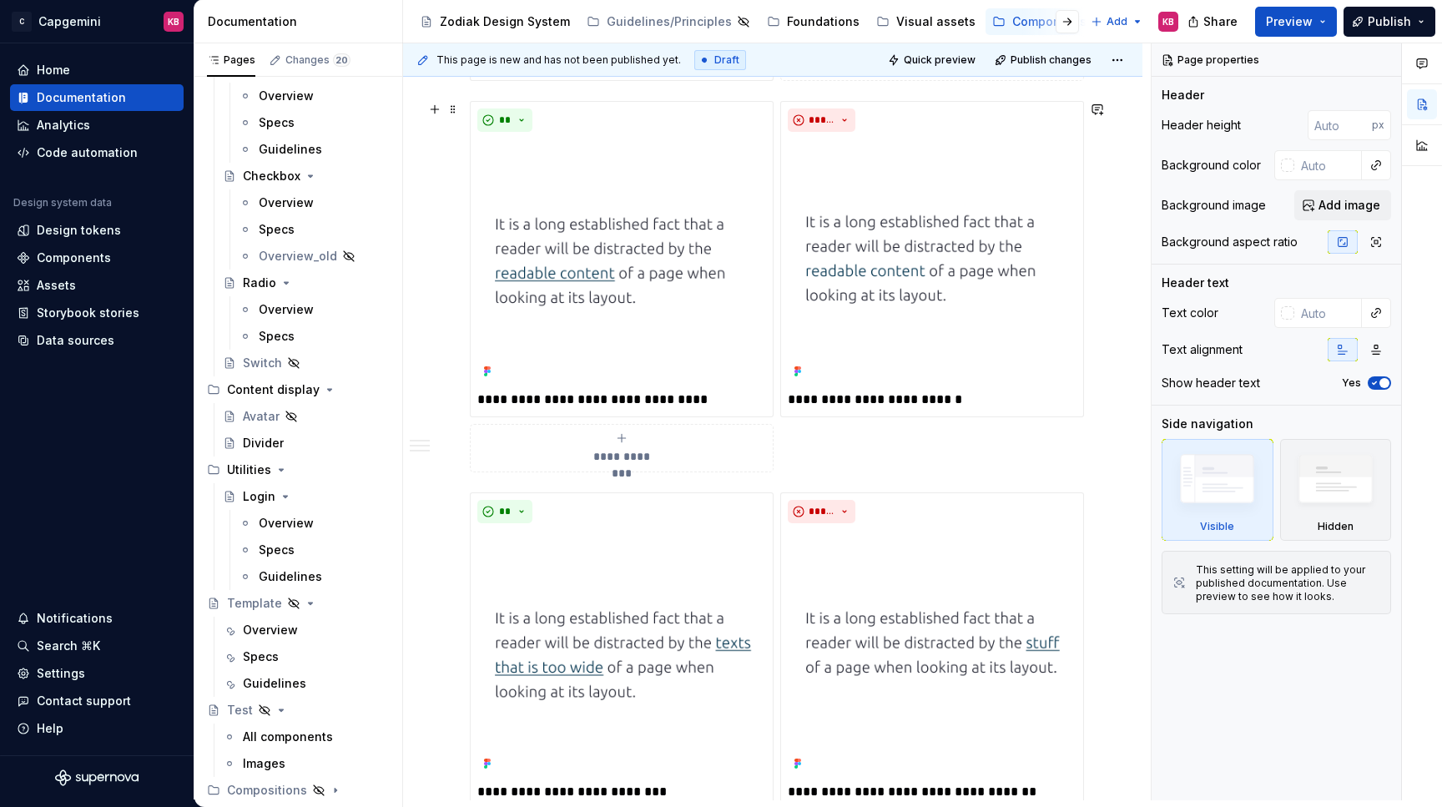
scroll to position [995, 0]
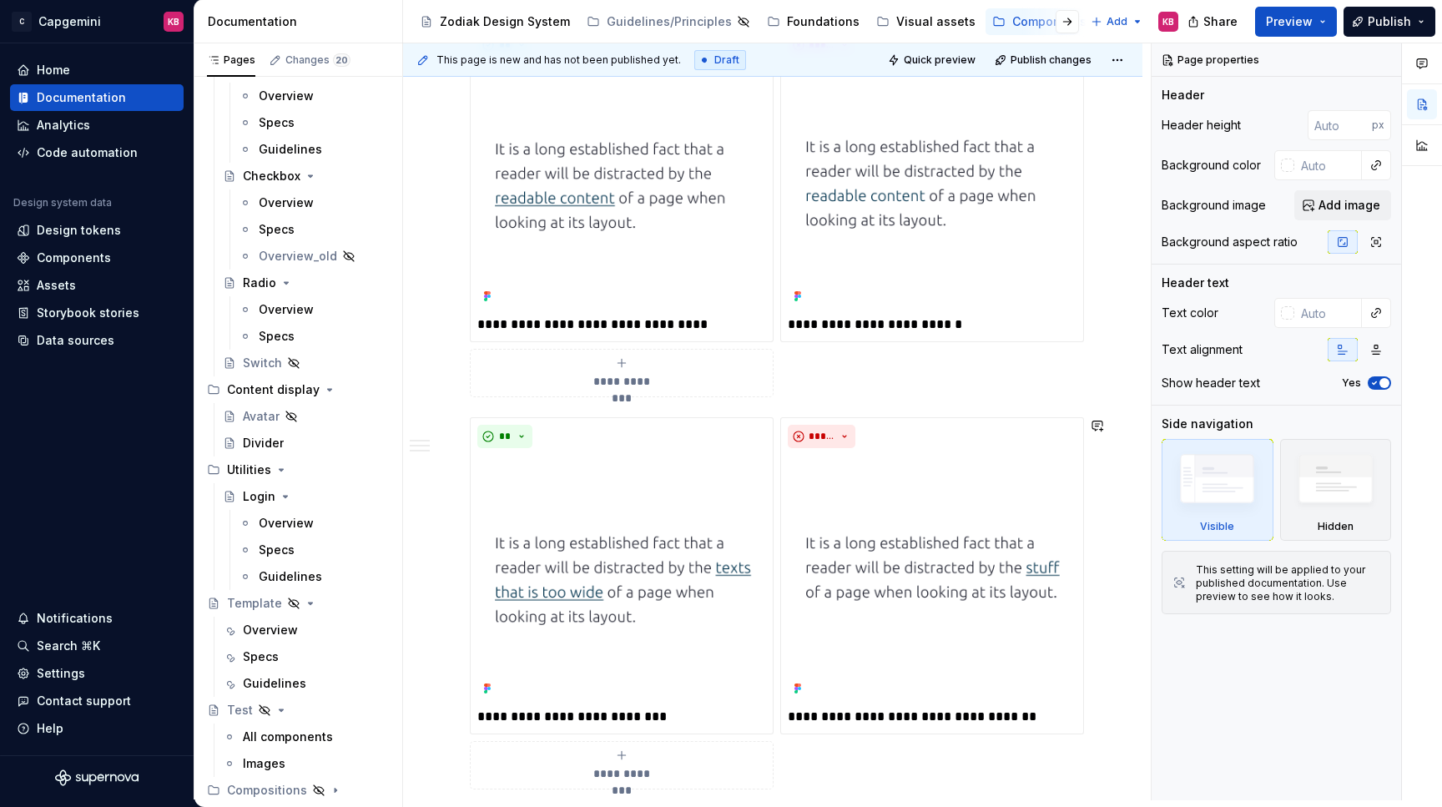
type textarea "*"
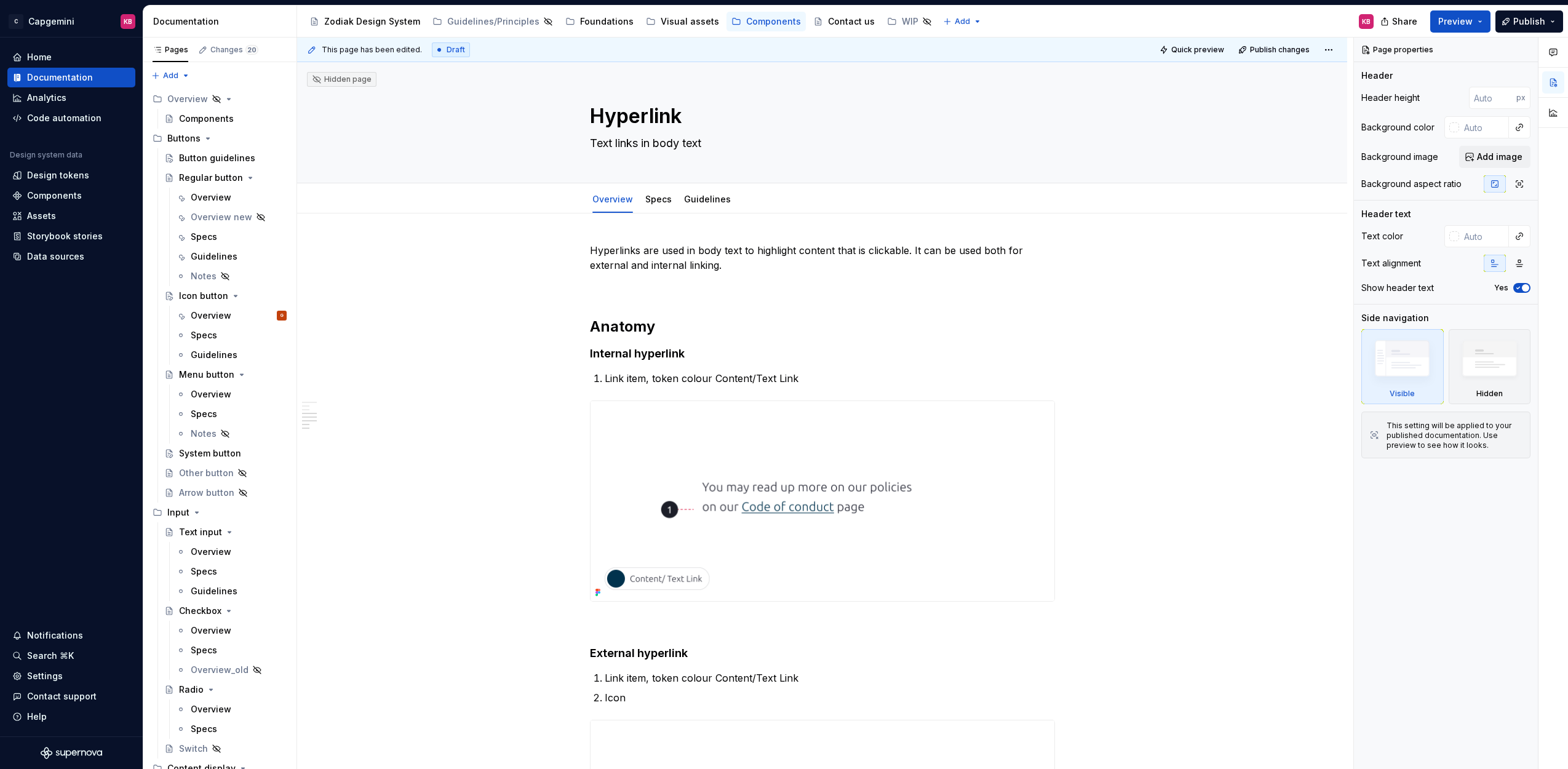
scroll to position [793, 0]
